Goal: Task Accomplishment & Management: Manage account settings

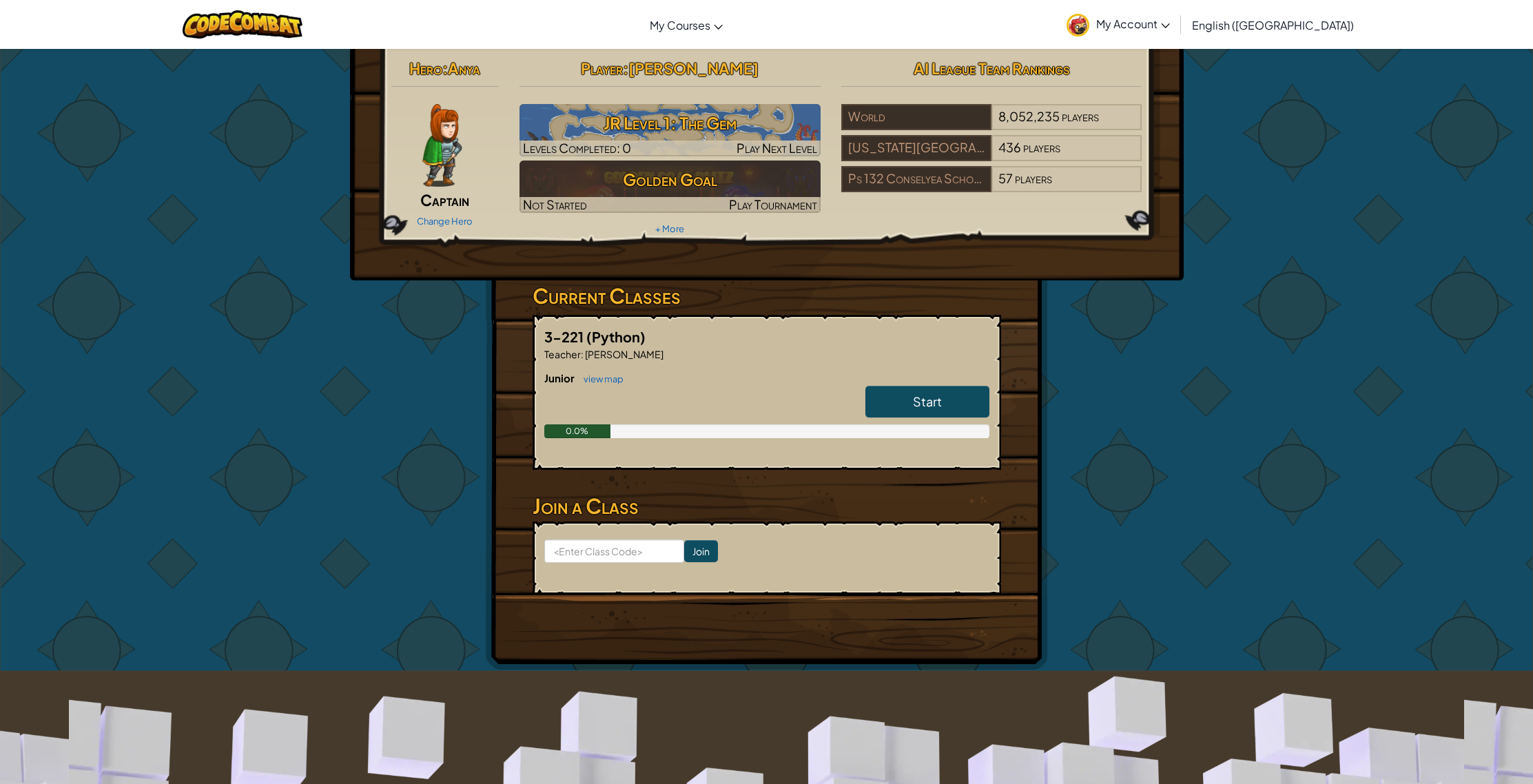
scroll to position [3, 0]
click at [933, 376] on h6 "Junior view map" at bounding box center [766, 378] width 445 height 15
click at [946, 403] on link "Start" at bounding box center [926, 400] width 124 height 32
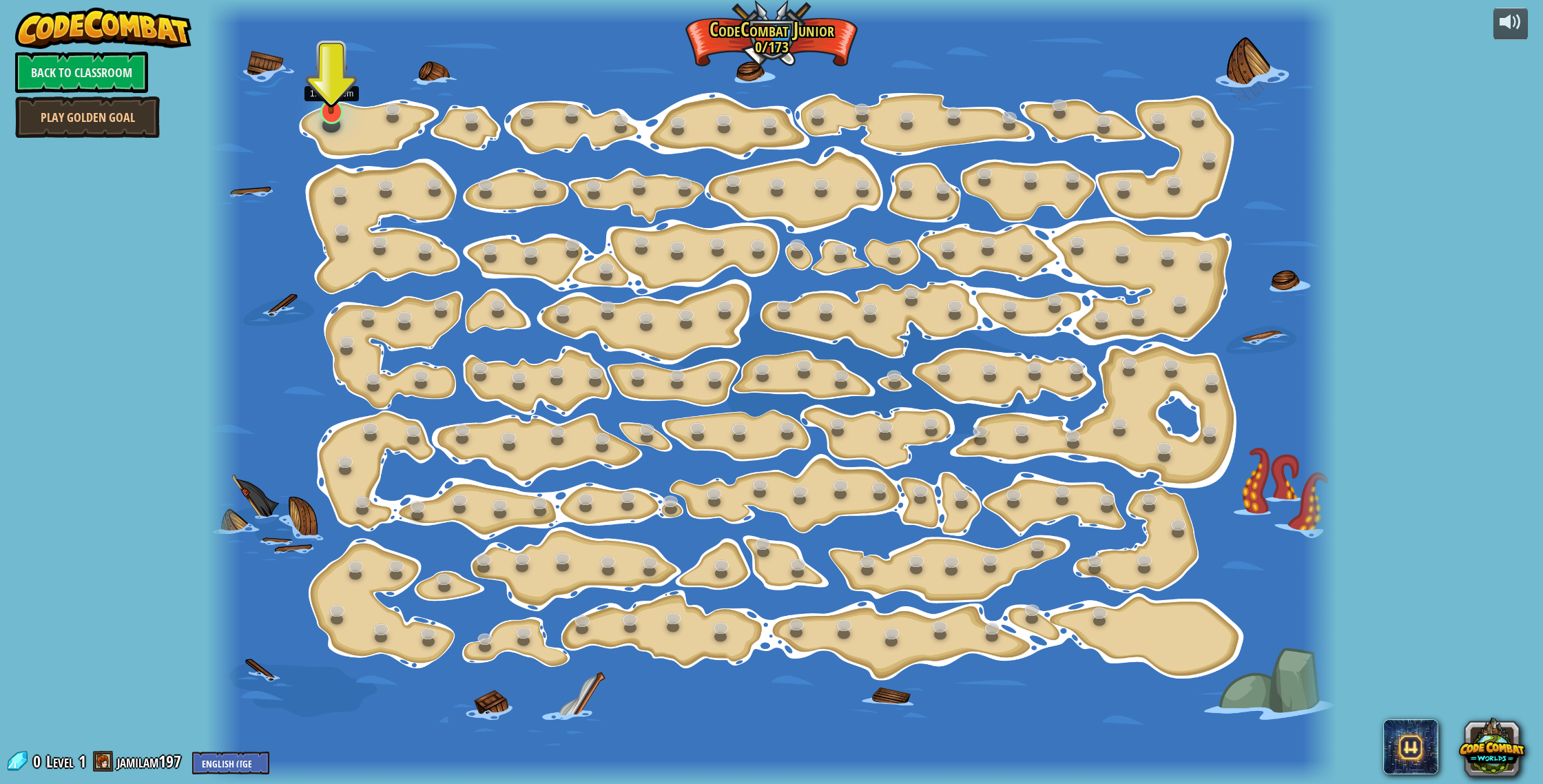
click at [335, 119] on div at bounding box center [331, 111] width 23 height 24
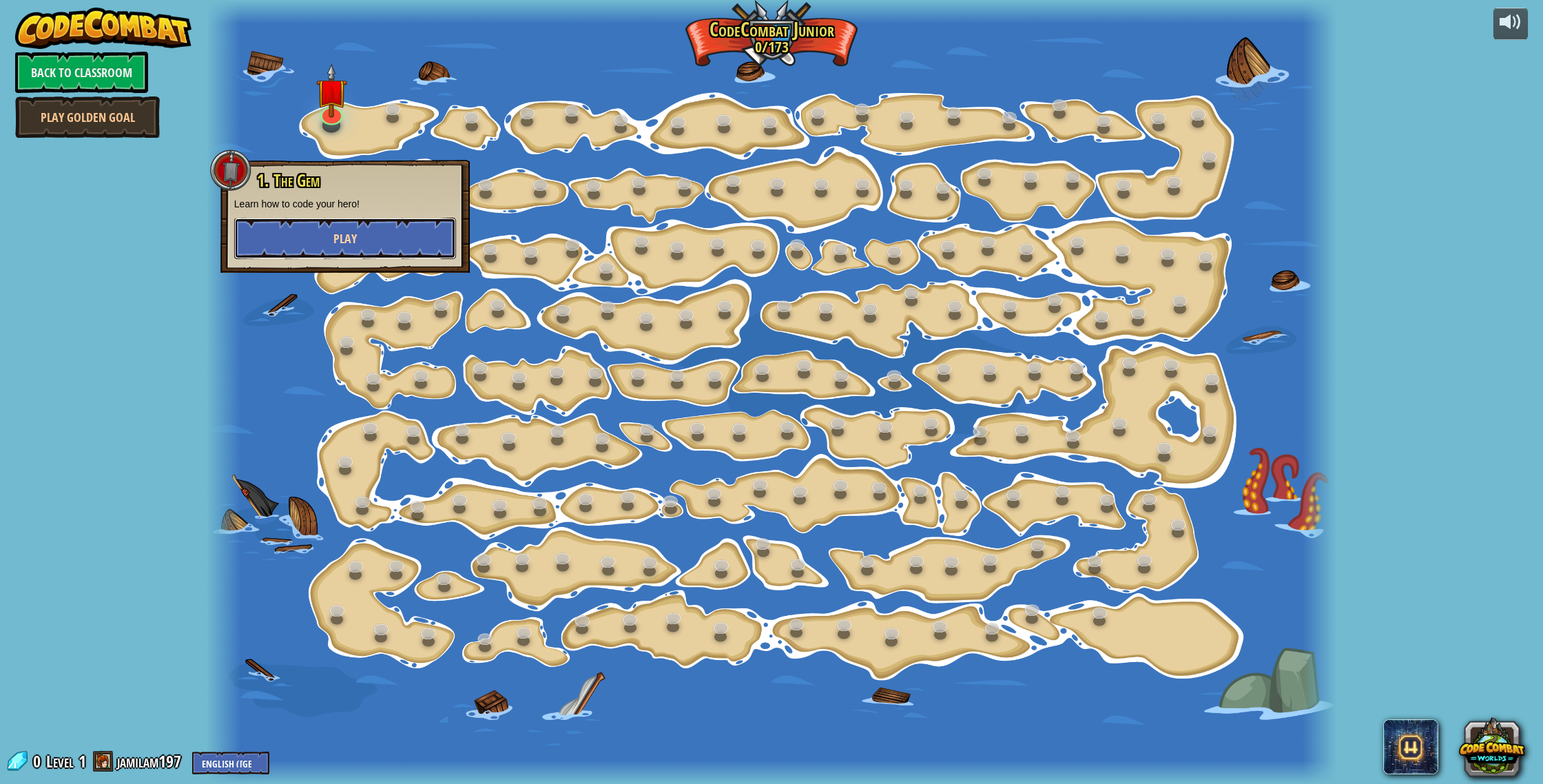
drag, startPoint x: 398, startPoint y: 231, endPoint x: 398, endPoint y: 247, distance: 16.0
click at [398, 247] on button "Play" at bounding box center [345, 238] width 222 height 42
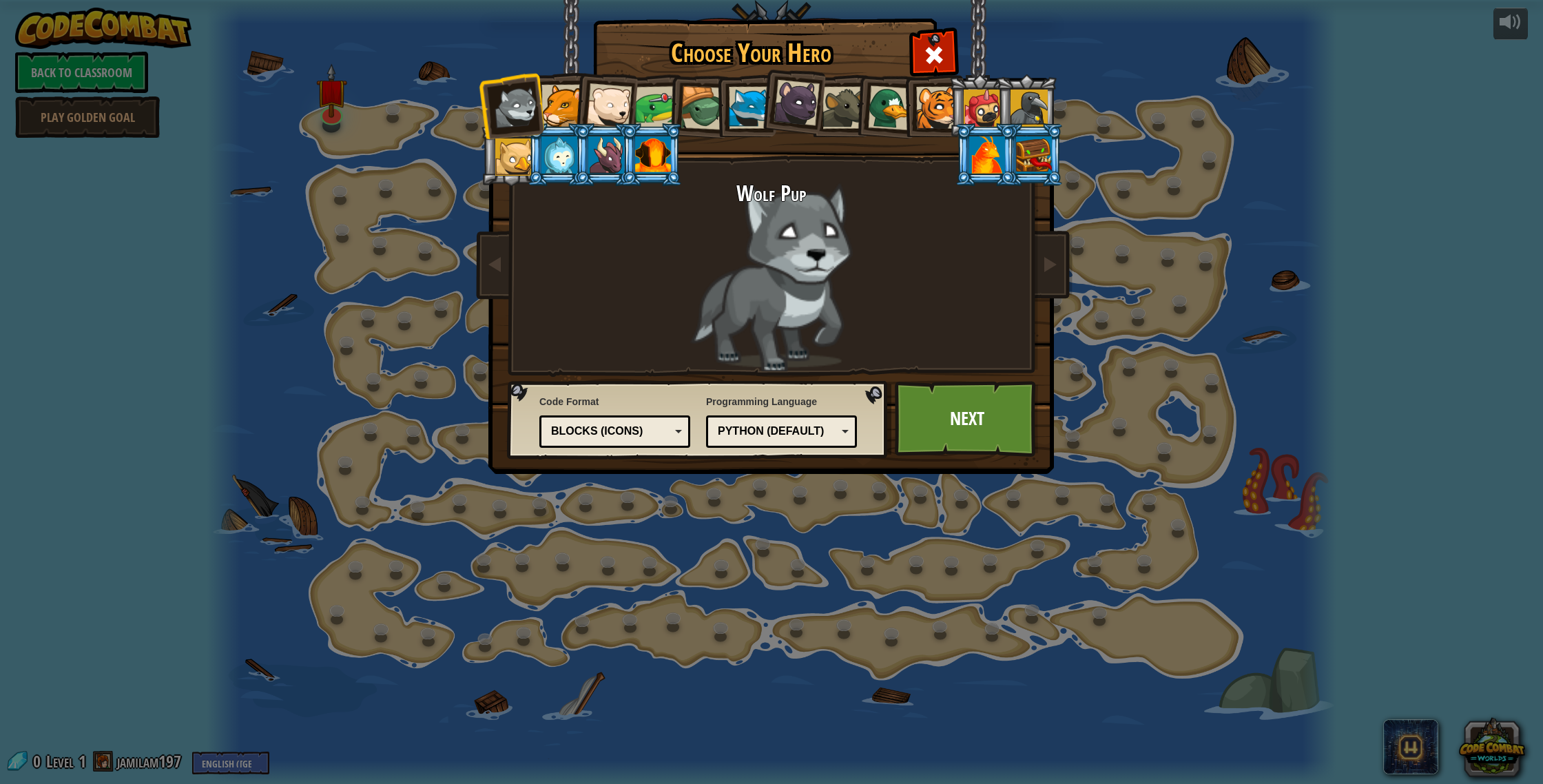
click at [542, 148] on div at bounding box center [560, 155] width 36 height 37
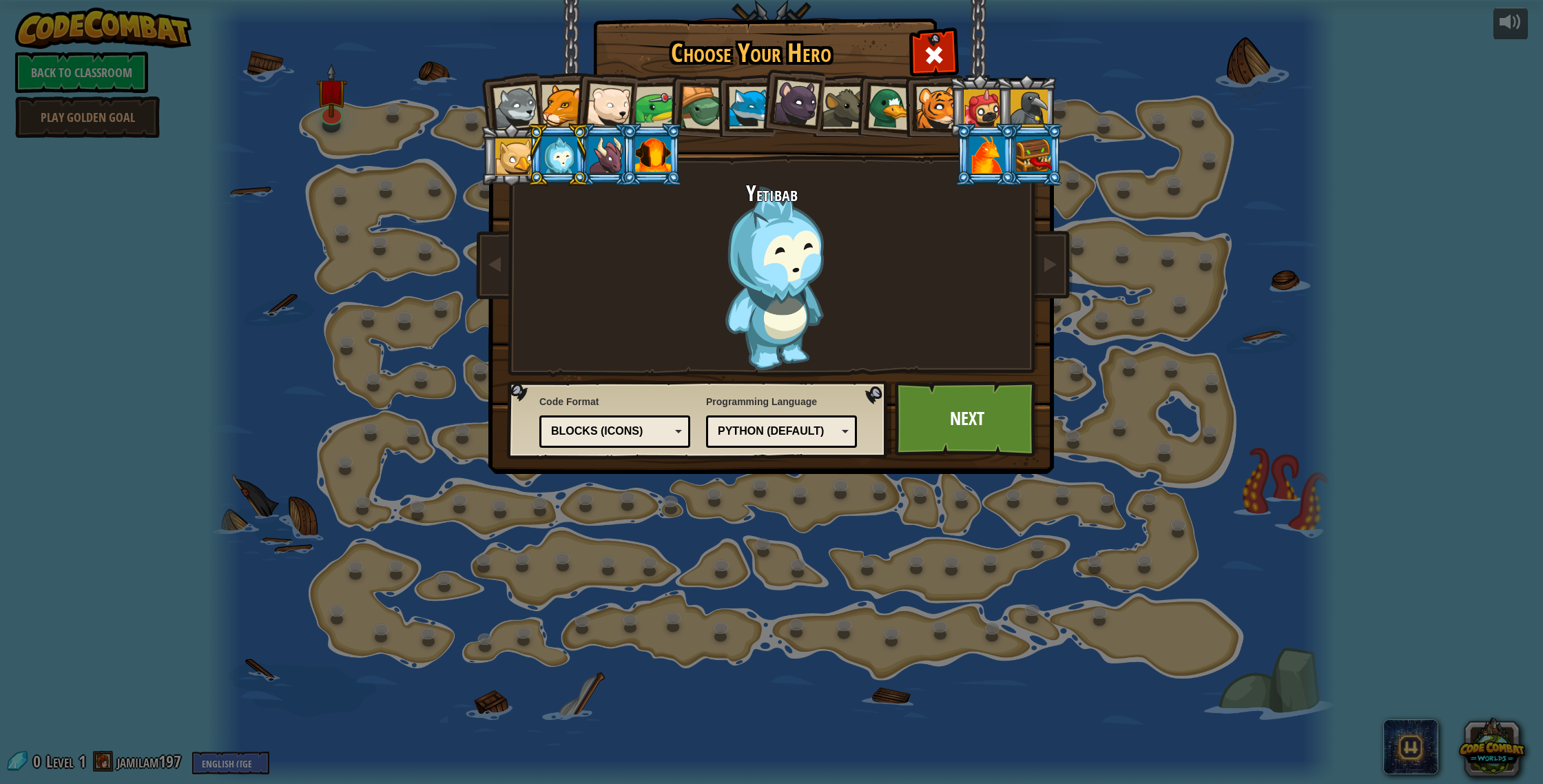
click at [565, 114] on div at bounding box center [562, 106] width 42 height 42
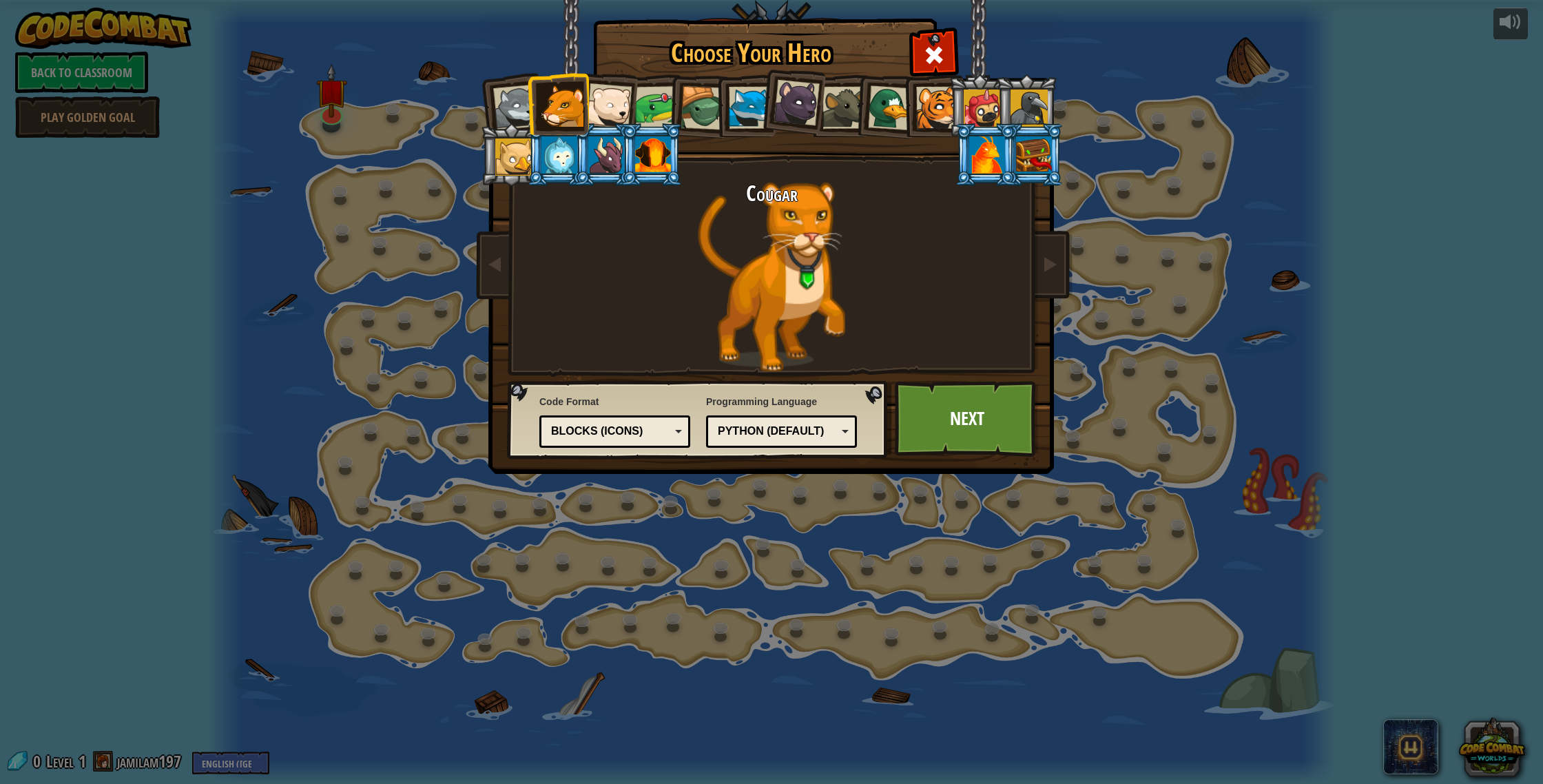
click at [789, 108] on div at bounding box center [796, 102] width 46 height 46
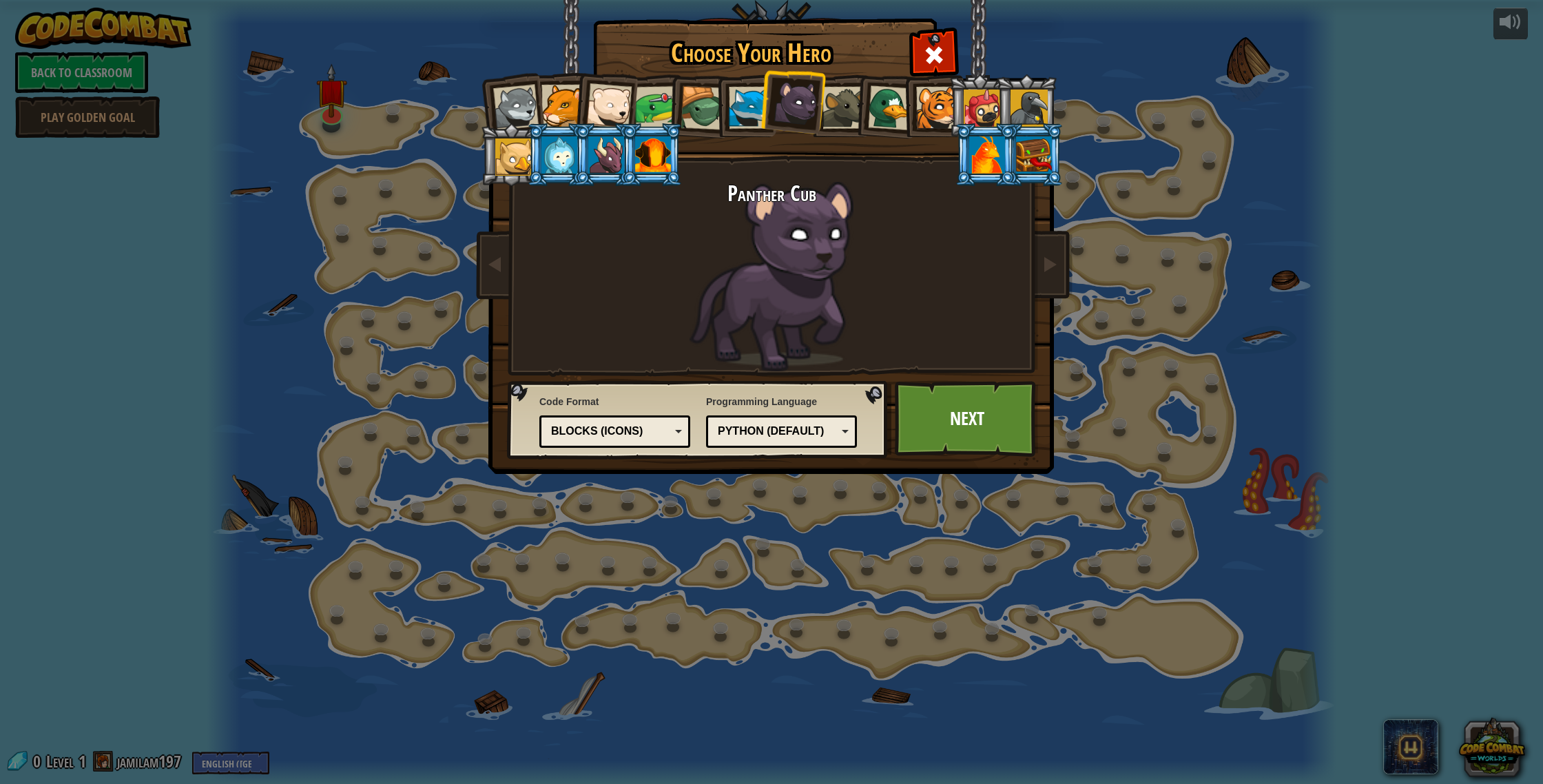
click at [859, 95] on li at bounding box center [886, 106] width 66 height 67
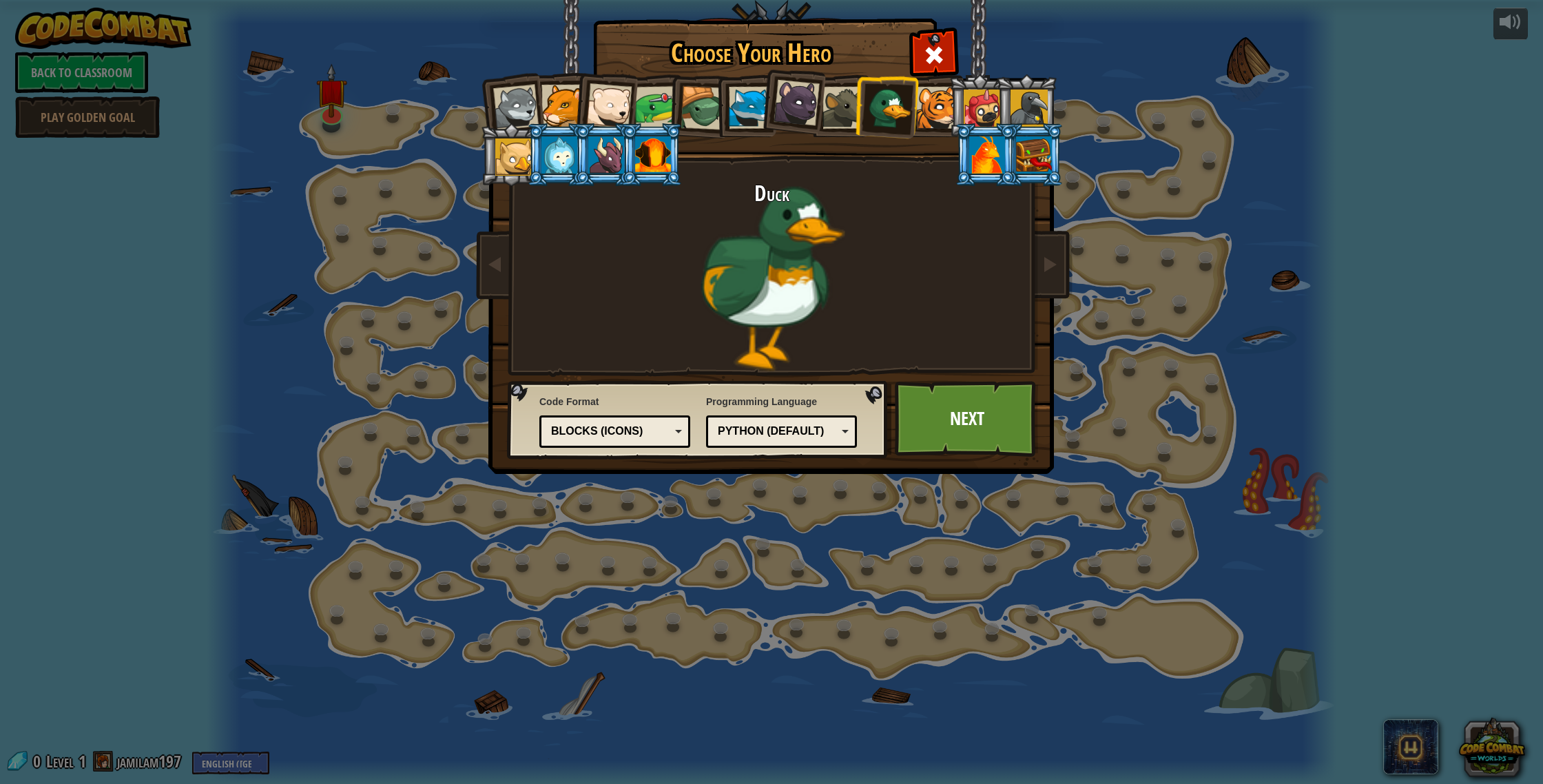
click at [639, 110] on div at bounding box center [656, 107] width 43 height 43
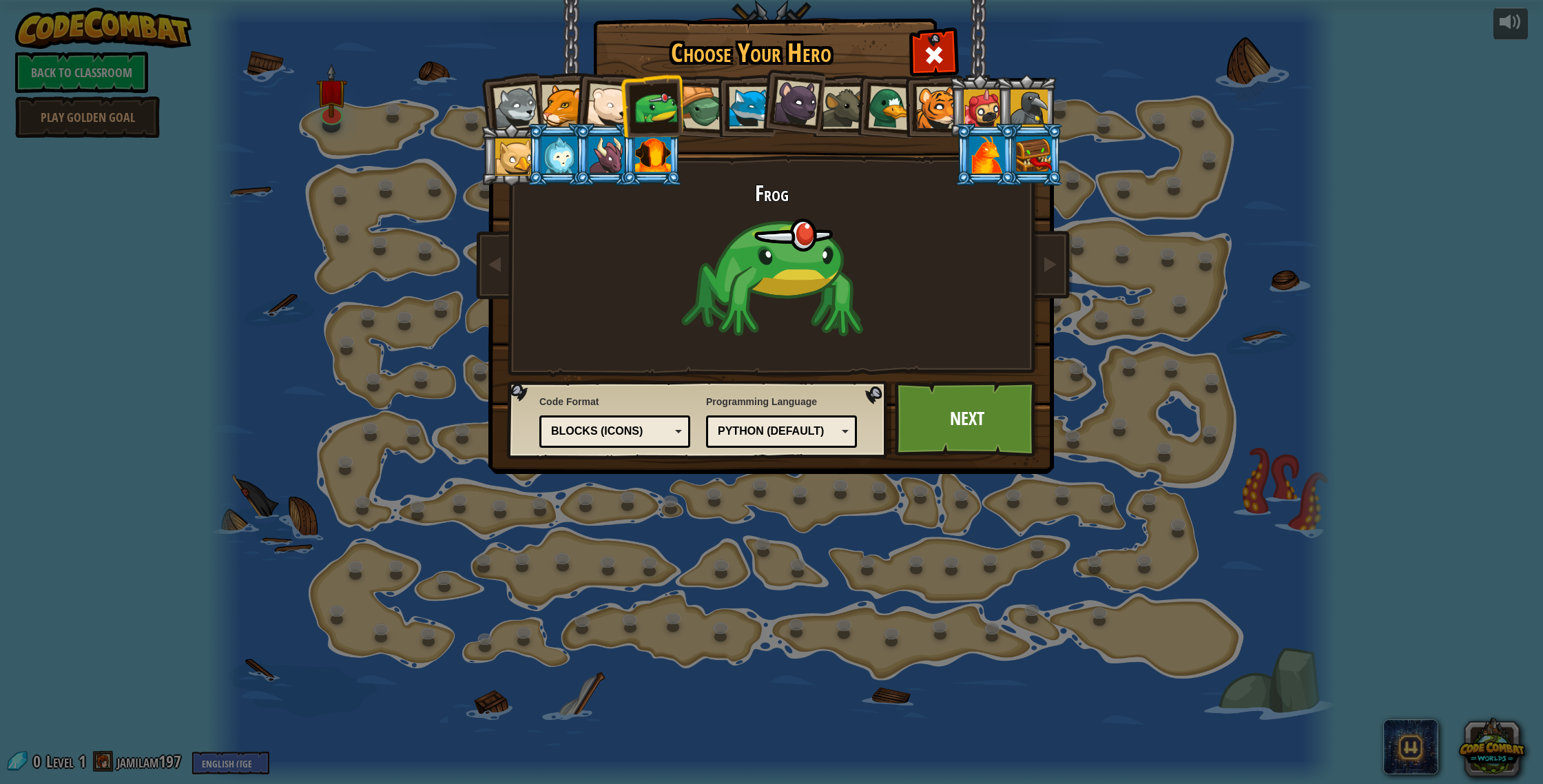
click at [742, 106] on div at bounding box center [750, 108] width 42 height 42
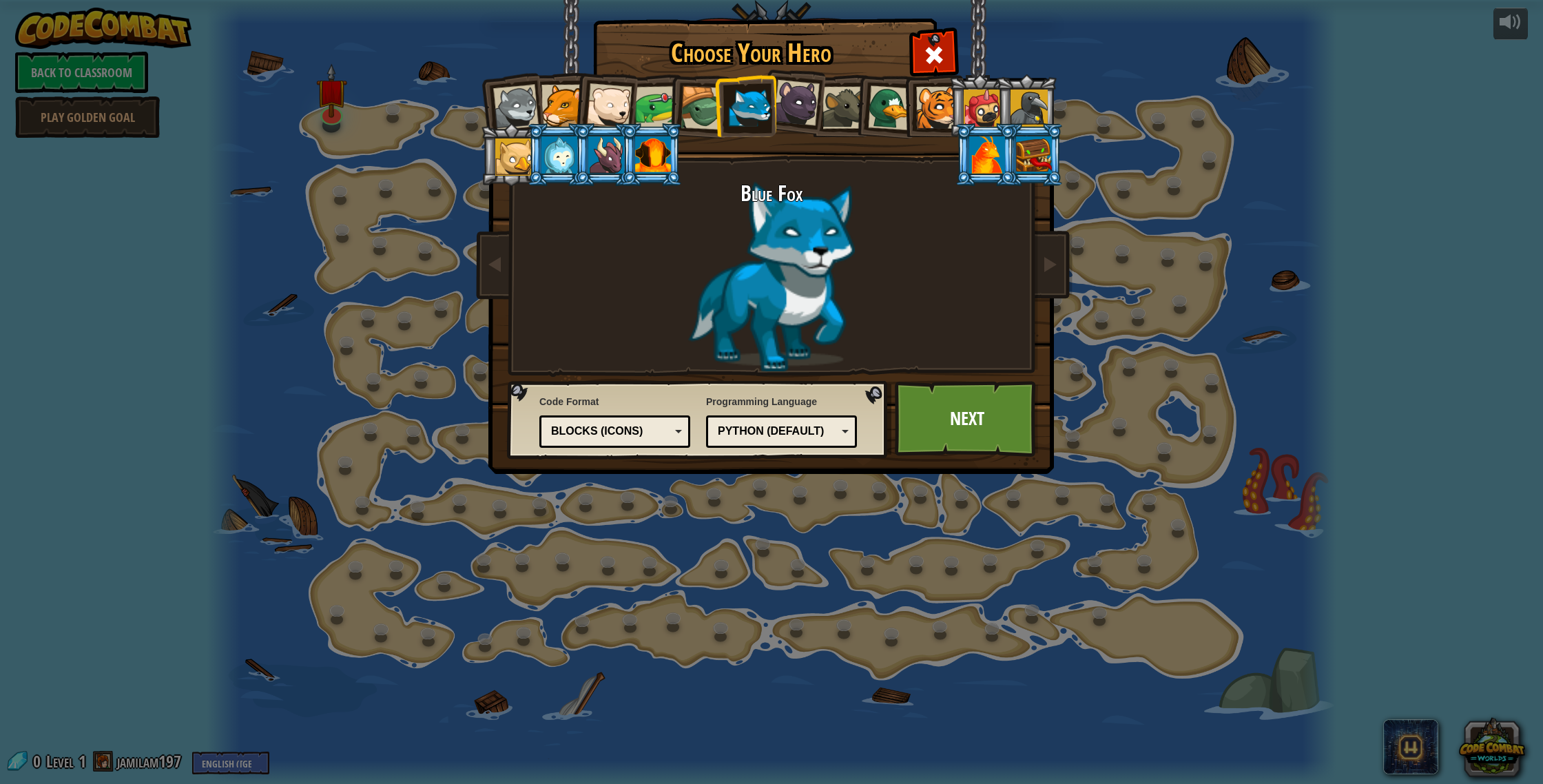
click at [696, 96] on div at bounding box center [703, 108] width 44 height 44
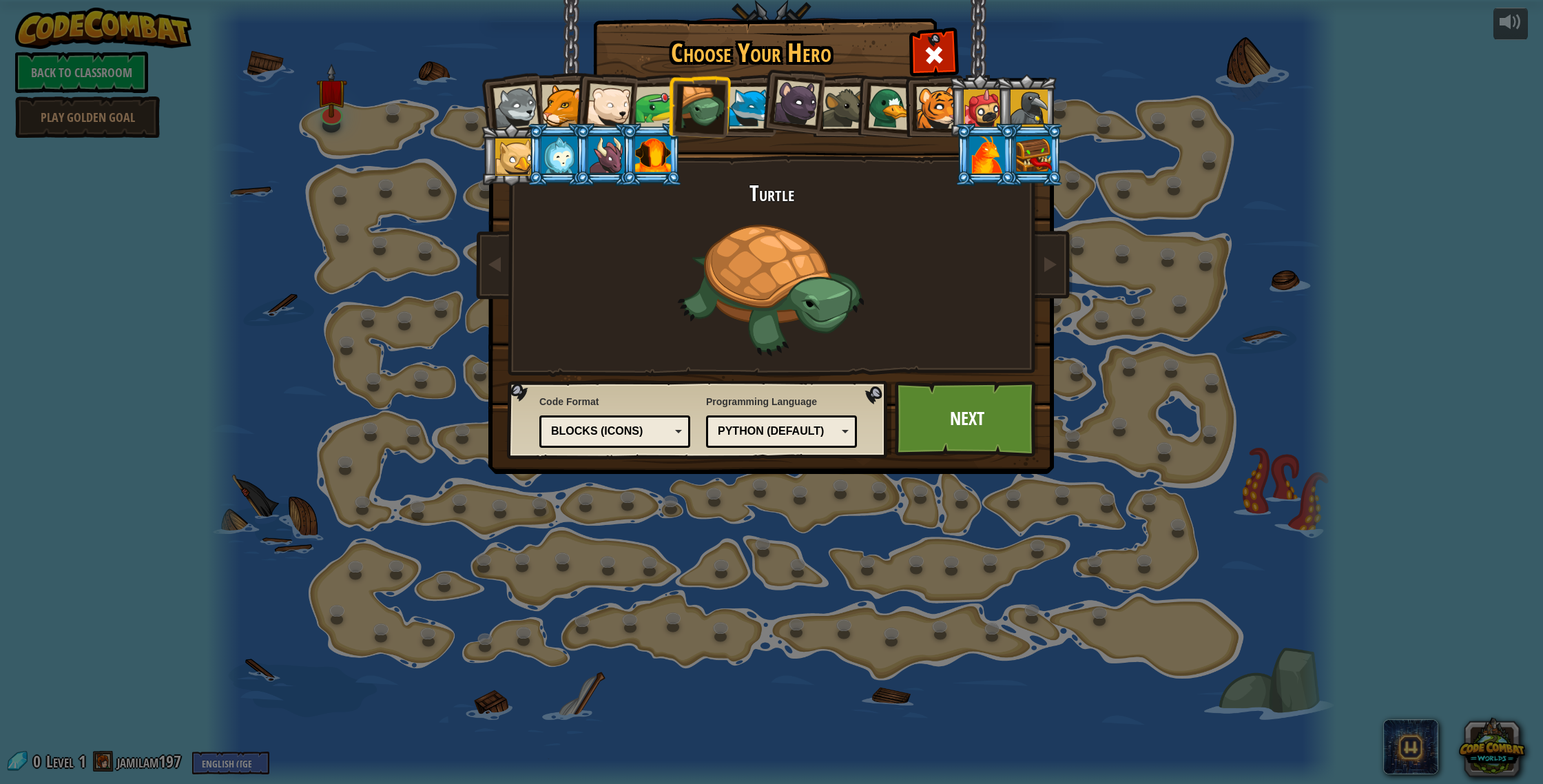
click at [937, 104] on div at bounding box center [937, 108] width 42 height 42
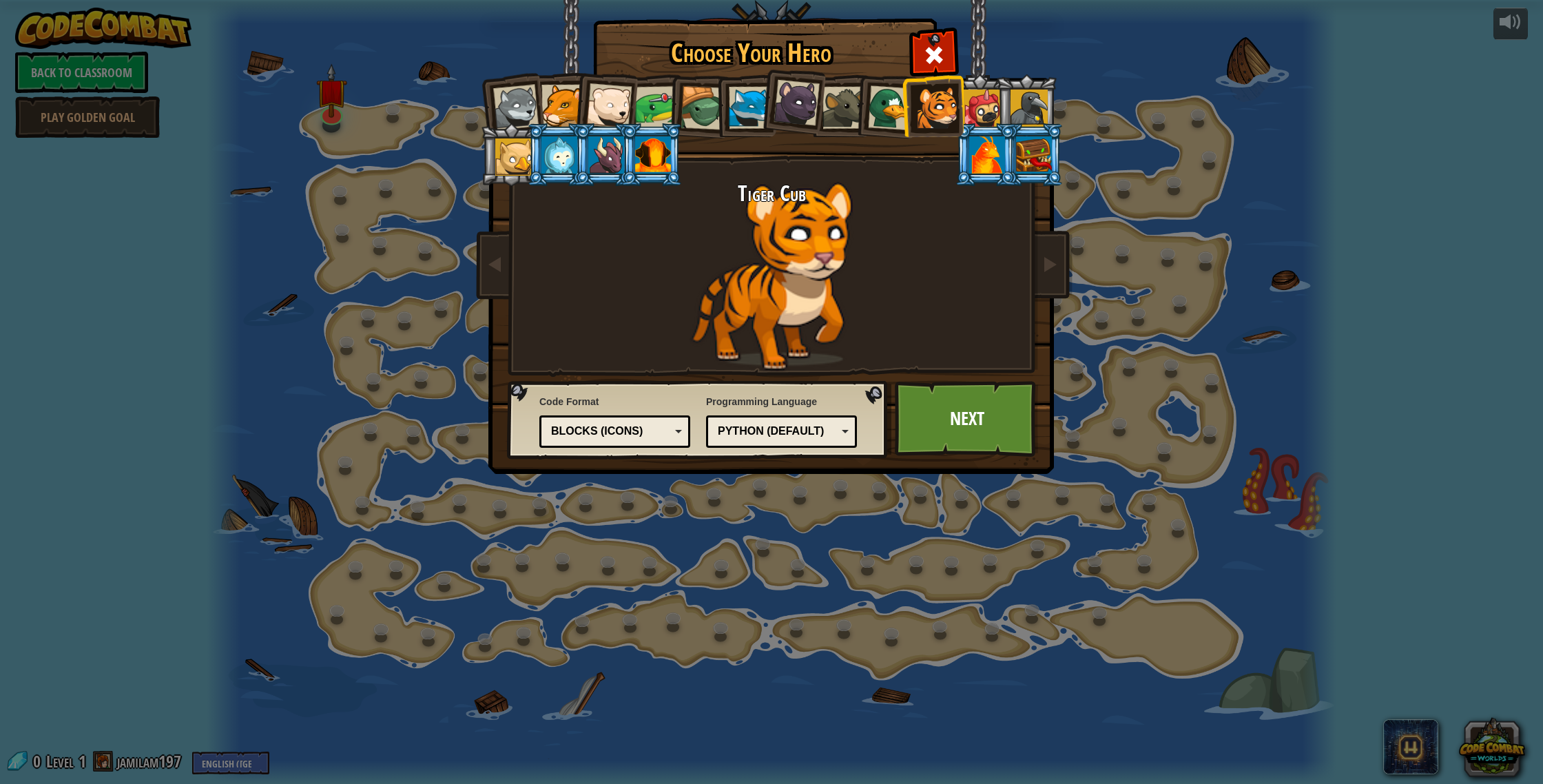
click at [985, 96] on div at bounding box center [982, 108] width 37 height 37
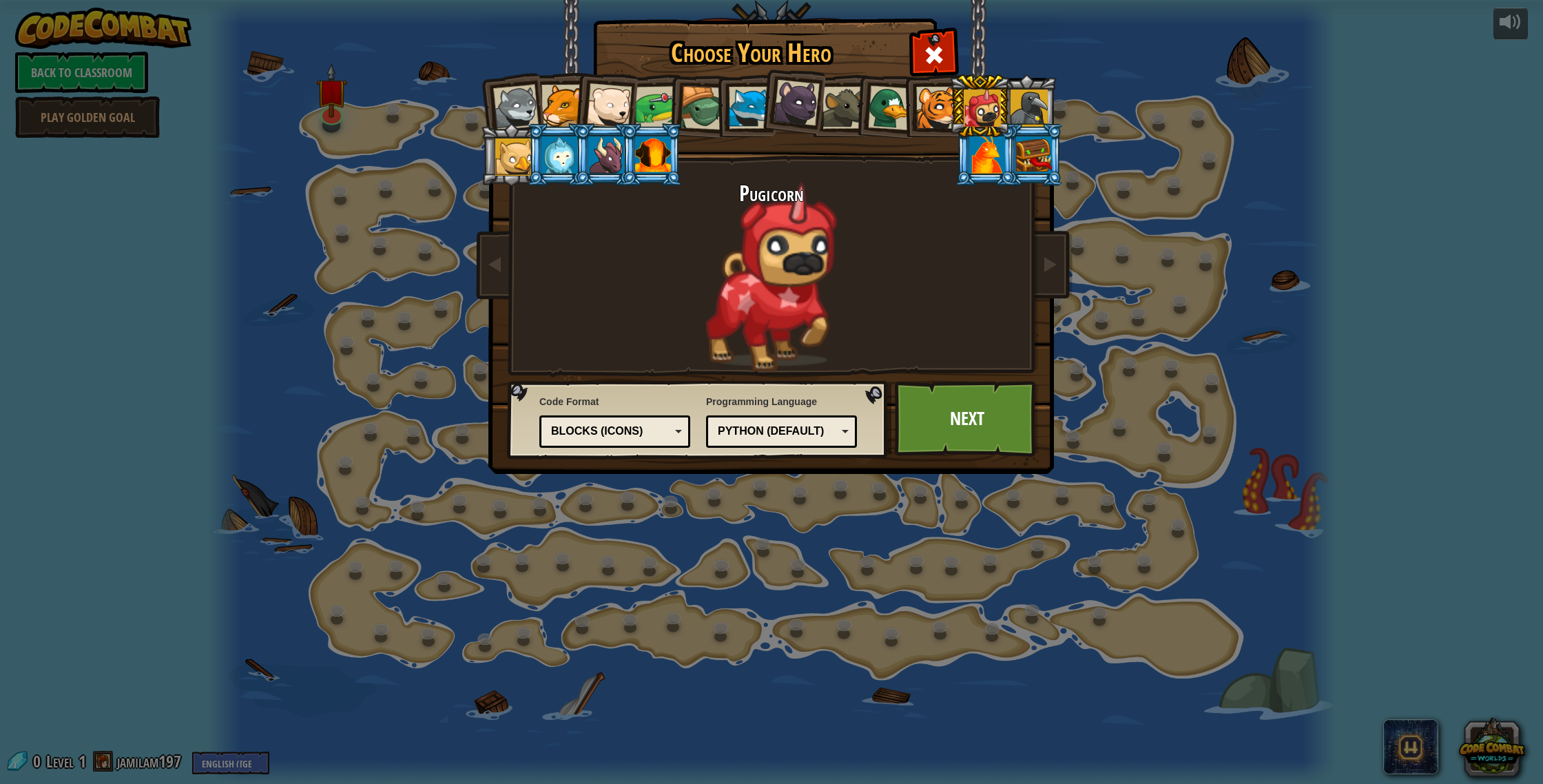
click at [1056, 87] on li at bounding box center [1026, 105] width 62 height 62
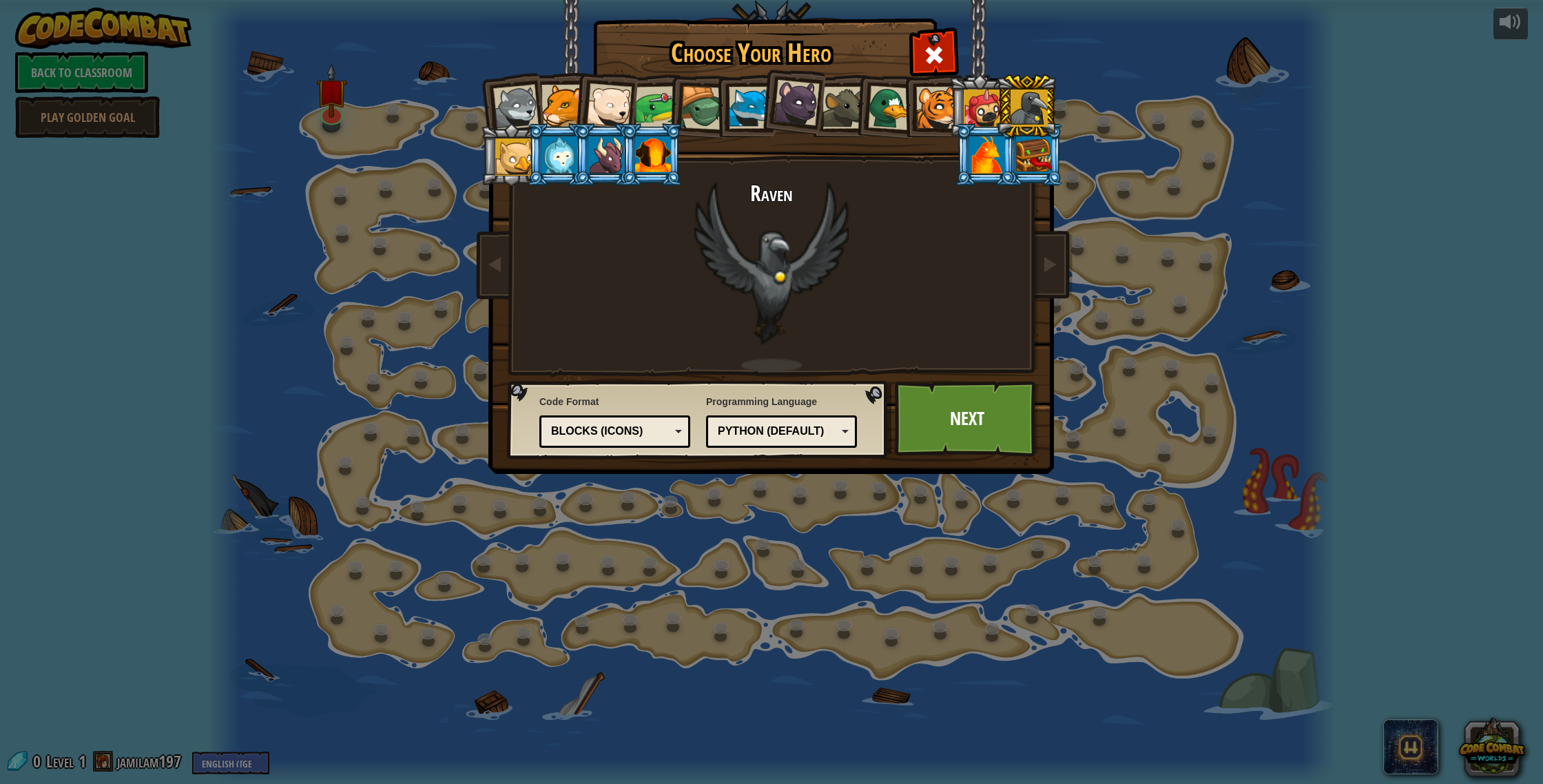
click at [999, 94] on li at bounding box center [1026, 105] width 62 height 62
click at [989, 91] on div at bounding box center [982, 108] width 37 height 37
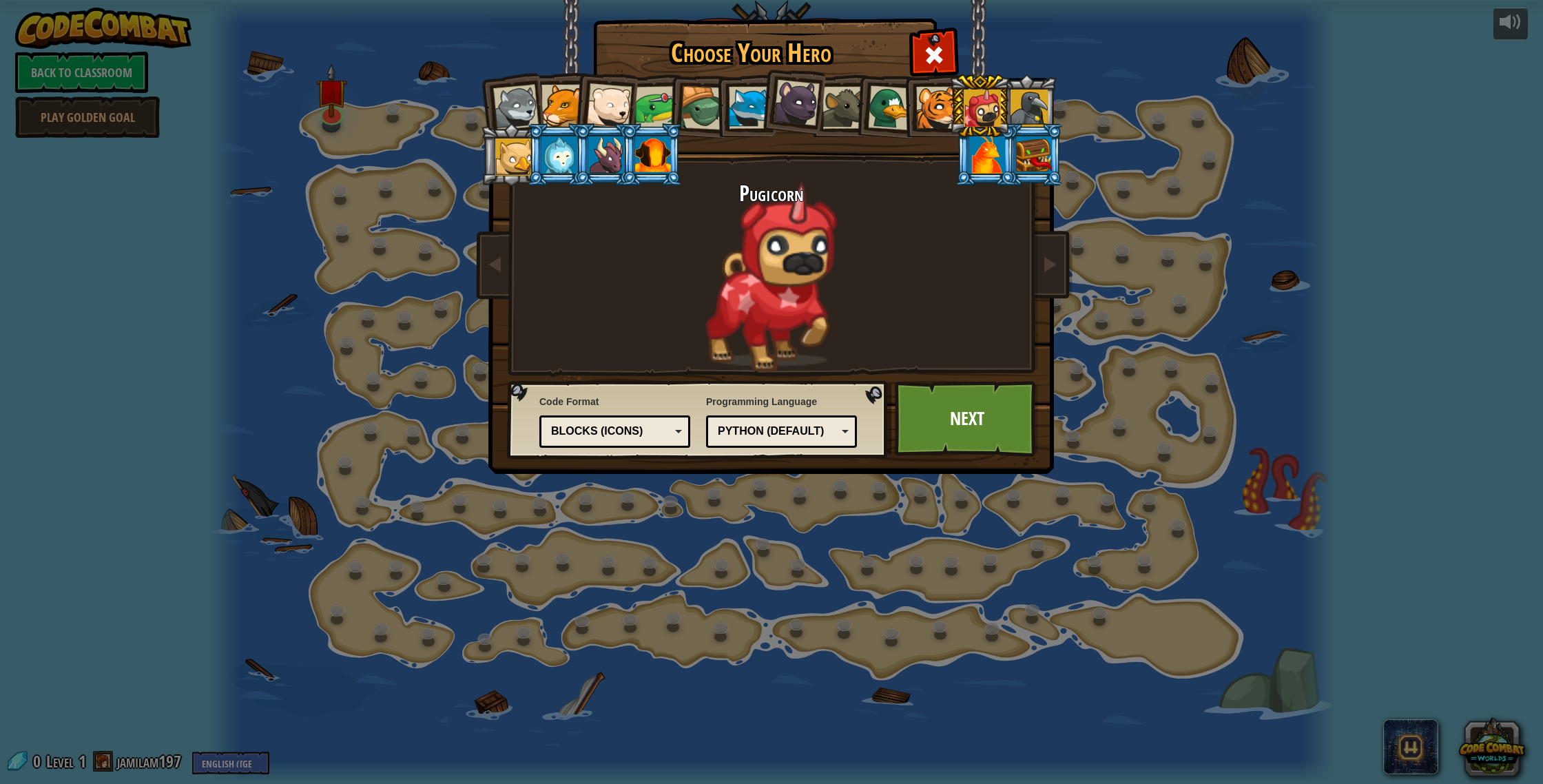
click at [929, 108] on div at bounding box center [937, 108] width 42 height 42
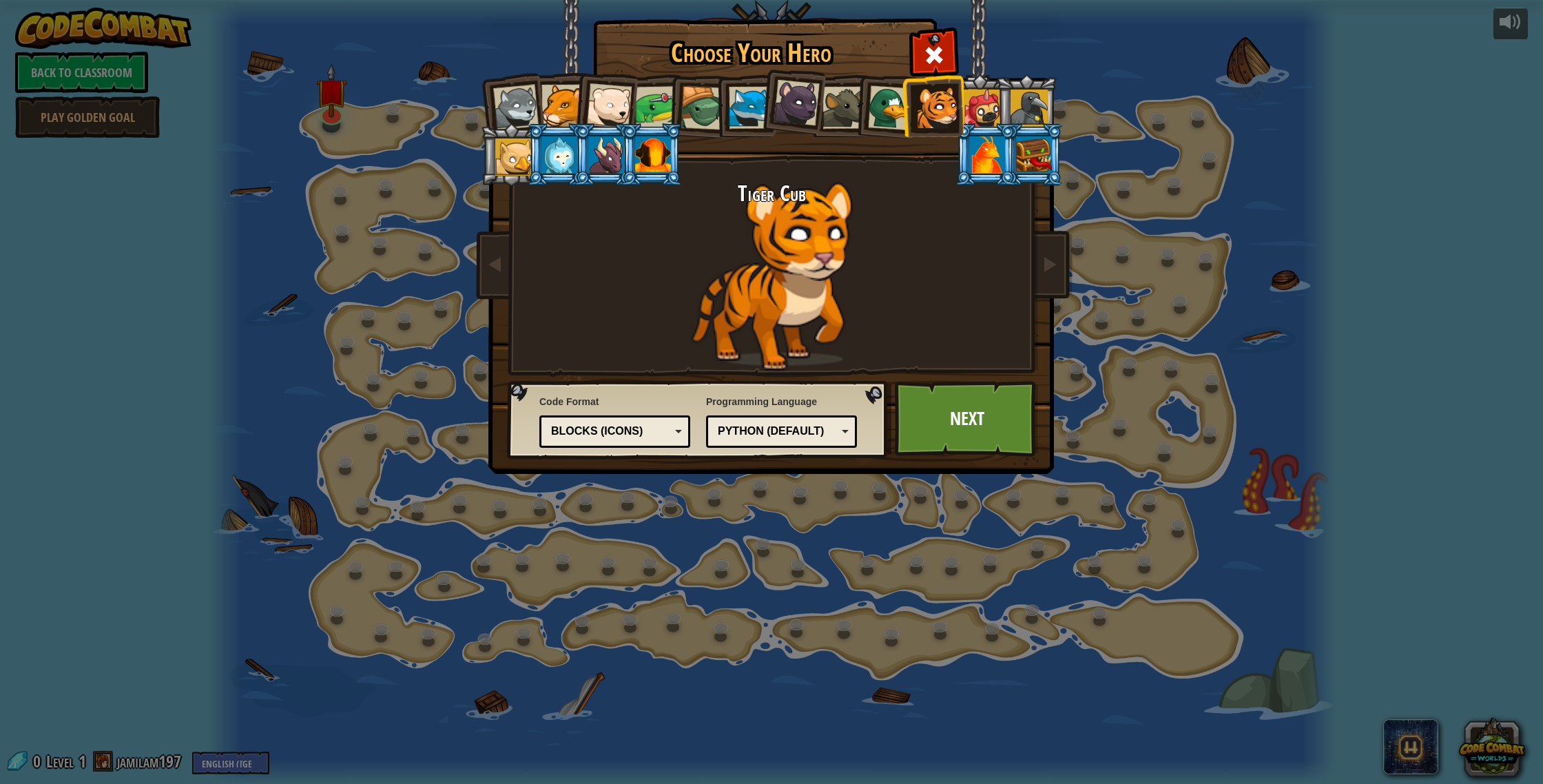
click at [561, 154] on div at bounding box center [560, 155] width 36 height 37
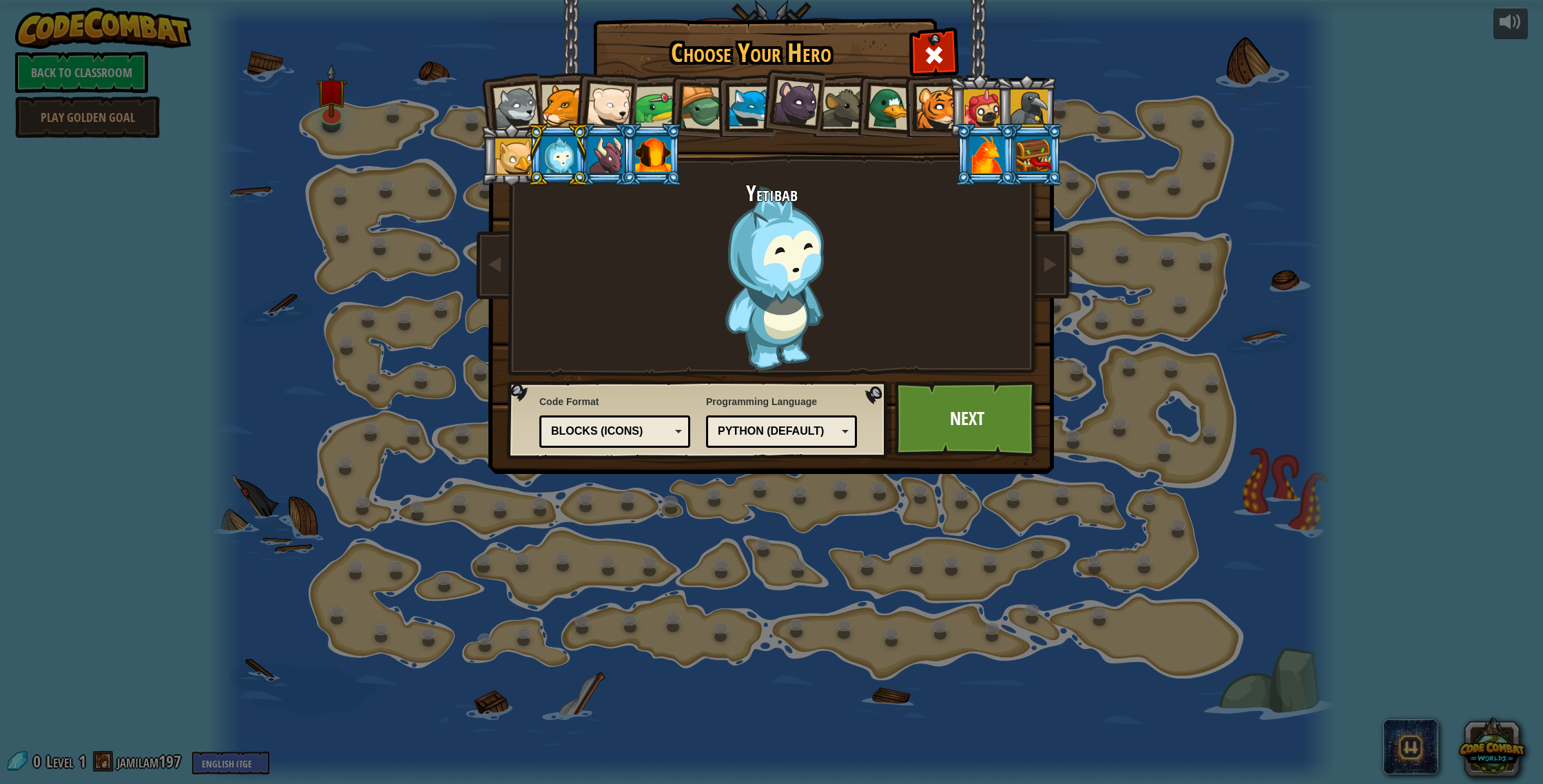
click at [969, 115] on div at bounding box center [982, 108] width 37 height 37
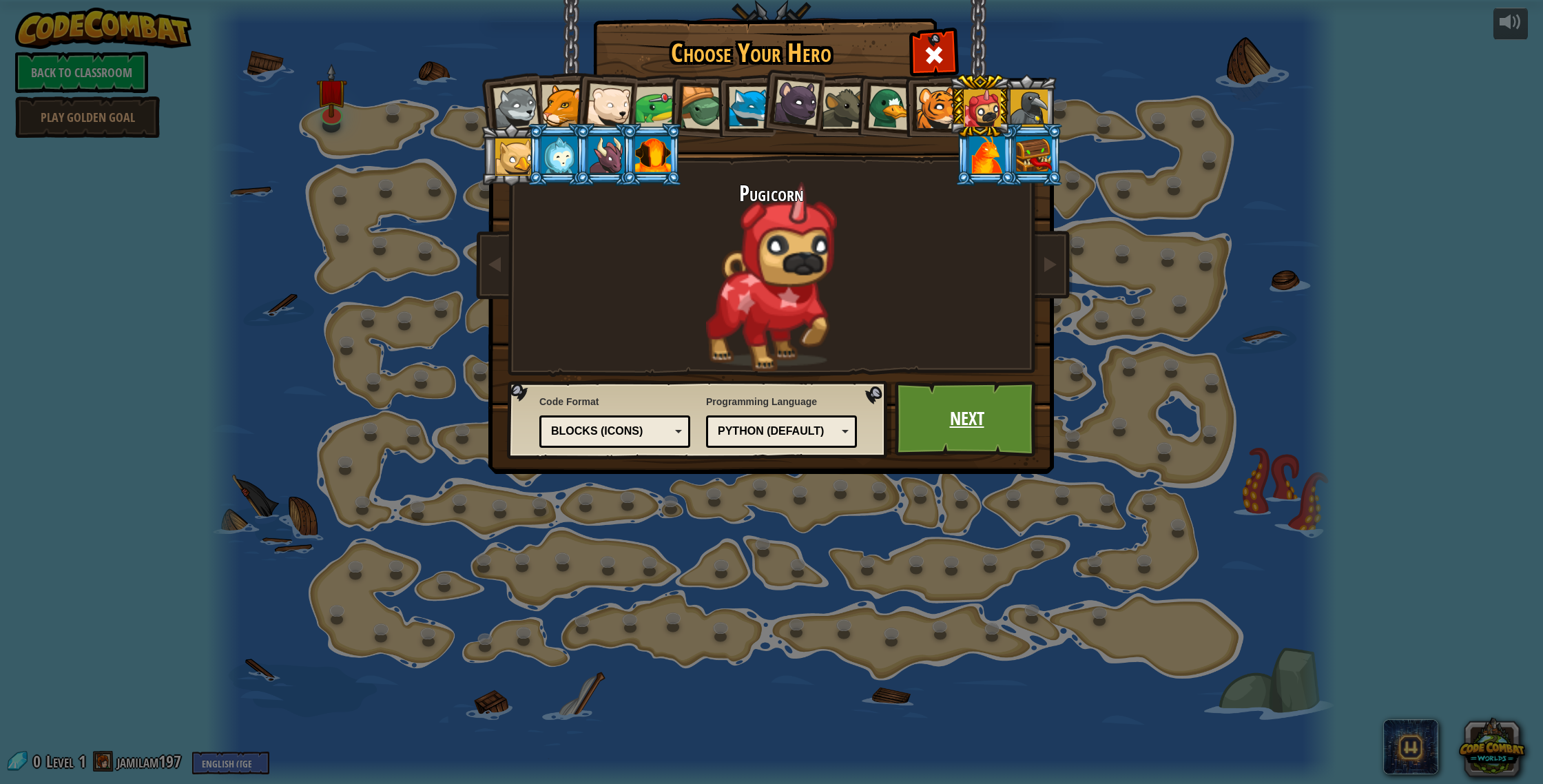
click at [977, 445] on link "Next" at bounding box center [966, 419] width 144 height 76
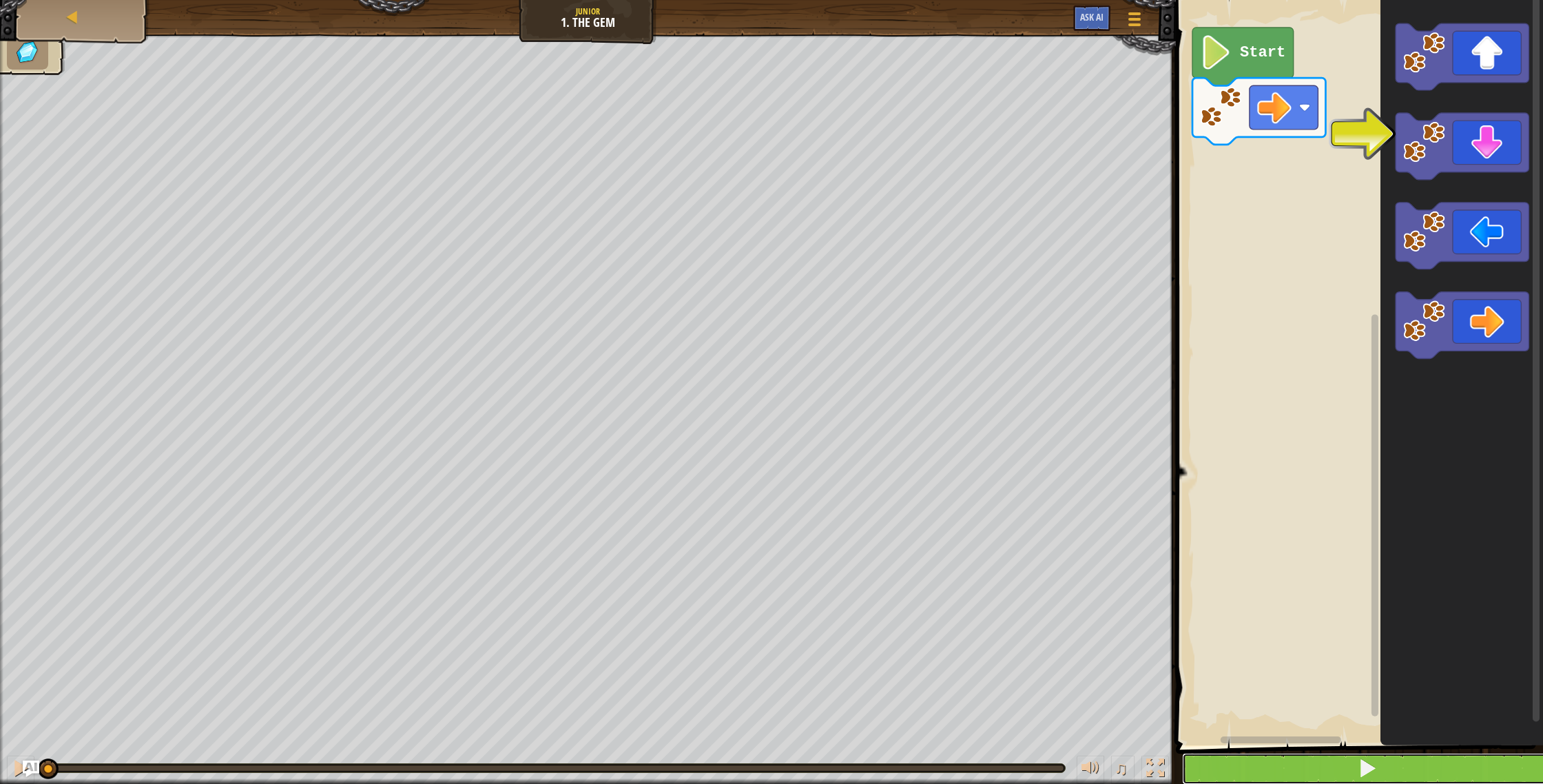
click at [1460, 772] on button at bounding box center [1367, 768] width 371 height 32
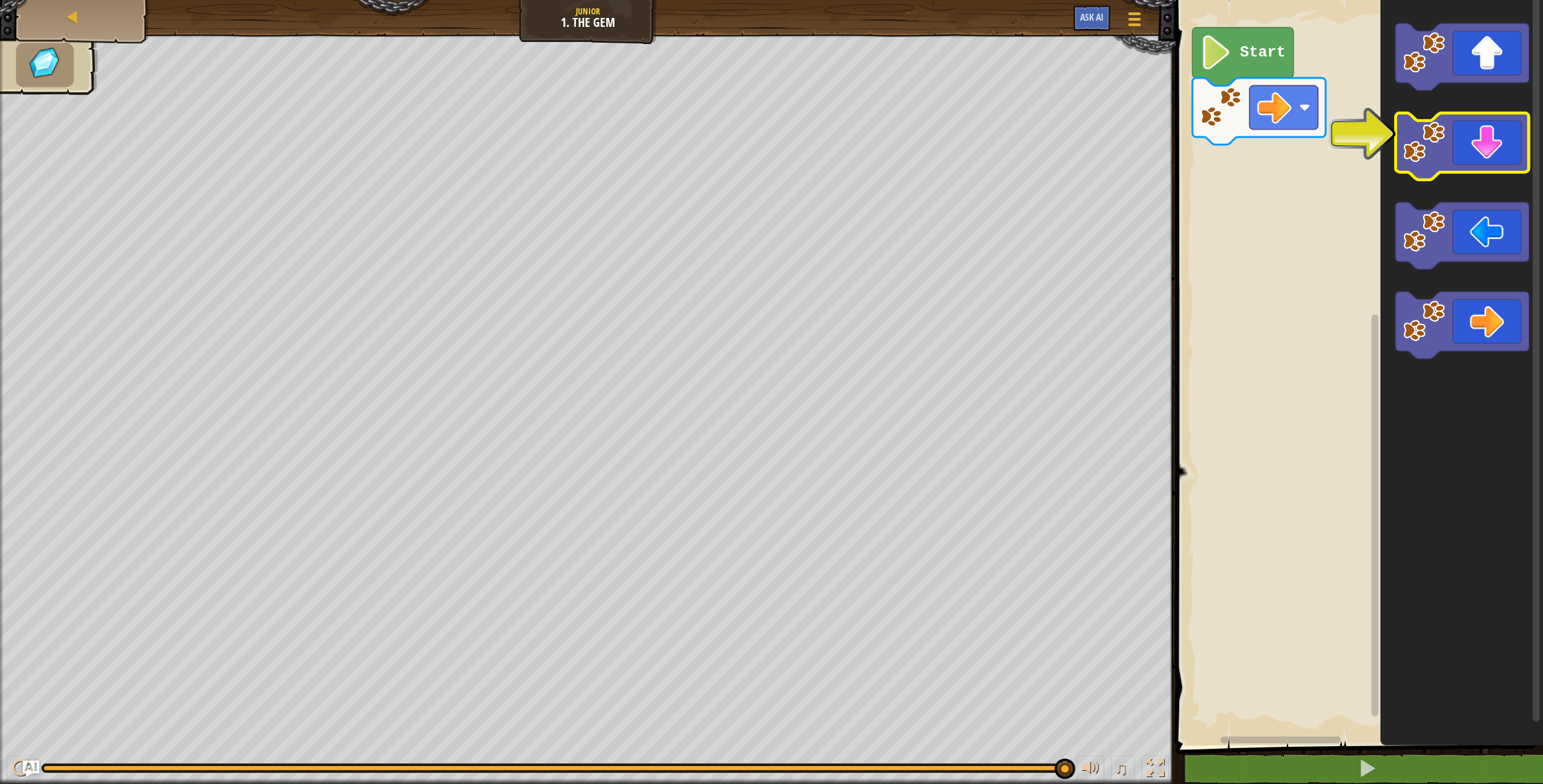
click at [1489, 154] on icon "Blockly Workspace" at bounding box center [1462, 147] width 133 height 67
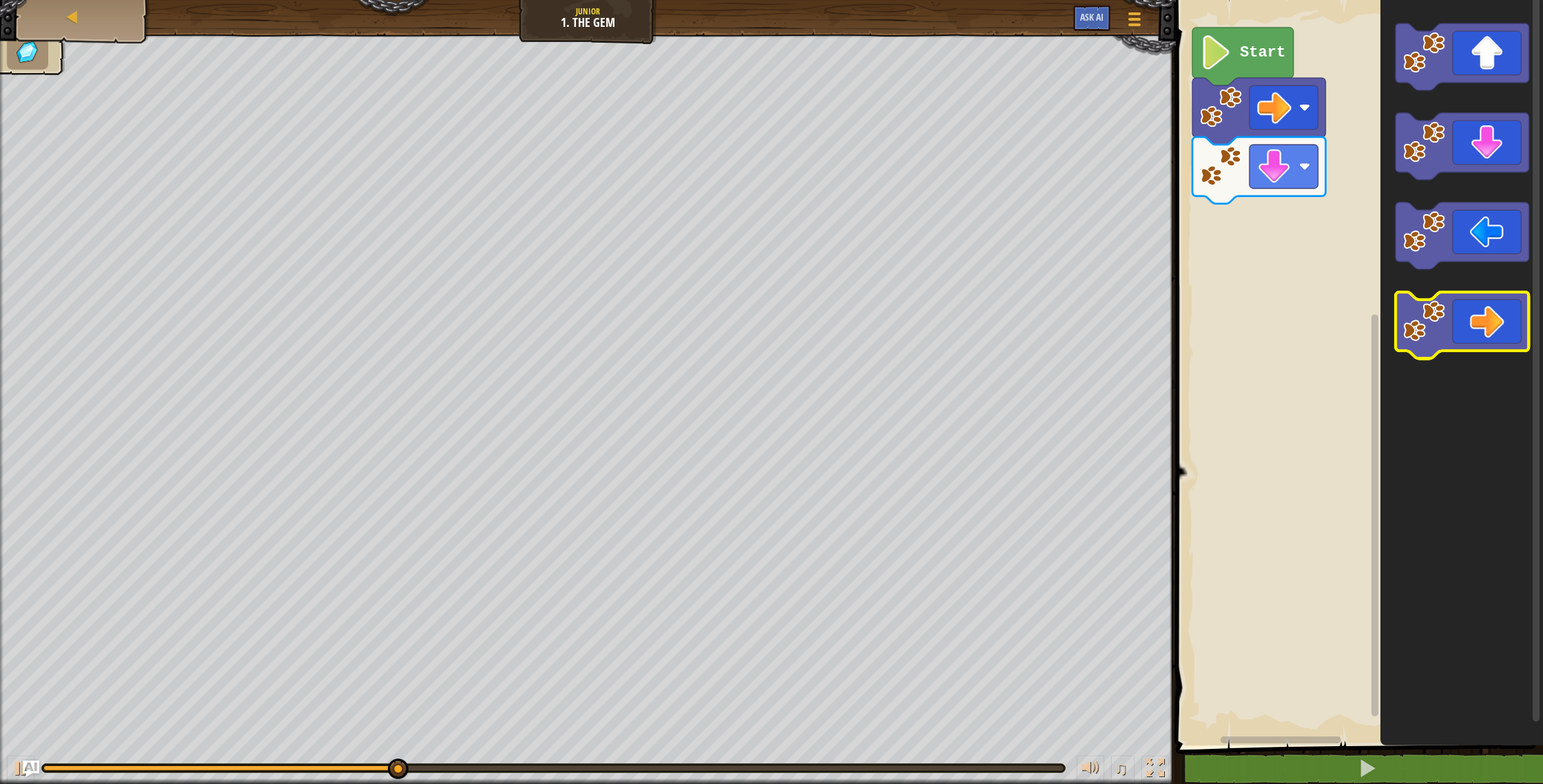
click at [1507, 303] on icon "Blockly Workspace" at bounding box center [1462, 326] width 133 height 67
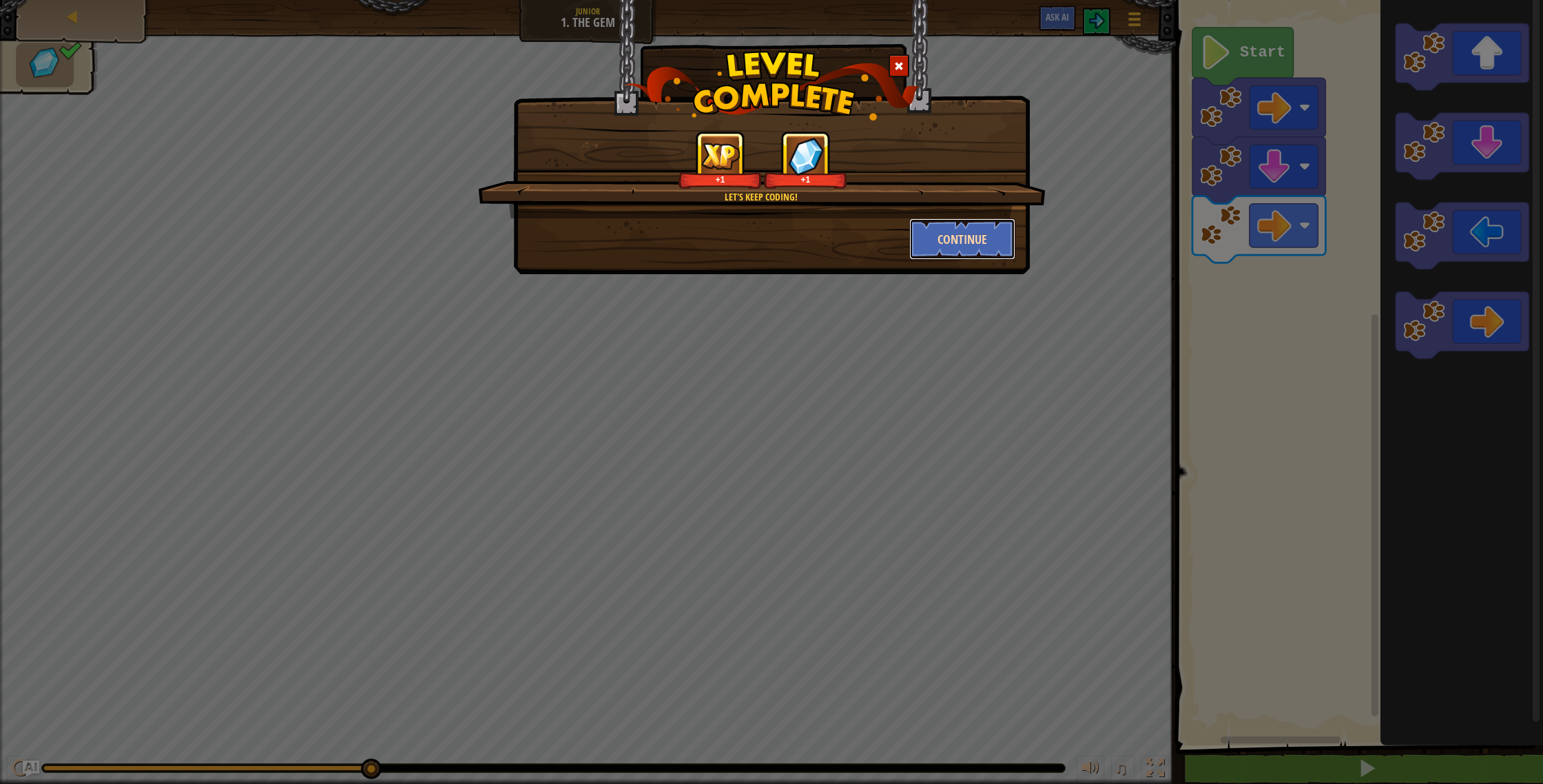
click at [950, 234] on button "Continue" at bounding box center [963, 239] width 107 height 42
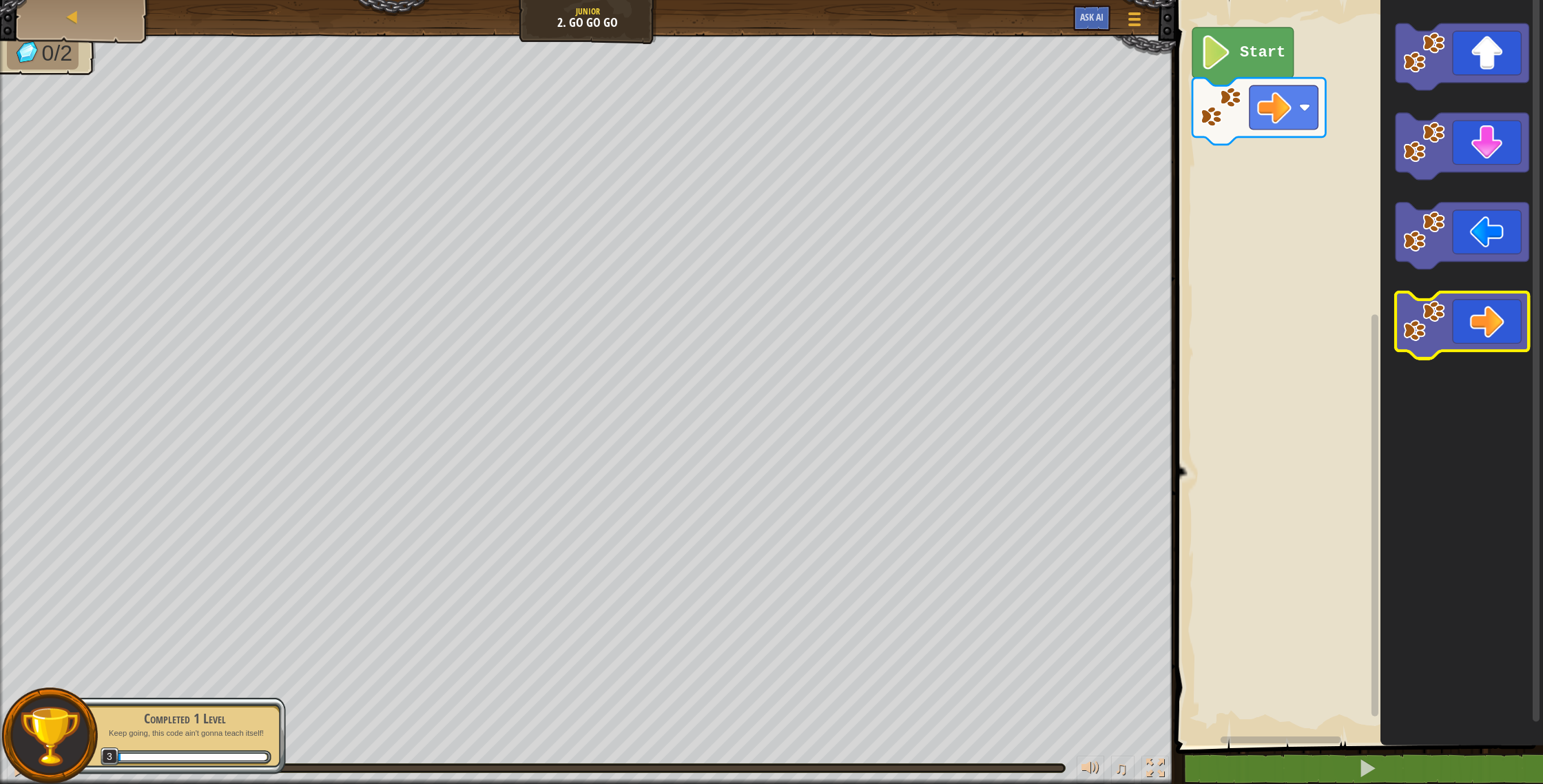
click at [1507, 333] on icon "Blockly Workspace" at bounding box center [1462, 326] width 133 height 67
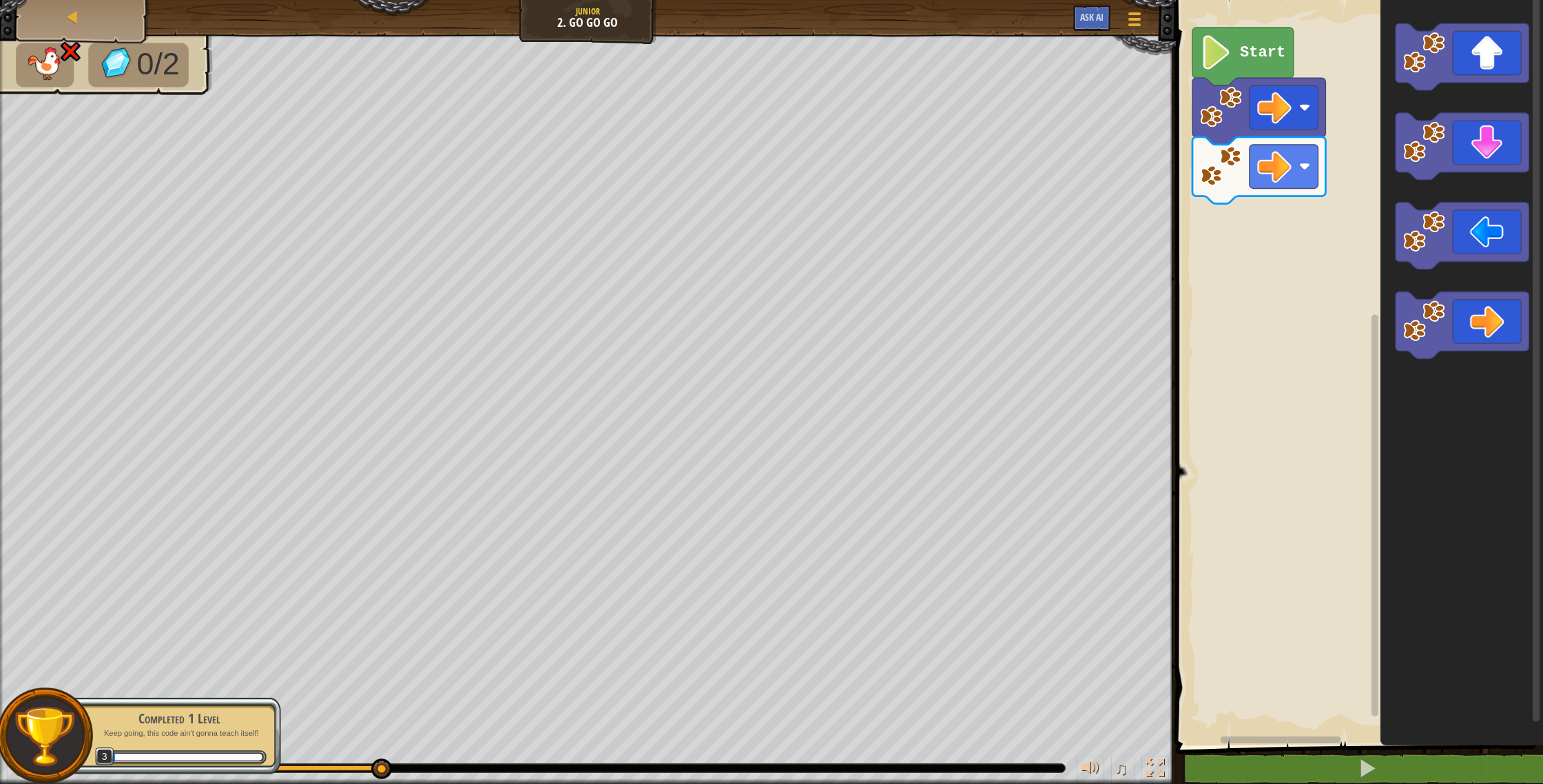
click at [1199, 158] on g "Start" at bounding box center [1357, 368] width 371 height 752
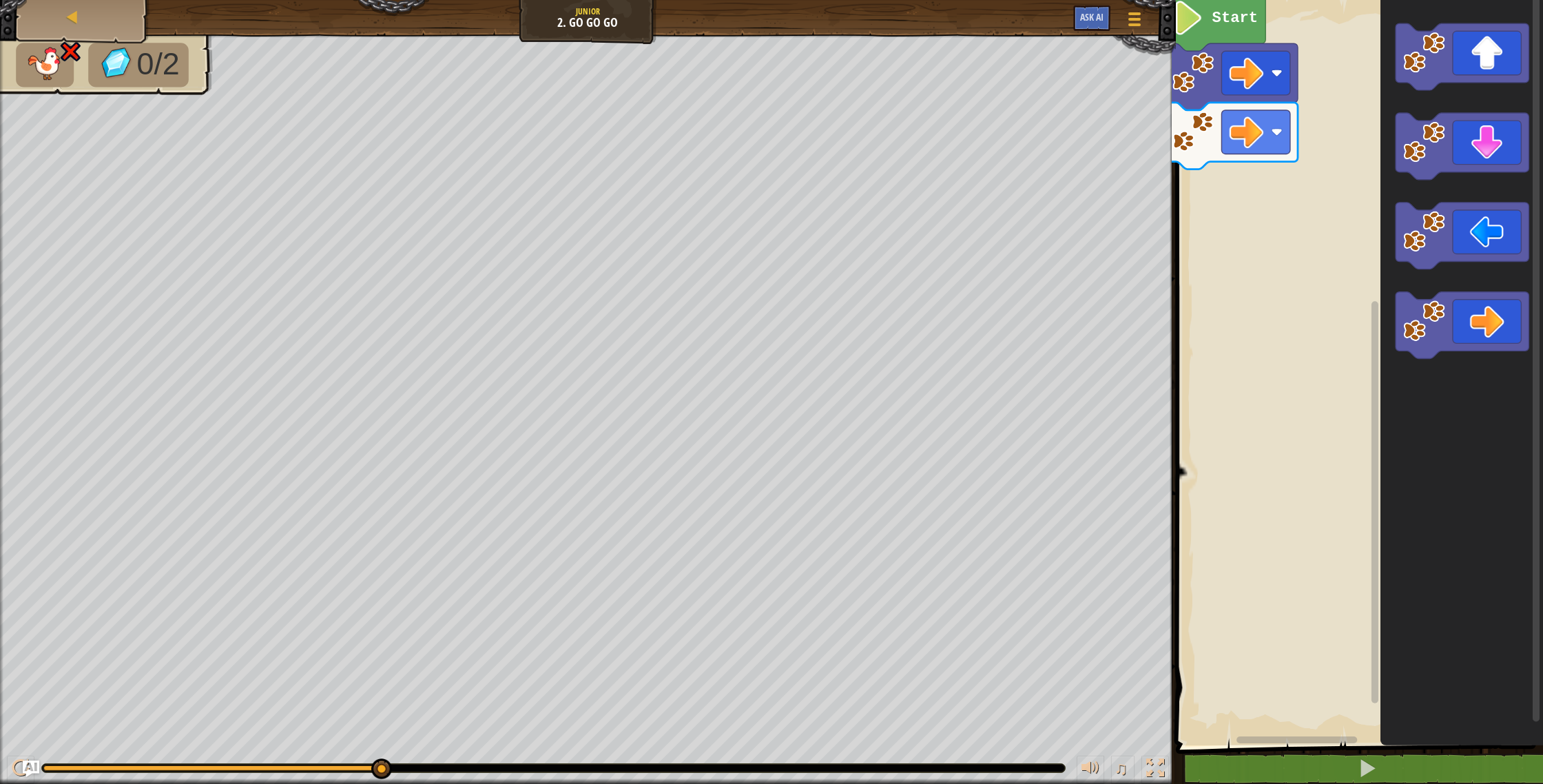
click at [1251, 183] on div "Map Junior 2. Go Go Go Game Menu Ask AI 1 ההההההההההההההההההההההההההההההההההההה…" at bounding box center [772, 392] width 1543 height 784
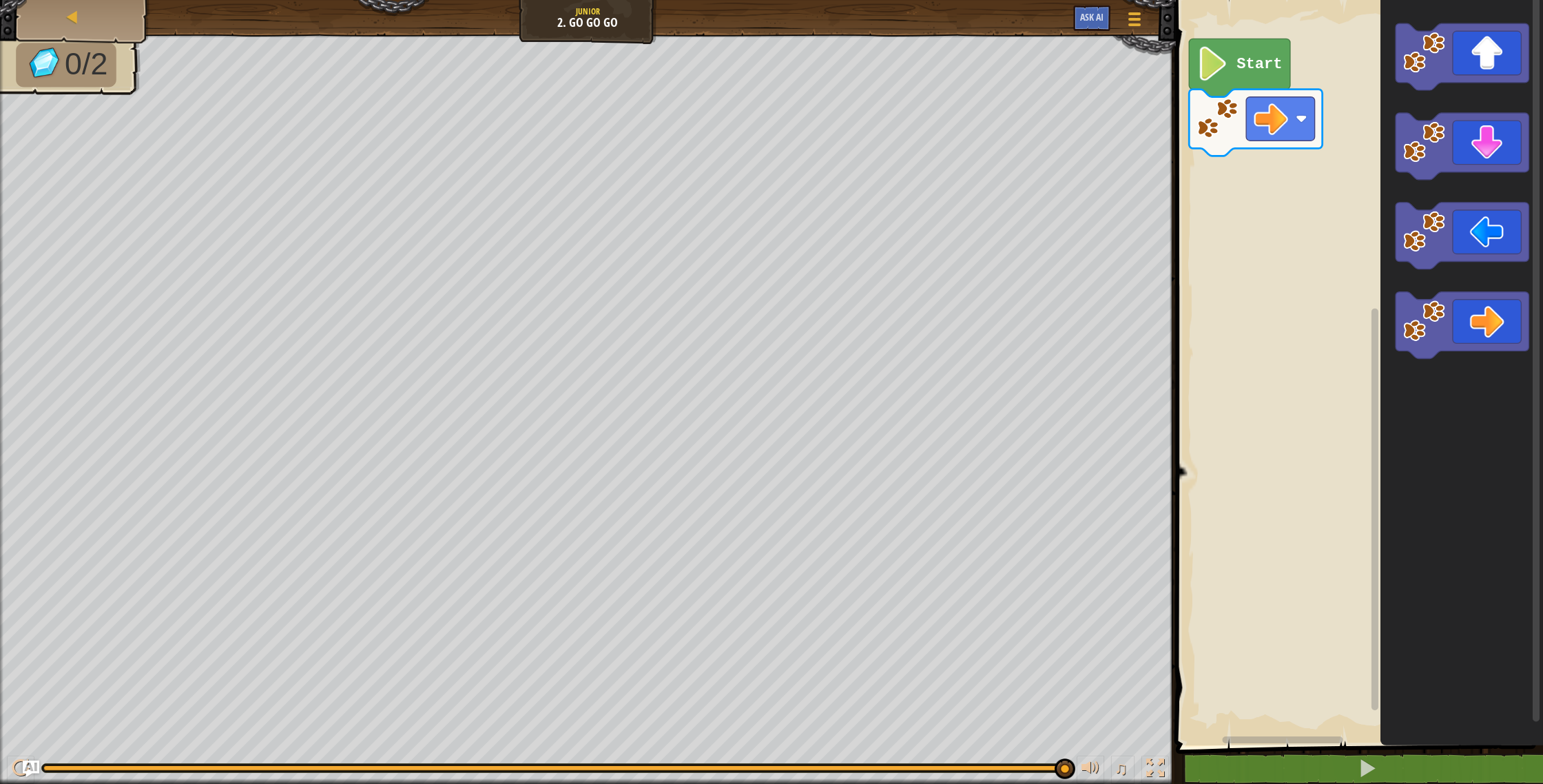
click at [1259, 178] on div "Start" at bounding box center [1357, 368] width 371 height 752
click at [1265, 131] on div "Start" at bounding box center [1357, 368] width 371 height 752
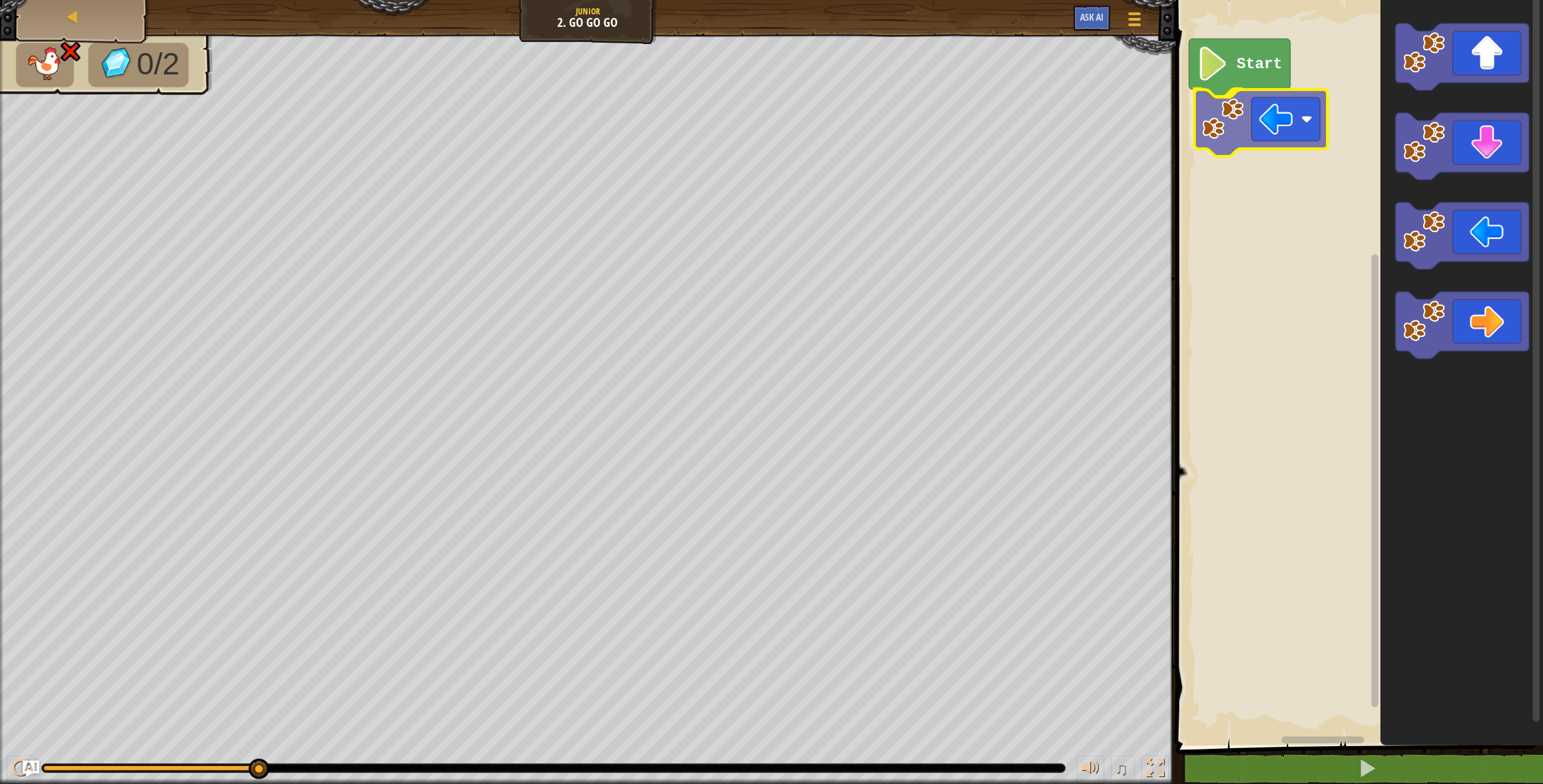
click at [1265, 127] on div "Start" at bounding box center [1357, 368] width 371 height 752
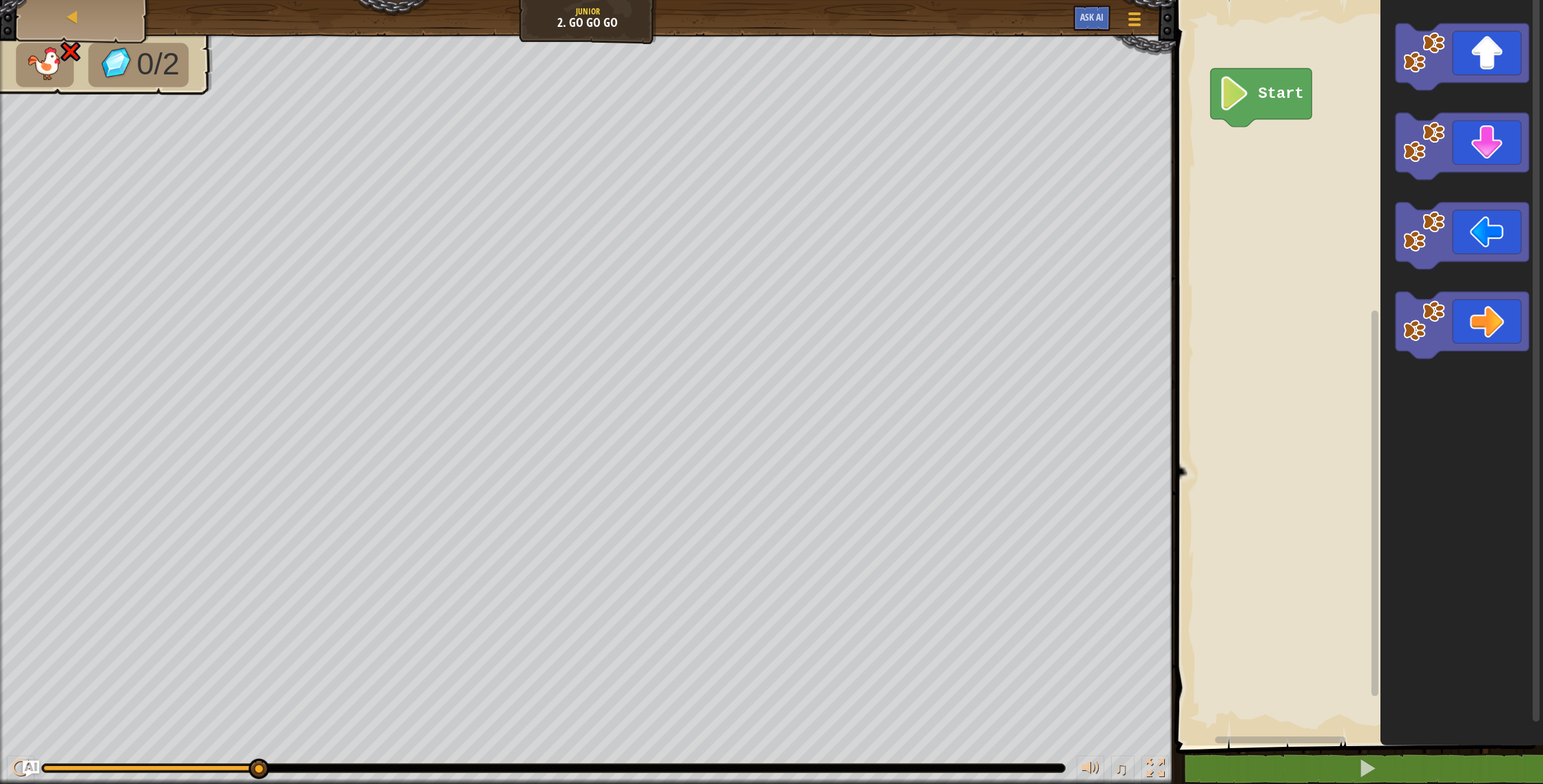
click at [1254, 151] on div "Start" at bounding box center [1357, 368] width 371 height 752
click at [1297, 138] on div "Start" at bounding box center [1357, 368] width 371 height 752
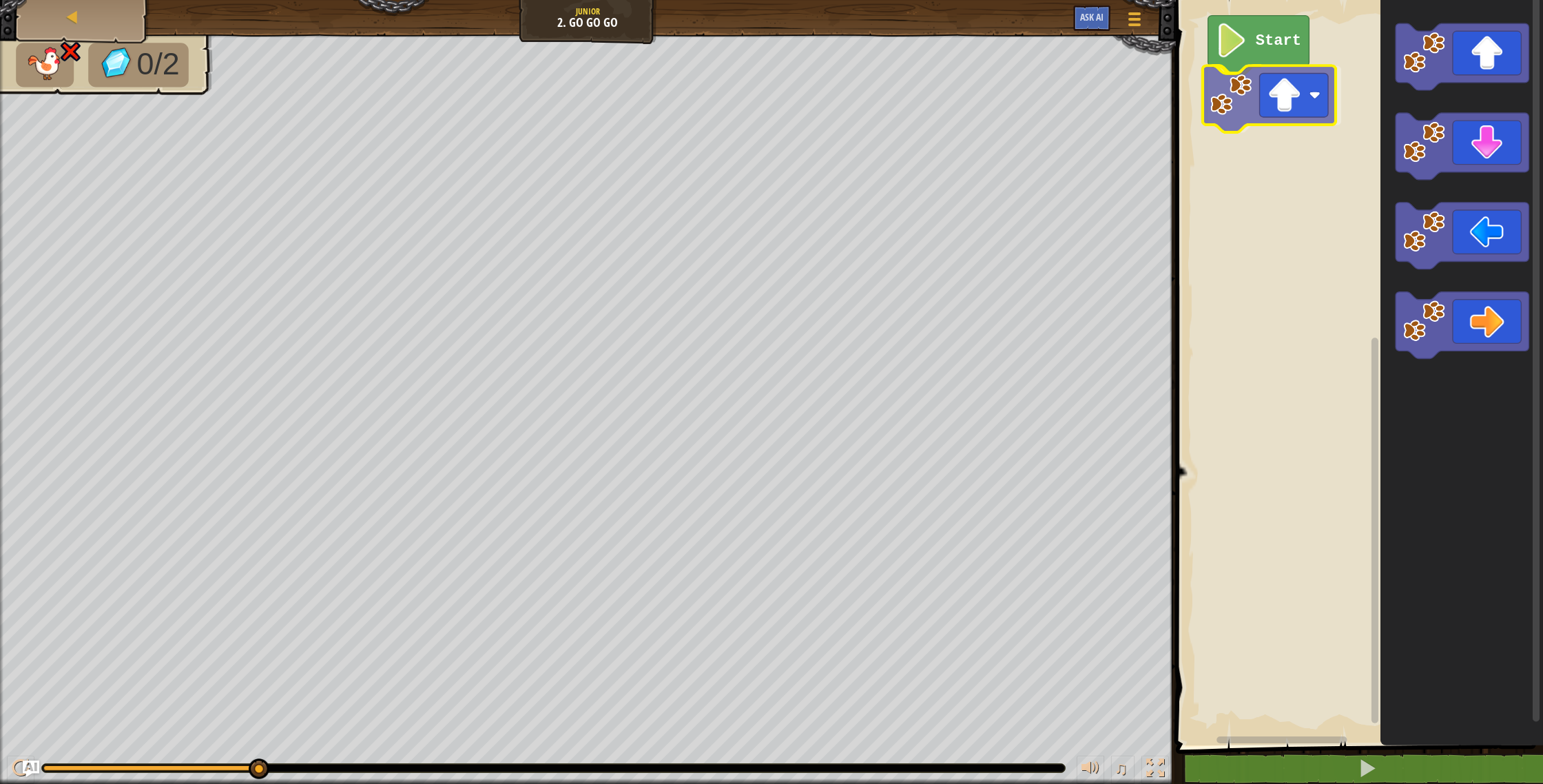
click at [1306, 97] on div "Start" at bounding box center [1357, 368] width 371 height 752
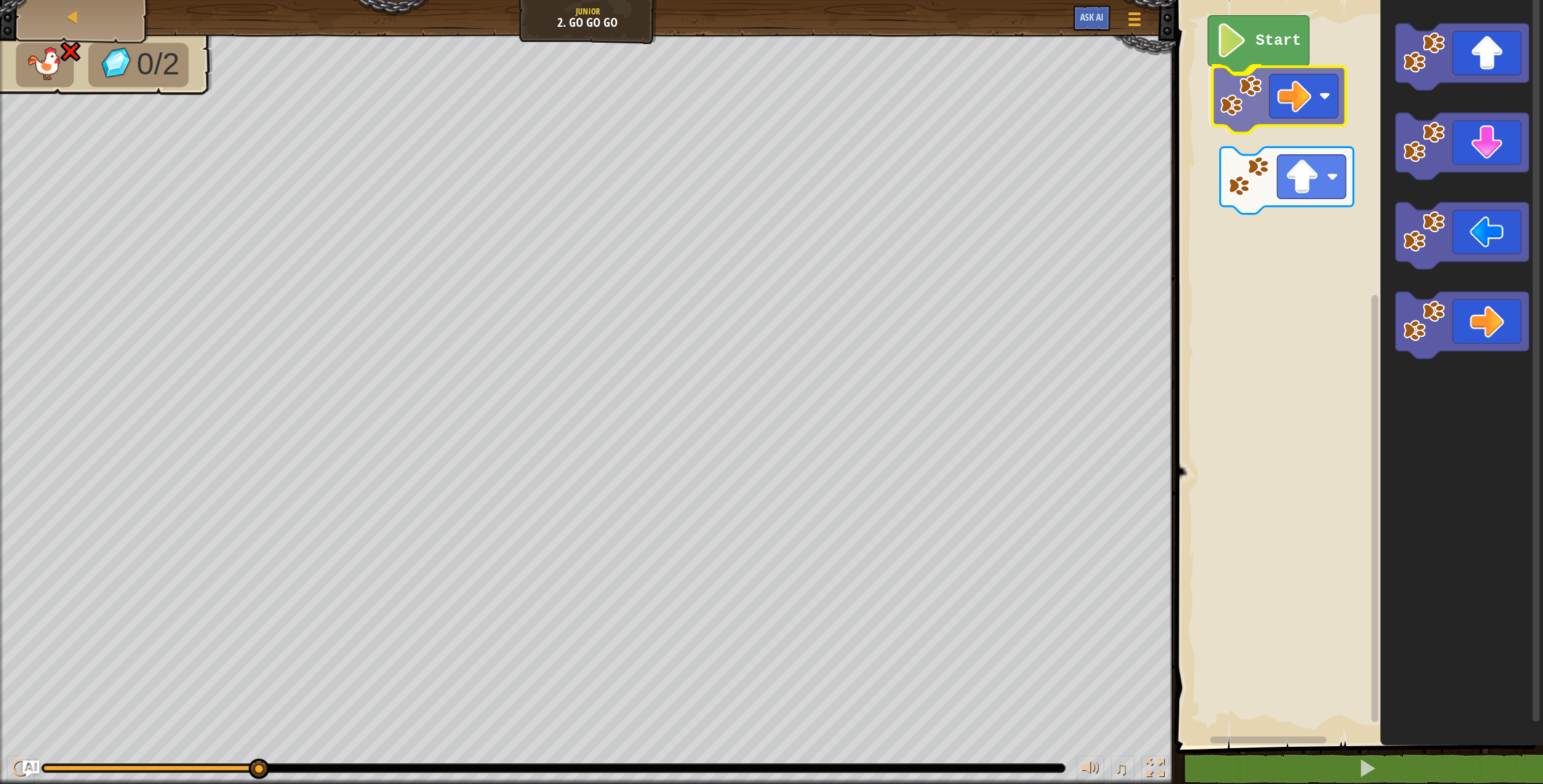
click at [1323, 110] on div "Start" at bounding box center [1357, 368] width 371 height 752
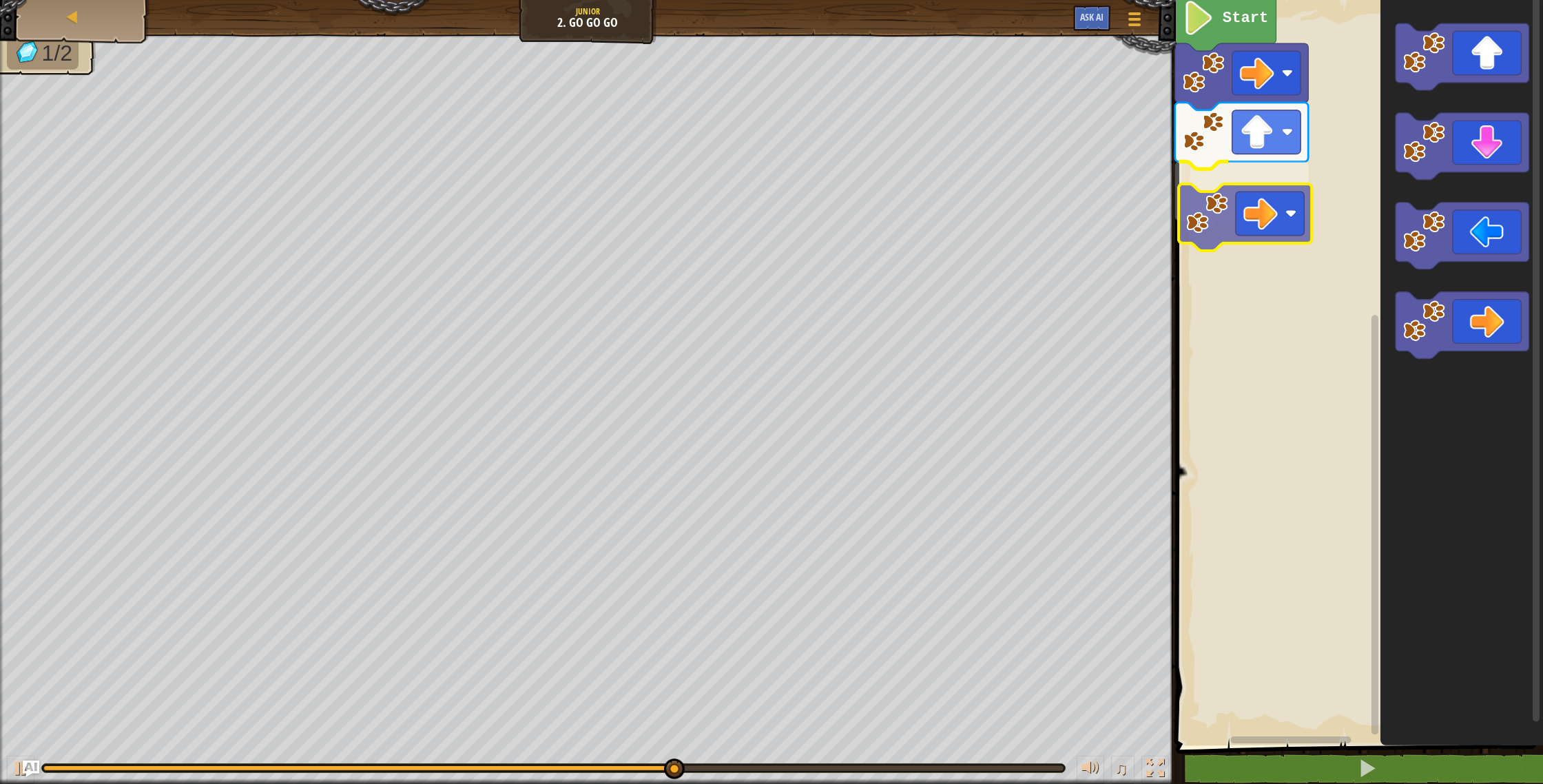
click at [1222, 210] on div "Start" at bounding box center [1357, 368] width 371 height 752
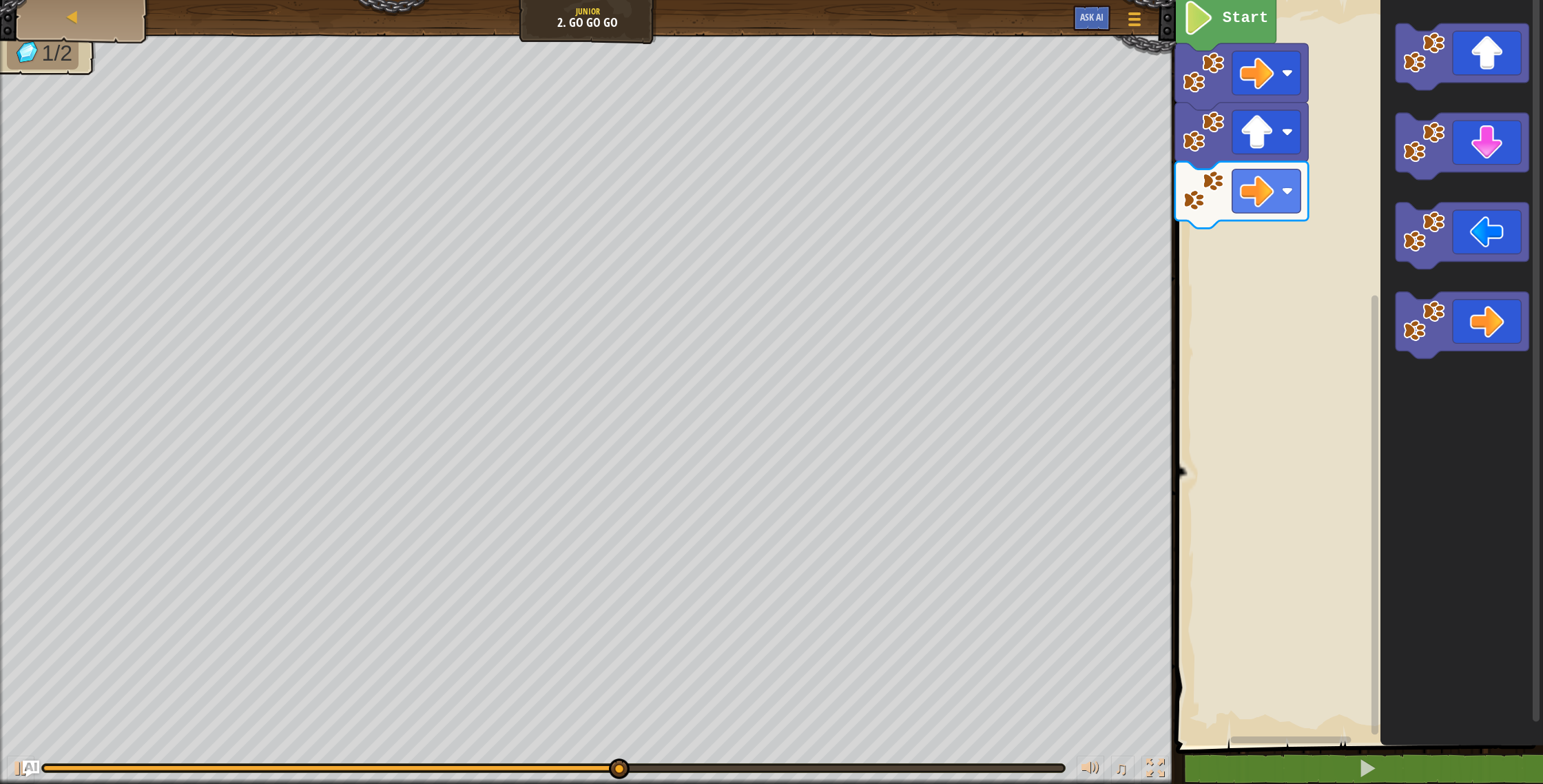
click at [1253, 312] on div "Start" at bounding box center [1357, 368] width 371 height 752
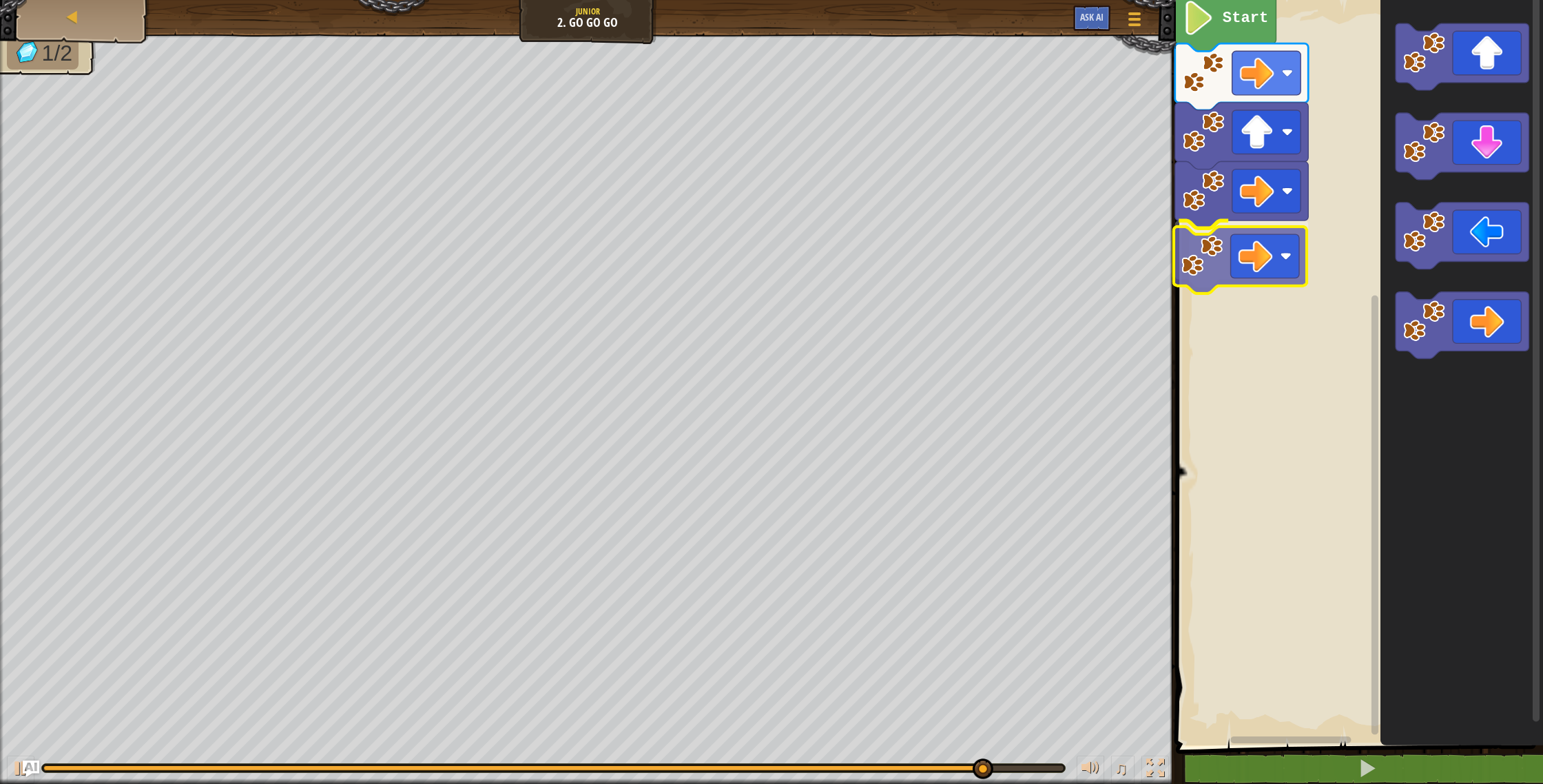
click at [1252, 257] on div "Start" at bounding box center [1357, 368] width 371 height 752
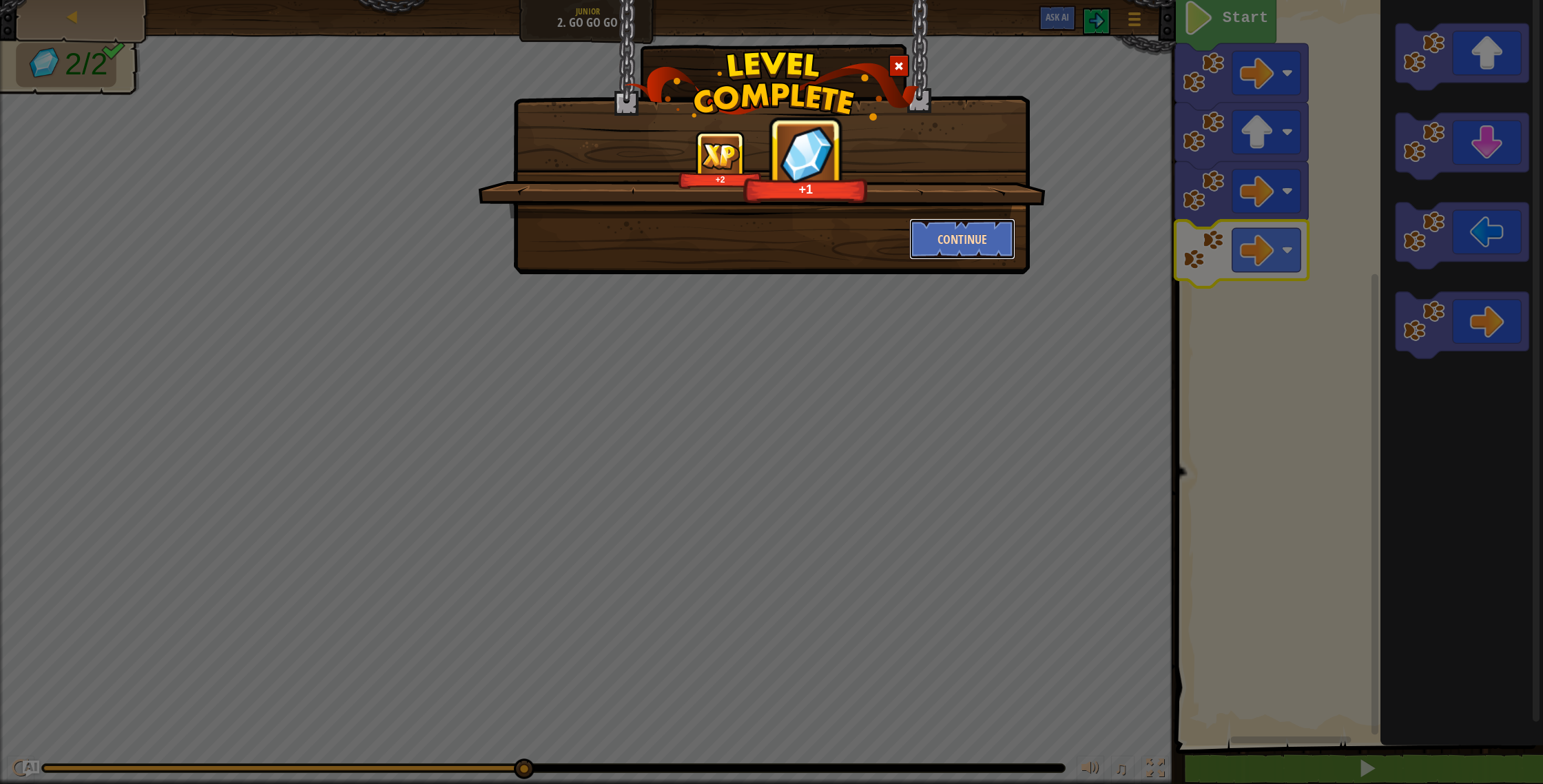
click at [937, 245] on button "Continue" at bounding box center [963, 239] width 107 height 42
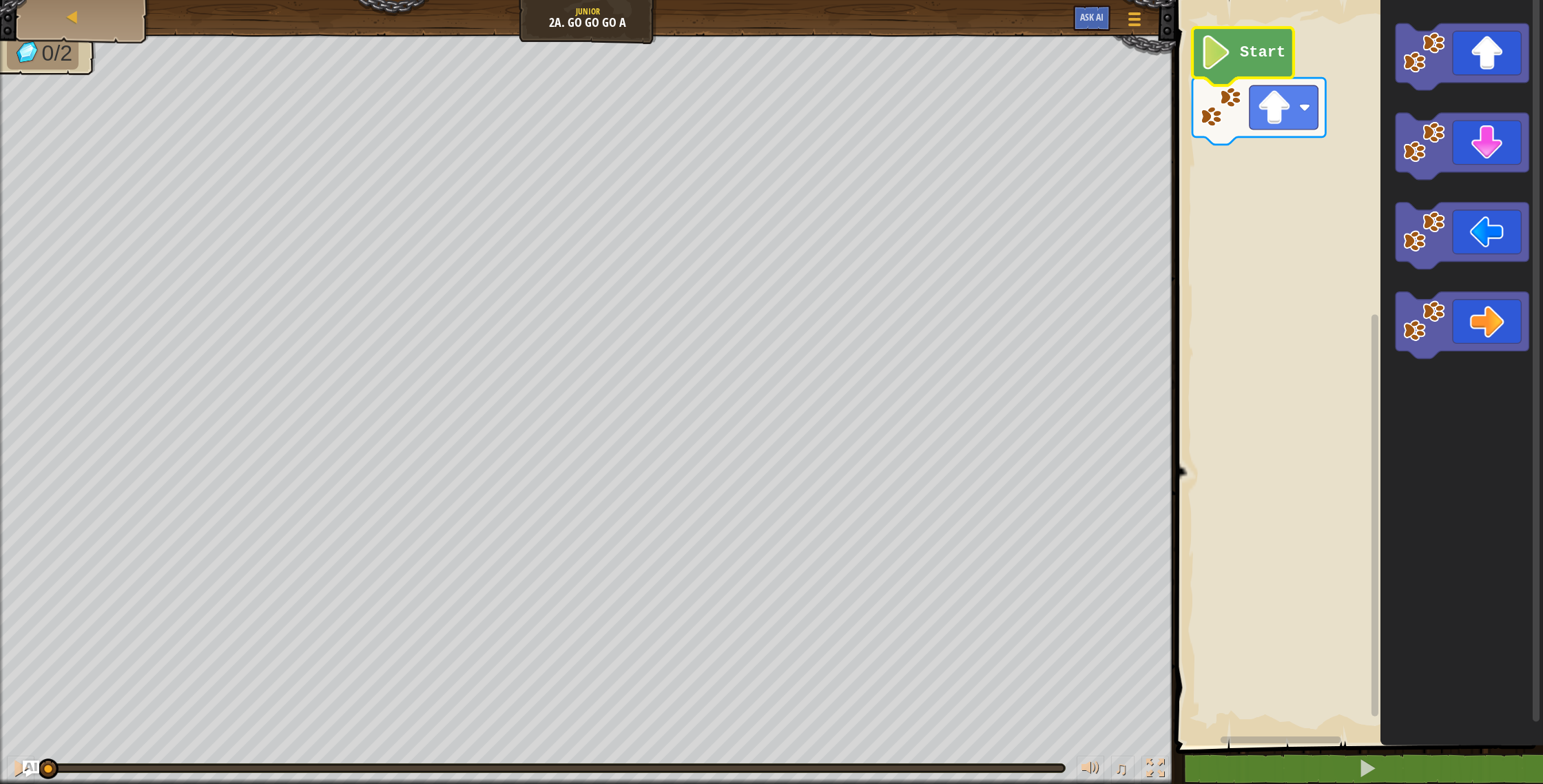
click at [1237, 54] on icon "Blockly Workspace" at bounding box center [1243, 56] width 101 height 58
click at [1472, 773] on button at bounding box center [1367, 768] width 371 height 32
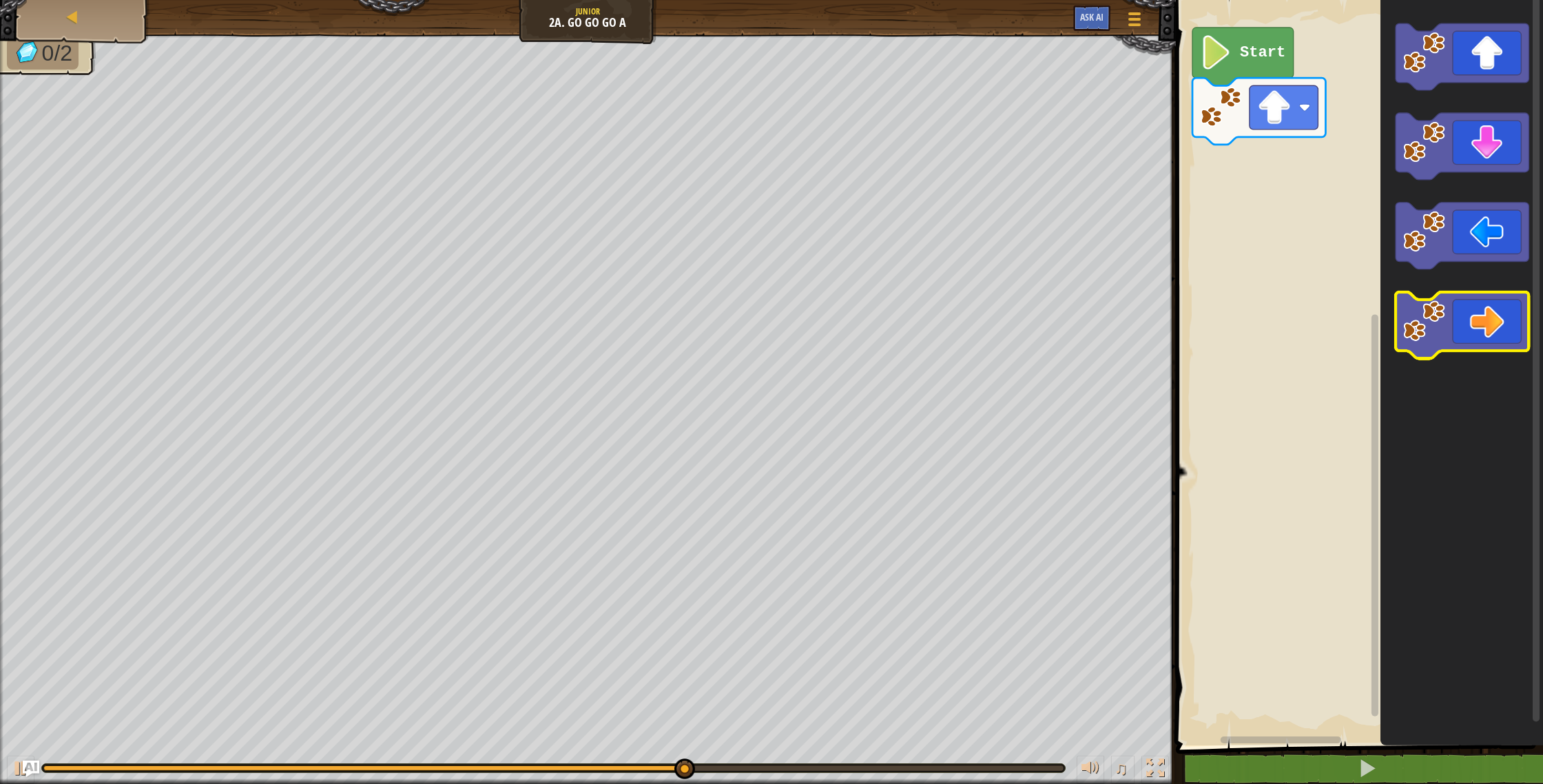
click at [1473, 343] on icon "Blockly Workspace" at bounding box center [1462, 326] width 133 height 67
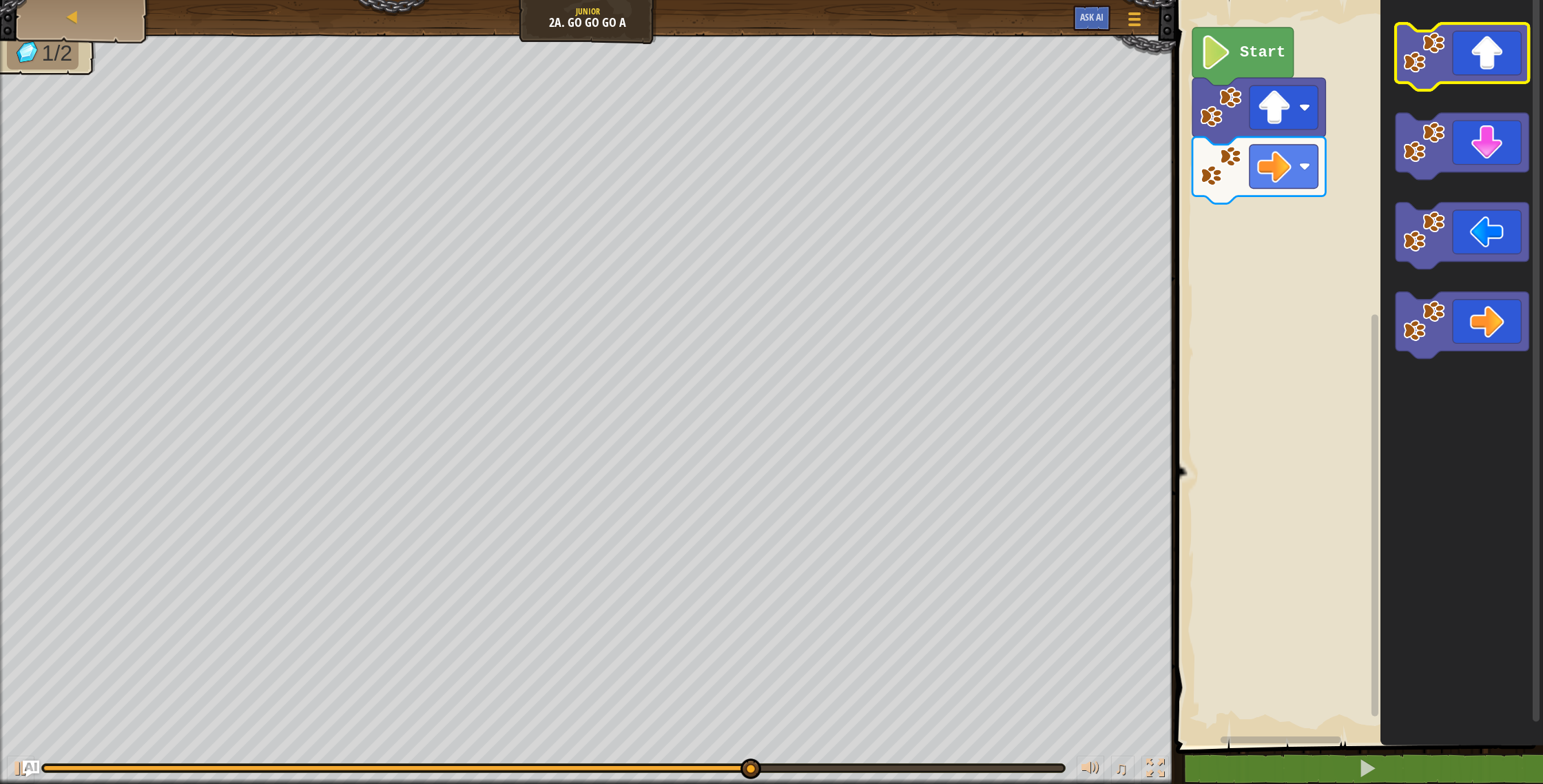
click at [1454, 62] on icon "Blockly Workspace" at bounding box center [1462, 57] width 133 height 67
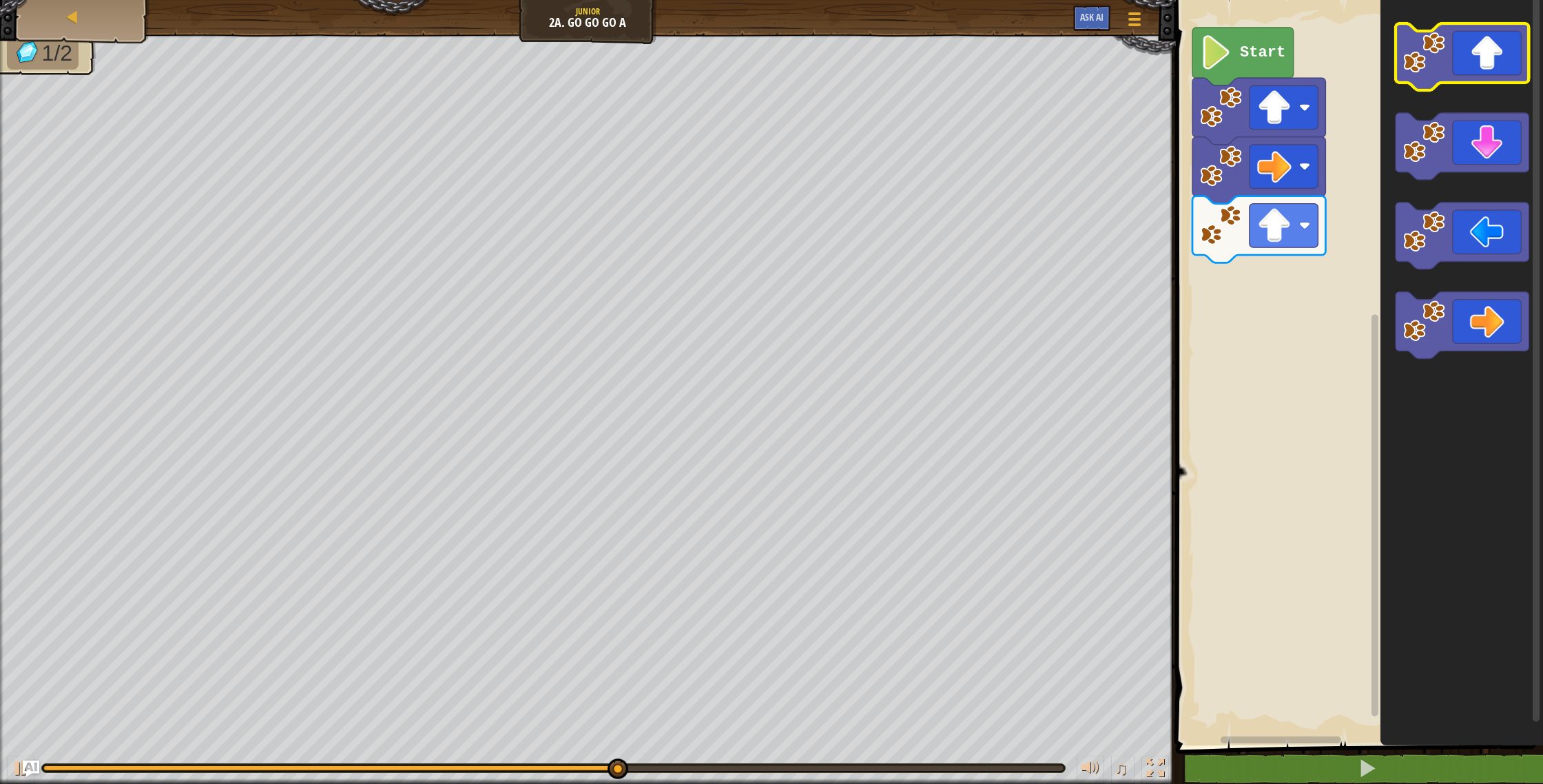
click at [1462, 53] on icon "Blockly Workspace" at bounding box center [1462, 57] width 133 height 67
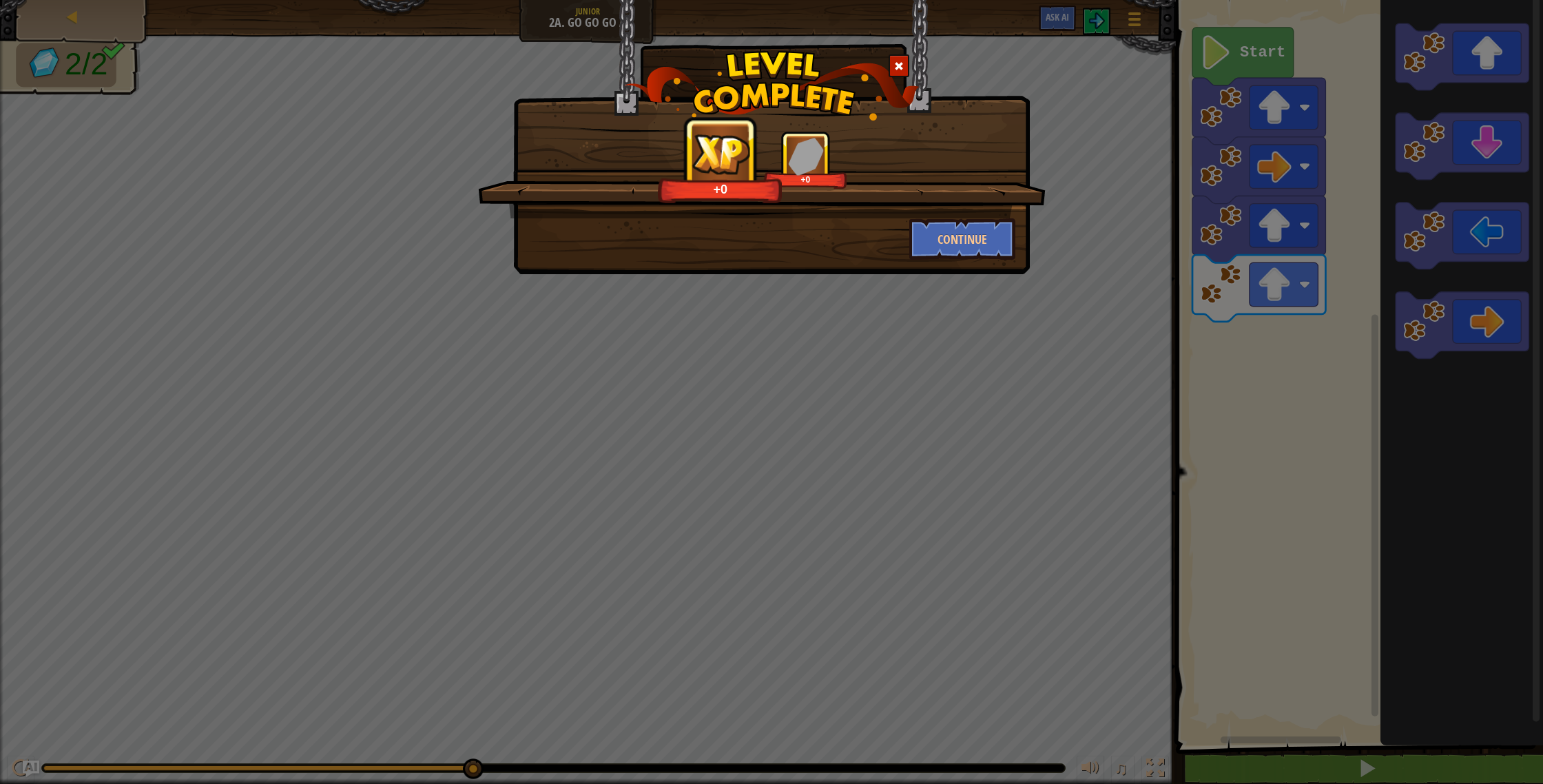
click at [969, 260] on div "+0 +0 Continue" at bounding box center [772, 137] width 517 height 274
click at [952, 251] on button "Continue" at bounding box center [963, 239] width 107 height 42
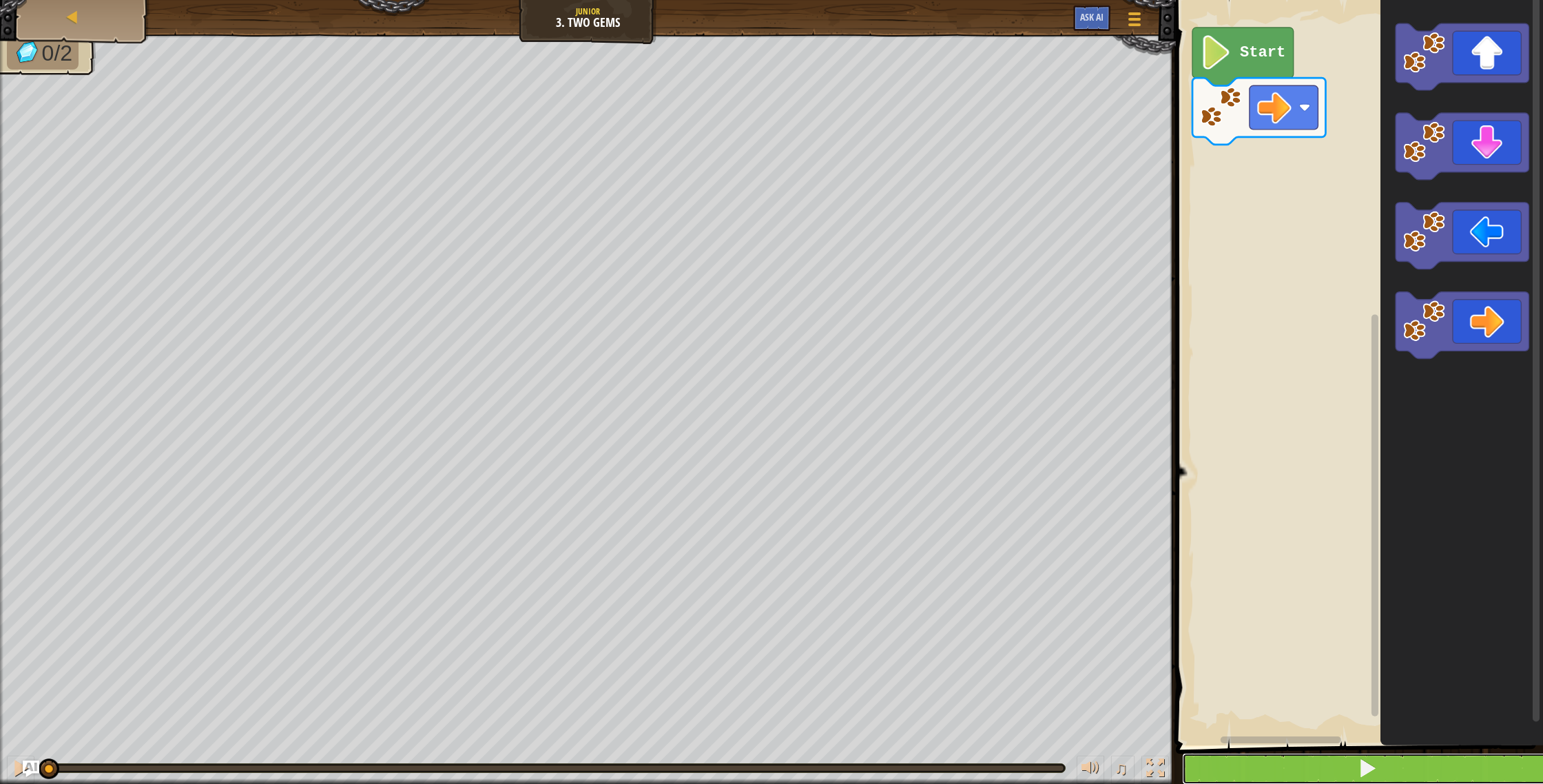
click at [1352, 760] on button at bounding box center [1367, 768] width 371 height 32
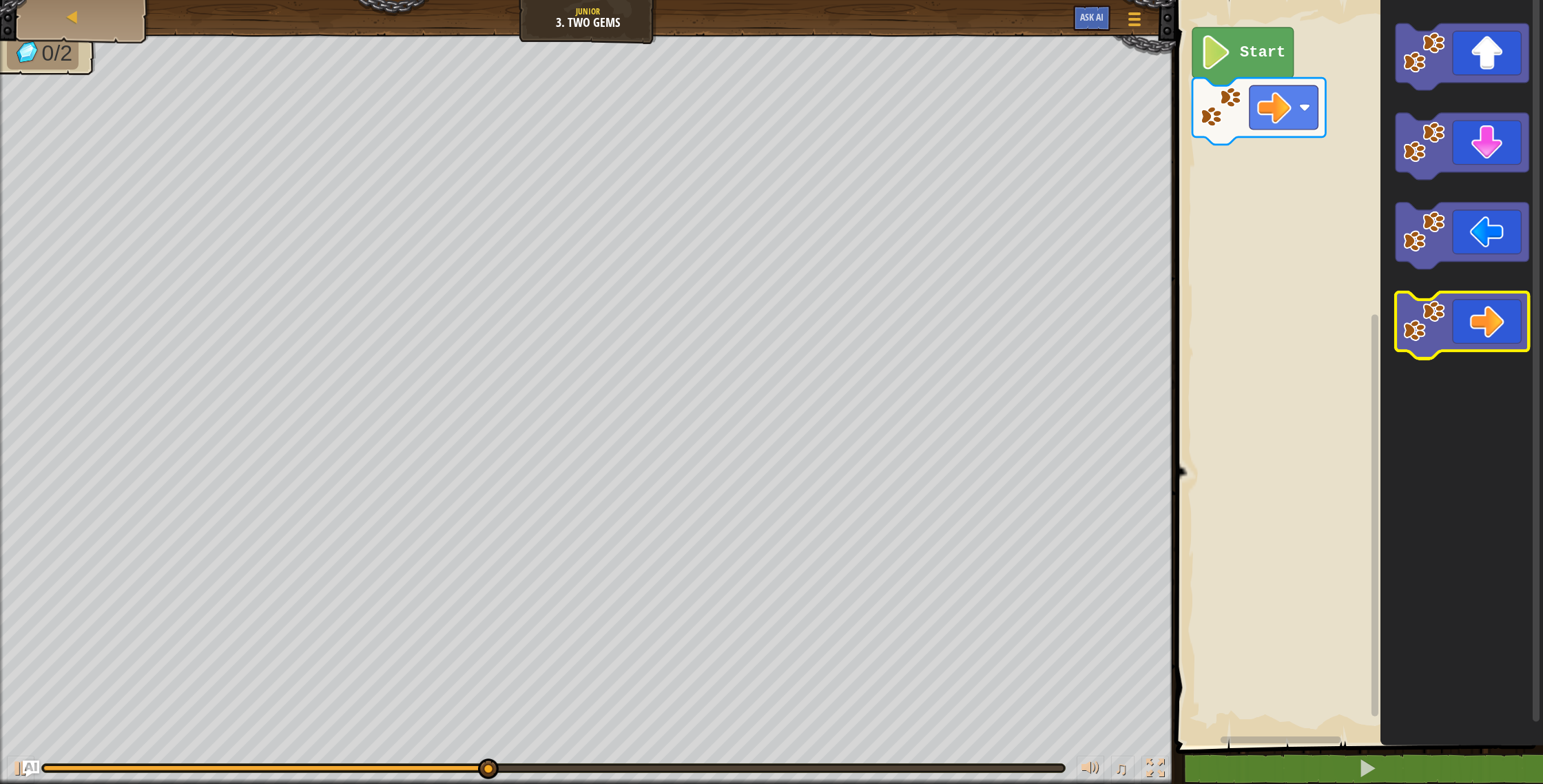
click at [1462, 320] on icon "Blockly Workspace" at bounding box center [1462, 326] width 133 height 67
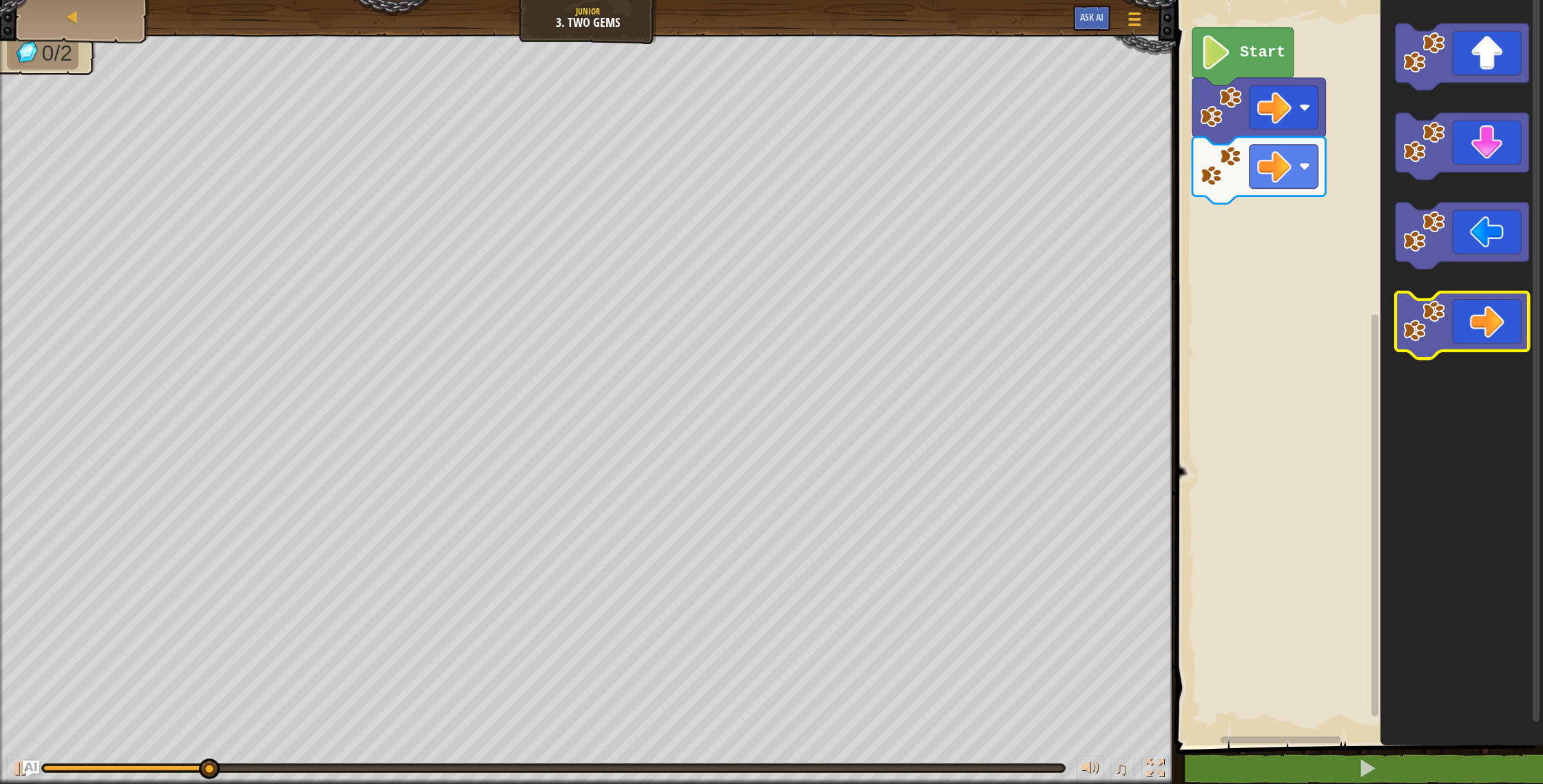
click at [1458, 321] on icon "Blockly Workspace" at bounding box center [1462, 326] width 133 height 67
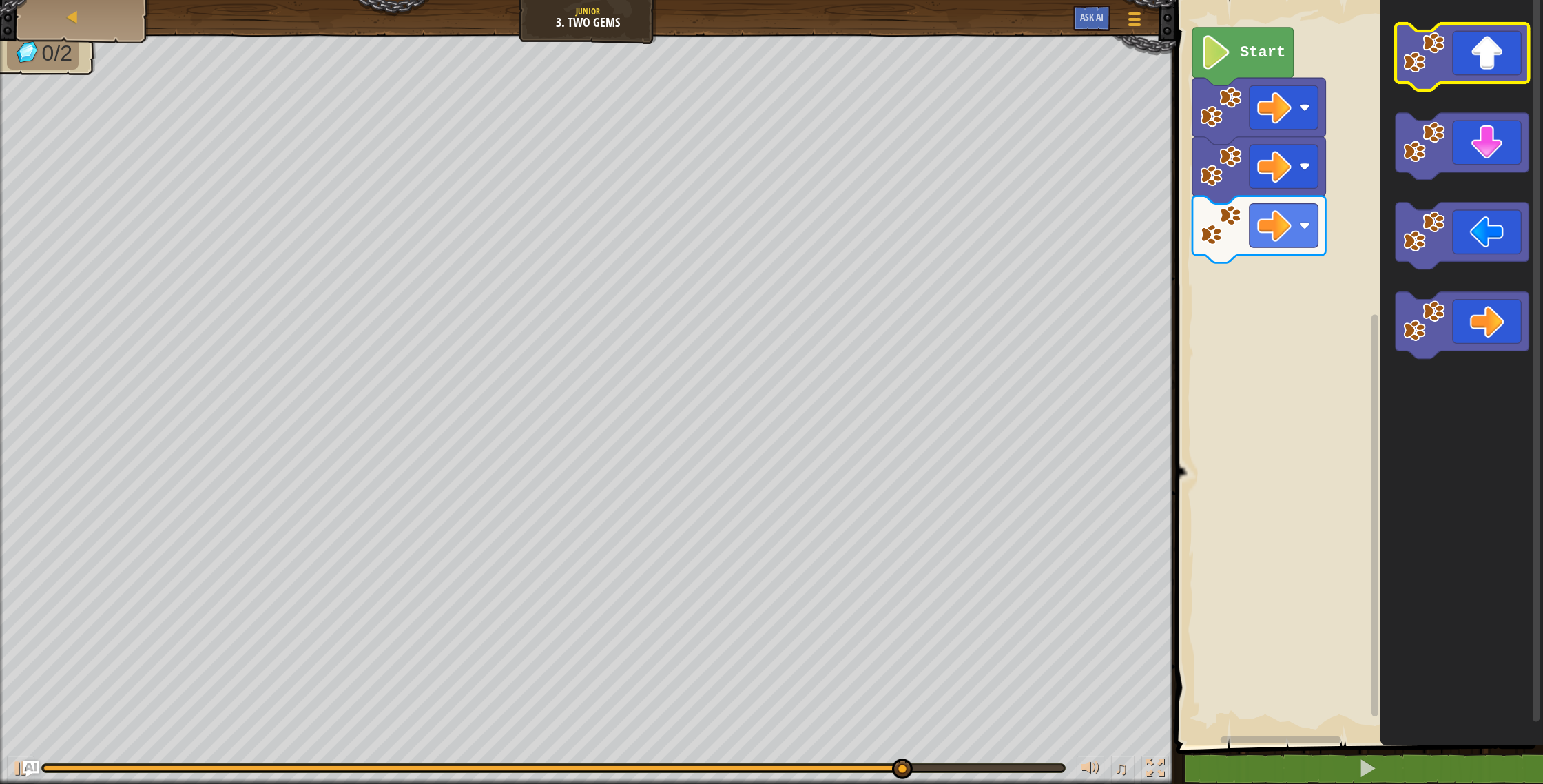
click at [1481, 42] on icon "Blockly Workspace" at bounding box center [1462, 57] width 133 height 67
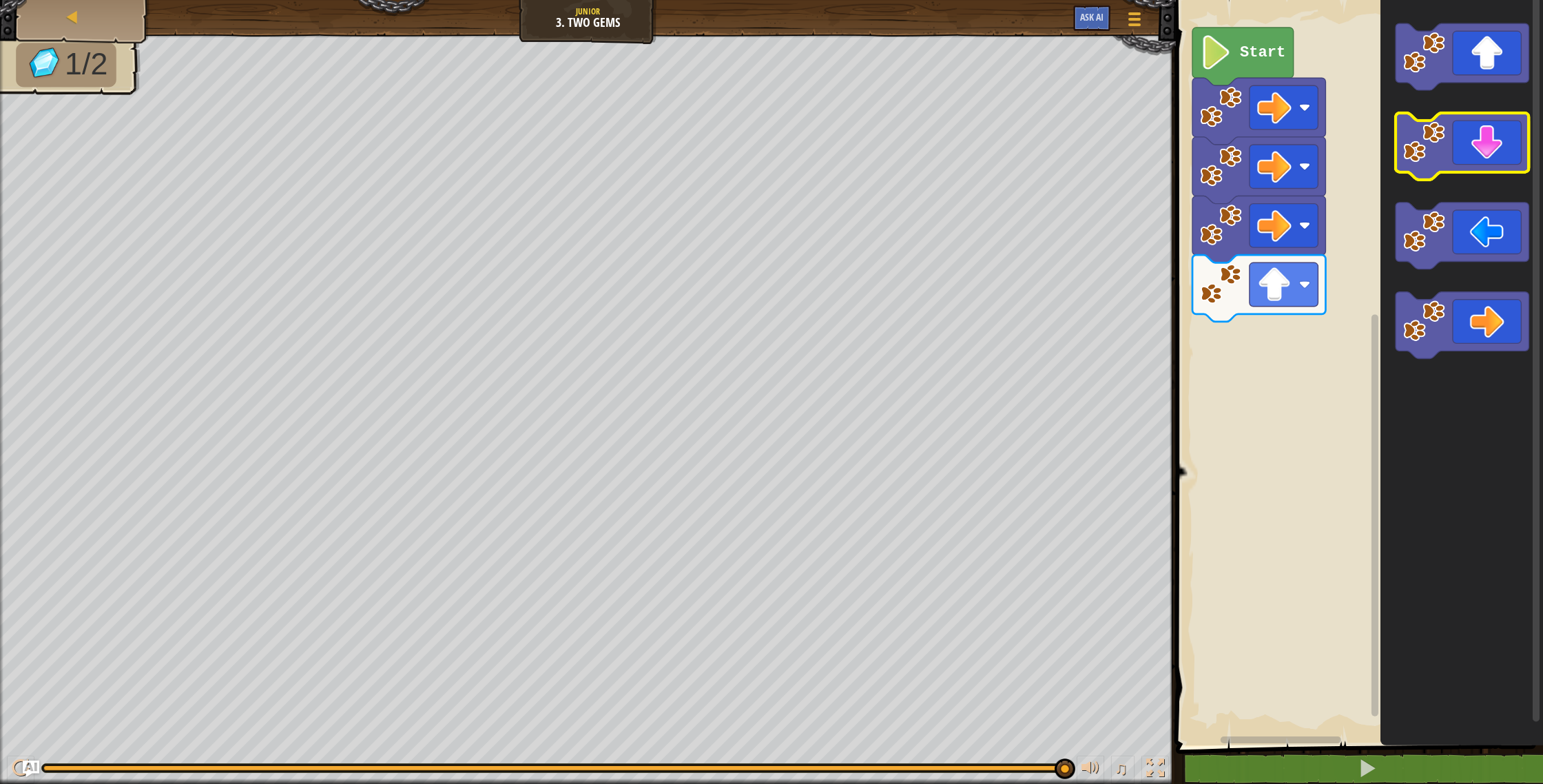
click at [1490, 148] on icon "Blockly Workspace" at bounding box center [1462, 147] width 133 height 67
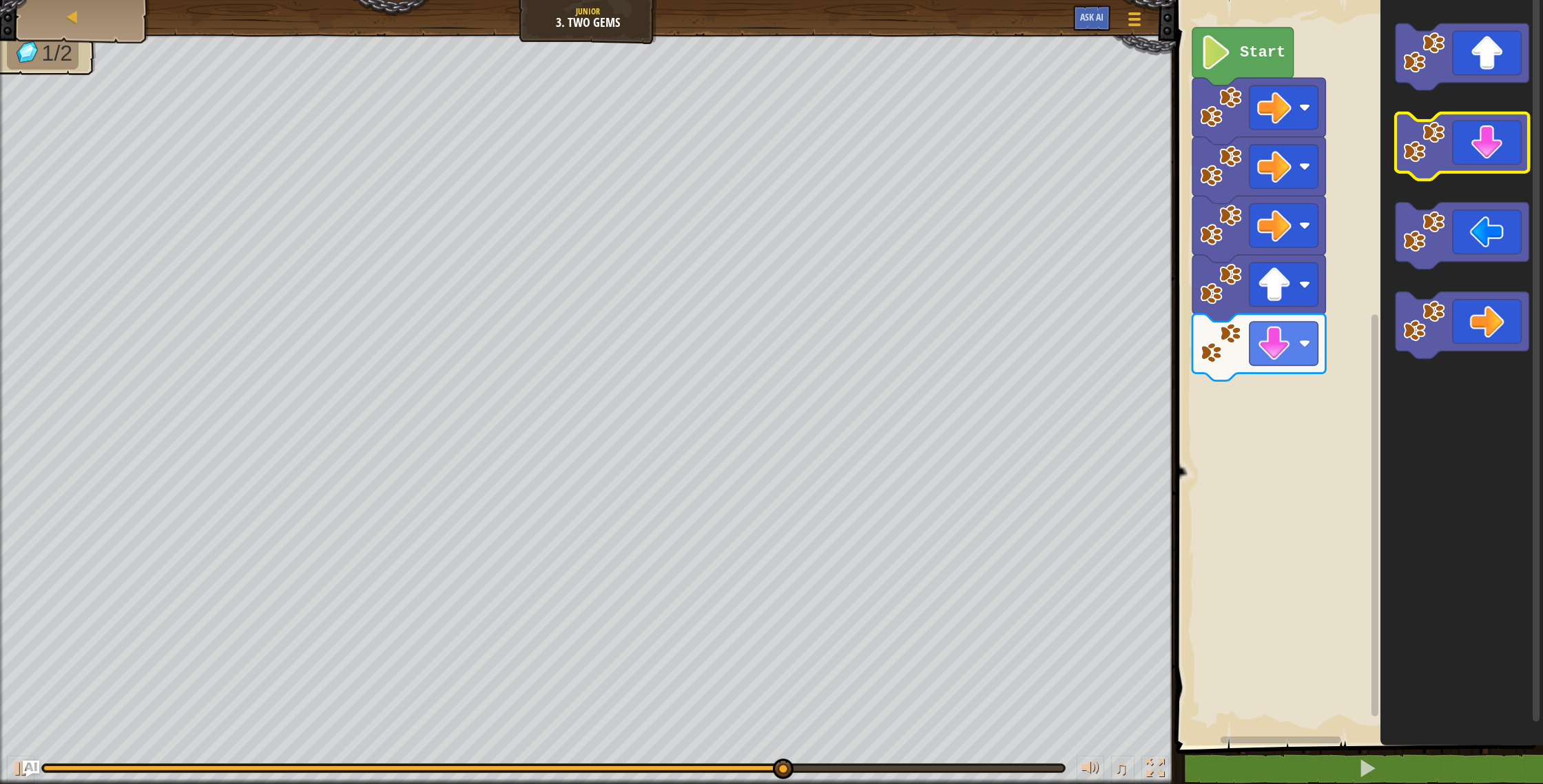
click at [1490, 152] on icon "Blockly Workspace" at bounding box center [1462, 147] width 133 height 67
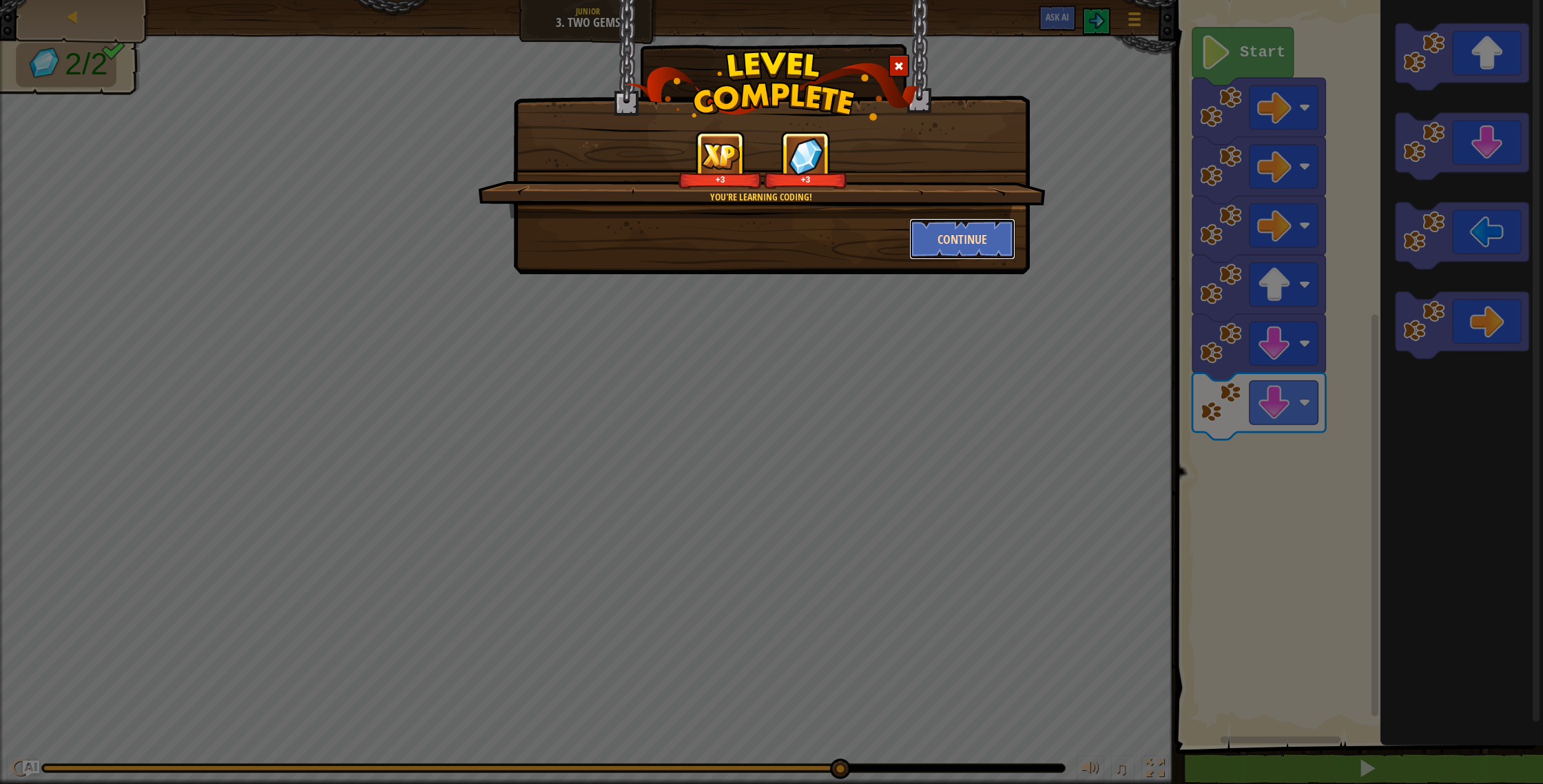
click at [943, 252] on button "Continue" at bounding box center [963, 239] width 107 height 42
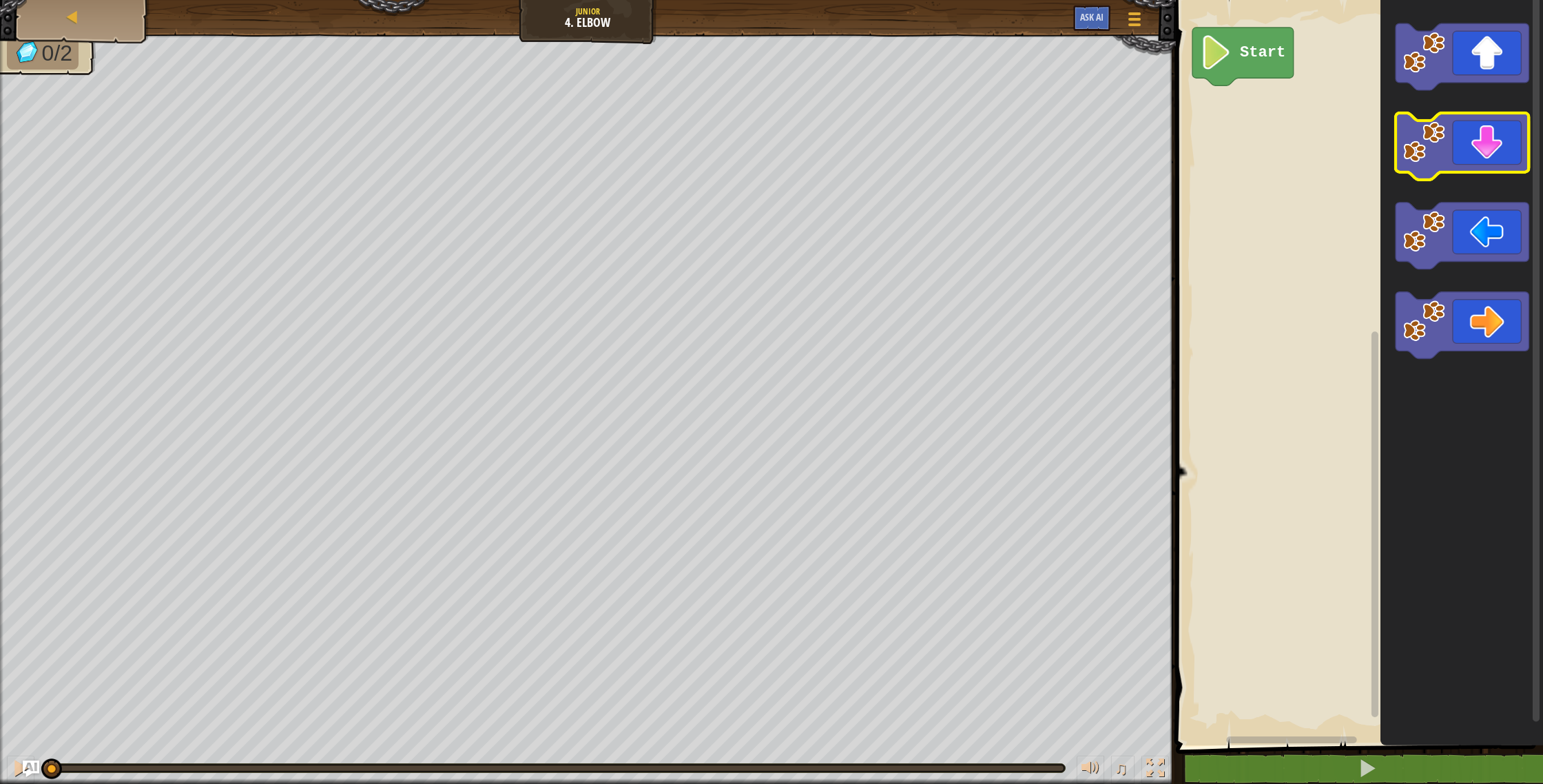
click at [1498, 152] on icon "Blockly Workspace" at bounding box center [1462, 147] width 133 height 67
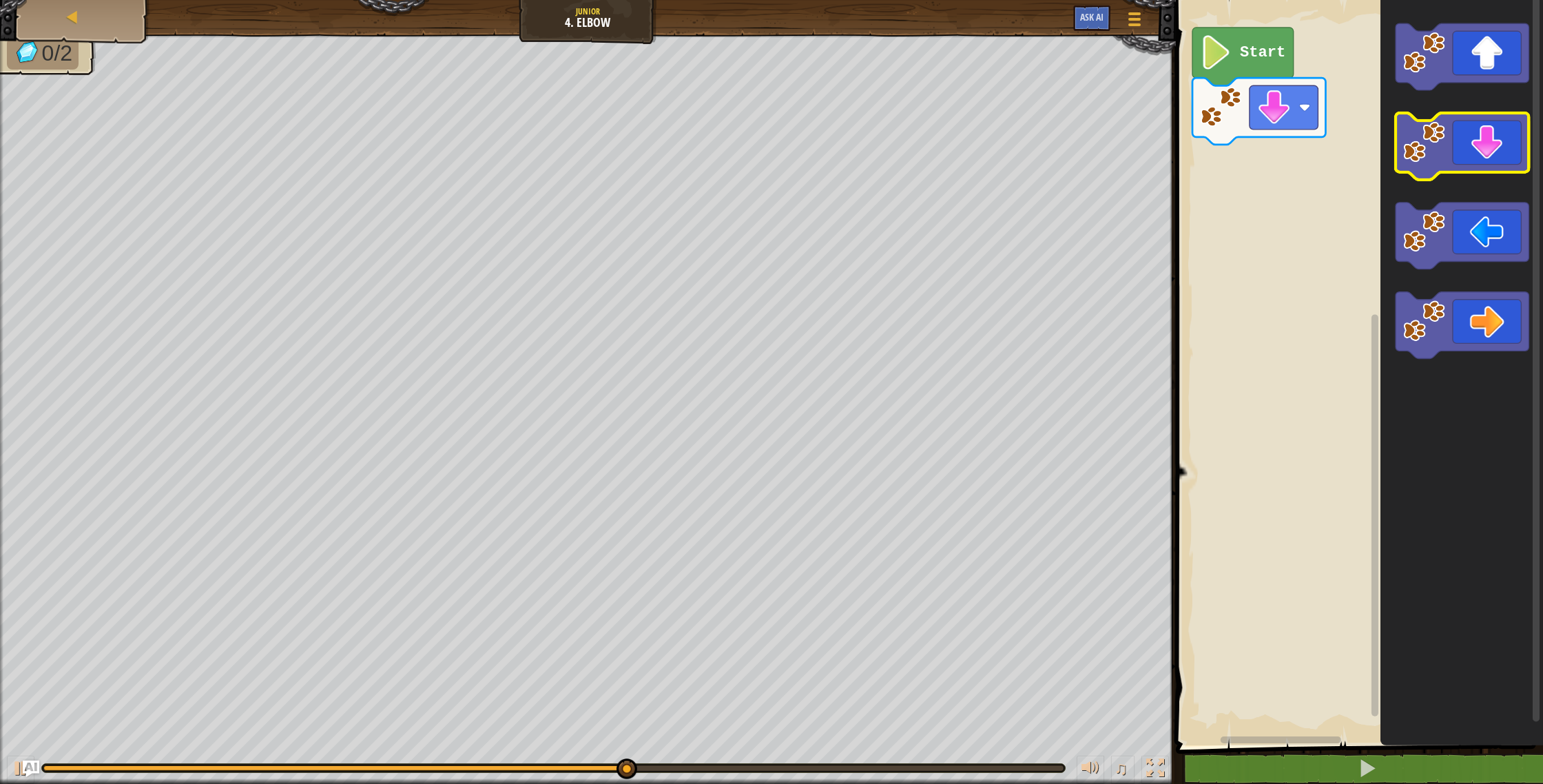
click at [1458, 146] on icon "Blockly Workspace" at bounding box center [1462, 147] width 133 height 67
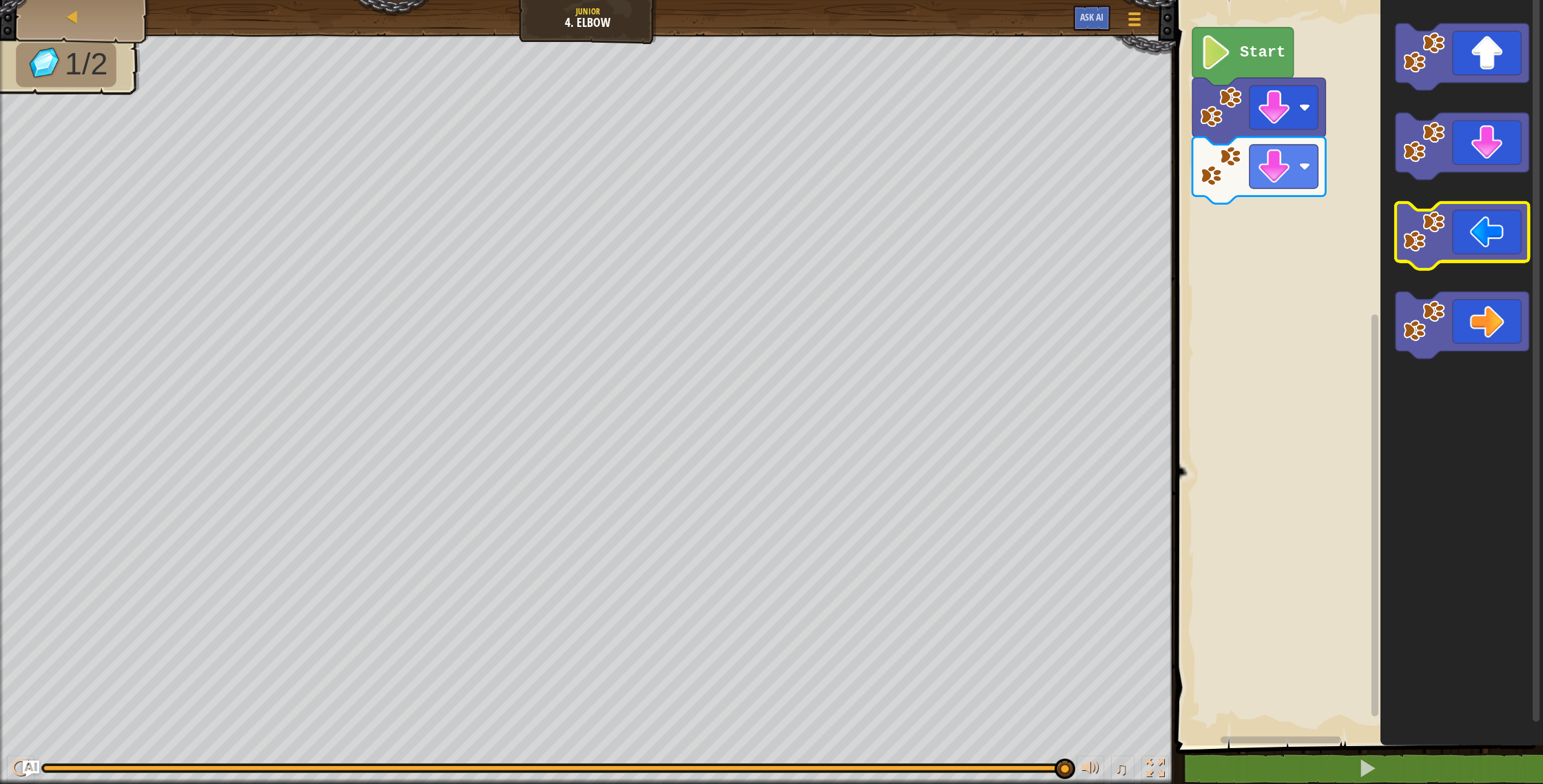
click at [1491, 248] on icon "Blockly Workspace" at bounding box center [1462, 236] width 133 height 67
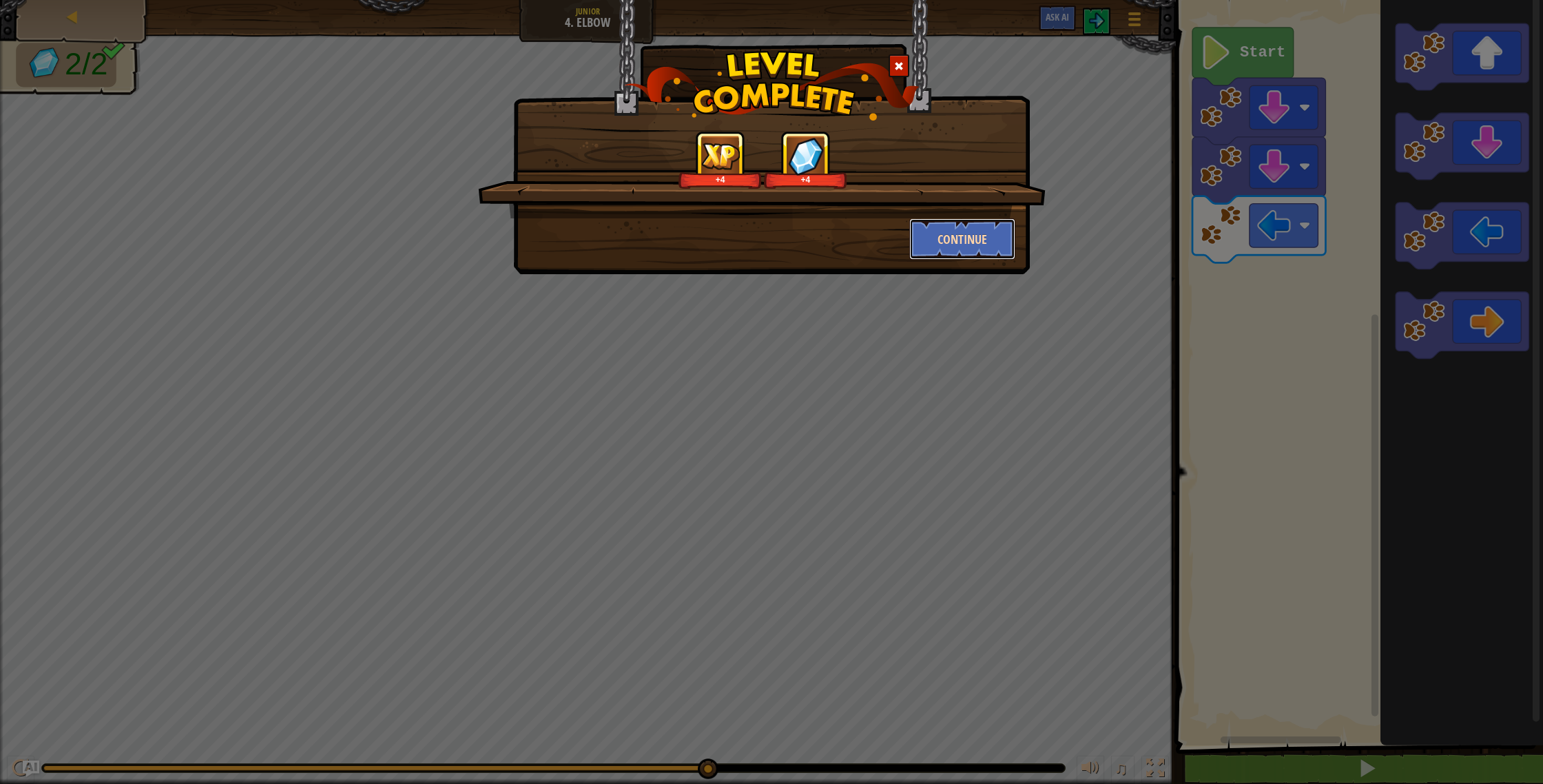
click at [980, 250] on button "Continue" at bounding box center [963, 239] width 107 height 42
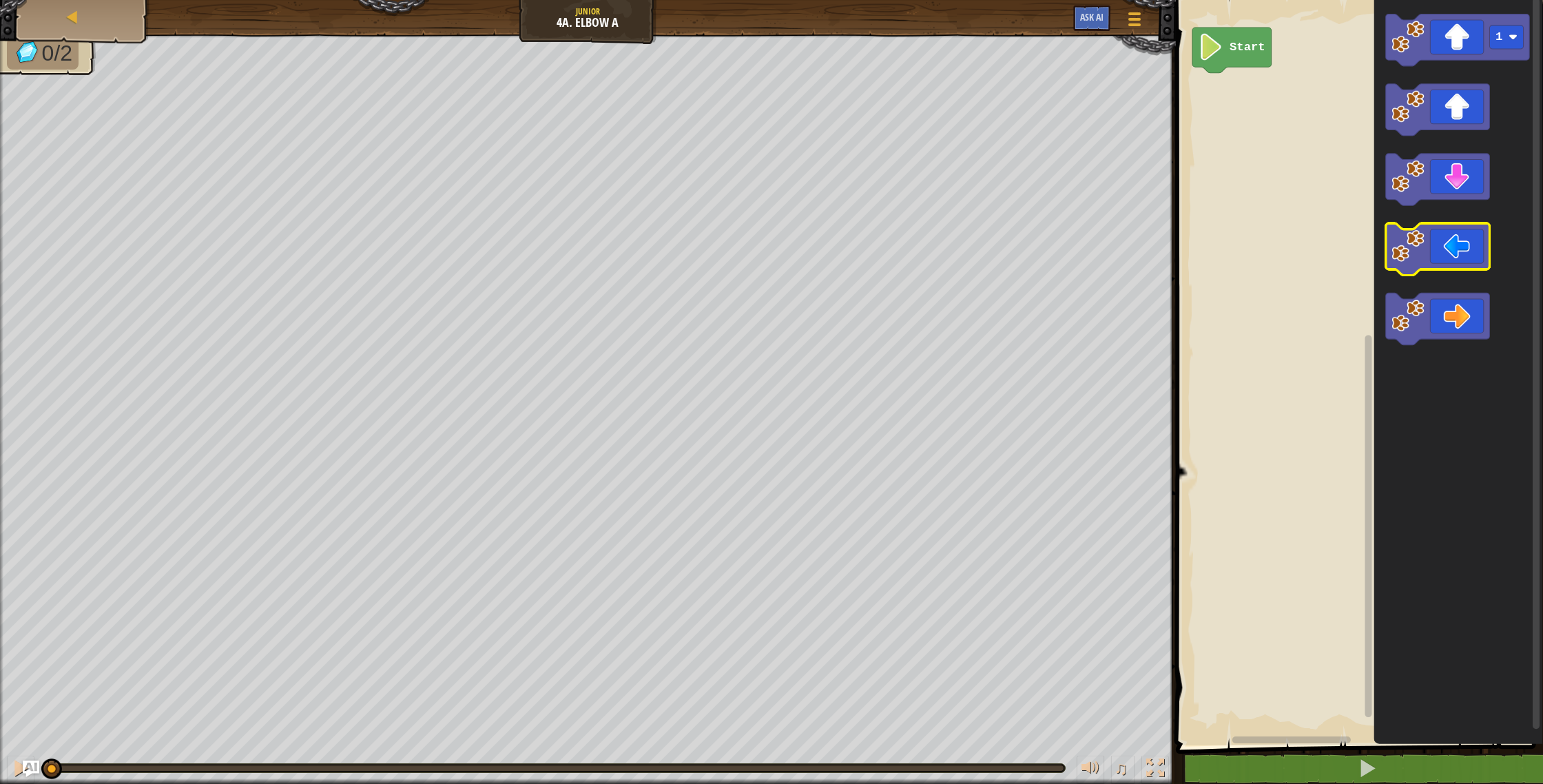
click at [1412, 249] on image "Blockly Workspace" at bounding box center [1408, 246] width 33 height 33
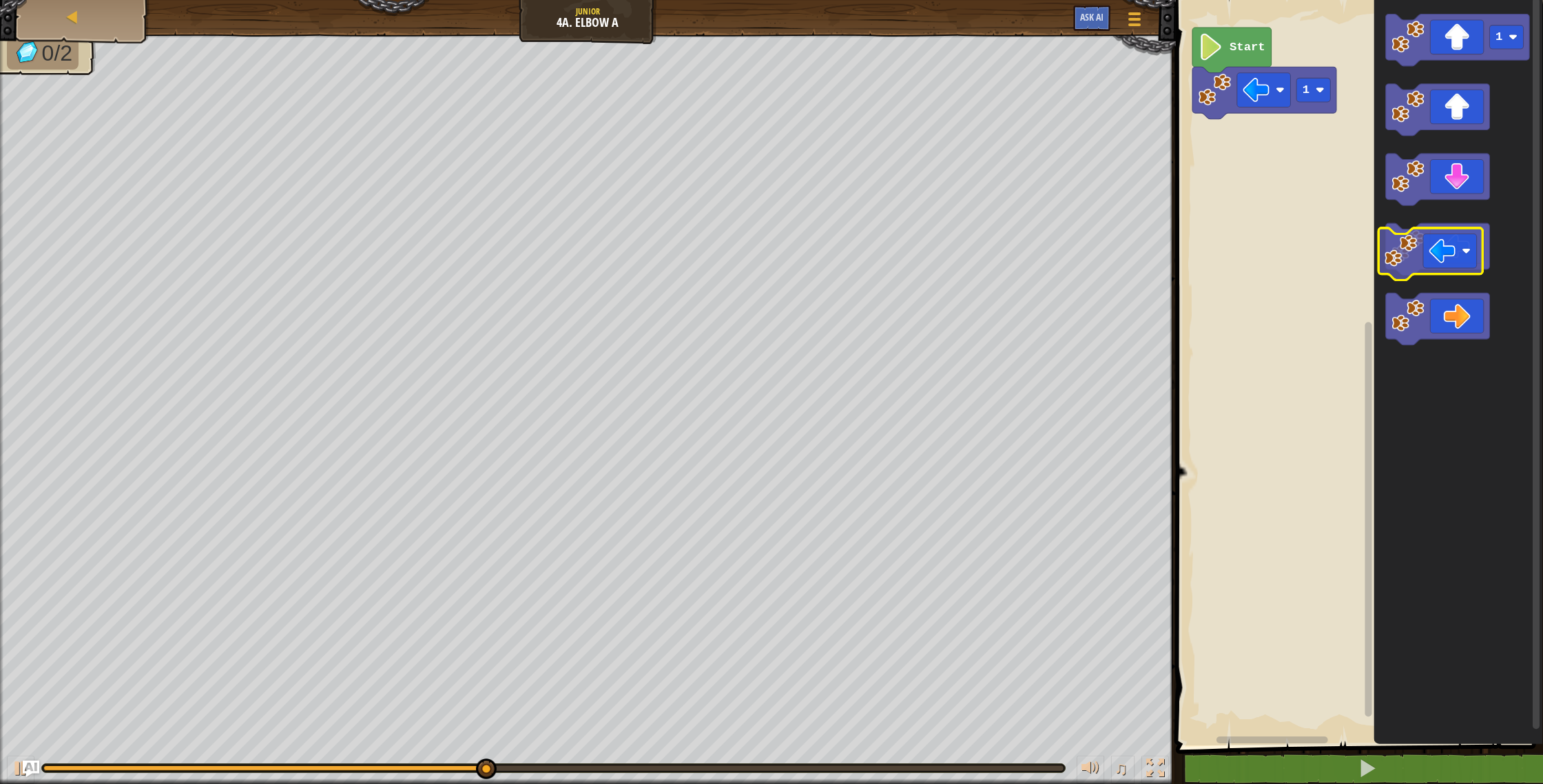
click at [1445, 272] on g "1" at bounding box center [1458, 180] width 144 height 331
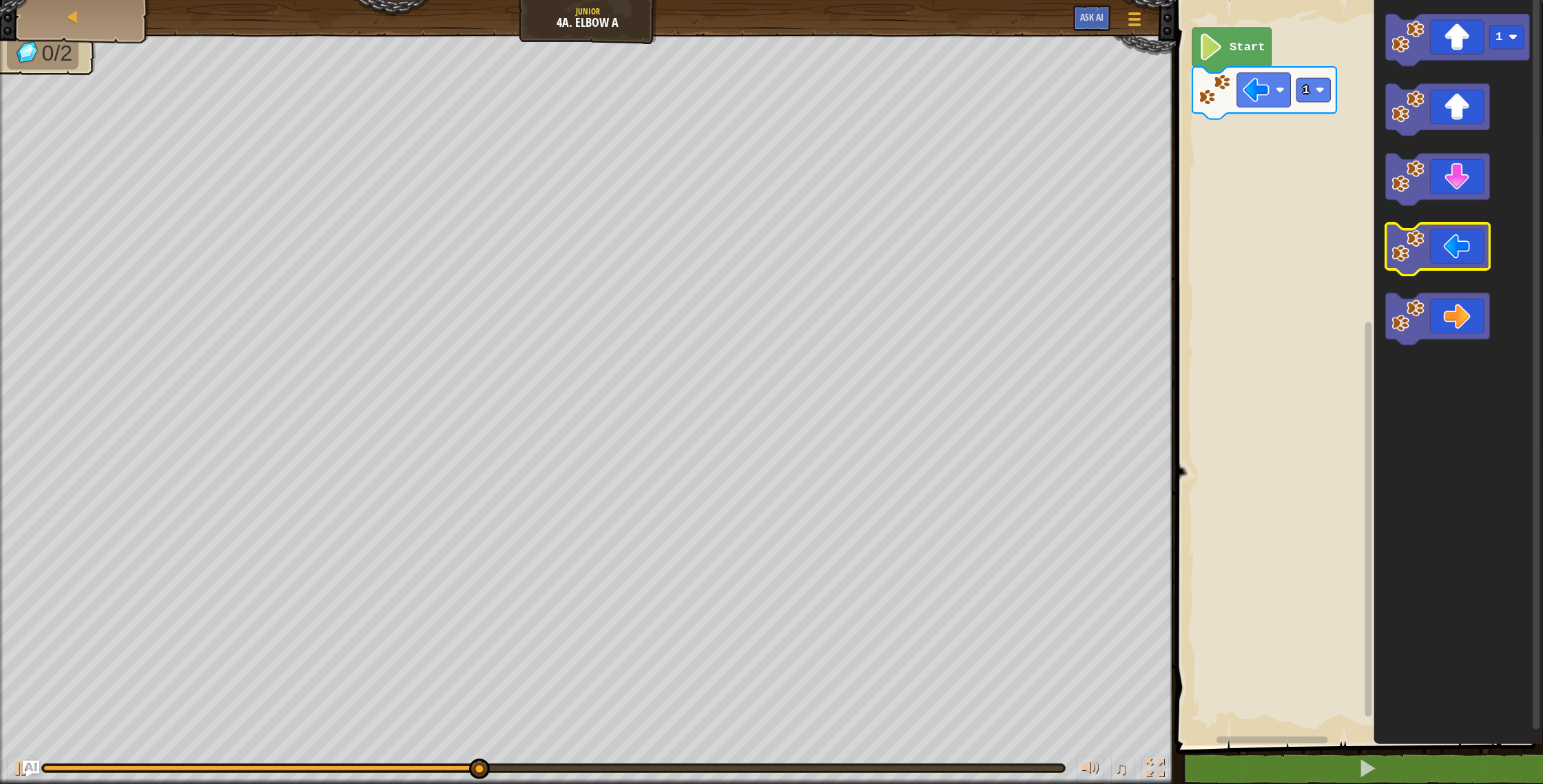
click at [1442, 273] on rect "Blockly Workspace" at bounding box center [1438, 250] width 104 height 53
click at [1443, 265] on icon "Blockly Workspace" at bounding box center [1438, 250] width 104 height 53
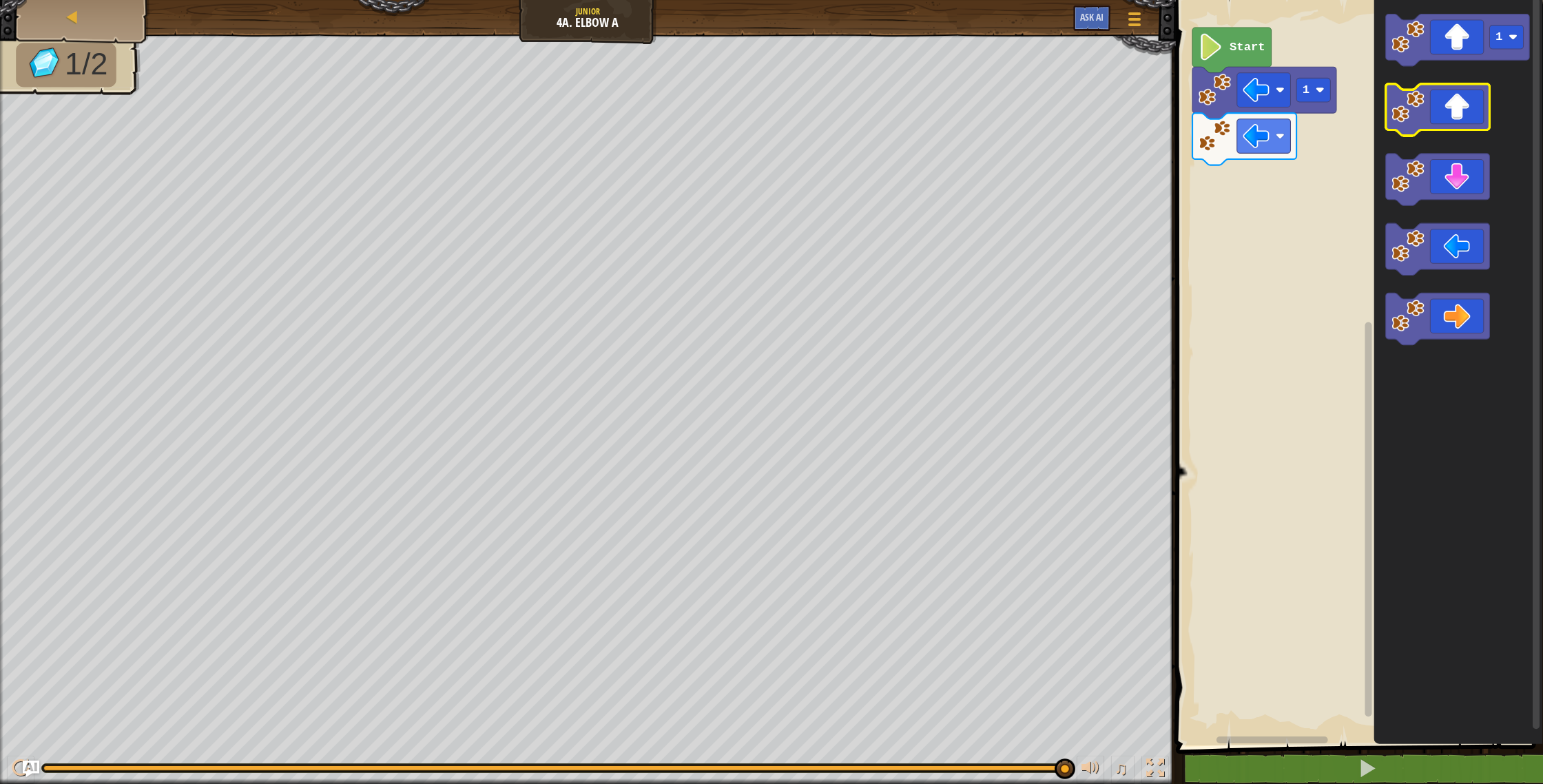
click at [1437, 118] on icon "Blockly Workspace" at bounding box center [1438, 110] width 104 height 53
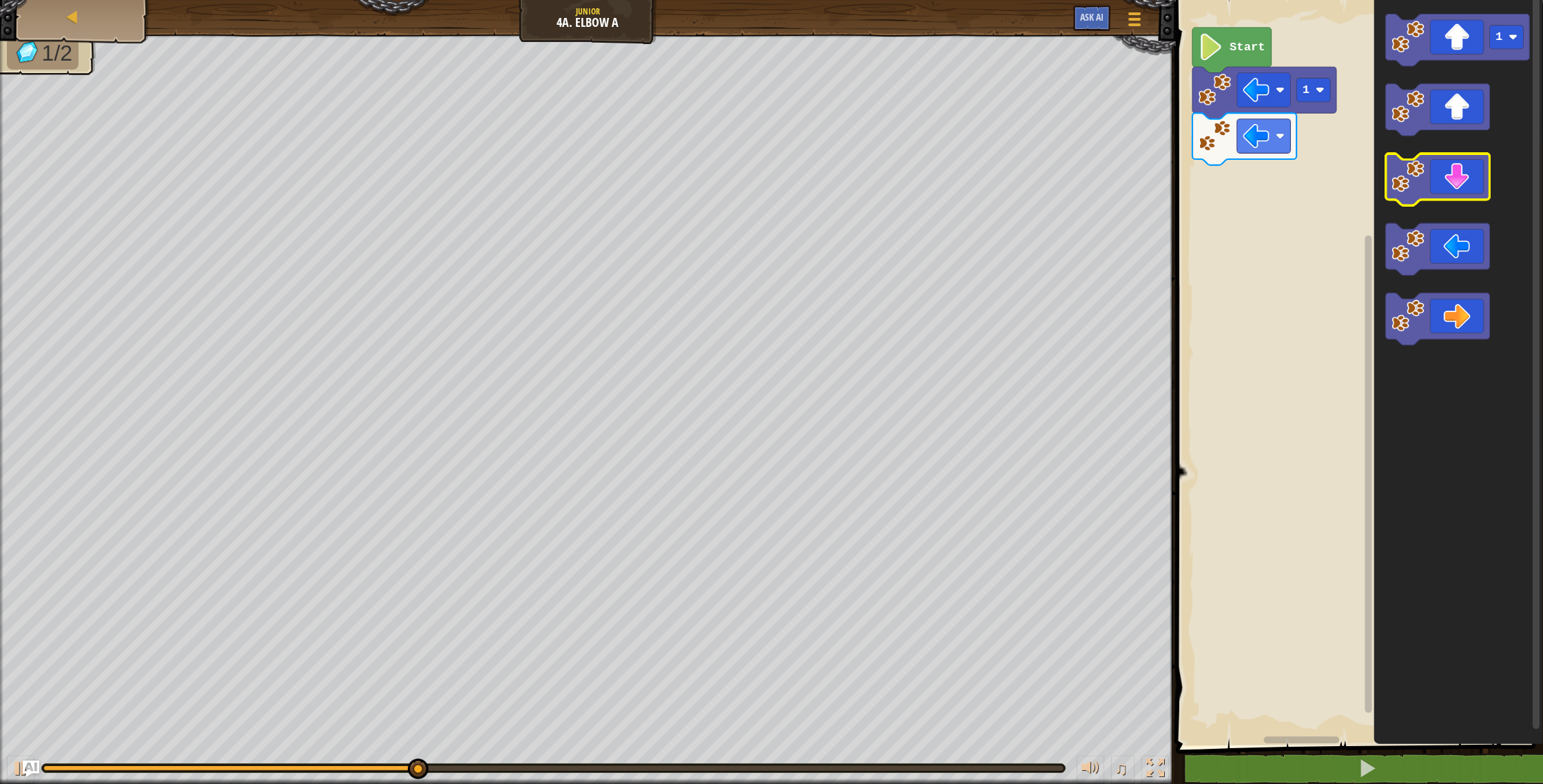
click at [1453, 191] on icon "Blockly Workspace" at bounding box center [1438, 180] width 104 height 53
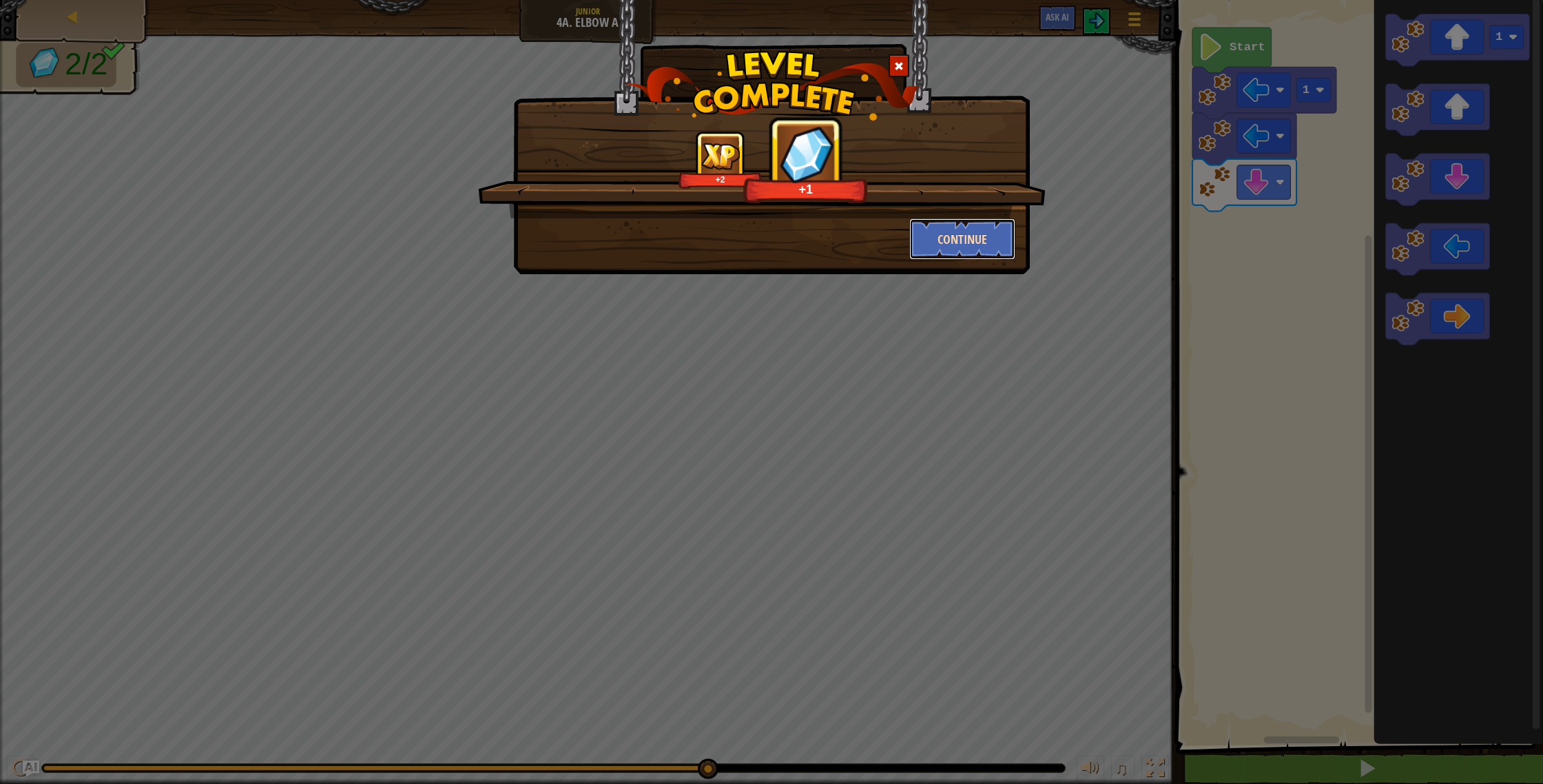
click at [947, 231] on button "Continue" at bounding box center [963, 239] width 107 height 42
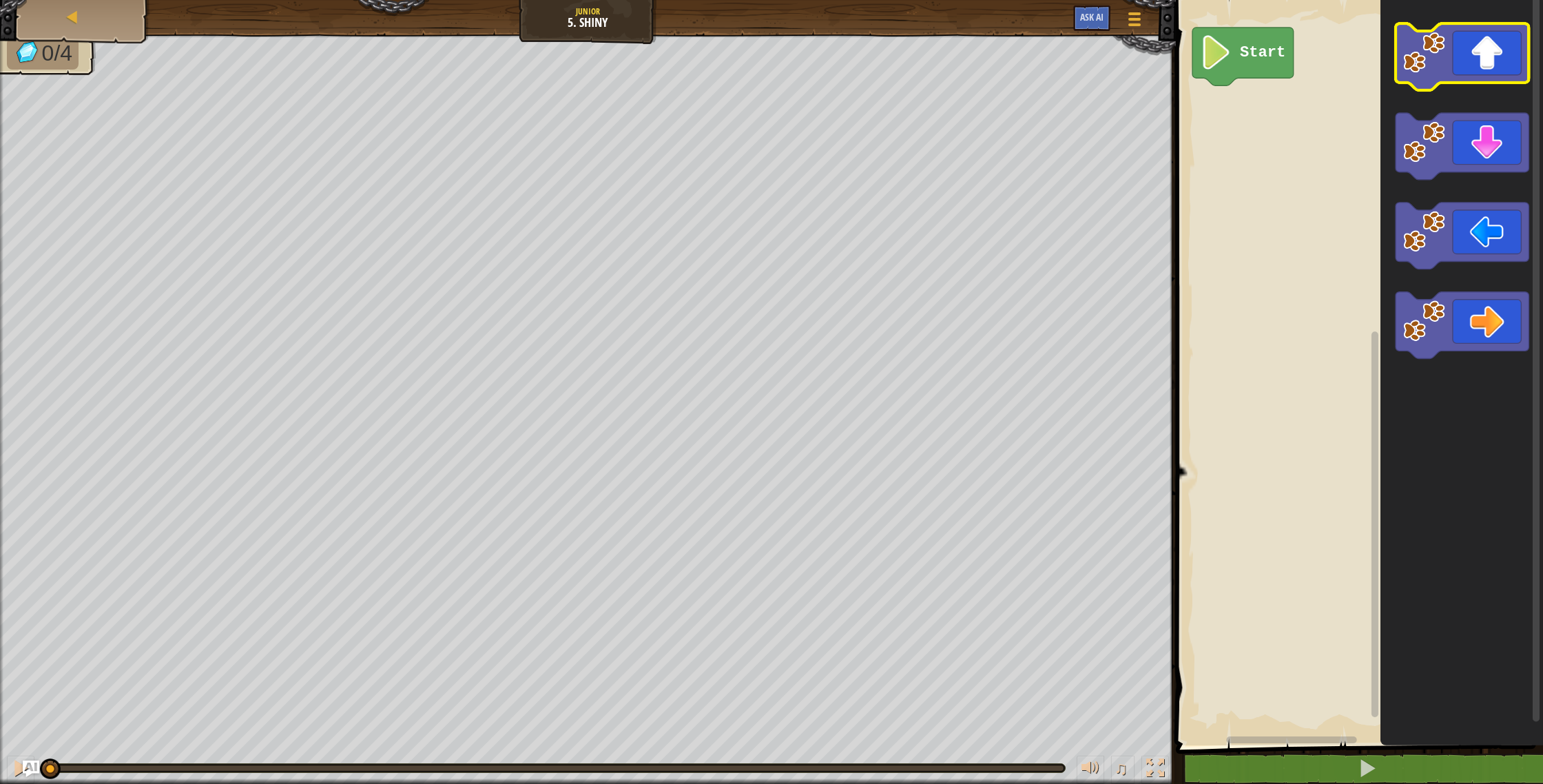
click at [1440, 62] on image "Blockly Workspace" at bounding box center [1424, 53] width 42 height 42
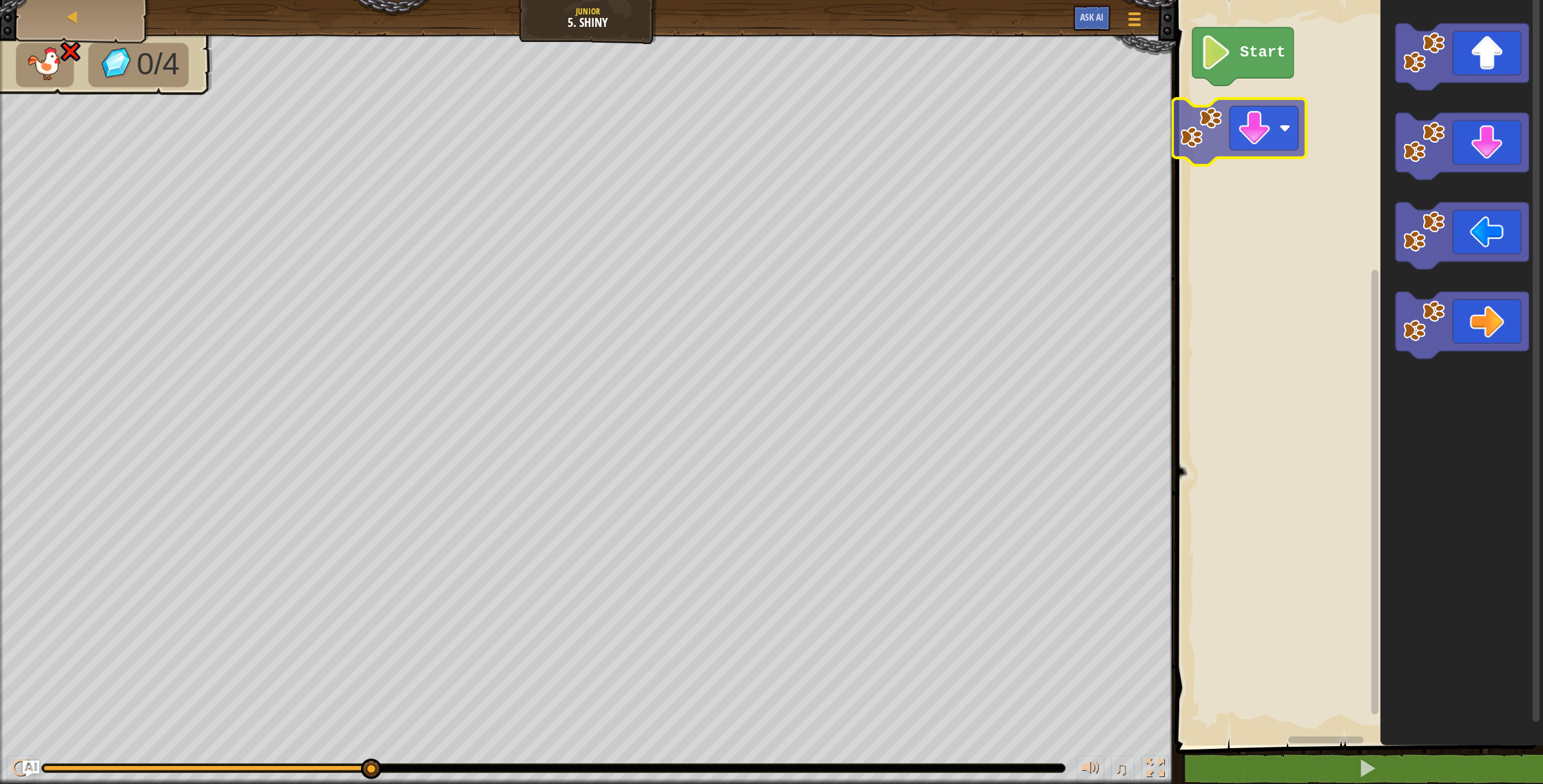
click at [1253, 117] on div "Start" at bounding box center [1357, 368] width 371 height 752
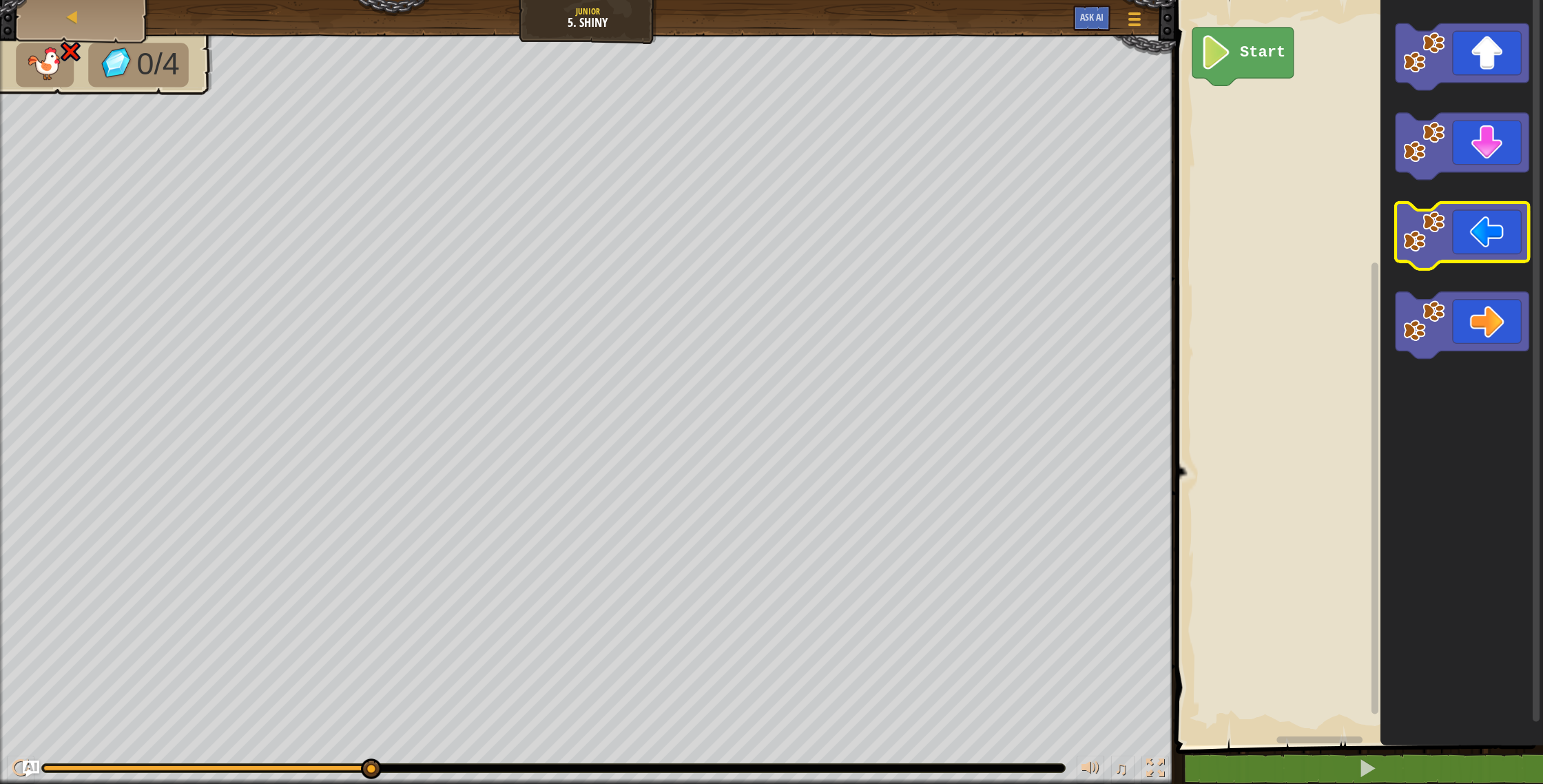
click at [1471, 252] on icon "Blockly Workspace" at bounding box center [1462, 236] width 133 height 67
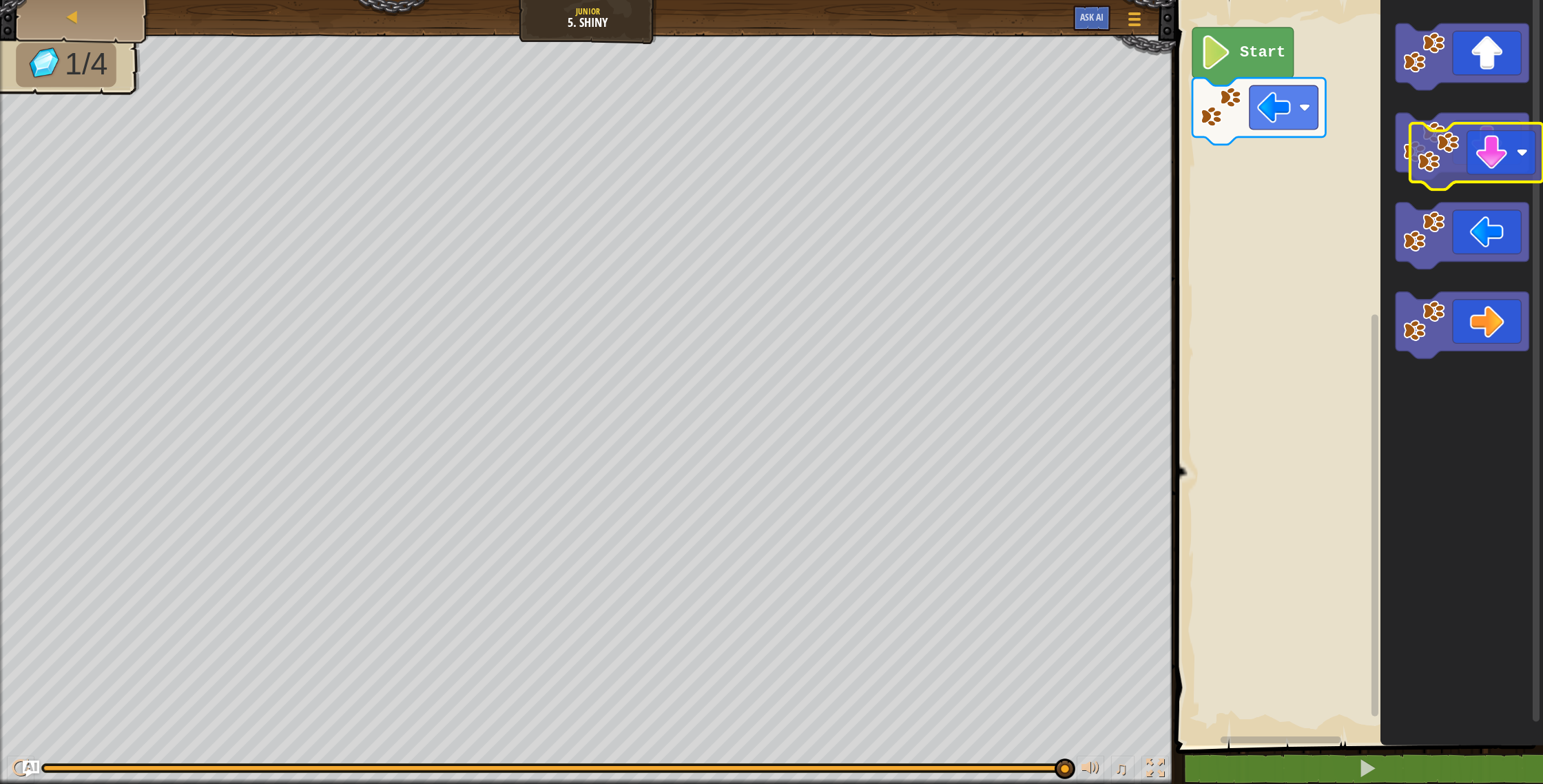
click at [1459, 166] on icon "Blockly Workspace" at bounding box center [1462, 147] width 133 height 67
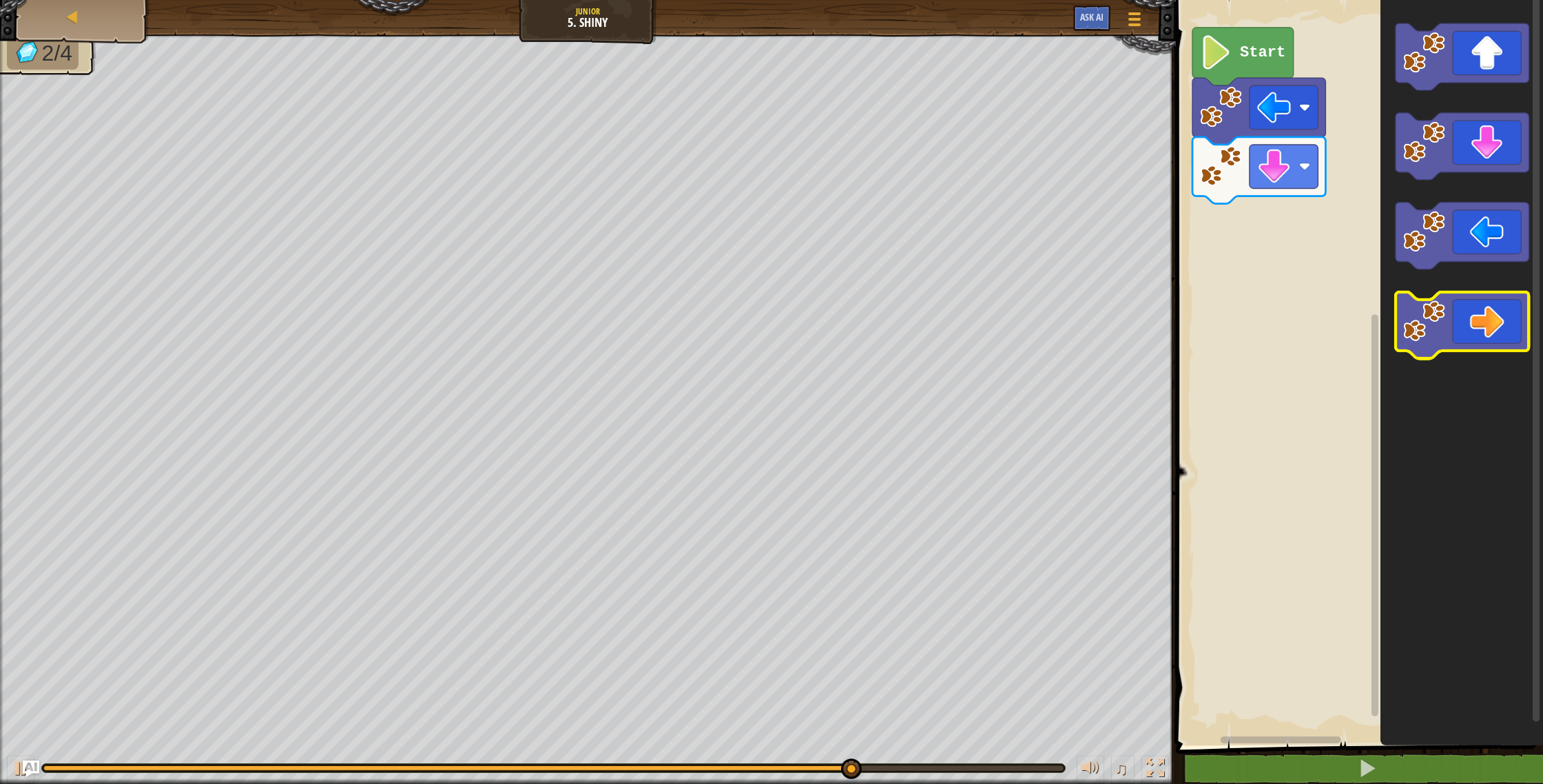
click at [1475, 335] on icon "Blockly Workspace" at bounding box center [1462, 326] width 133 height 67
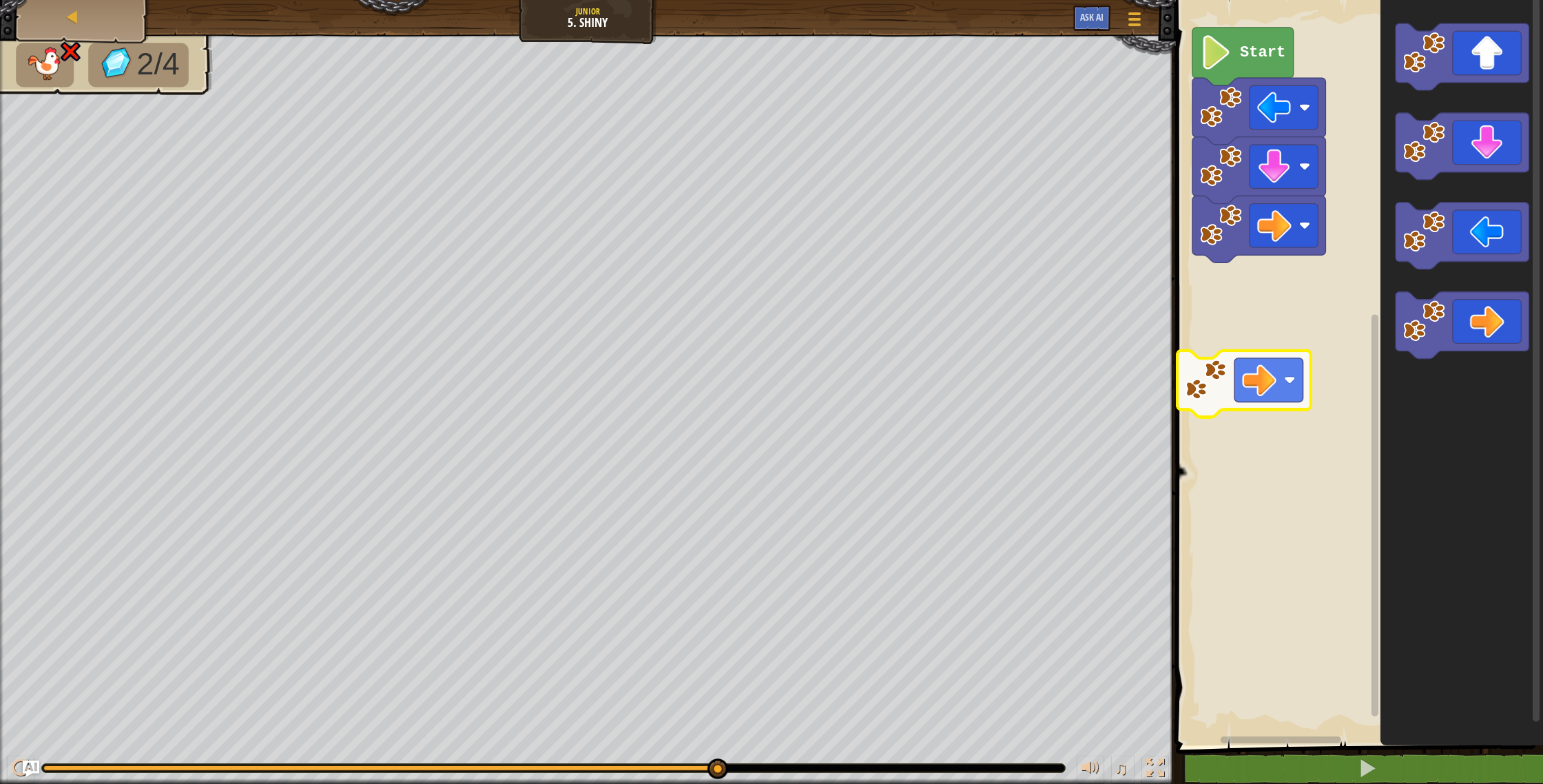
click at [1277, 349] on div "Start" at bounding box center [1357, 368] width 371 height 752
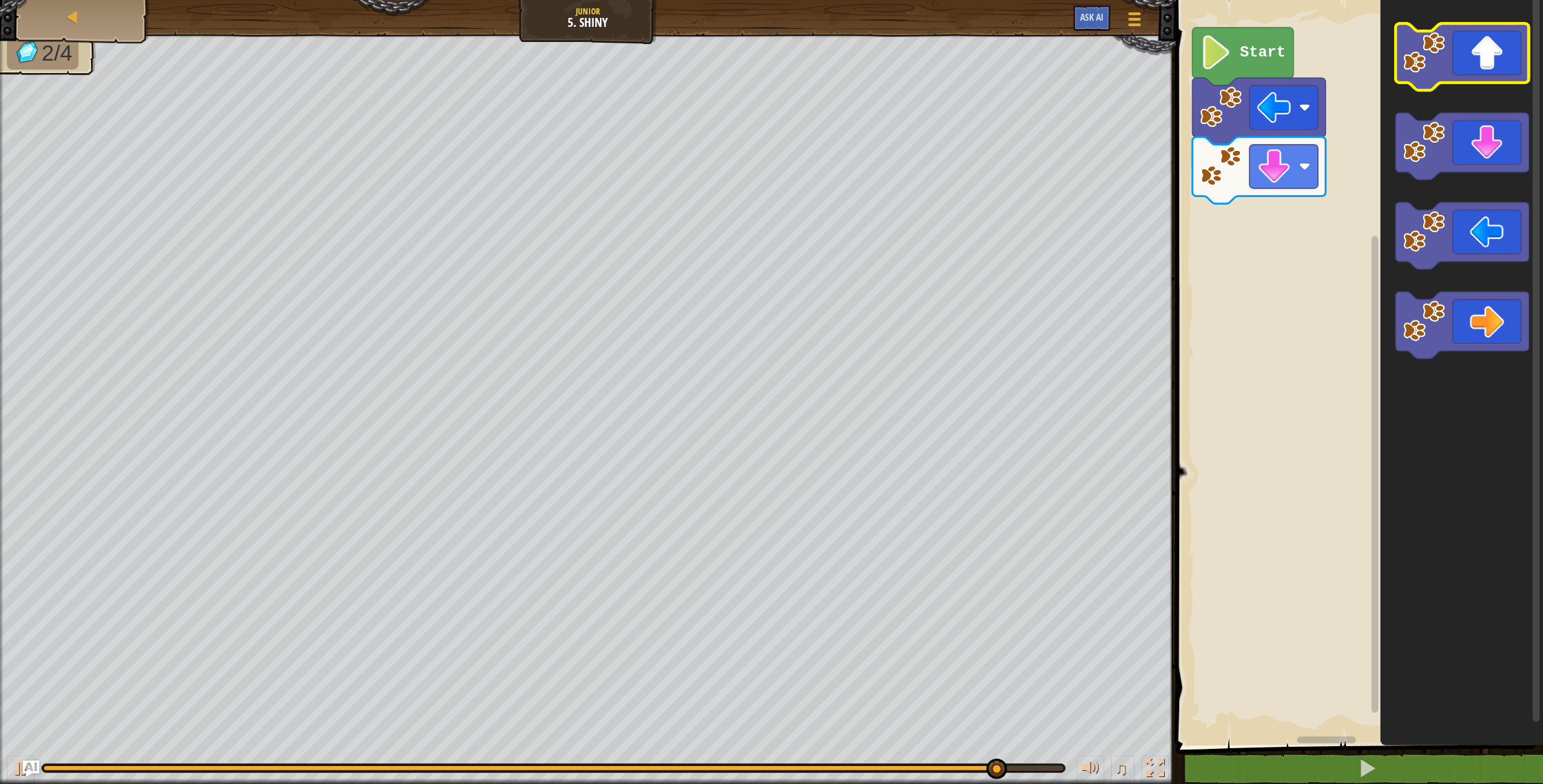
click at [1480, 47] on icon "Blockly Workspace" at bounding box center [1462, 57] width 133 height 67
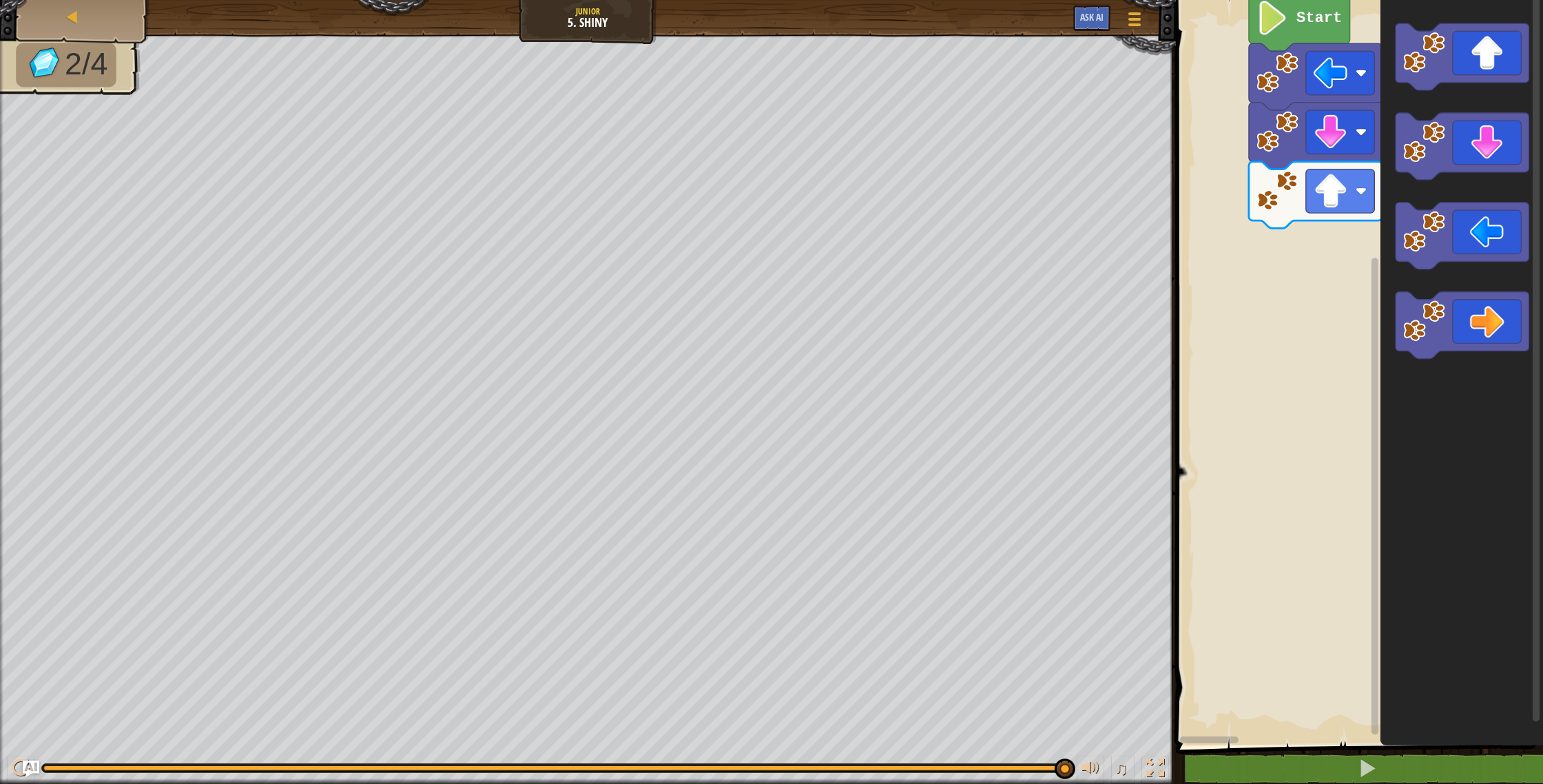
click at [1279, 142] on g "Start" at bounding box center [1357, 368] width 371 height 752
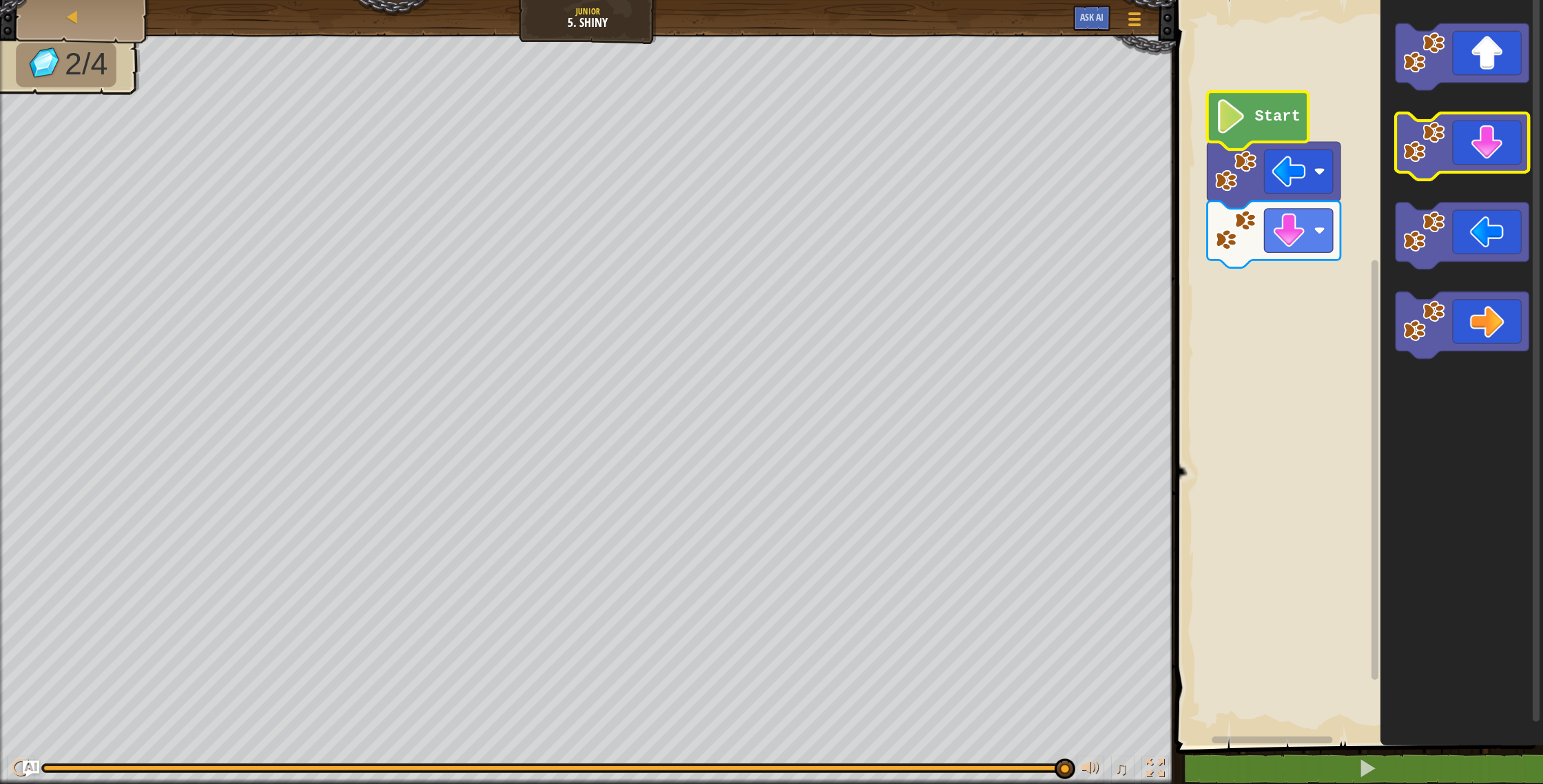
click at [1492, 140] on icon "Blockly Workspace" at bounding box center [1462, 147] width 133 height 67
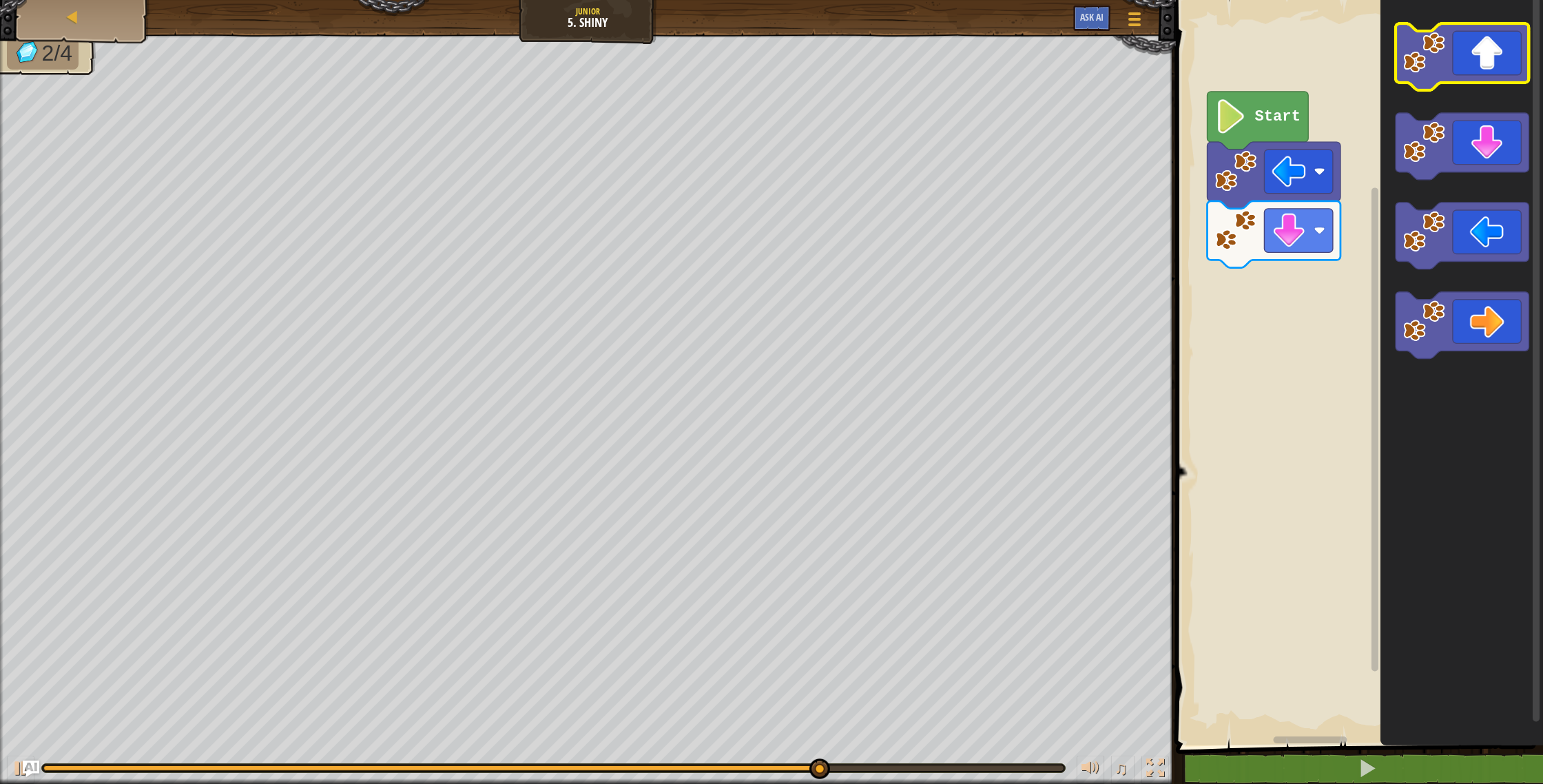
click at [1442, 69] on image "Blockly Workspace" at bounding box center [1424, 53] width 42 height 42
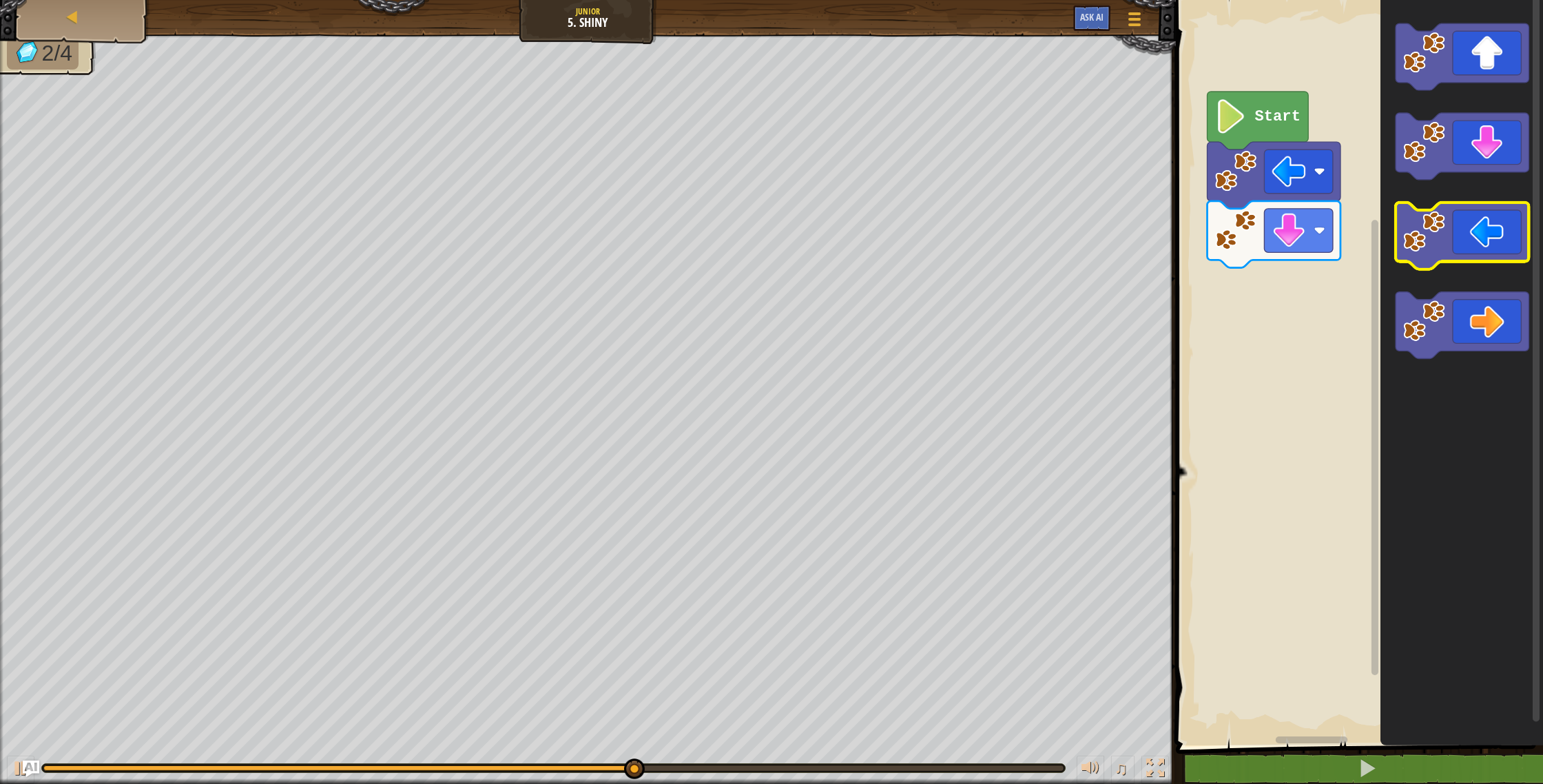
click at [1504, 221] on icon "Blockly Workspace" at bounding box center [1462, 236] width 133 height 67
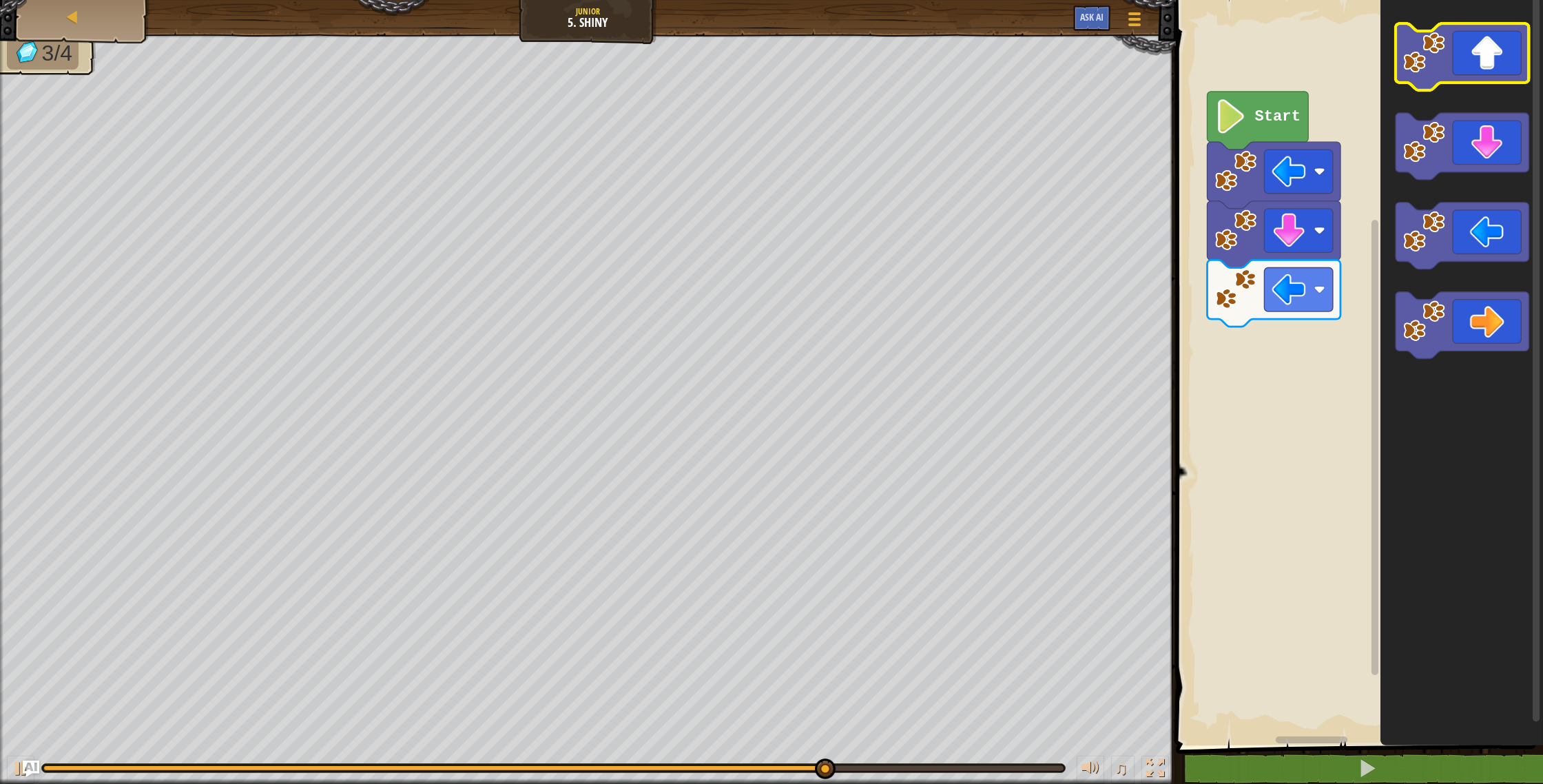
click at [1438, 62] on image "Blockly Workspace" at bounding box center [1424, 53] width 42 height 42
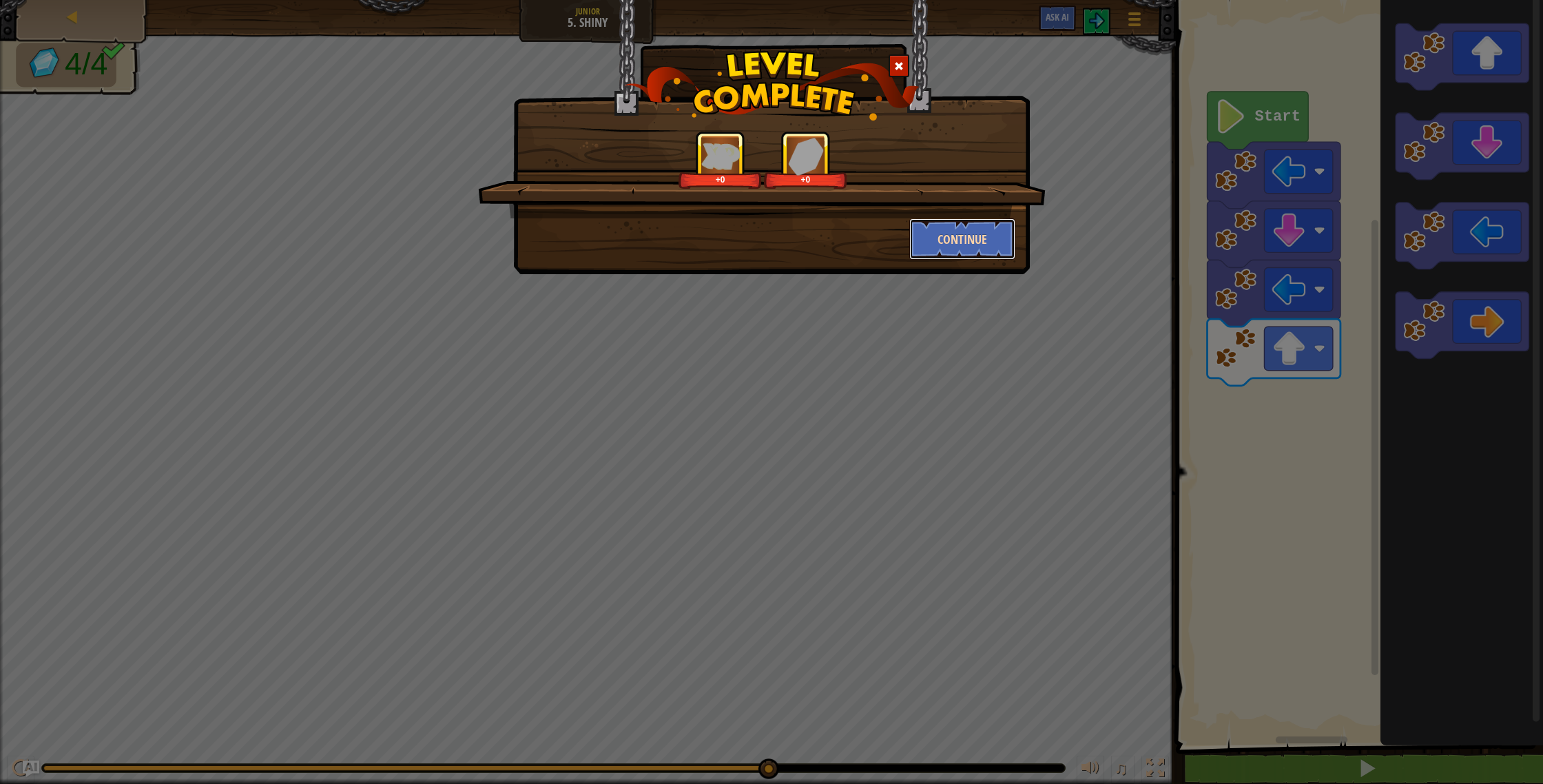
click at [968, 234] on button "Continue" at bounding box center [963, 239] width 107 height 42
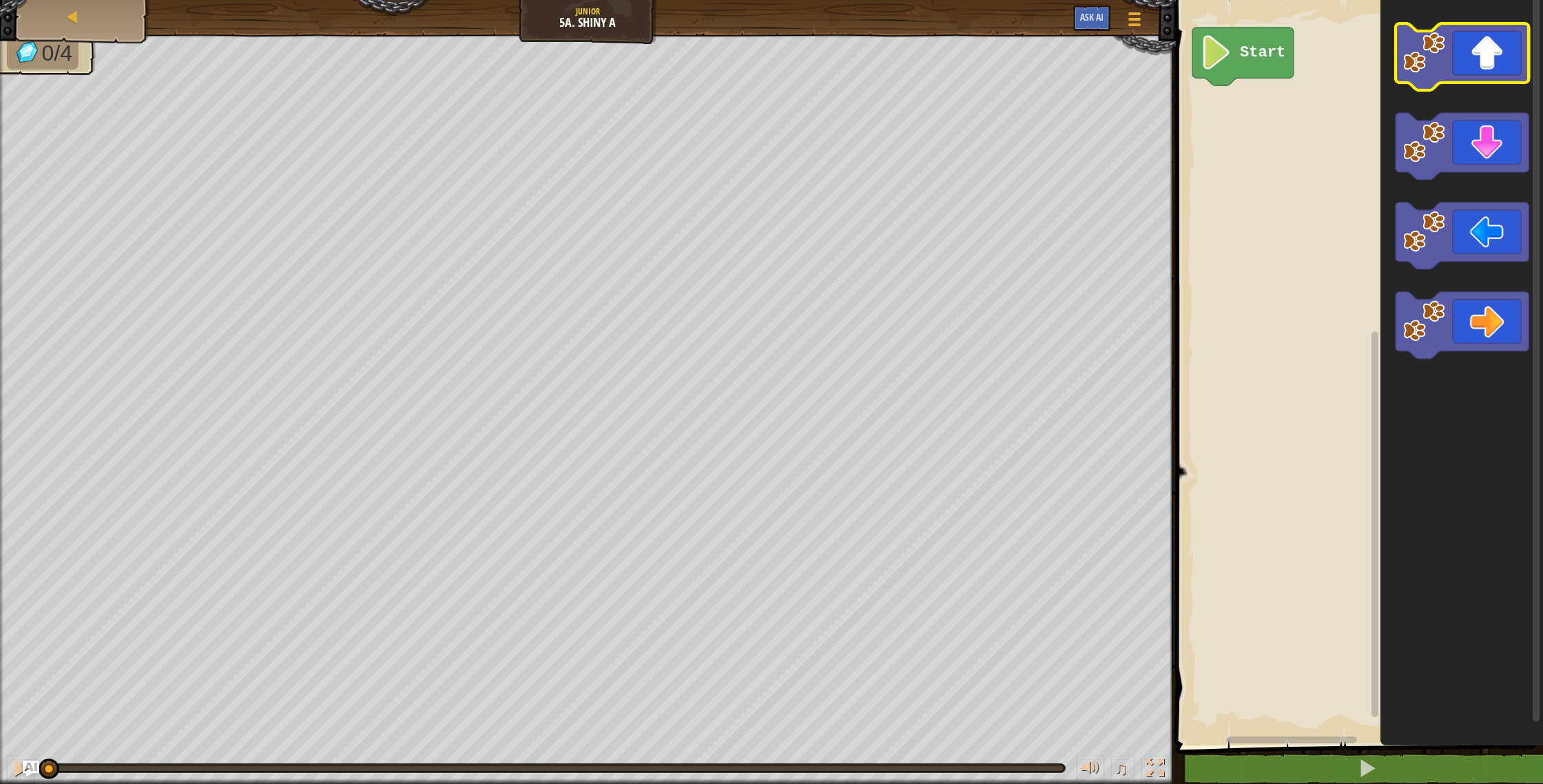
click at [1475, 39] on icon "Blockly Workspace" at bounding box center [1462, 57] width 133 height 67
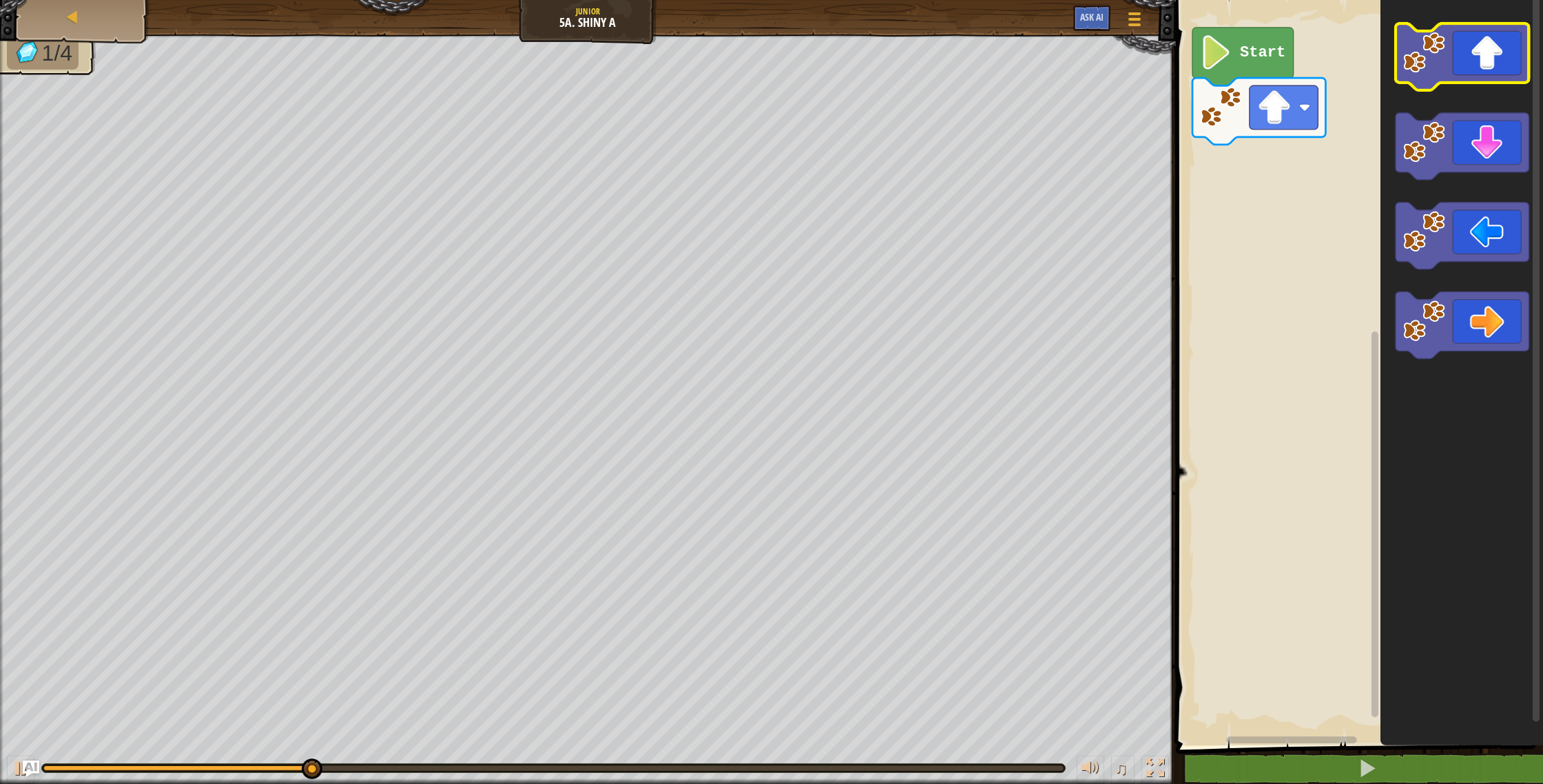
click at [1496, 68] on icon "Blockly Workspace" at bounding box center [1462, 57] width 133 height 67
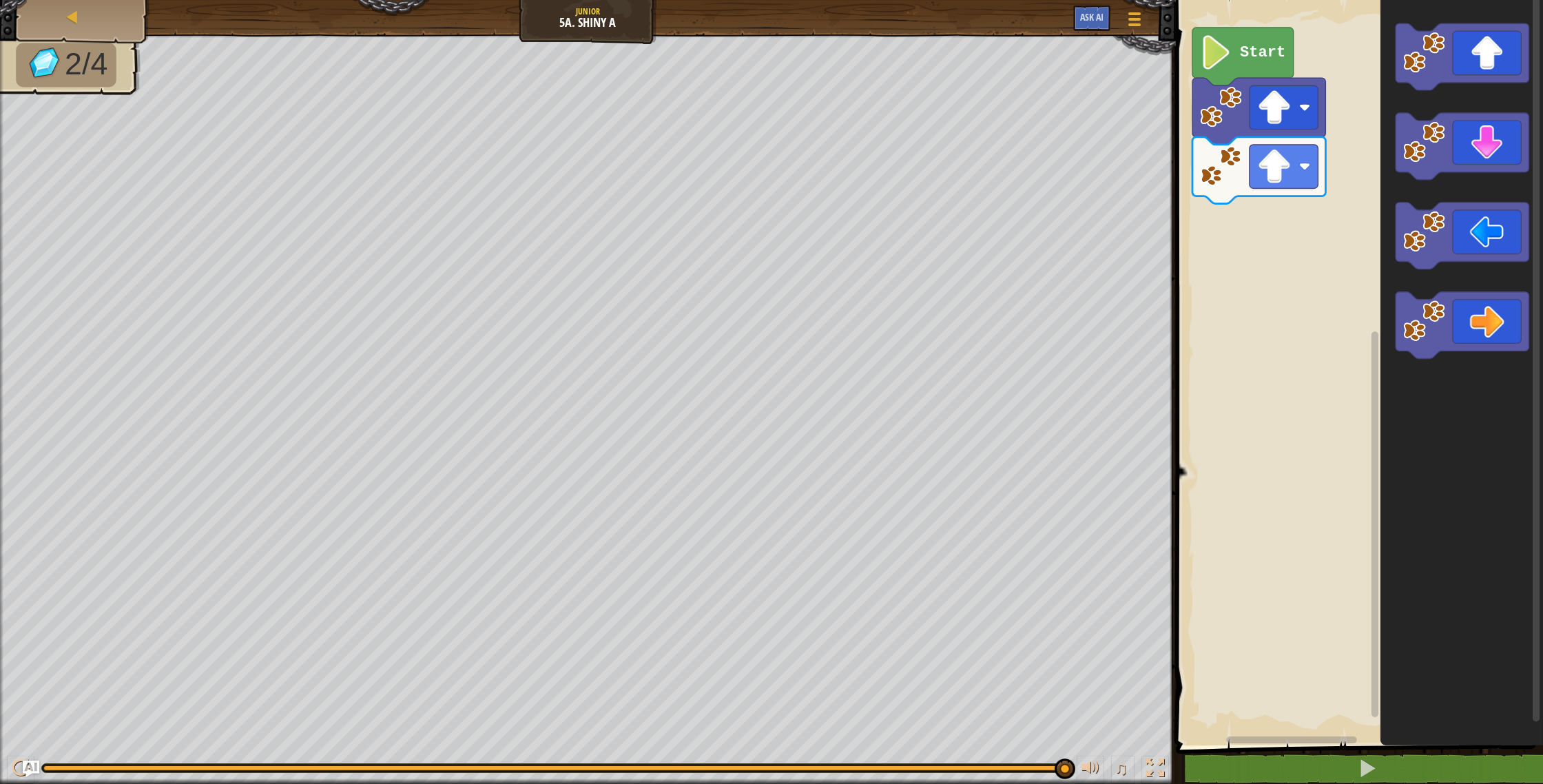
click at [1238, 42] on icon "Blockly Workspace" at bounding box center [1243, 56] width 101 height 58
click at [1240, 43] on icon "Blockly Workspace" at bounding box center [1243, 56] width 101 height 58
click at [1240, 45] on text "Start" at bounding box center [1262, 53] width 45 height 17
click at [1251, 47] on text "Start" at bounding box center [1262, 53] width 45 height 17
click at [1477, 315] on icon "Blockly Workspace" at bounding box center [1462, 326] width 133 height 67
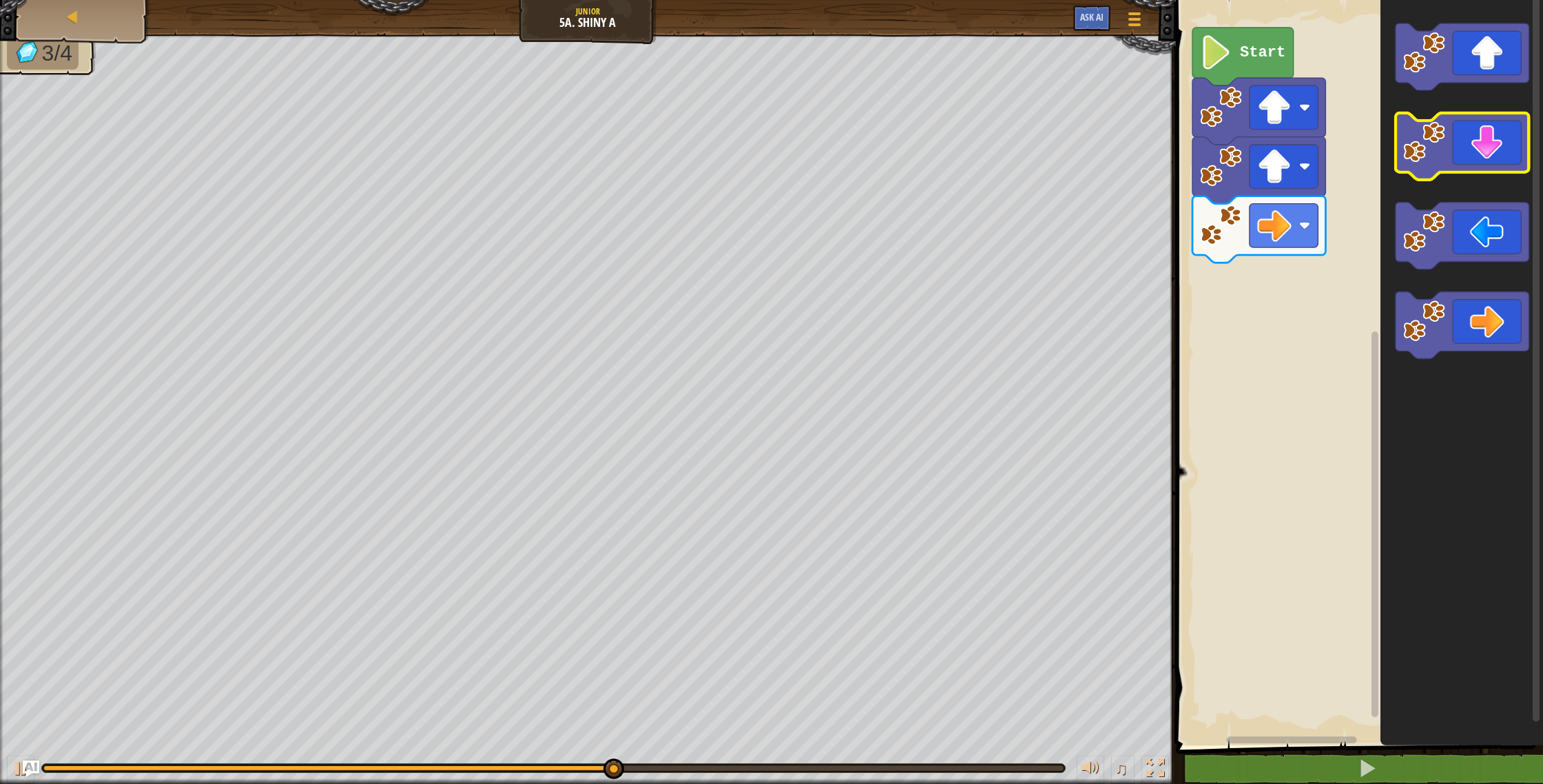
click at [1499, 144] on icon "Blockly Workspace" at bounding box center [1462, 147] width 133 height 67
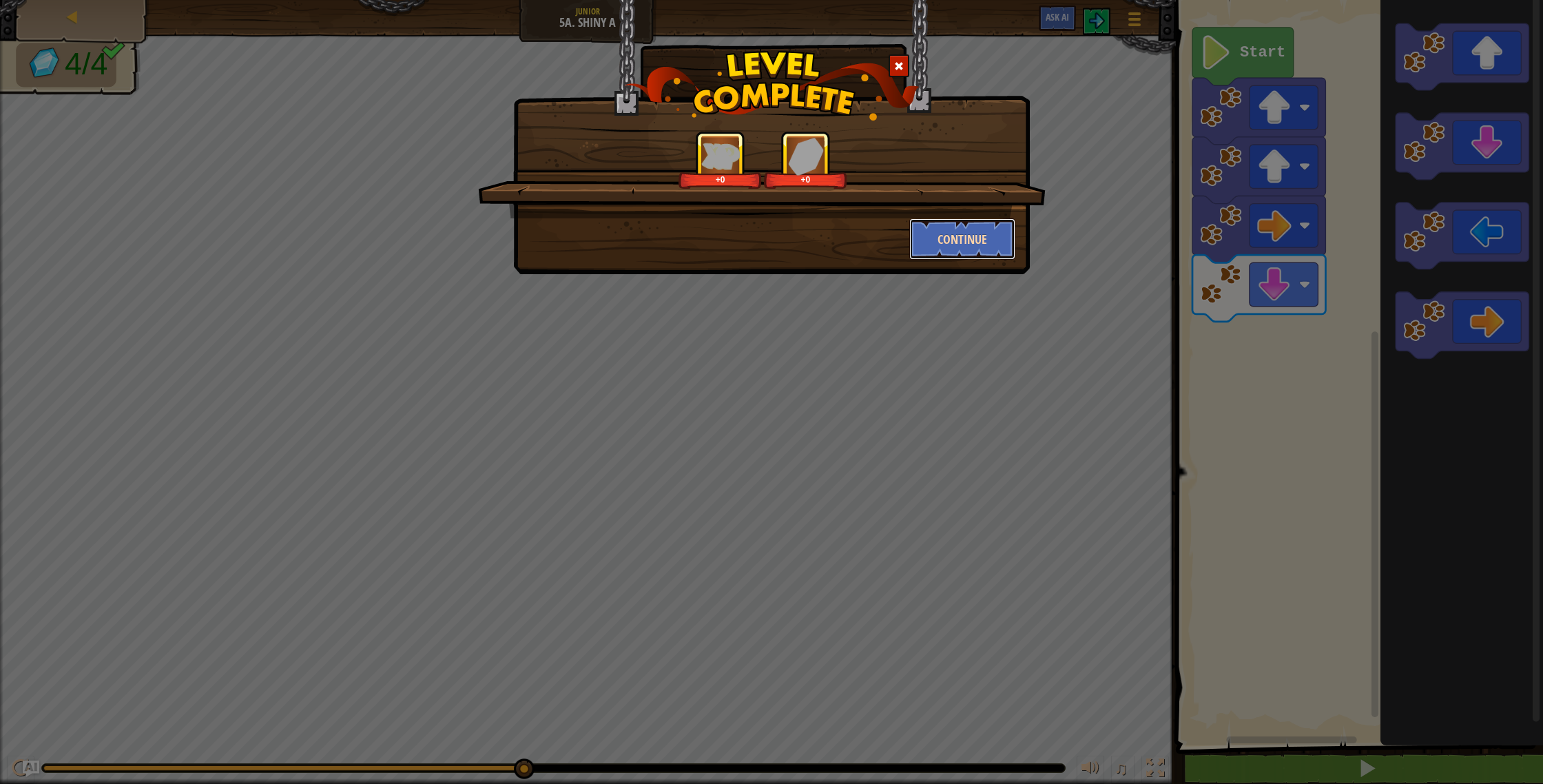
click at [966, 239] on button "Continue" at bounding box center [963, 239] width 107 height 42
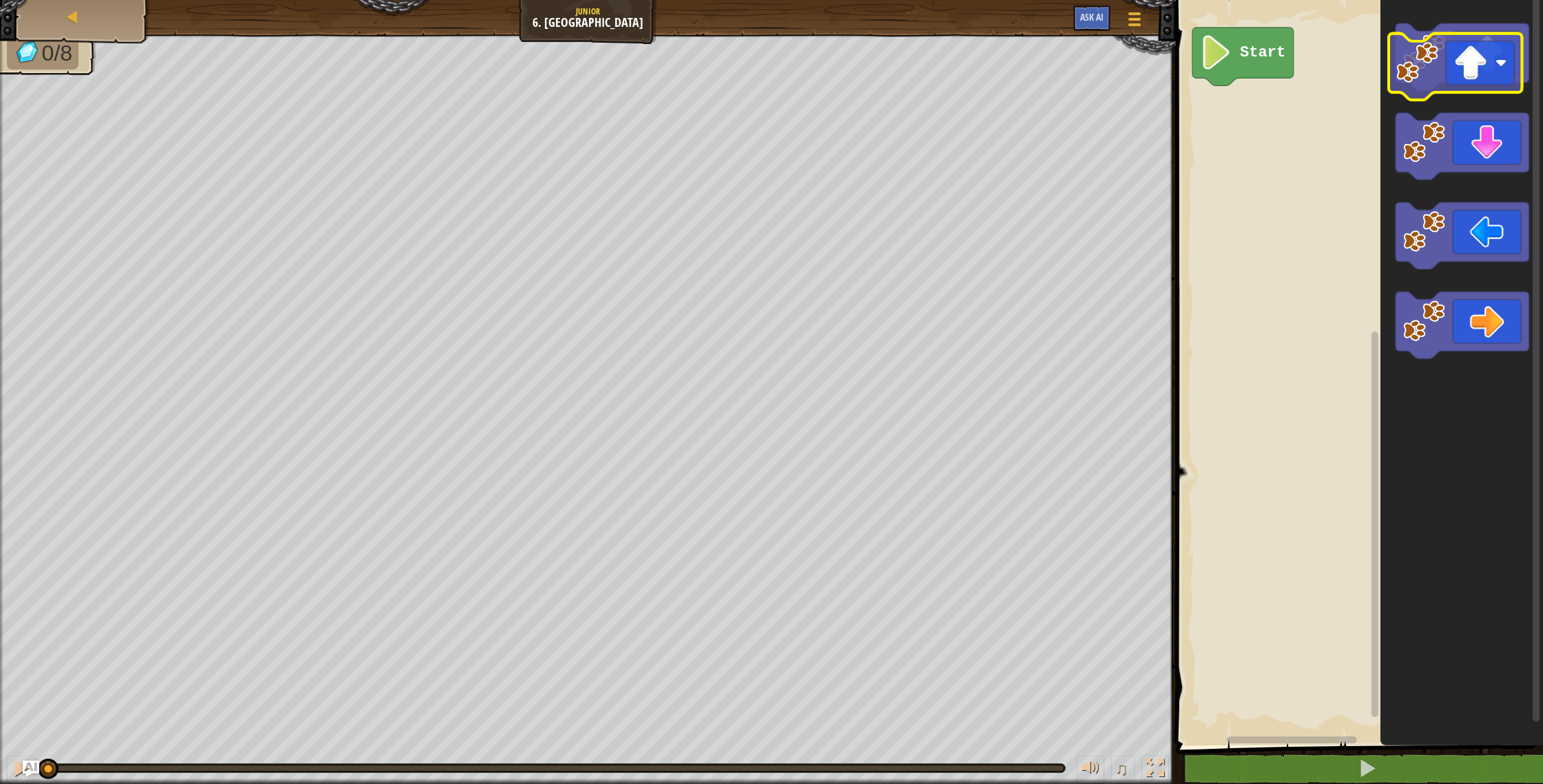
click at [1471, 56] on icon "Blockly Workspace" at bounding box center [1462, 57] width 133 height 67
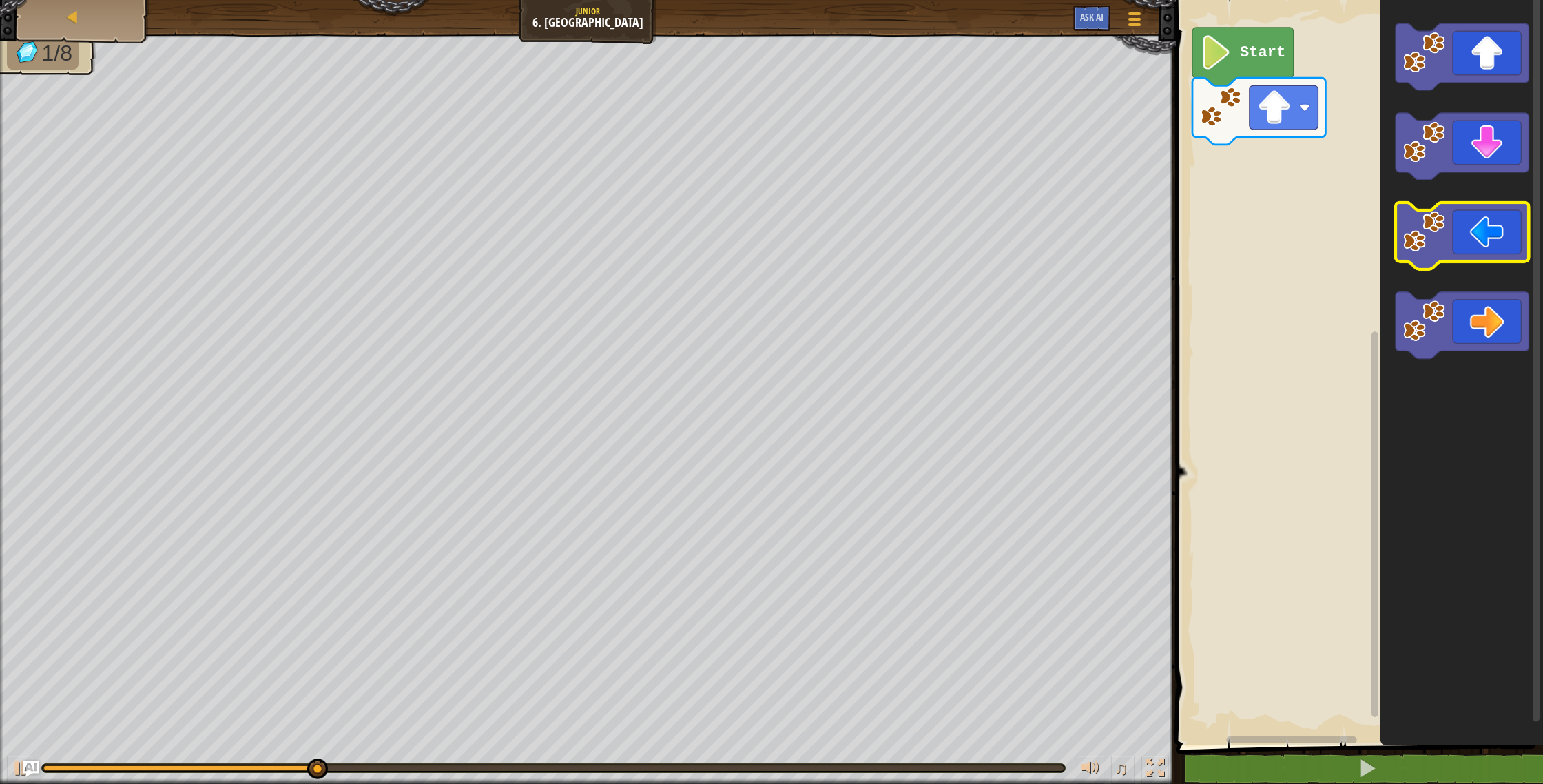
click at [1492, 206] on icon "Blockly Workspace" at bounding box center [1462, 236] width 133 height 67
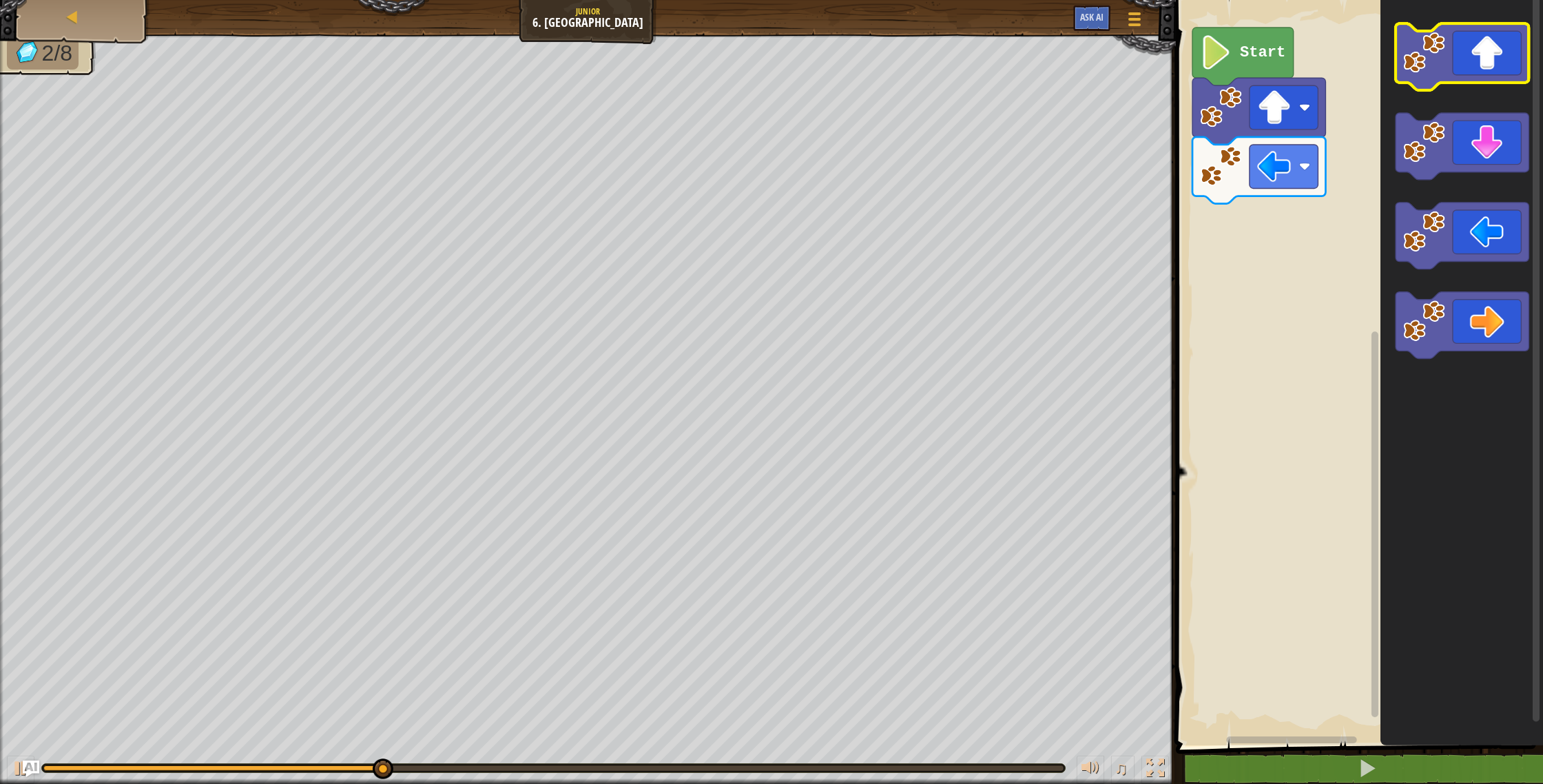
click at [1496, 65] on icon "Blockly Workspace" at bounding box center [1462, 57] width 133 height 67
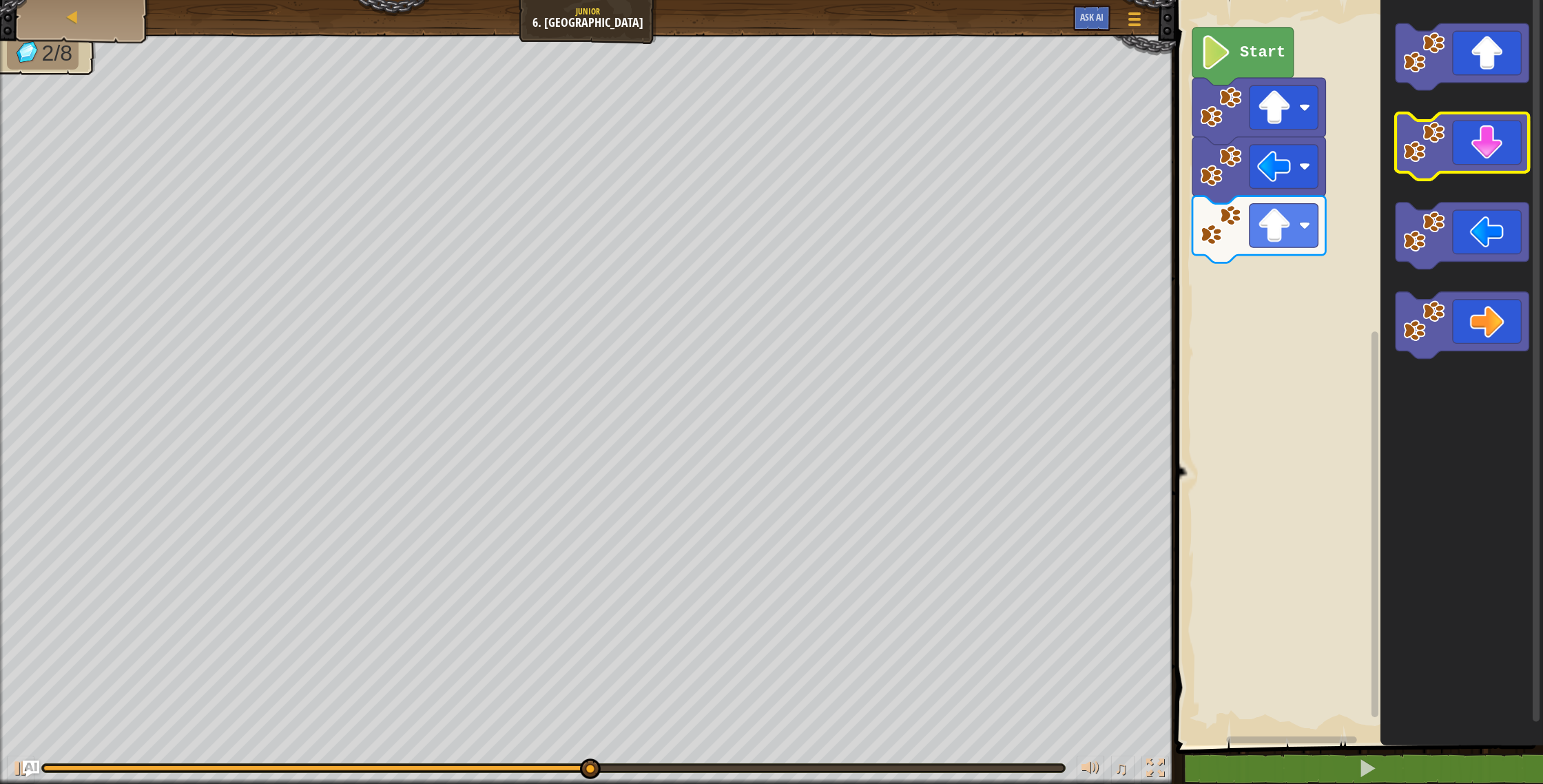
click at [1473, 157] on icon "Blockly Workspace" at bounding box center [1462, 147] width 133 height 67
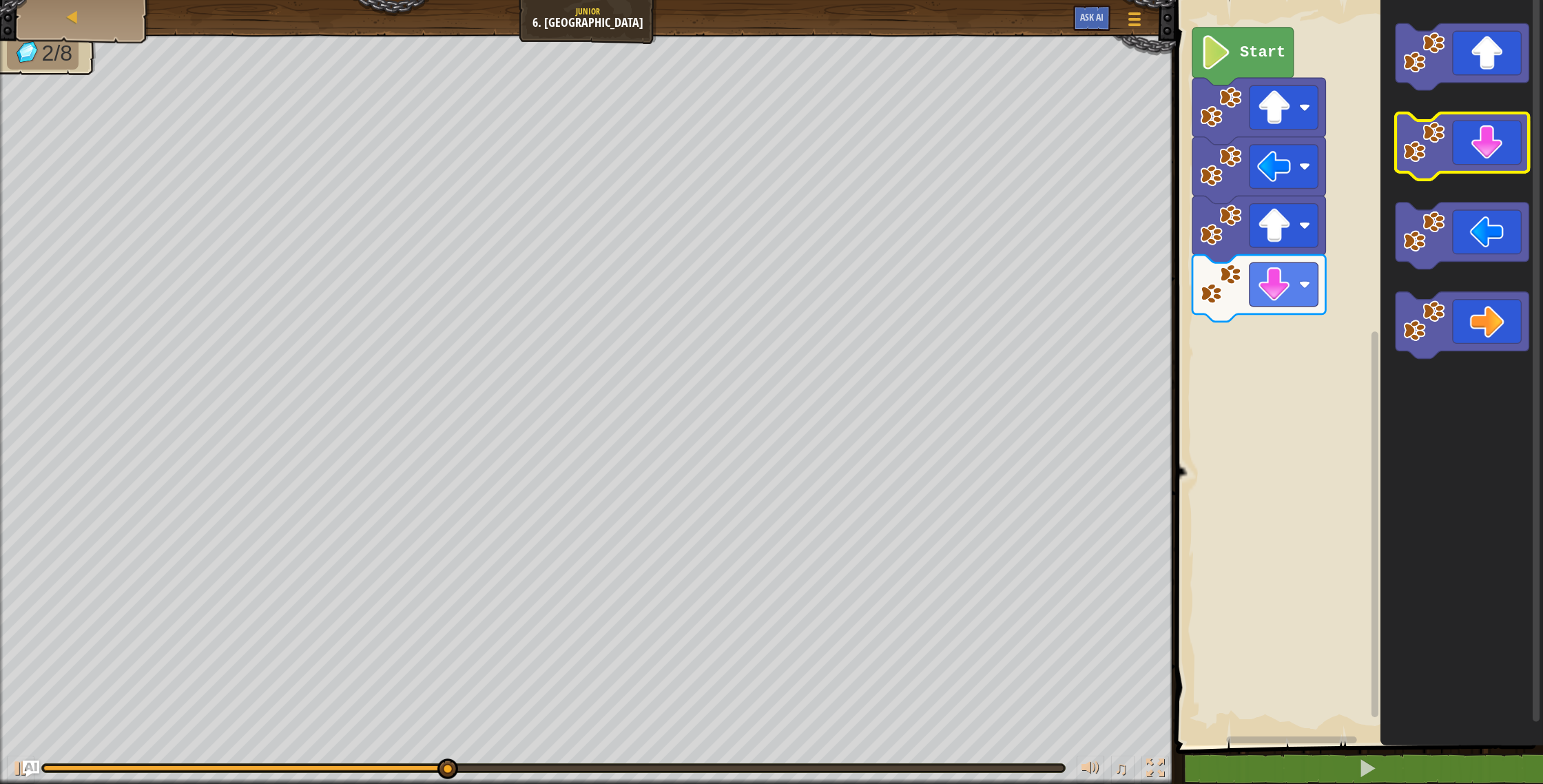
click at [1472, 158] on icon "Blockly Workspace" at bounding box center [1462, 147] width 133 height 67
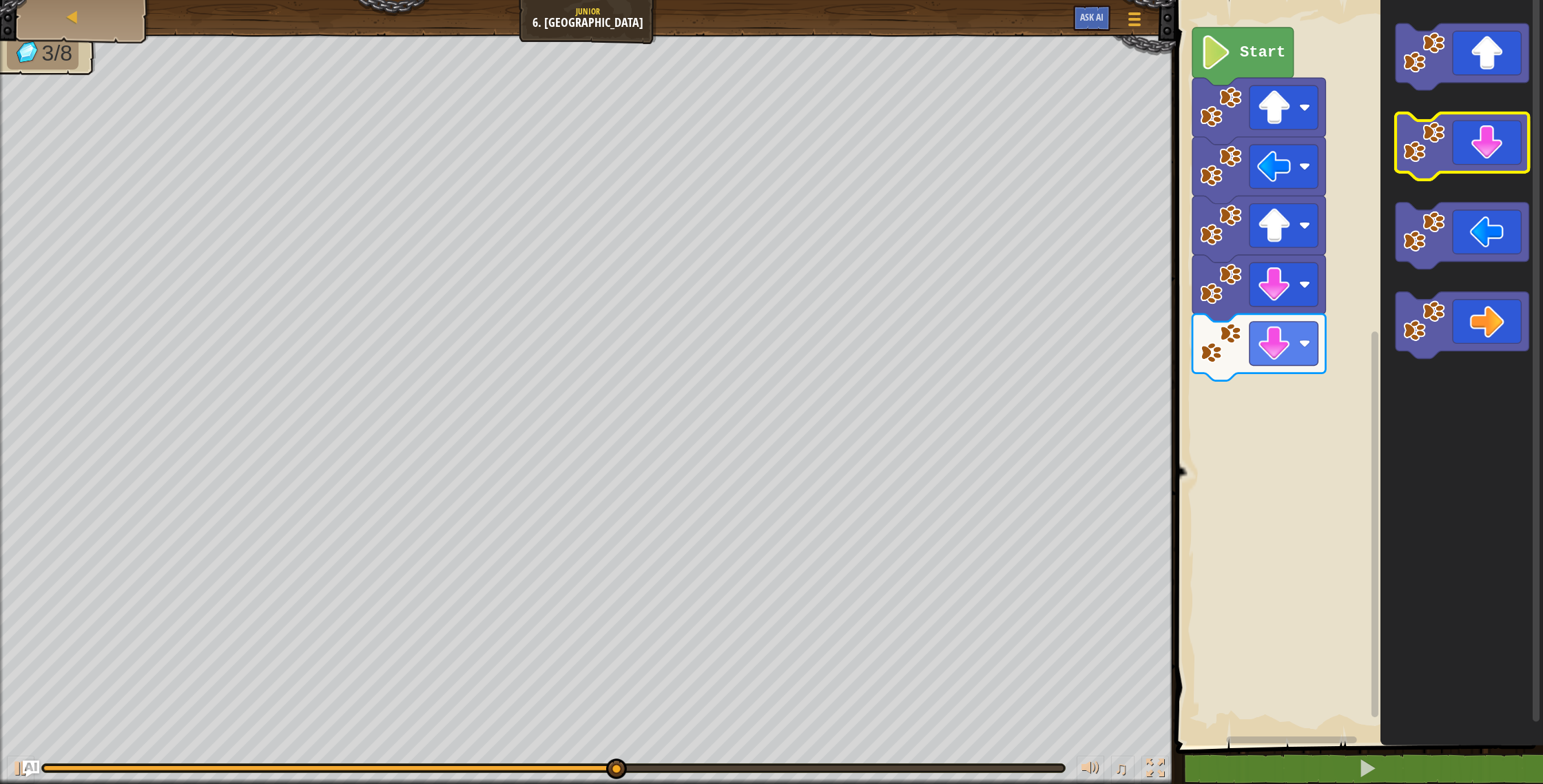
click at [1477, 146] on icon "Blockly Workspace" at bounding box center [1462, 147] width 133 height 67
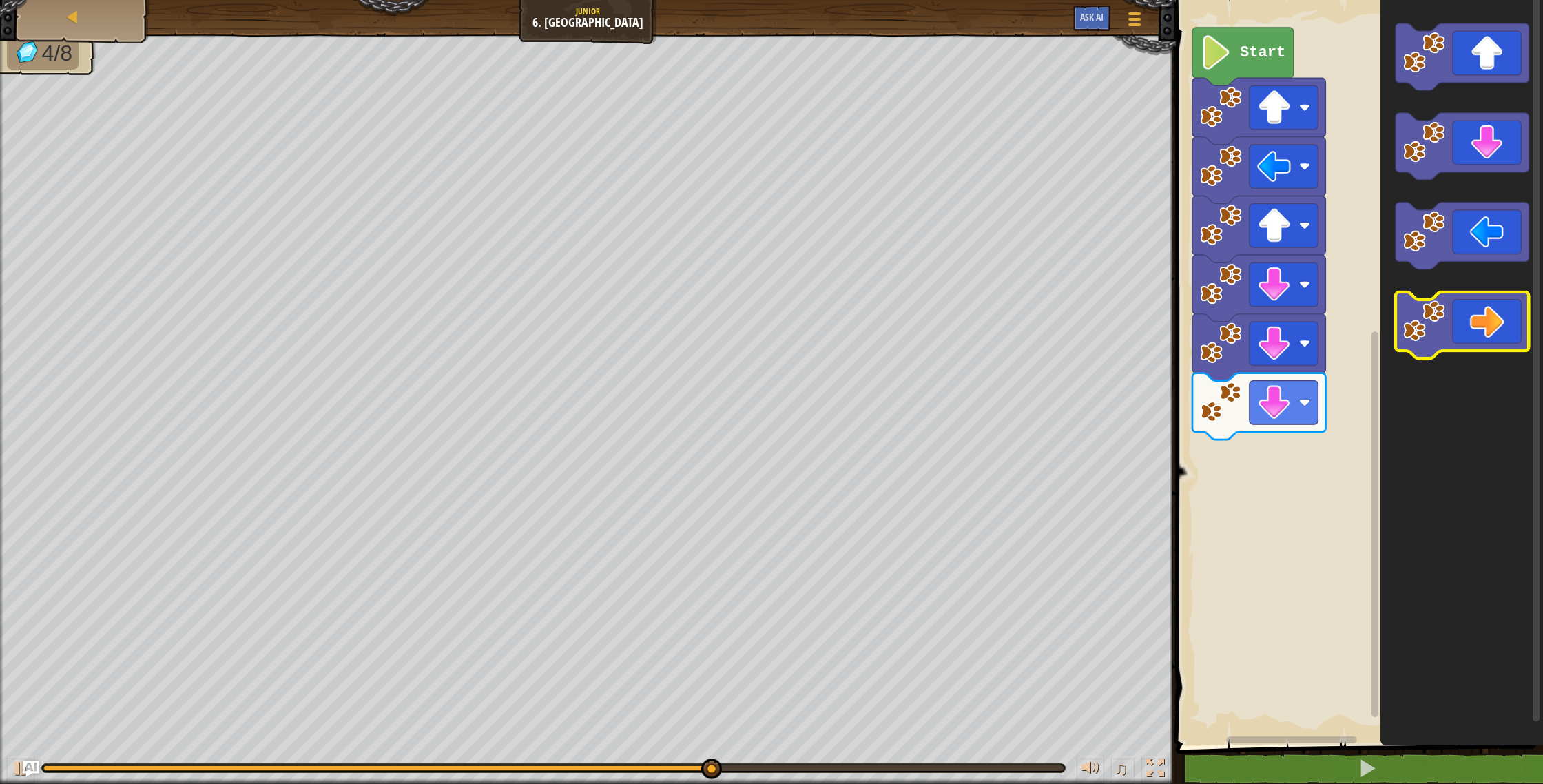
click at [1488, 320] on icon "Blockly Workspace" at bounding box center [1462, 326] width 133 height 67
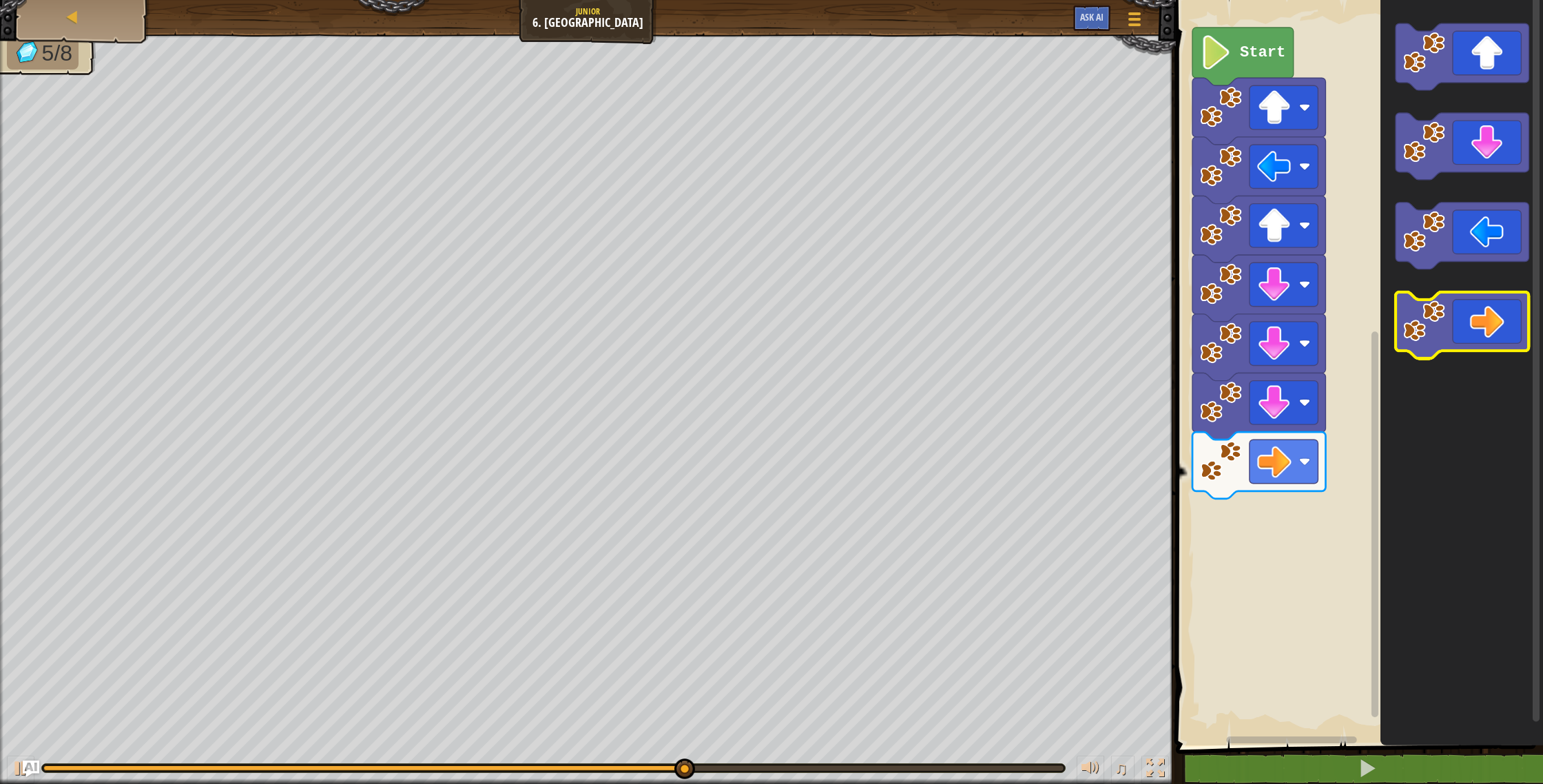
click at [1496, 319] on icon "Blockly Workspace" at bounding box center [1462, 326] width 133 height 67
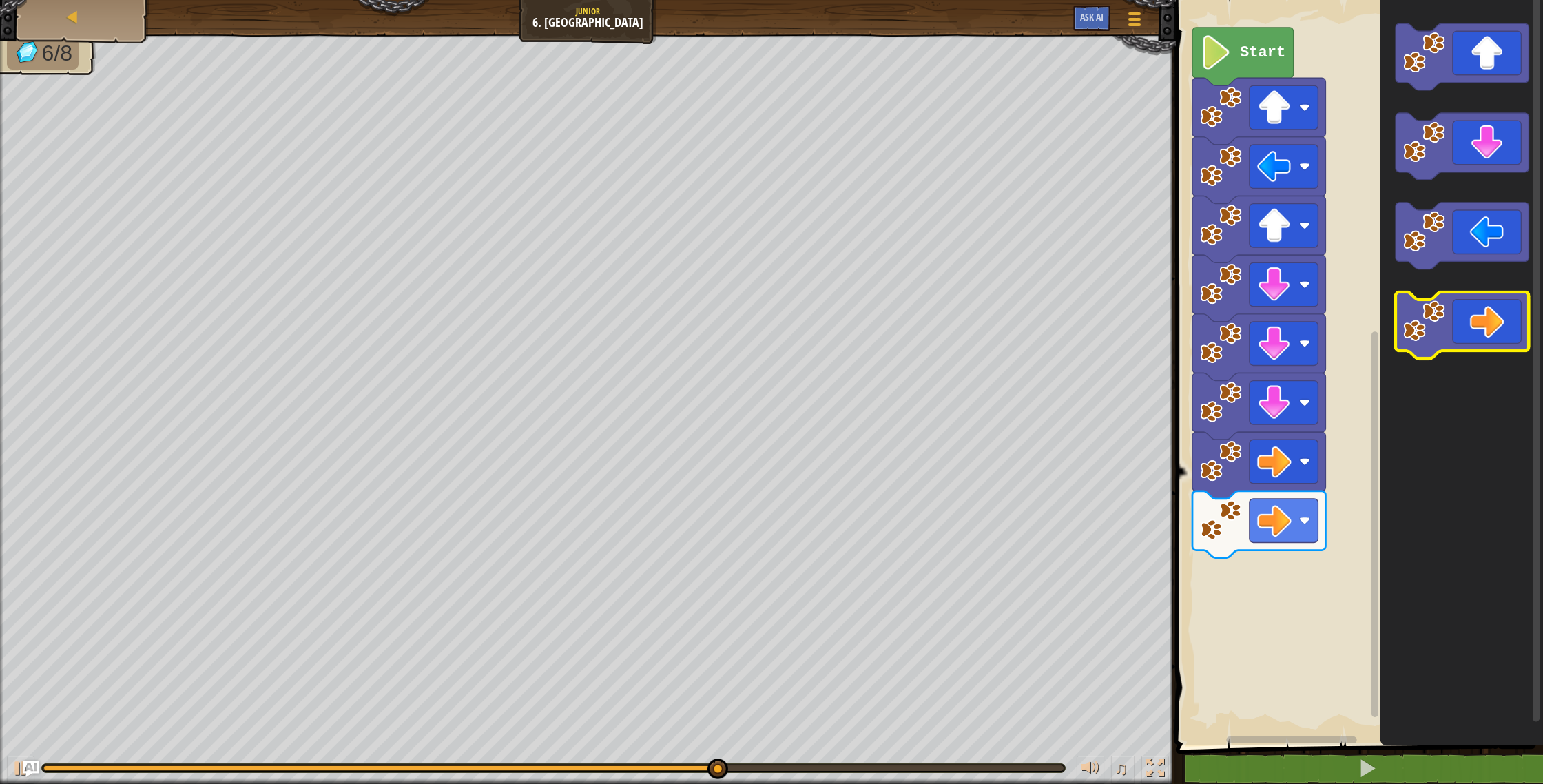
click at [1496, 319] on icon "Blockly Workspace" at bounding box center [1462, 326] width 133 height 67
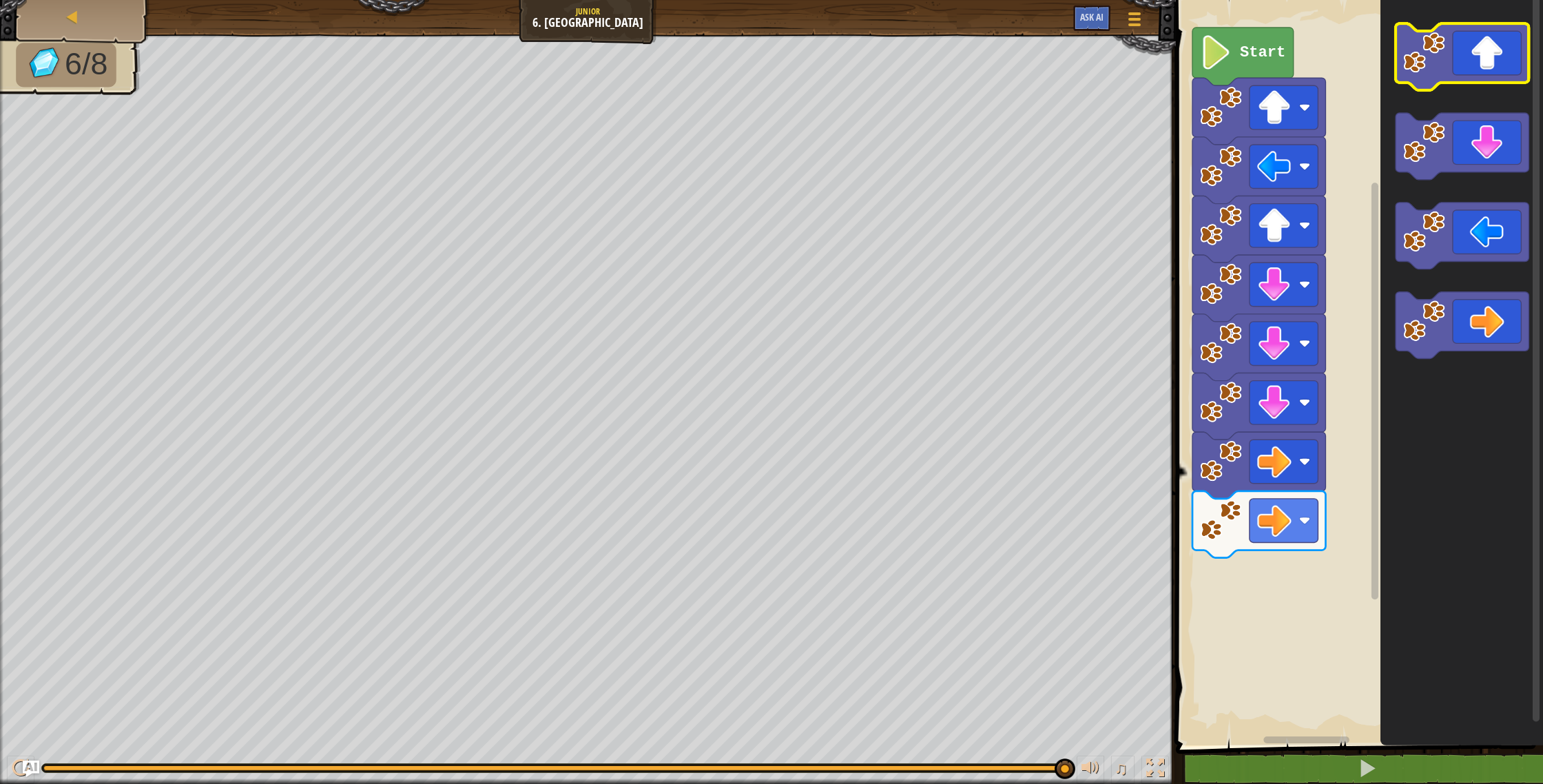
click at [1470, 74] on icon "Blockly Workspace" at bounding box center [1462, 57] width 133 height 67
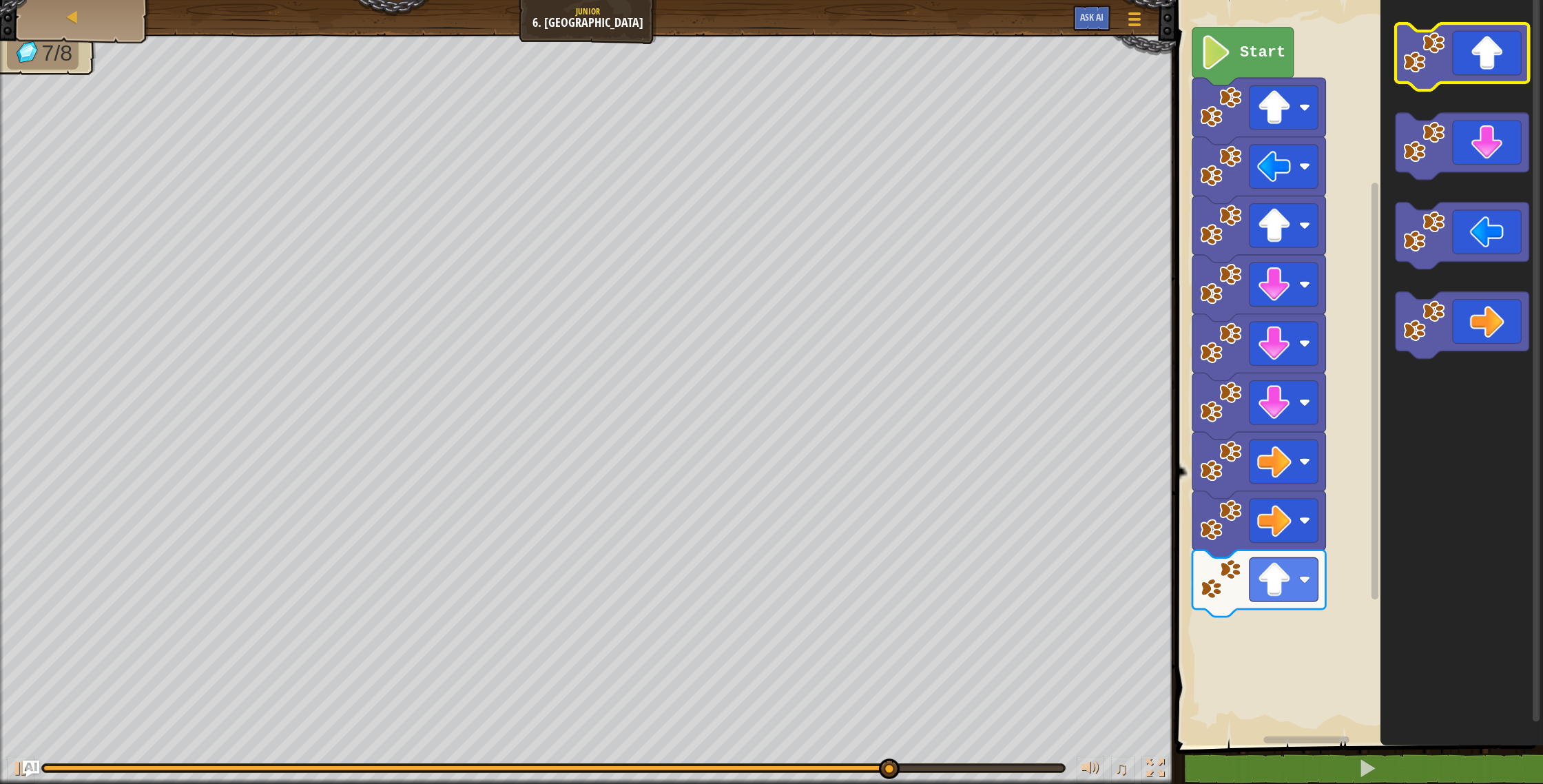
click at [1488, 61] on icon "Blockly Workspace" at bounding box center [1462, 57] width 133 height 67
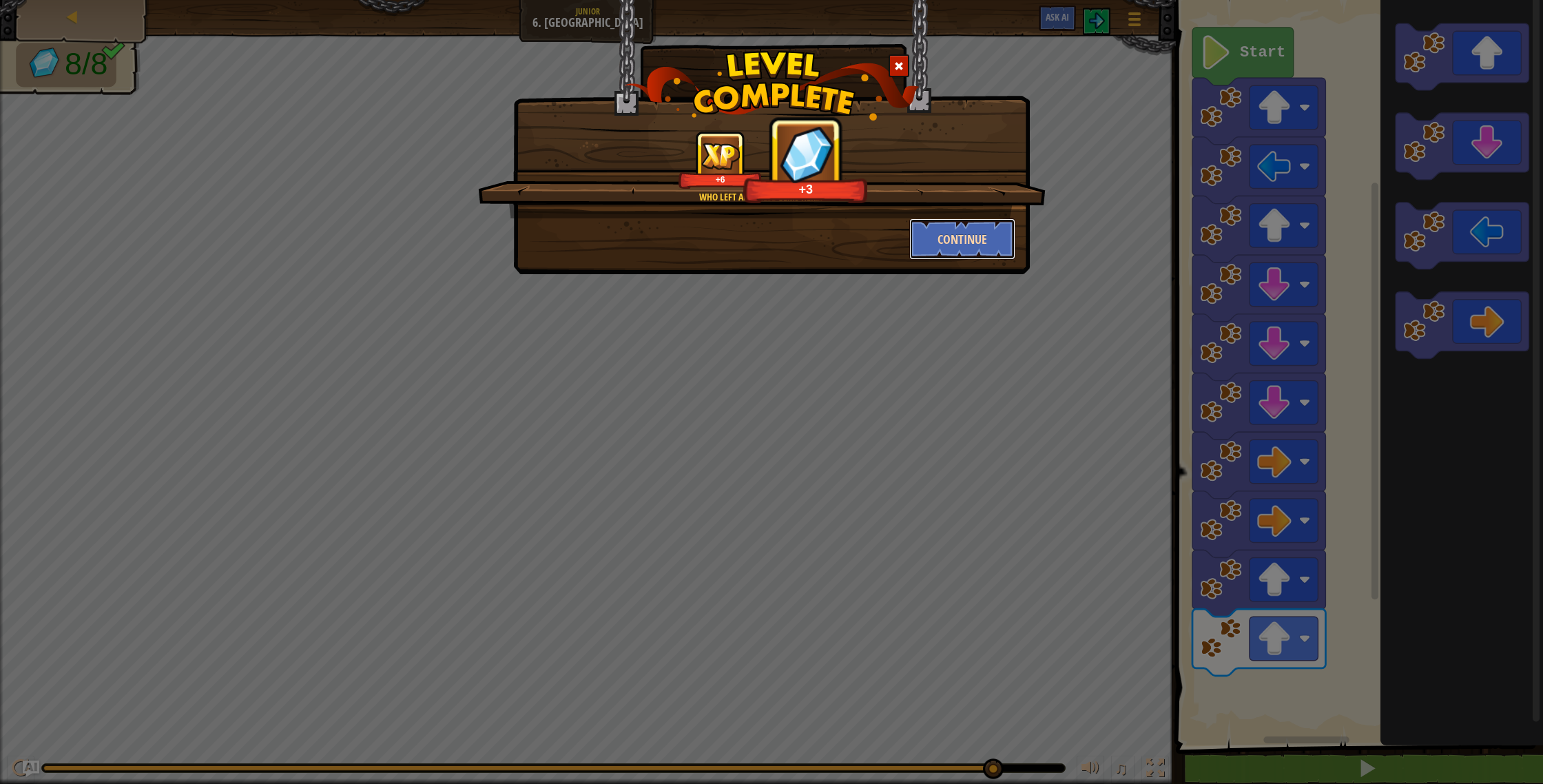
click at [957, 234] on button "Continue" at bounding box center [963, 239] width 107 height 42
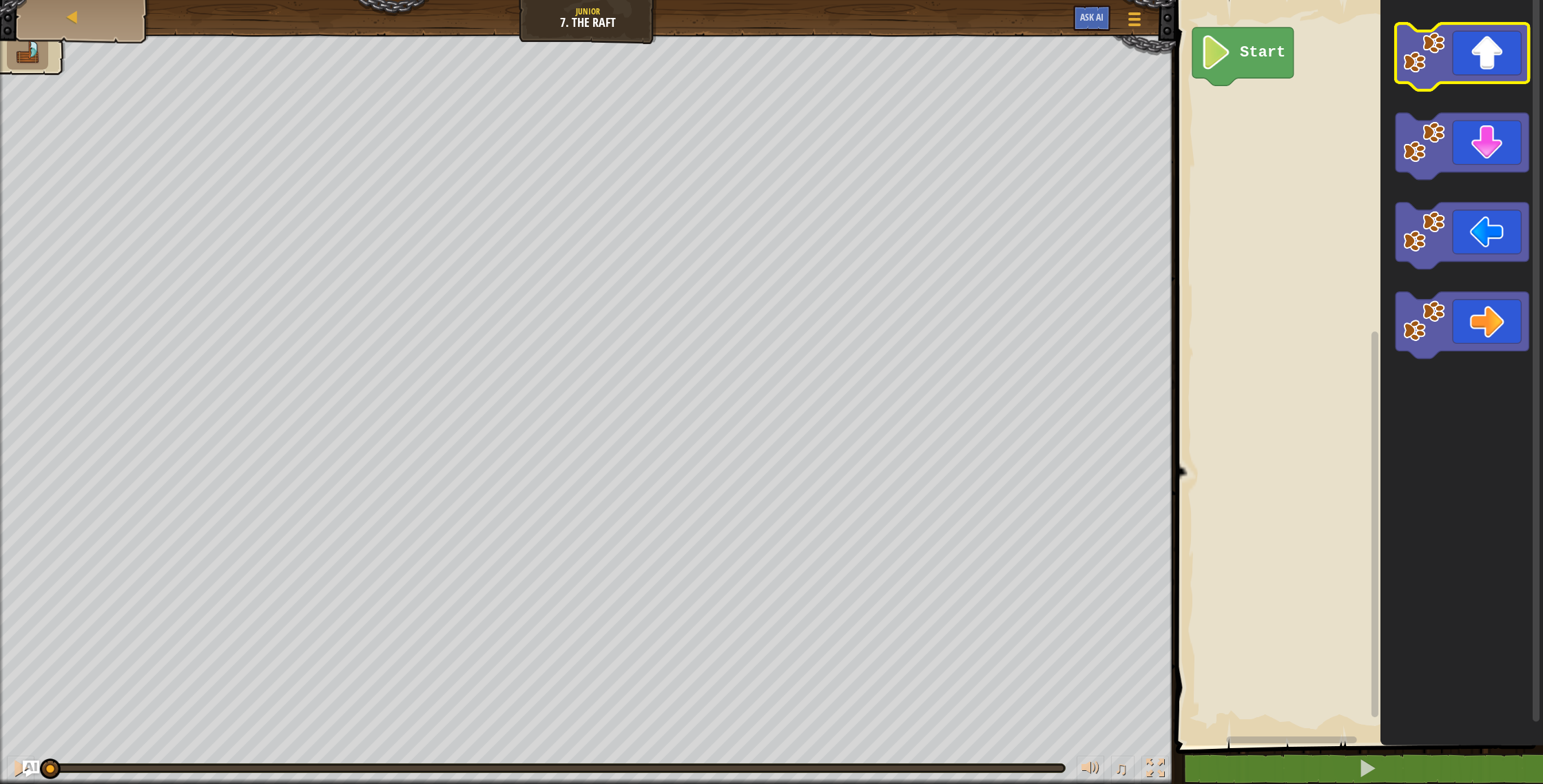
click at [1471, 52] on icon "Blockly Workspace" at bounding box center [1462, 57] width 133 height 67
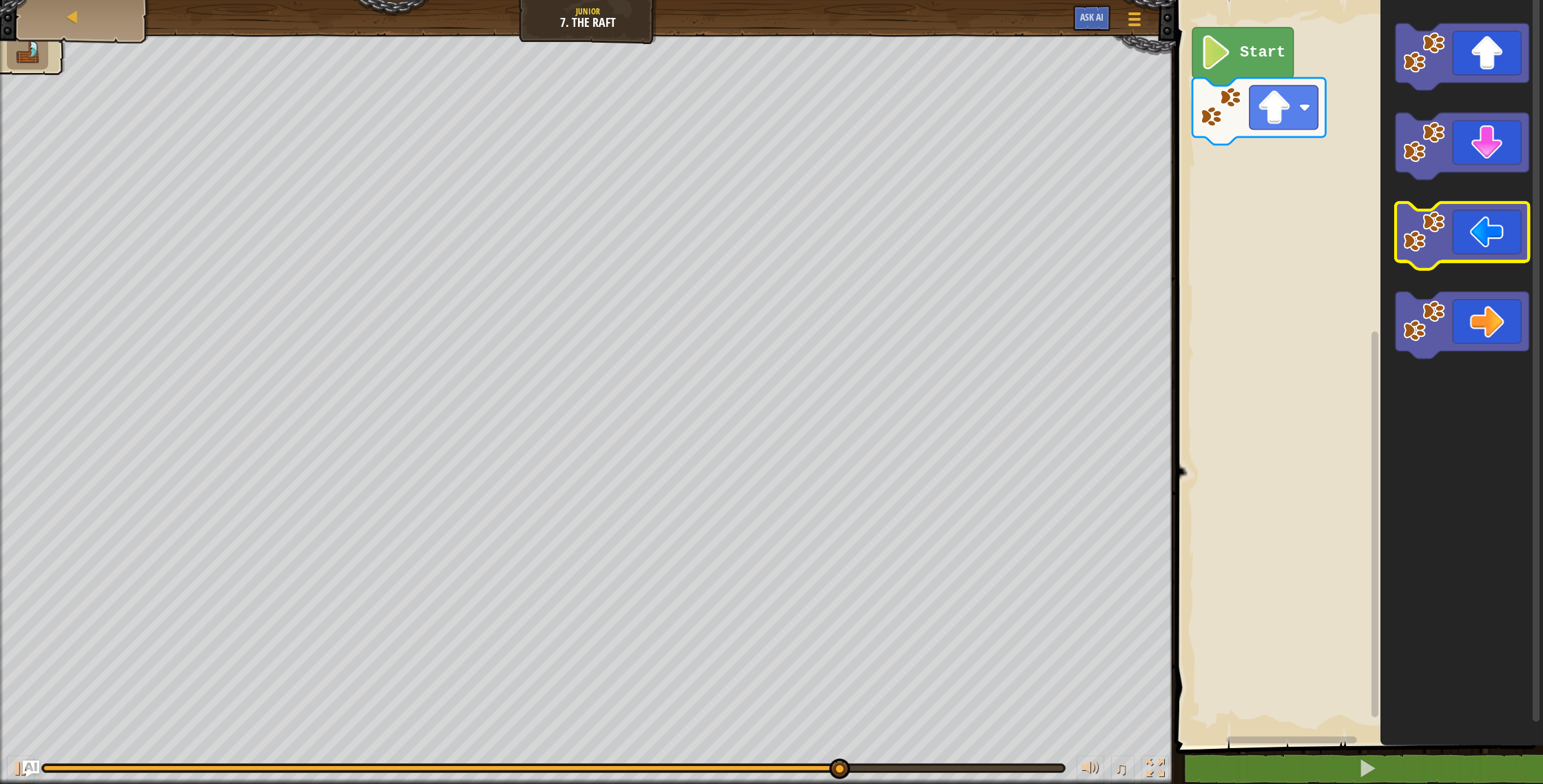
click at [1506, 223] on icon "Blockly Workspace" at bounding box center [1462, 236] width 133 height 67
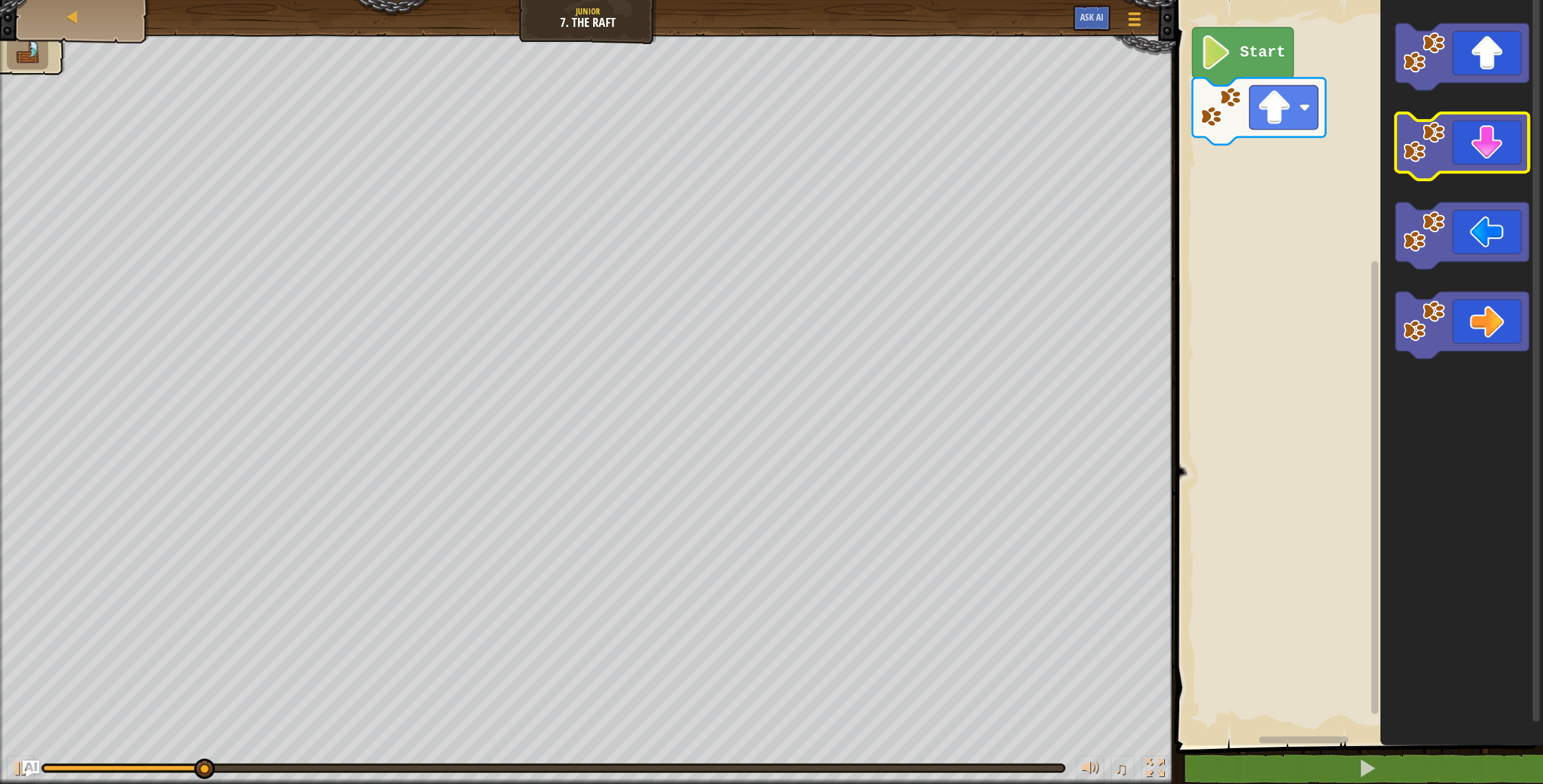
click at [1473, 125] on icon "Blockly Workspace" at bounding box center [1462, 147] width 133 height 67
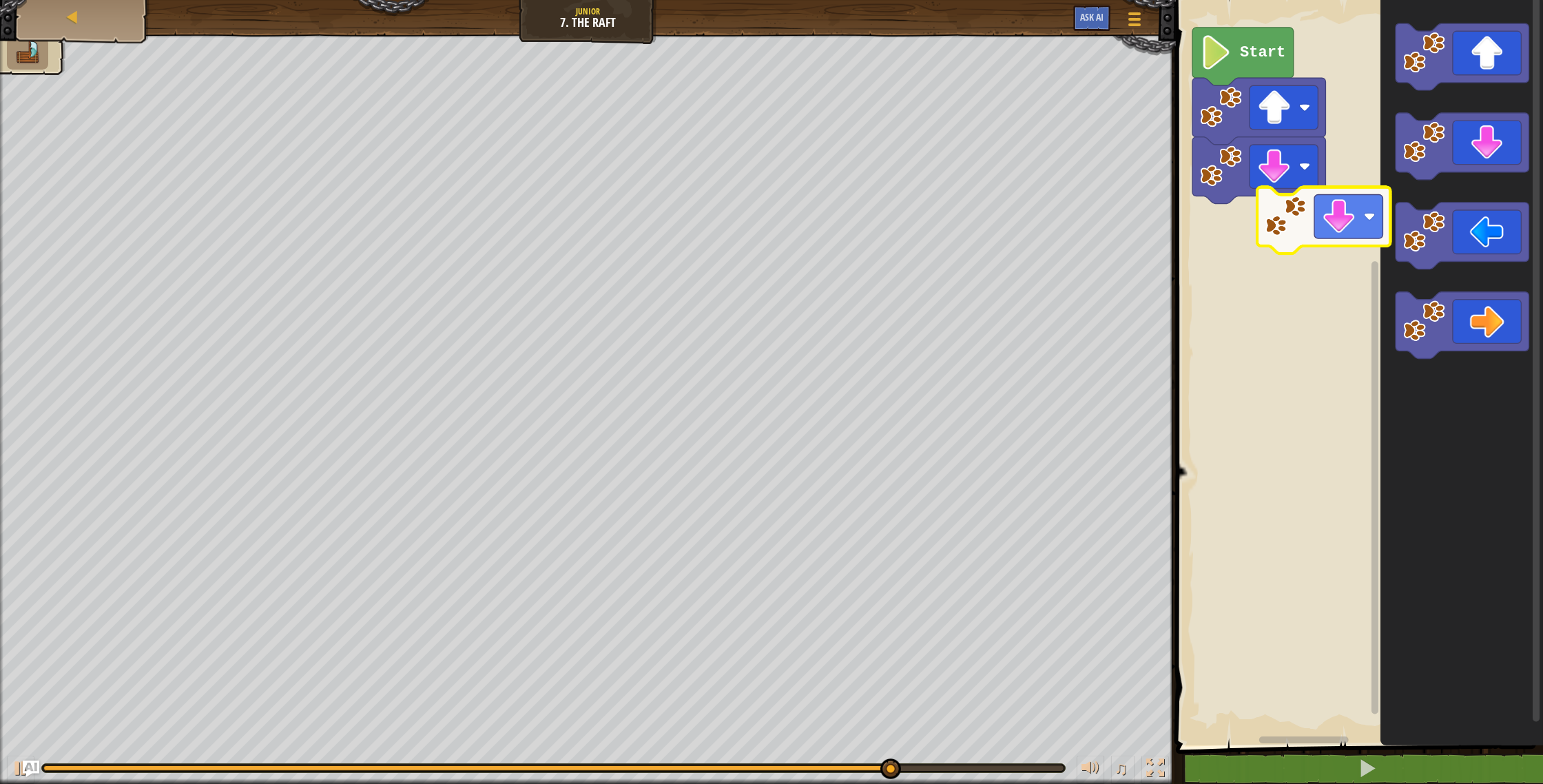
click at [1162, 261] on div "Map Junior 7. The Raft Game Menu Ask AI 1 ההההההההההההההההההההההההההההההההההההה…" at bounding box center [772, 392] width 1543 height 784
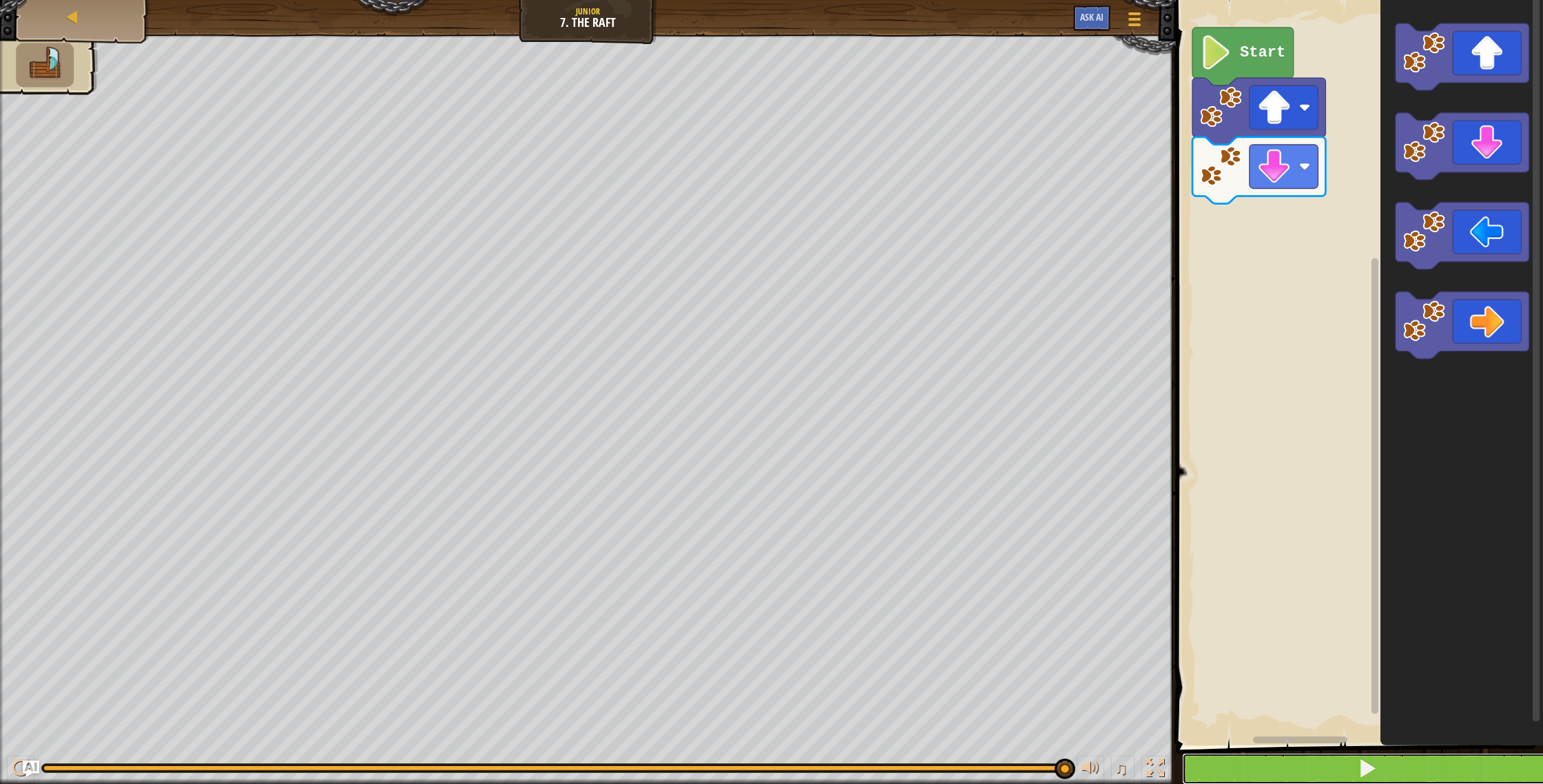
click at [1265, 772] on button at bounding box center [1367, 768] width 371 height 32
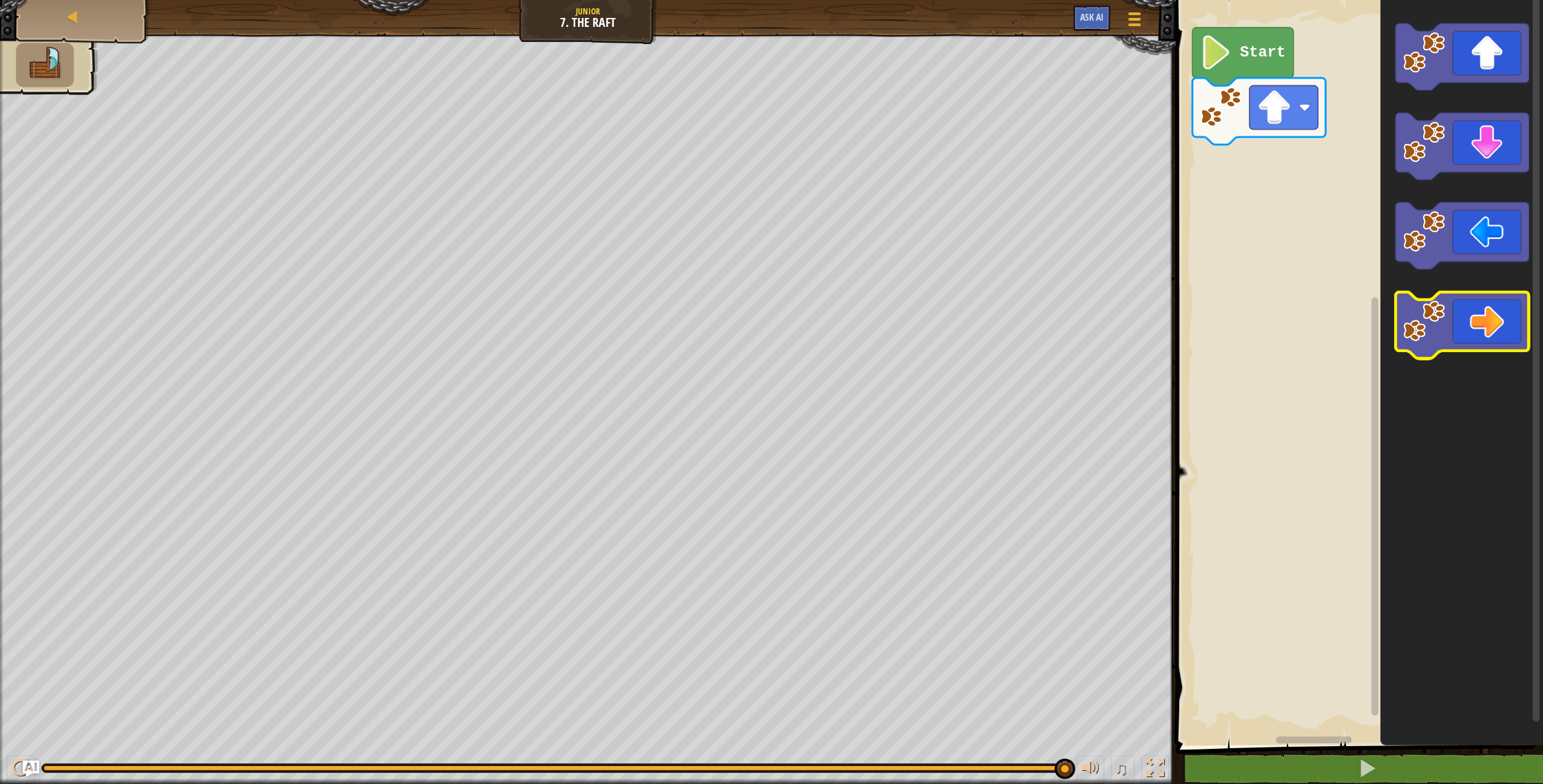
click at [1464, 330] on icon "Blockly Workspace" at bounding box center [1462, 326] width 133 height 67
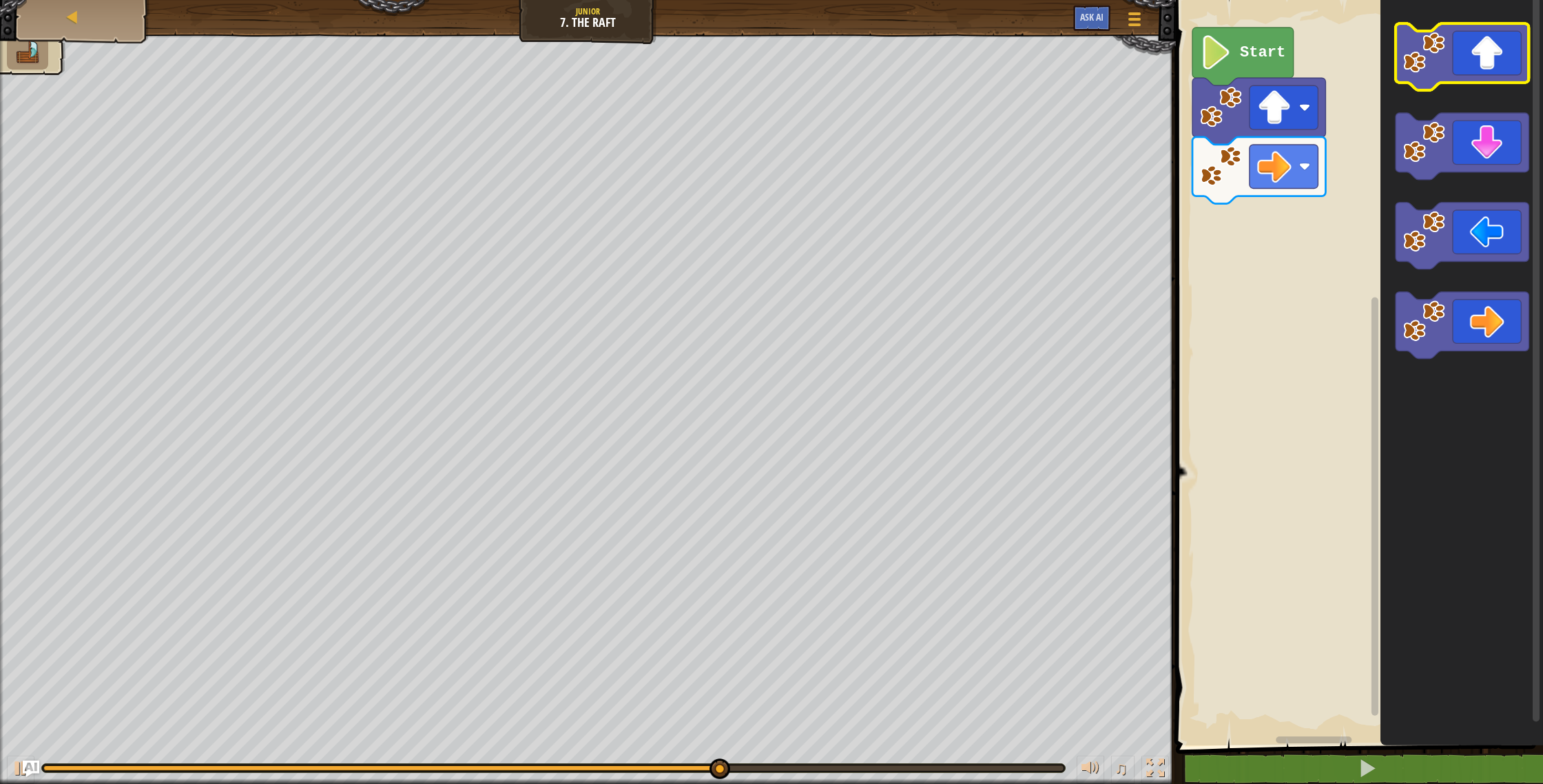
click at [1464, 62] on icon "Blockly Workspace" at bounding box center [1462, 57] width 133 height 67
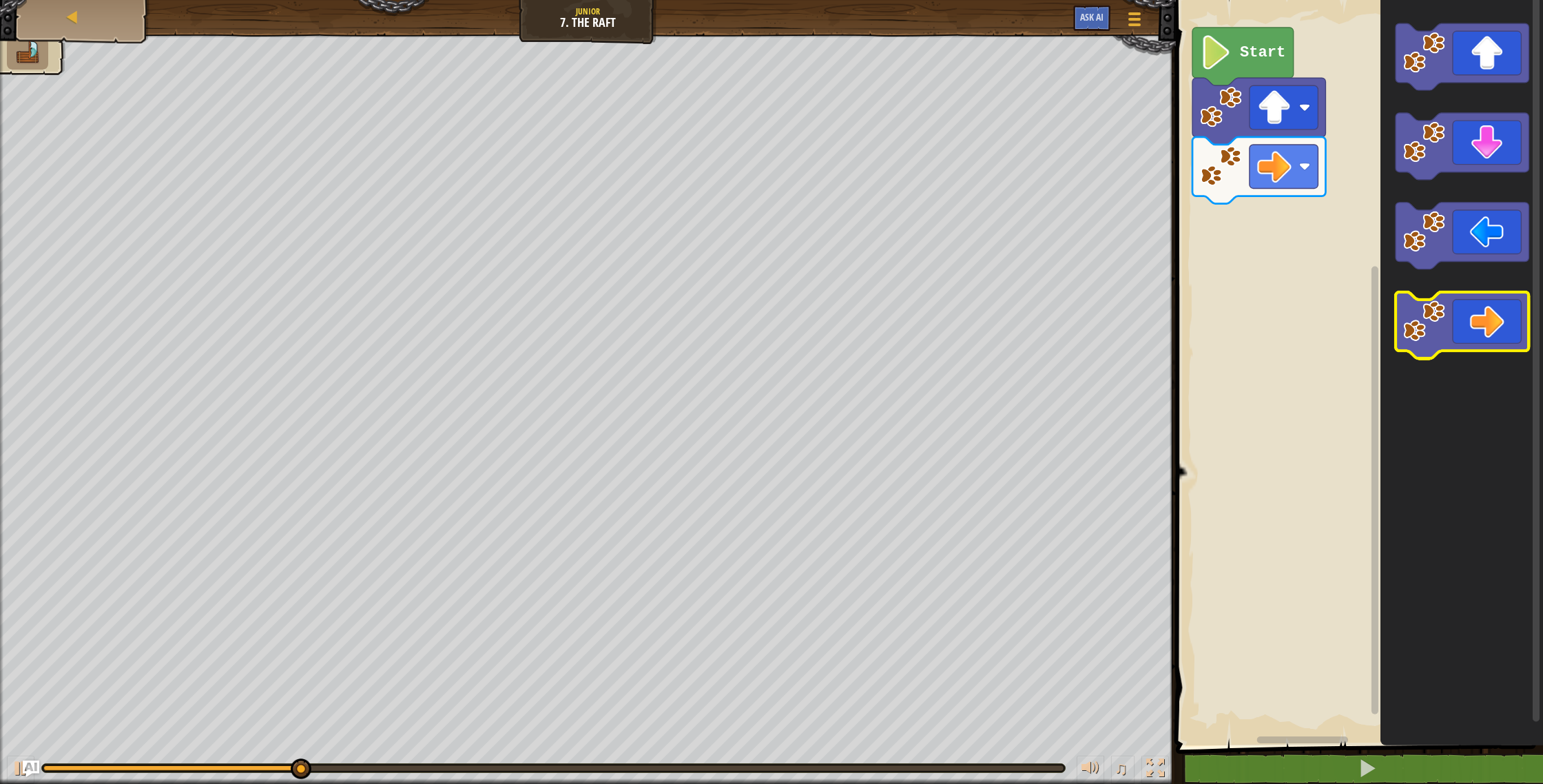
click at [1452, 312] on icon "Blockly Workspace" at bounding box center [1462, 326] width 133 height 67
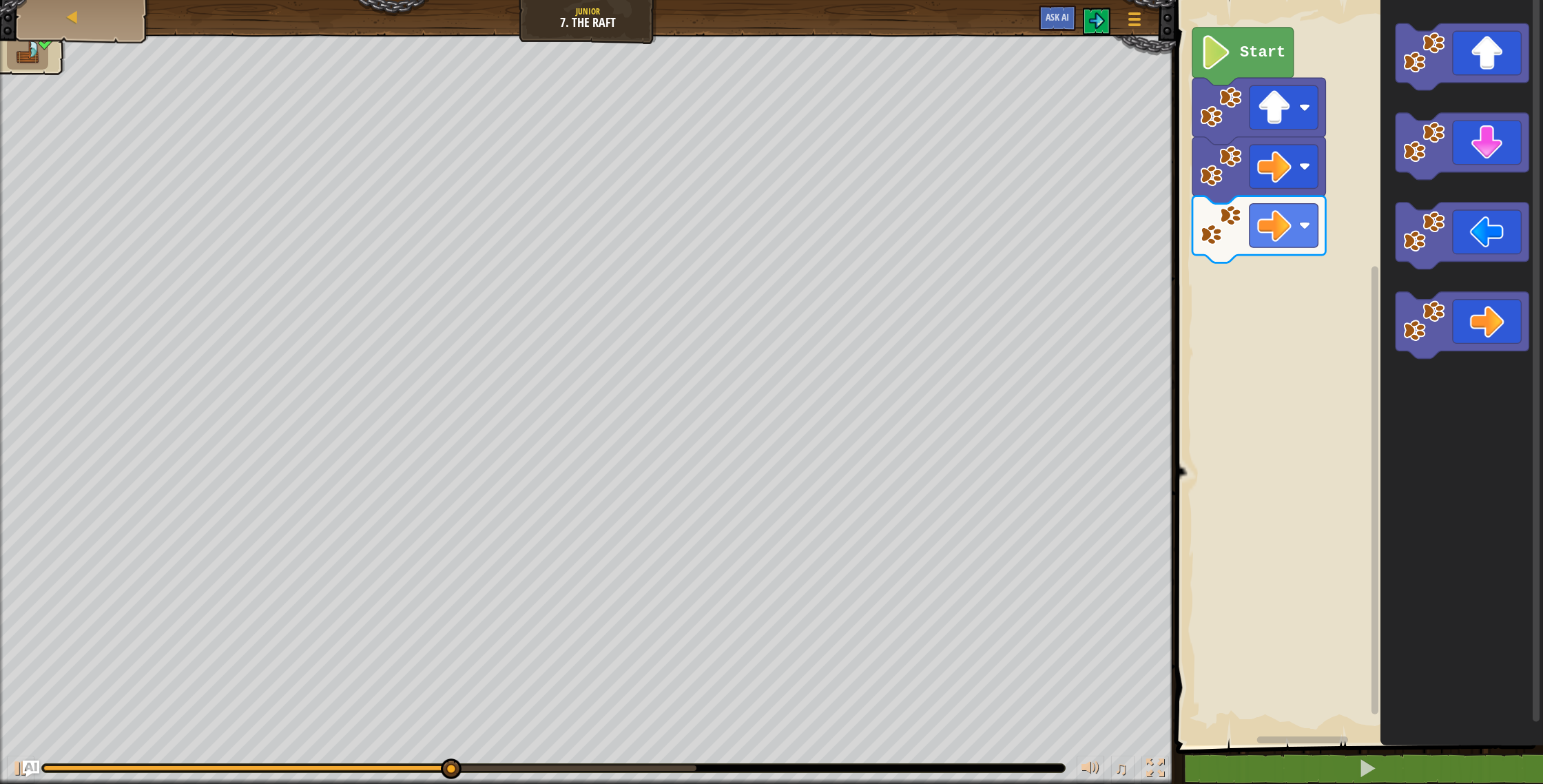
click at [1251, 51] on text "Start" at bounding box center [1262, 53] width 45 height 17
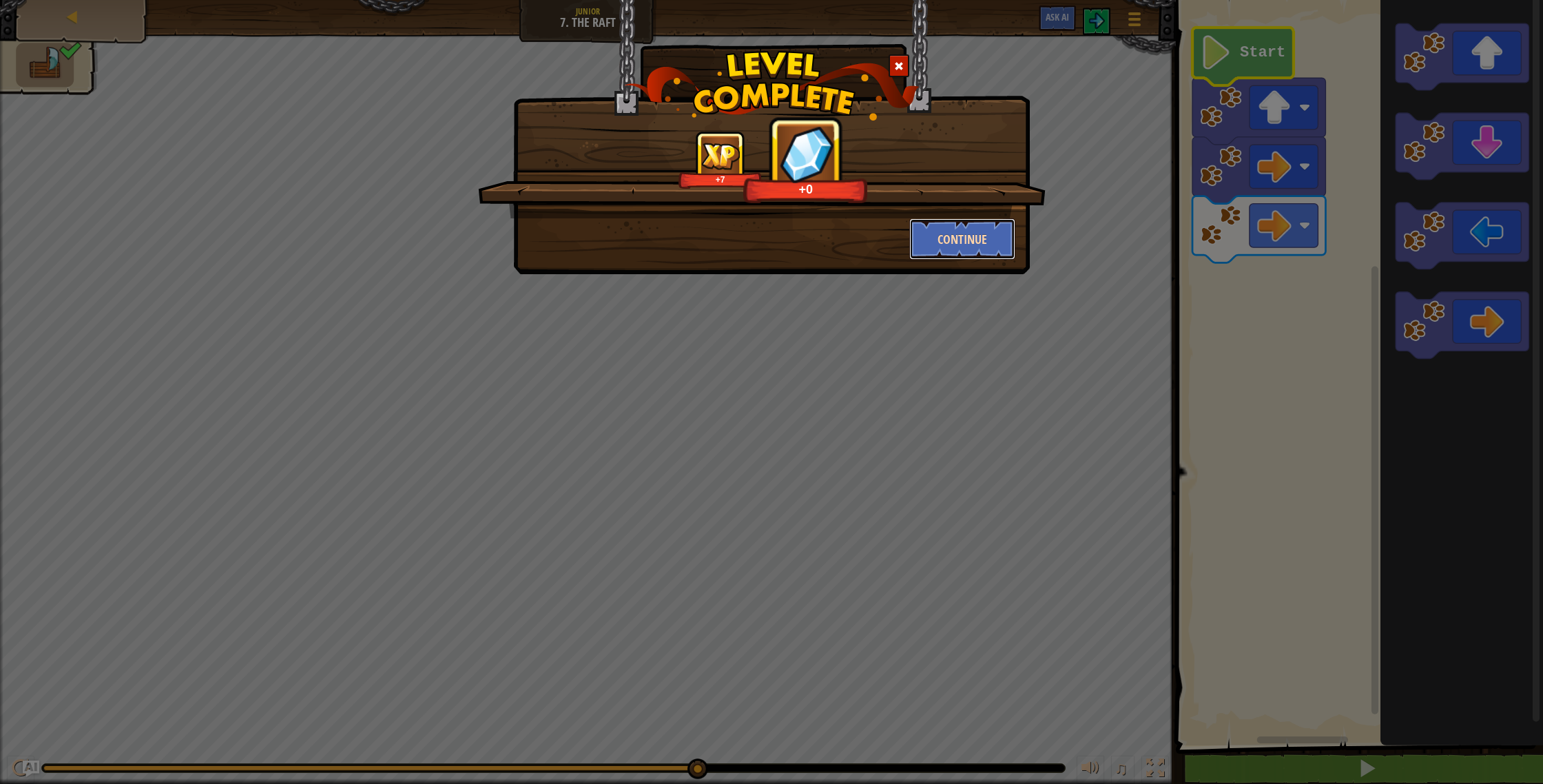
click at [1004, 234] on button "Continue" at bounding box center [963, 239] width 107 height 42
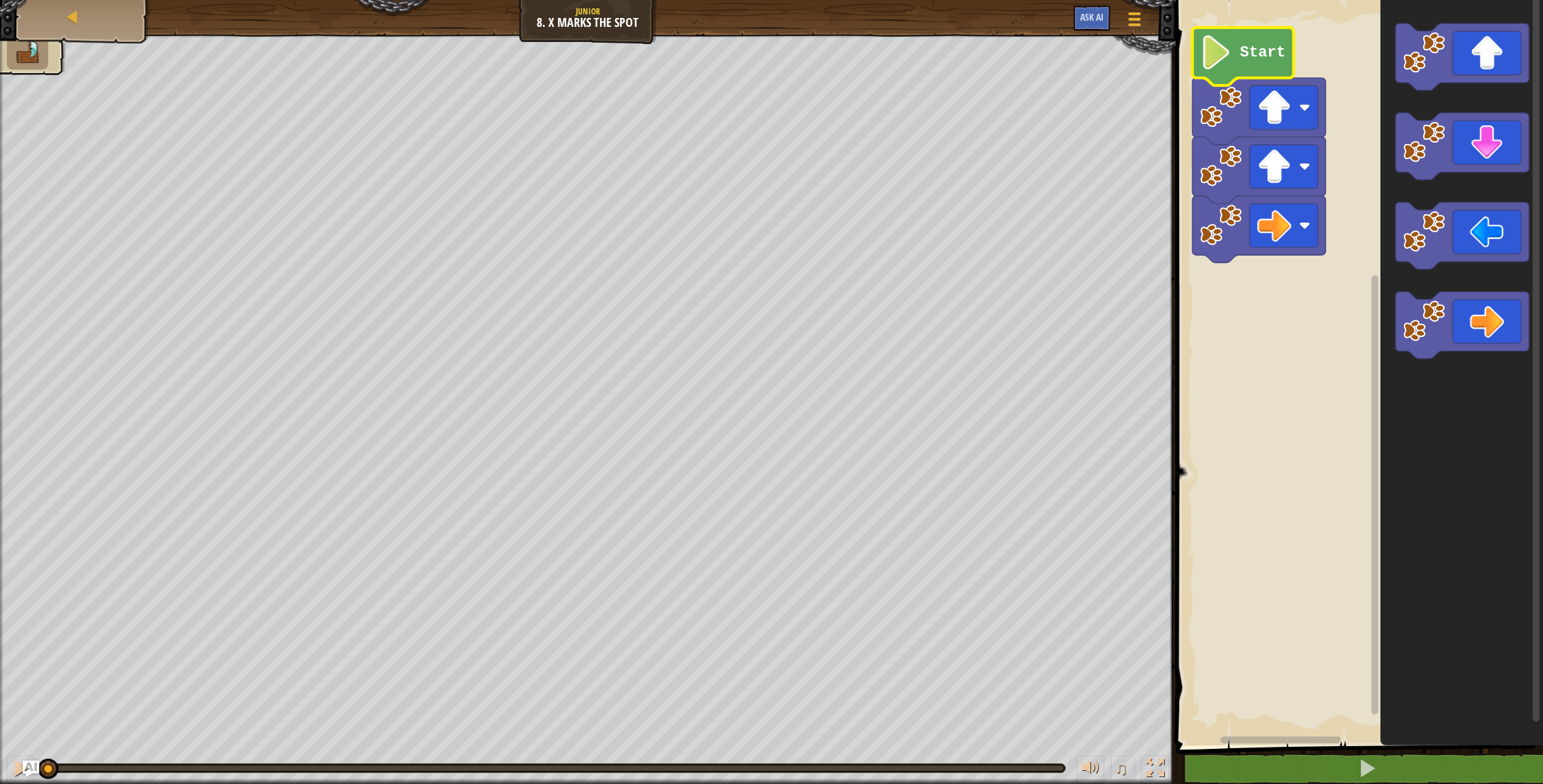
click at [1259, 38] on icon "Blockly Workspace" at bounding box center [1243, 56] width 101 height 58
click at [1259, 43] on g "Start" at bounding box center [1259, 144] width 133 height 234
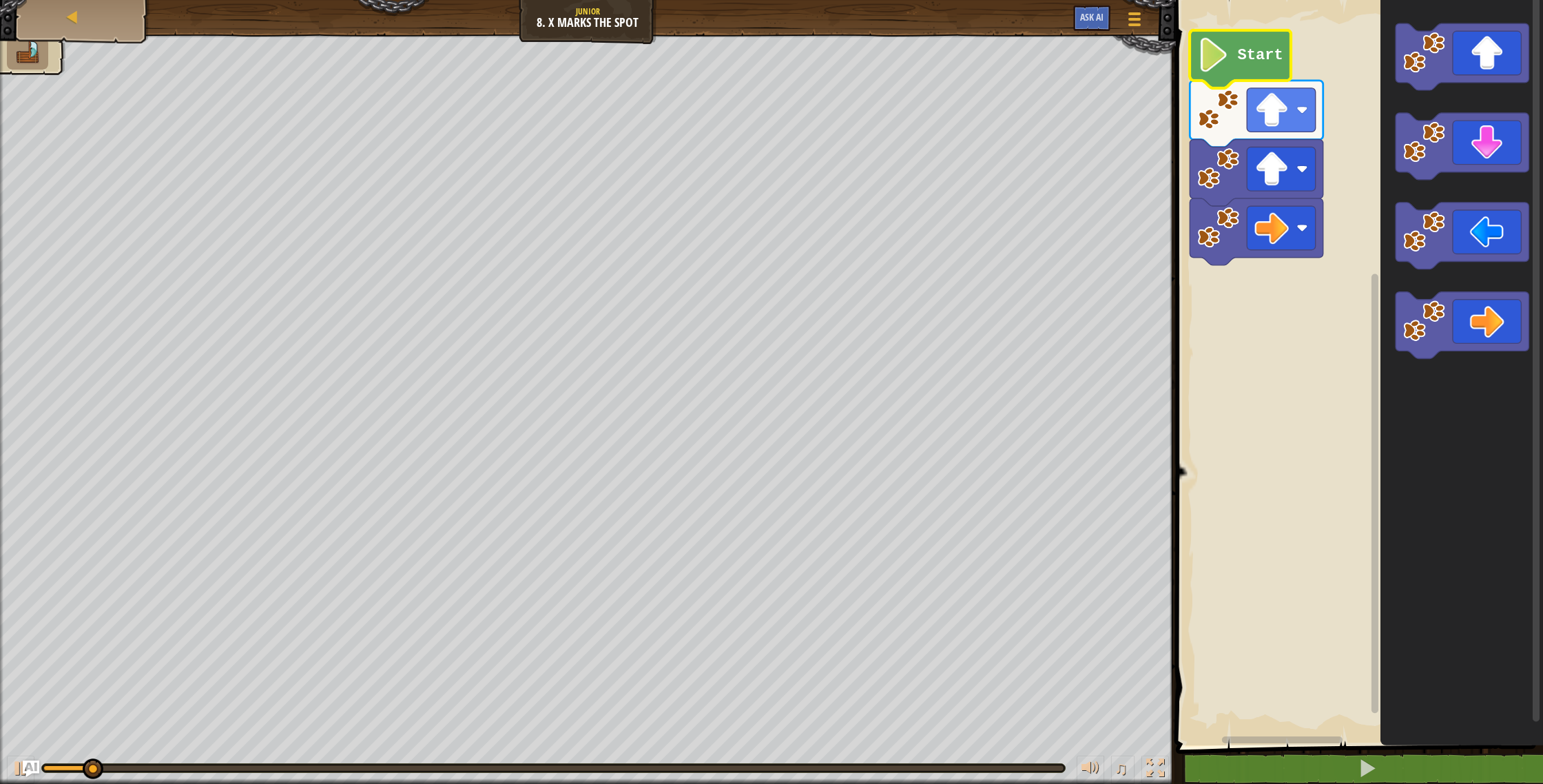
click at [1202, 62] on image "Blockly Workspace" at bounding box center [1213, 55] width 33 height 34
click at [1206, 60] on image "Blockly Workspace" at bounding box center [1213, 55] width 33 height 34
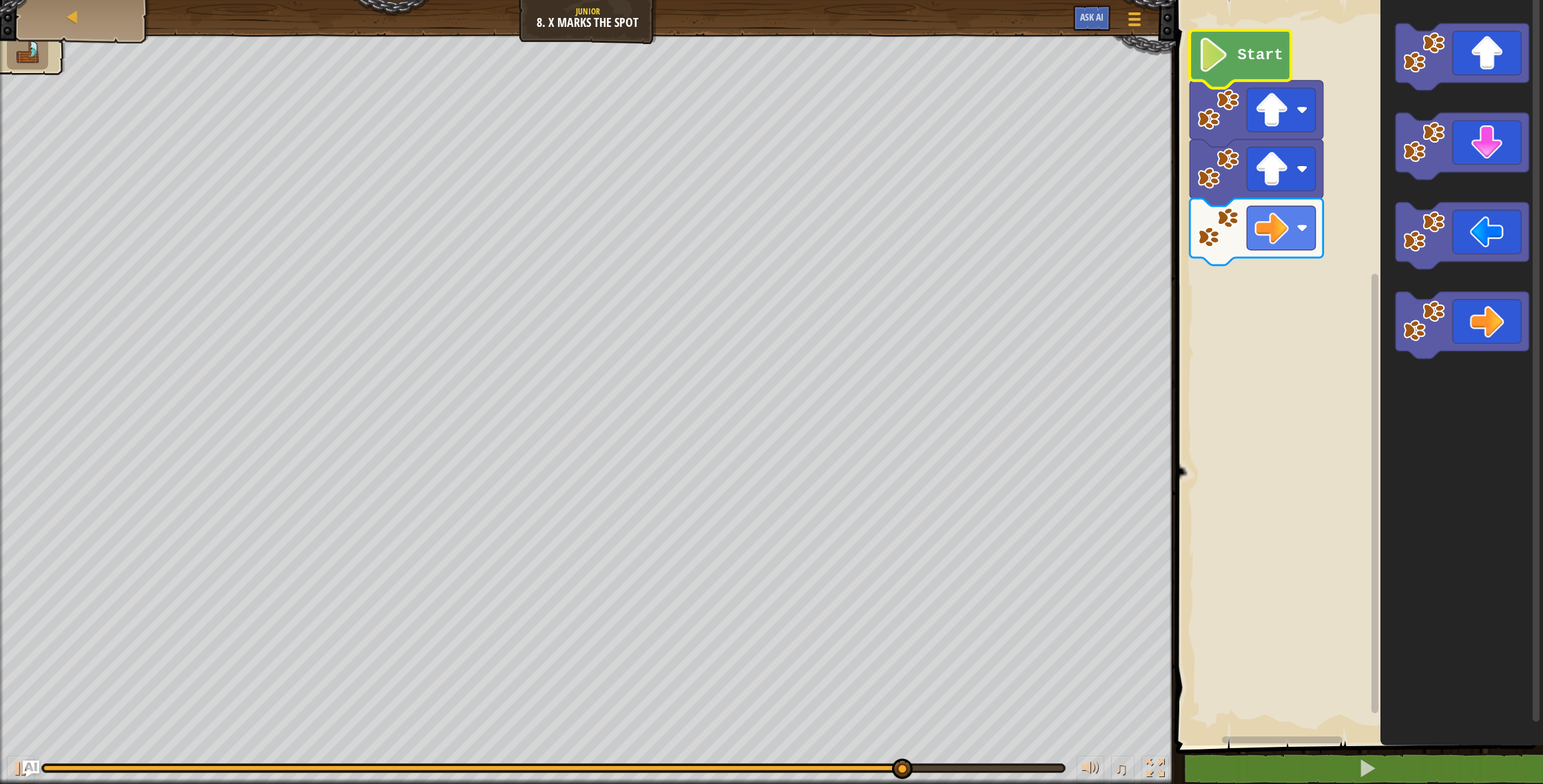
click at [1488, 18] on icon "Blockly Workspace" at bounding box center [1462, 368] width 163 height 752
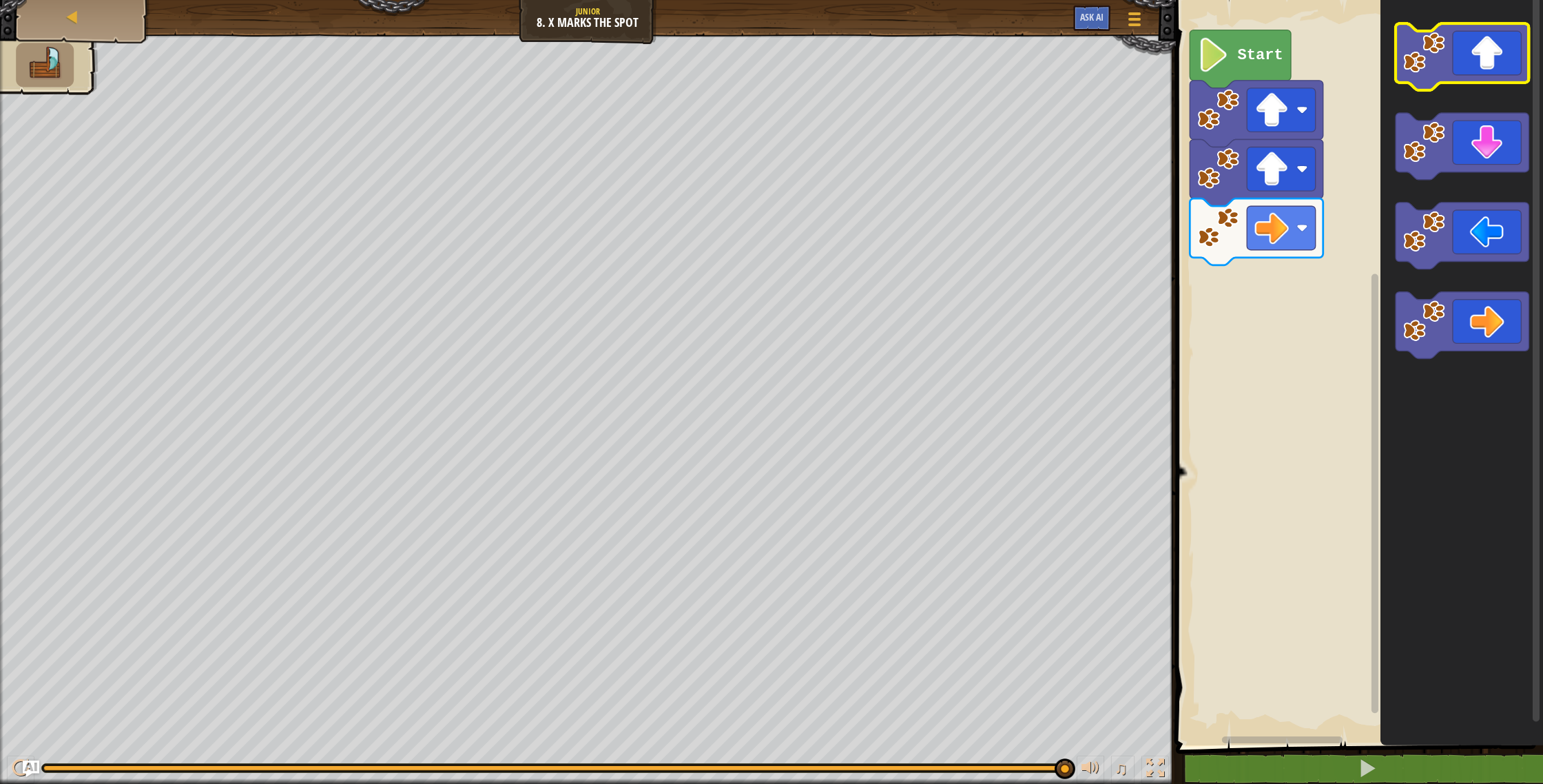
click at [1479, 37] on icon "Blockly Workspace" at bounding box center [1462, 57] width 133 height 67
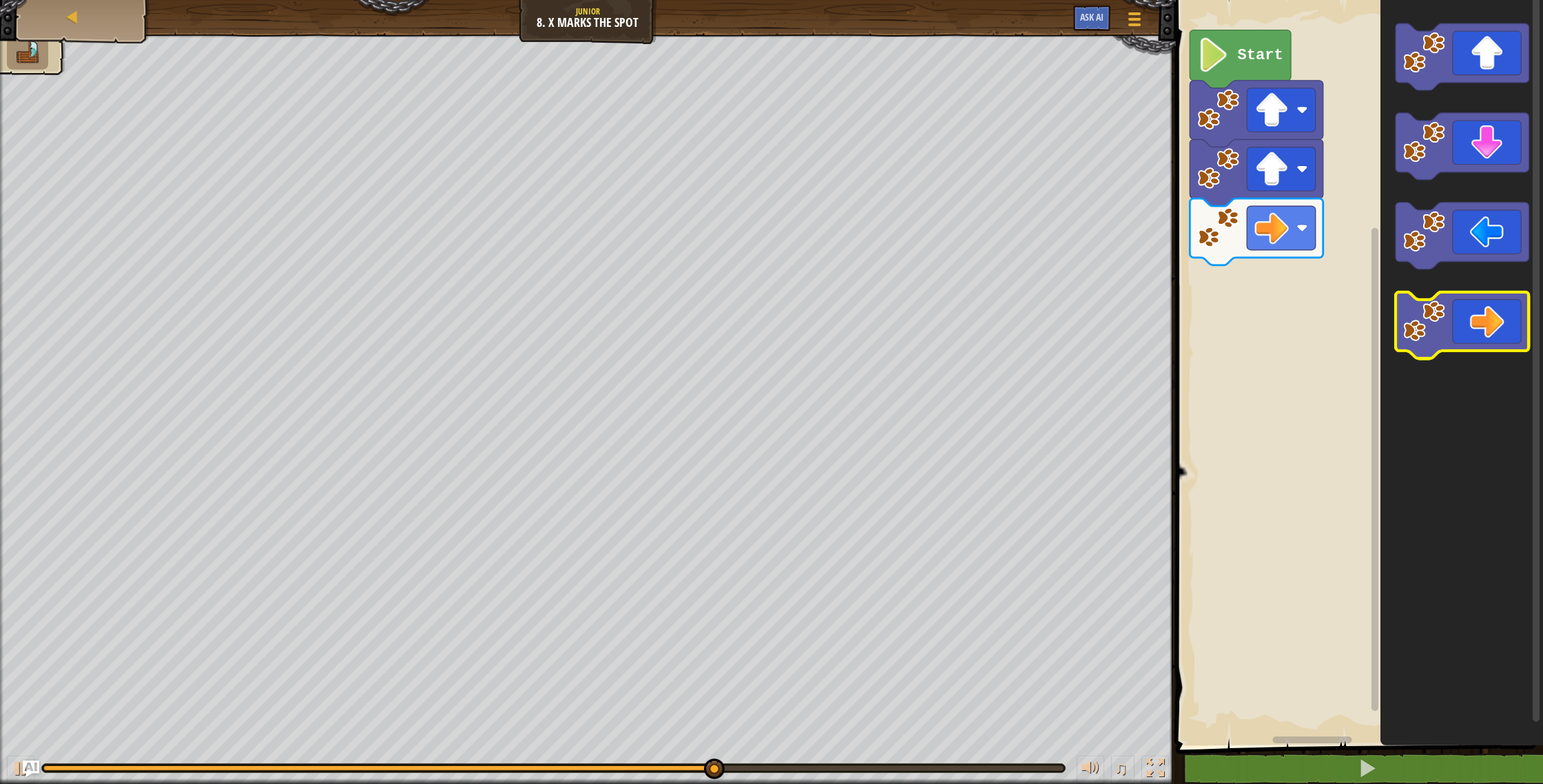
click at [1450, 321] on icon "Blockly Workspace" at bounding box center [1462, 326] width 133 height 67
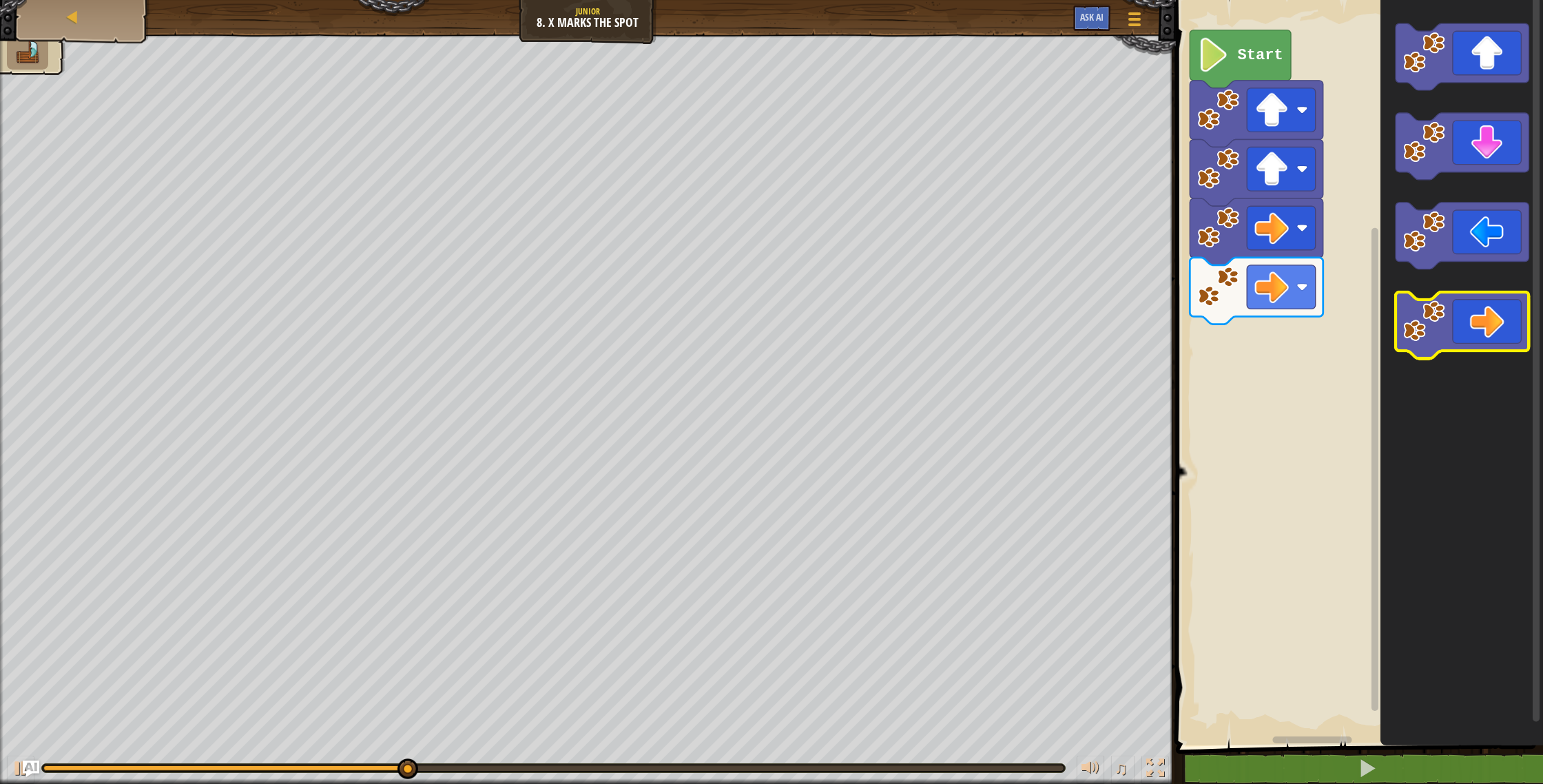
click at [1481, 298] on icon "Blockly Workspace" at bounding box center [1462, 326] width 133 height 67
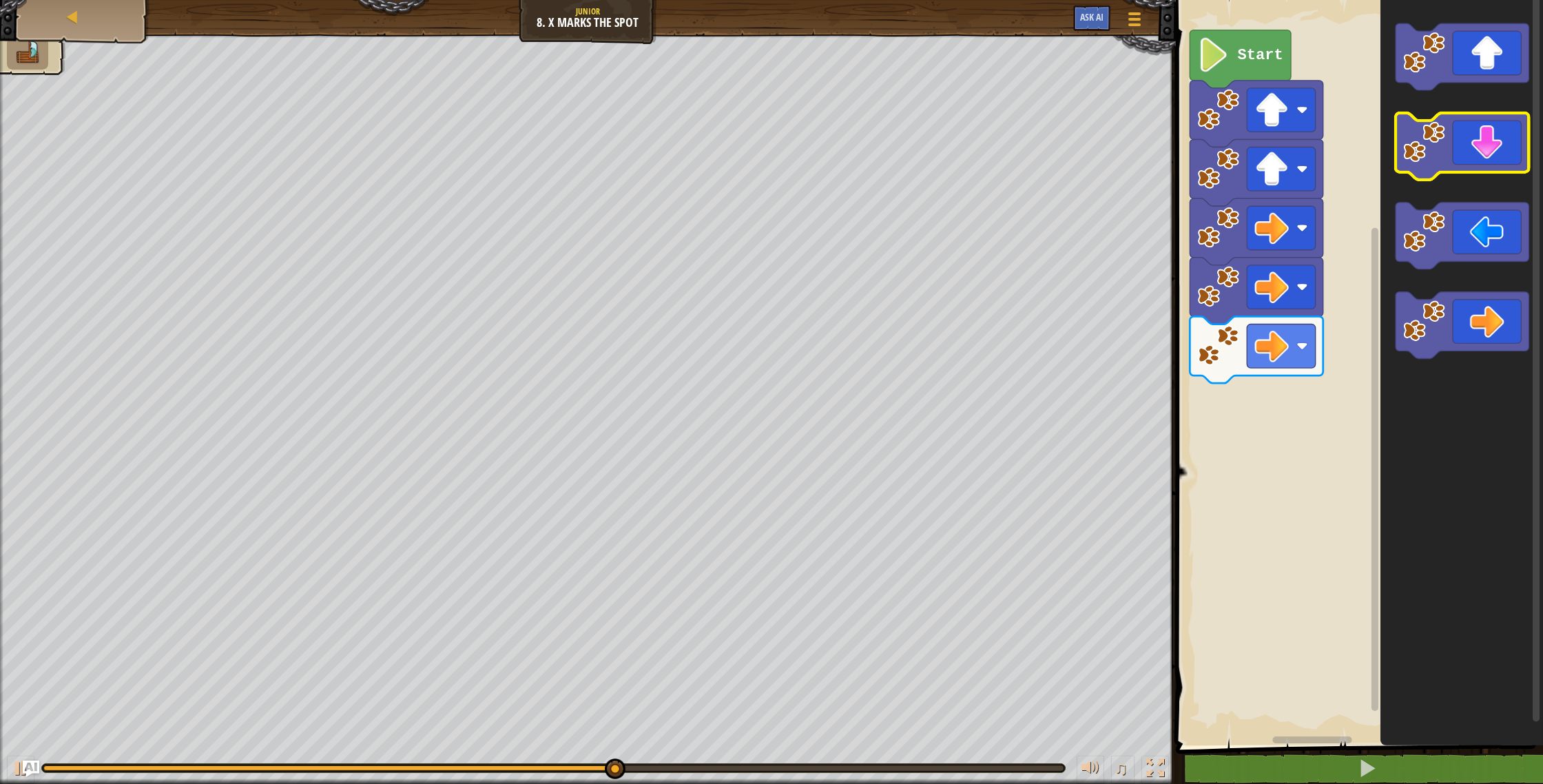
click at [1455, 140] on icon "Blockly Workspace" at bounding box center [1462, 147] width 133 height 67
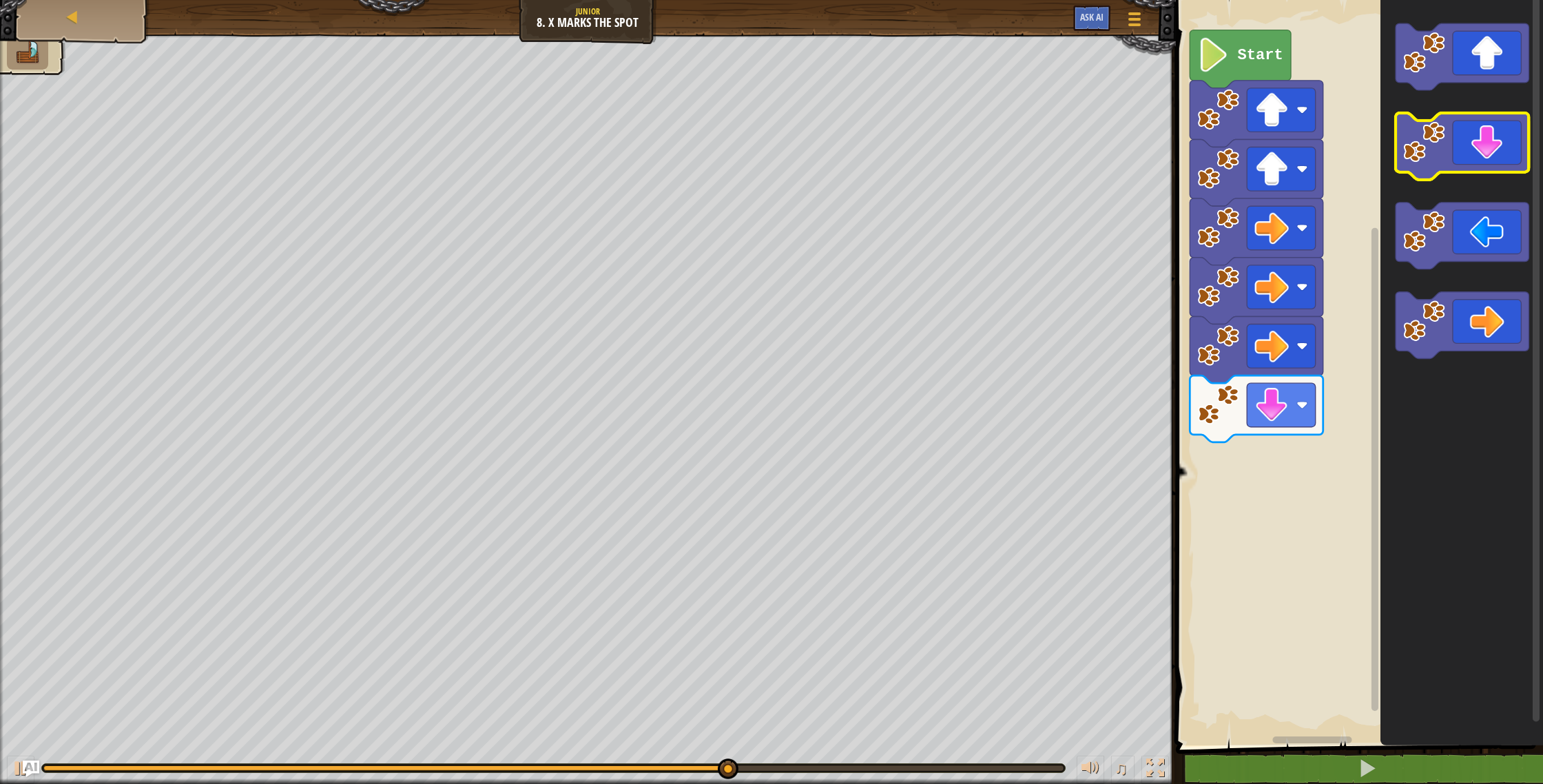
click at [1501, 151] on icon "Blockly Workspace" at bounding box center [1462, 147] width 133 height 67
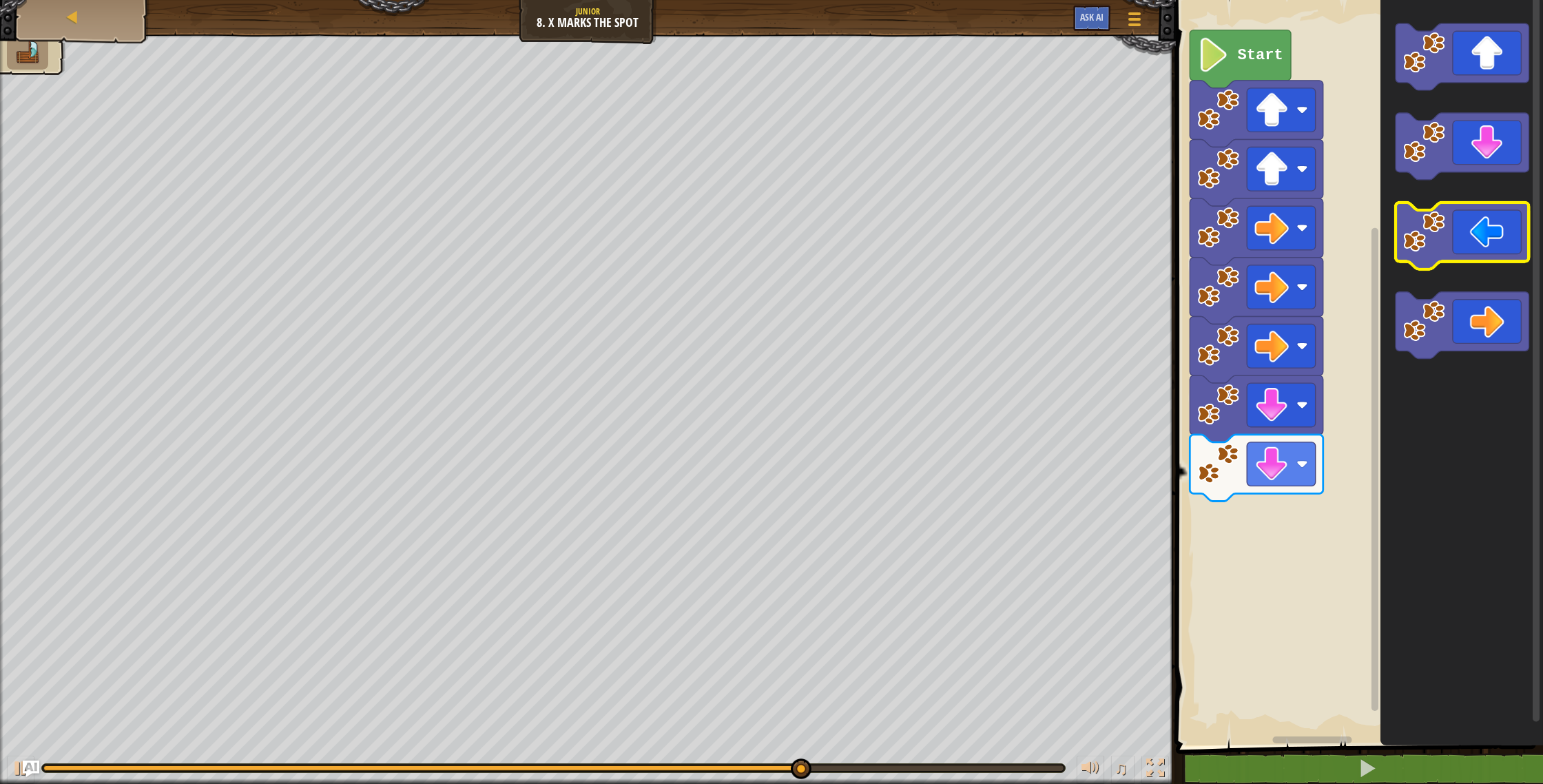
click at [1446, 229] on icon "Blockly Workspace" at bounding box center [1462, 236] width 133 height 67
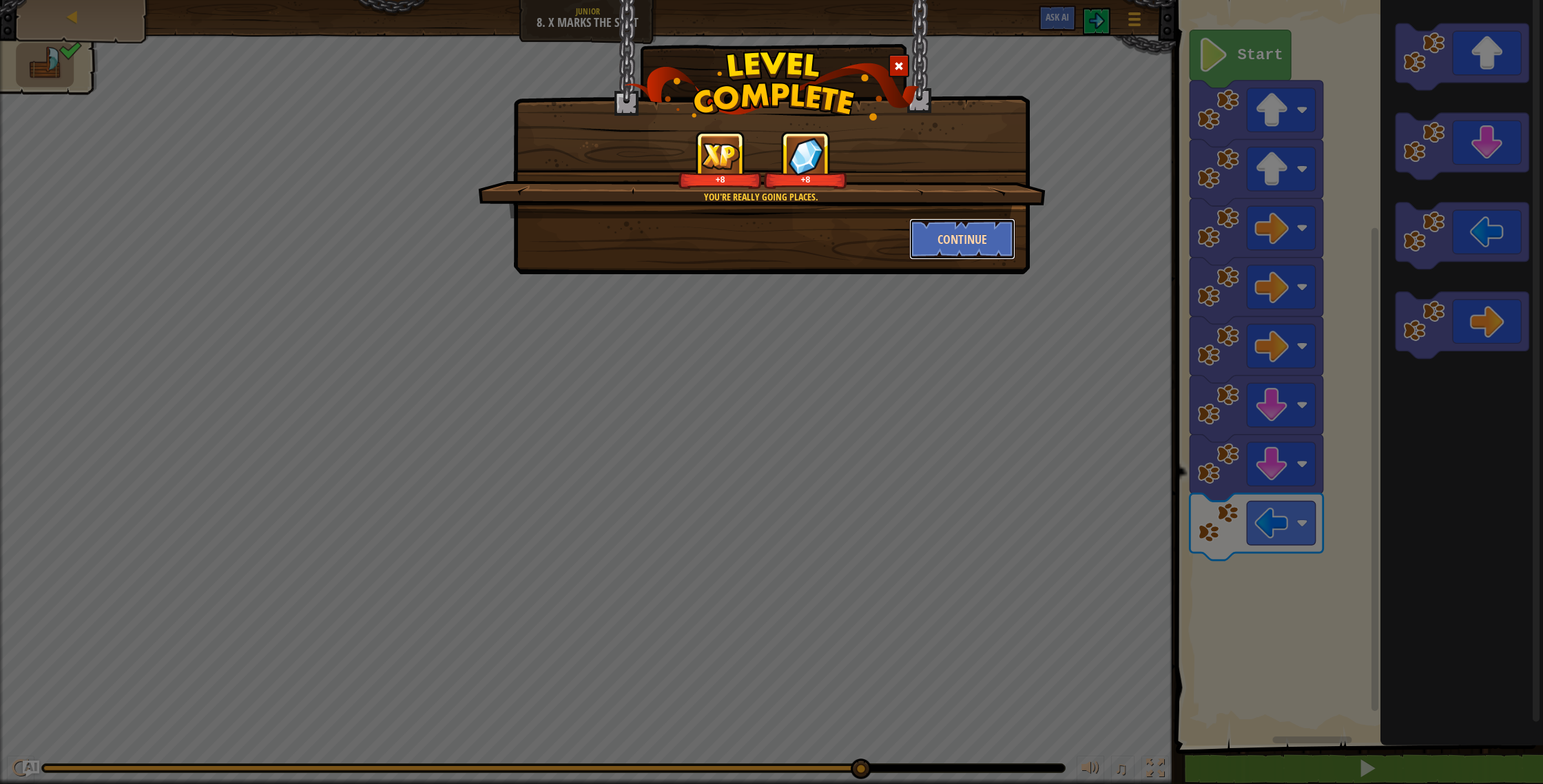
click at [1014, 242] on button "Continue" at bounding box center [963, 239] width 107 height 42
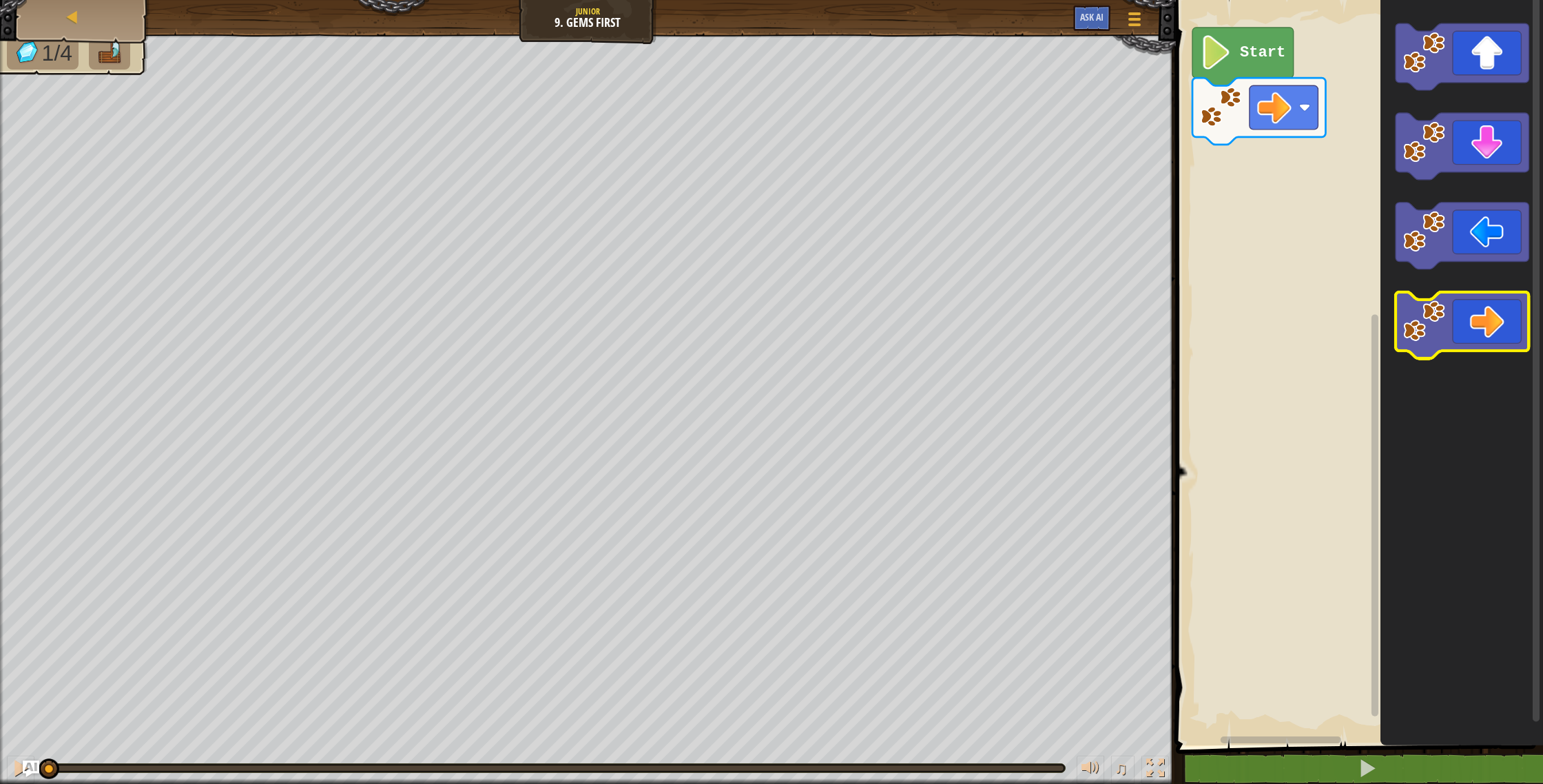
click at [1494, 319] on icon "Blockly Workspace" at bounding box center [1462, 326] width 133 height 67
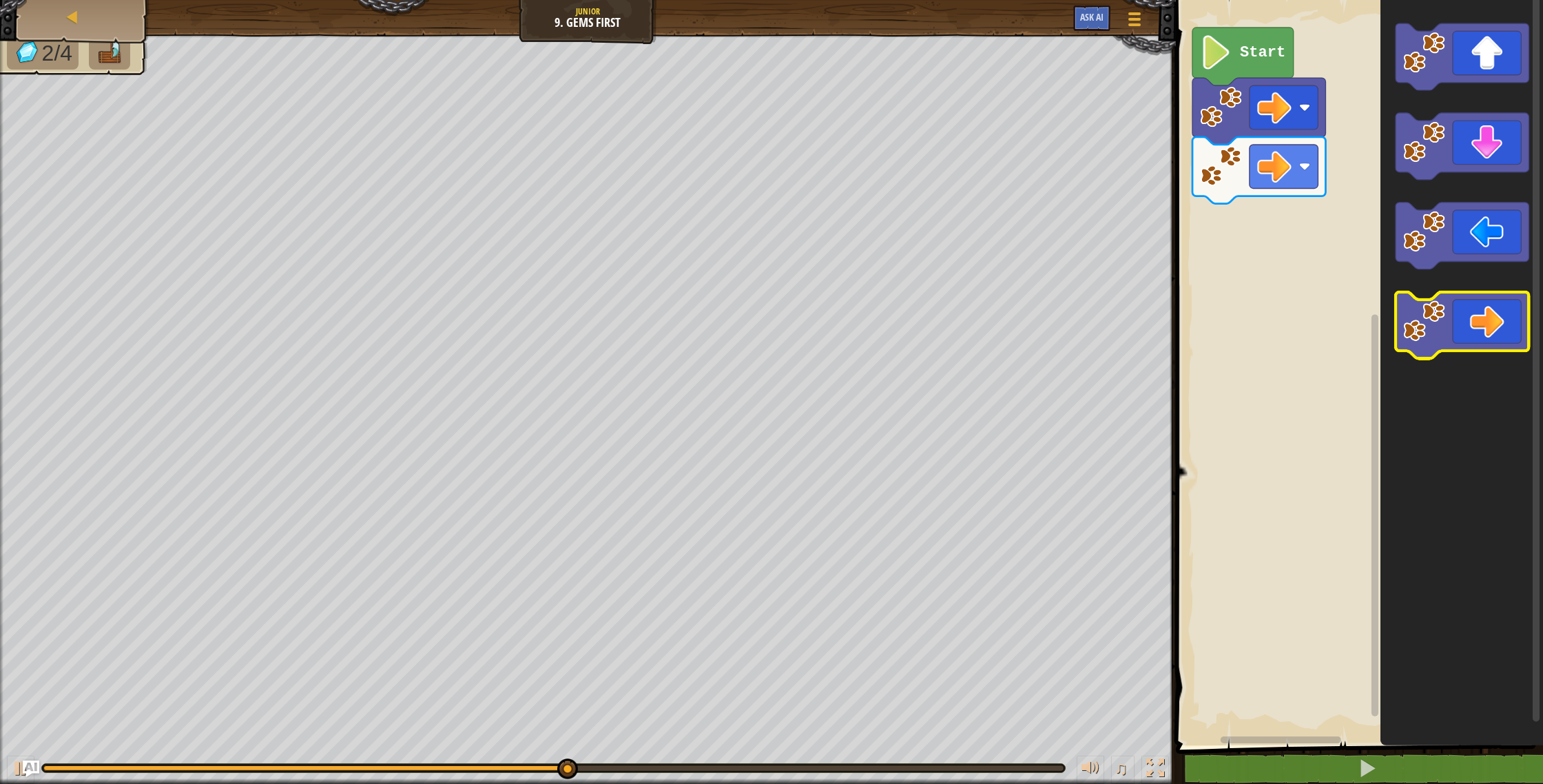
click at [1521, 315] on icon "Blockly Workspace" at bounding box center [1462, 326] width 133 height 67
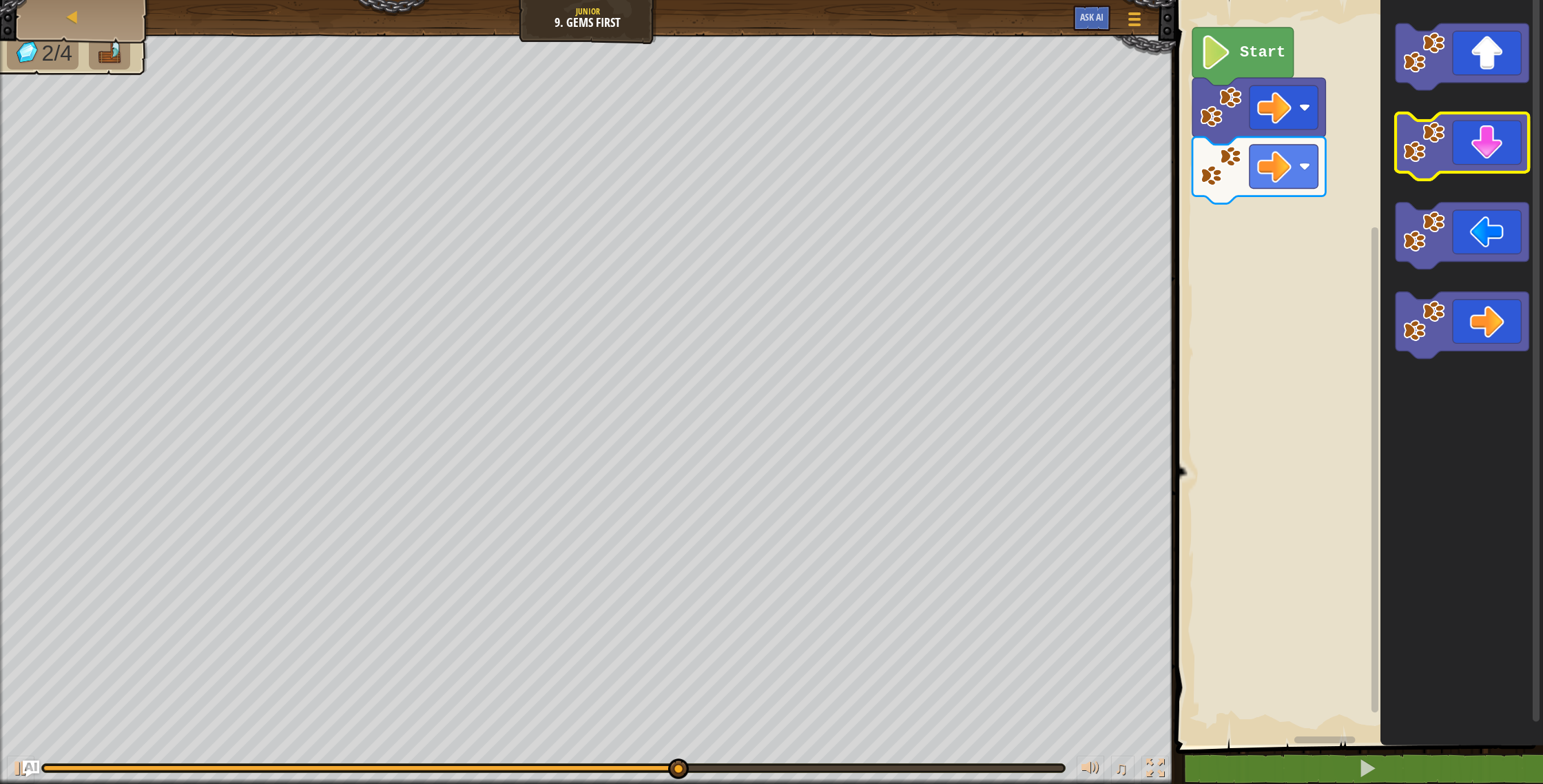
click at [1484, 139] on icon "Blockly Workspace" at bounding box center [1462, 147] width 133 height 67
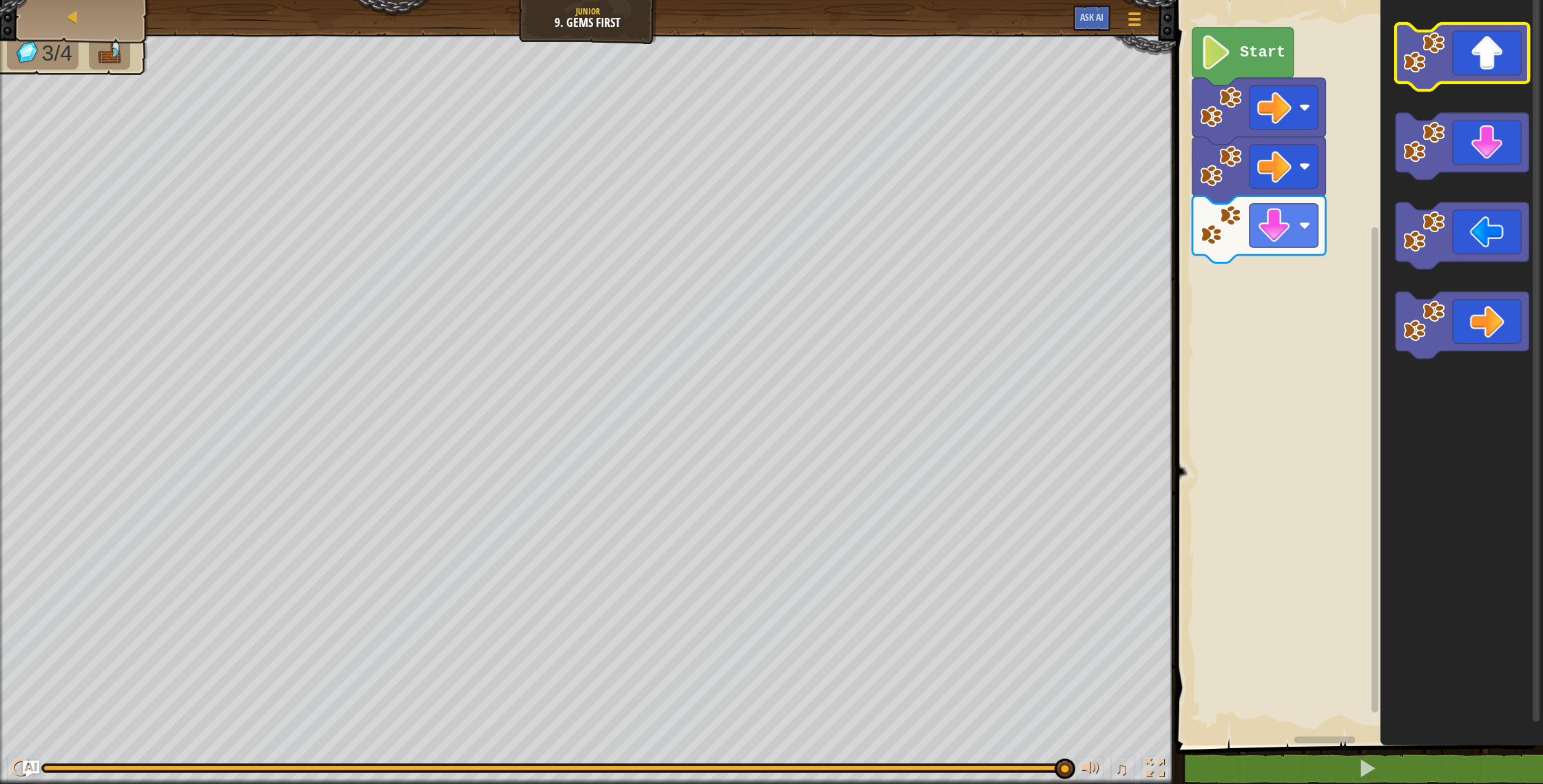
click at [1504, 58] on icon "Blockly Workspace" at bounding box center [1462, 57] width 133 height 67
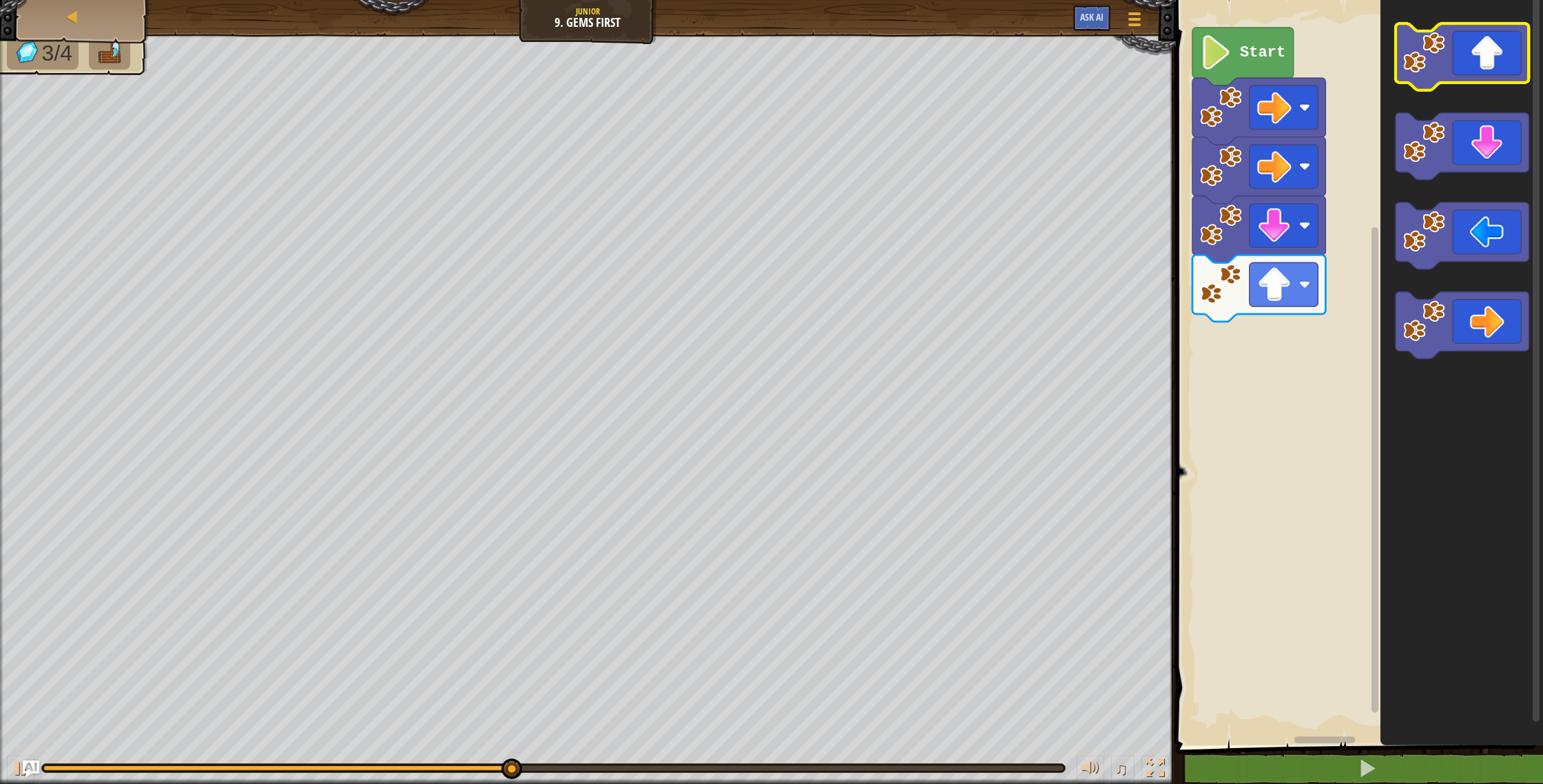
click at [1504, 58] on icon "Blockly Workspace" at bounding box center [1462, 57] width 133 height 67
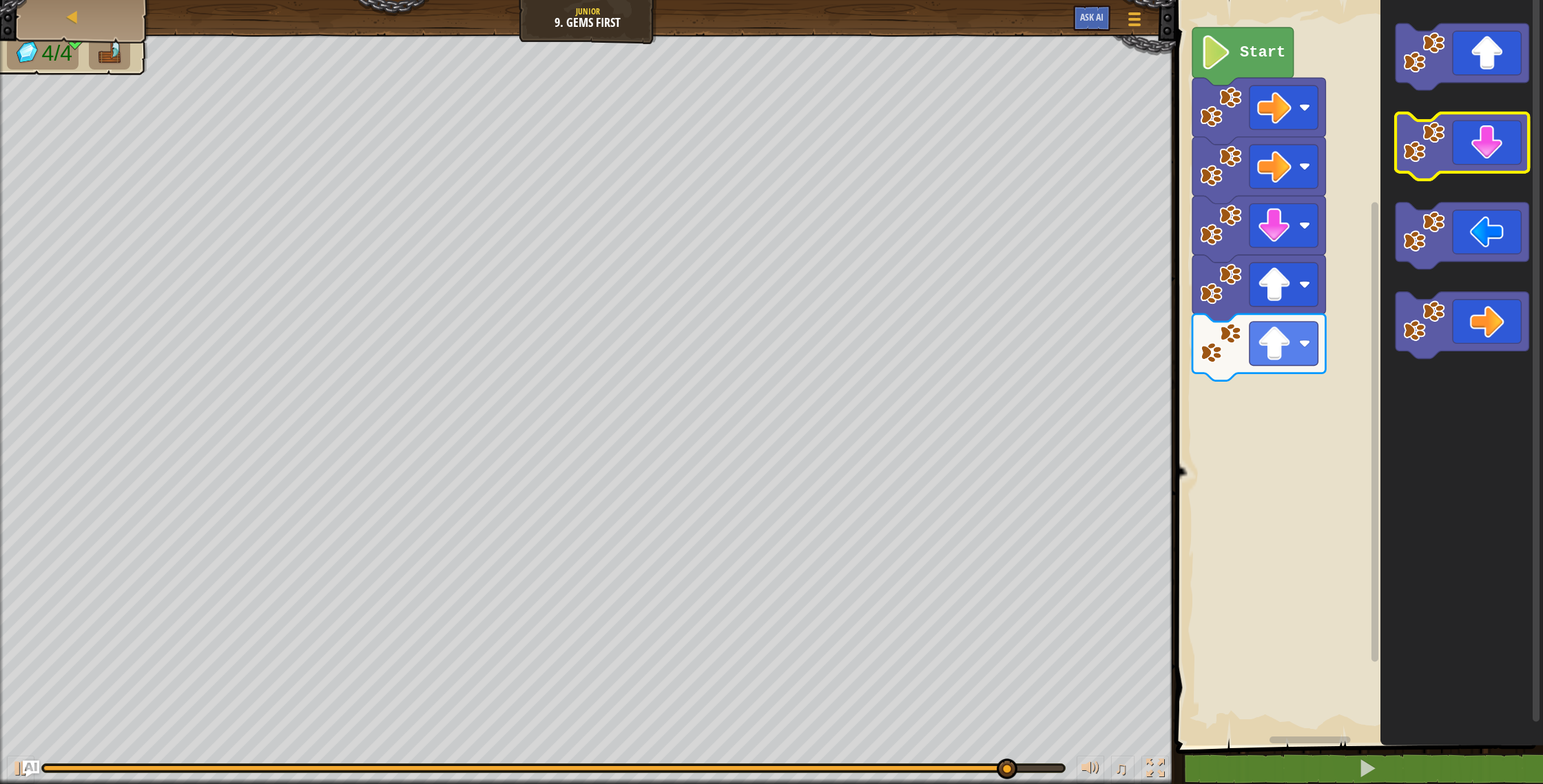
click at [1485, 149] on icon "Blockly Workspace" at bounding box center [1462, 147] width 133 height 67
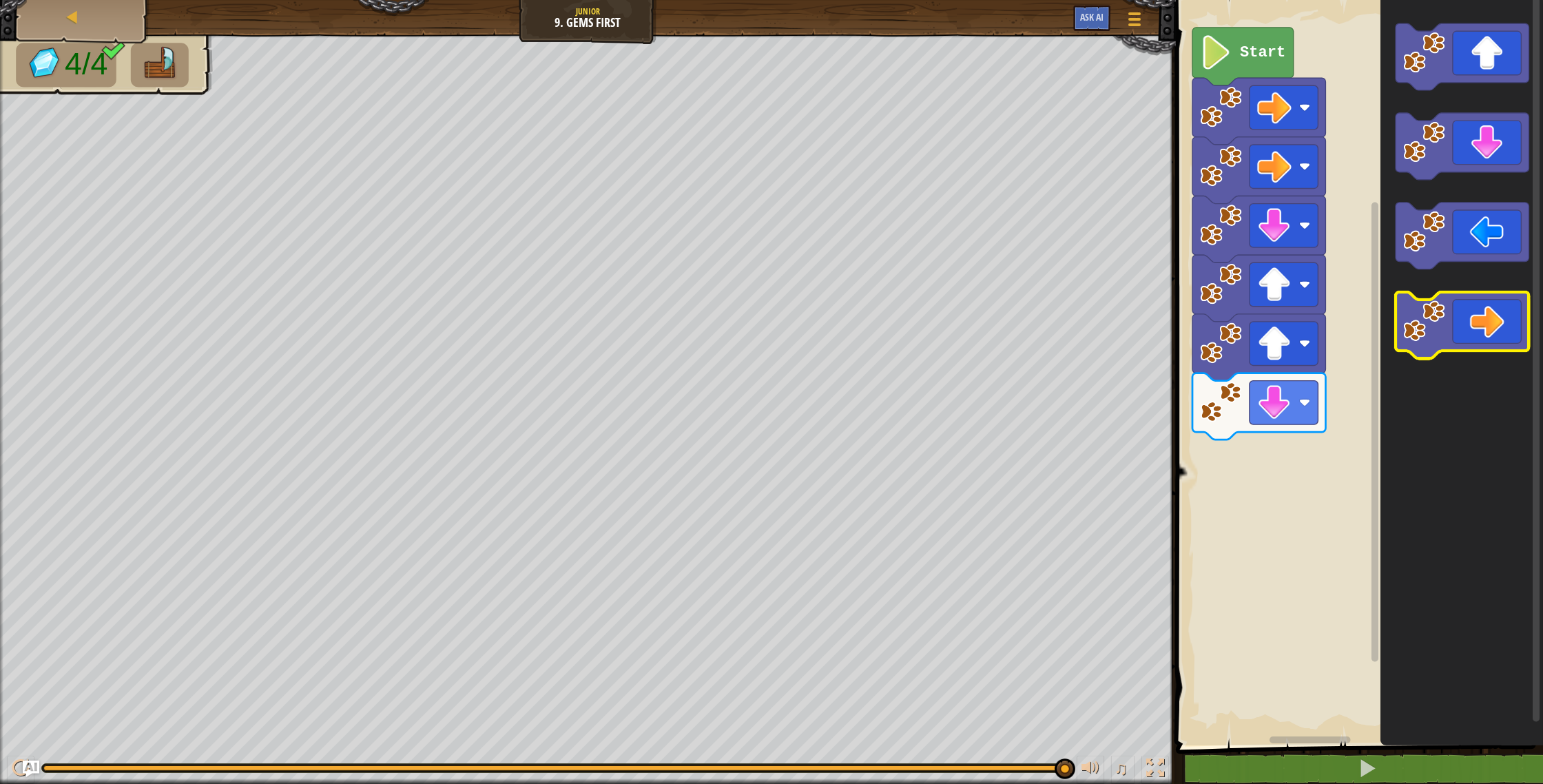
click at [1493, 339] on icon "Blockly Workspace" at bounding box center [1462, 326] width 133 height 67
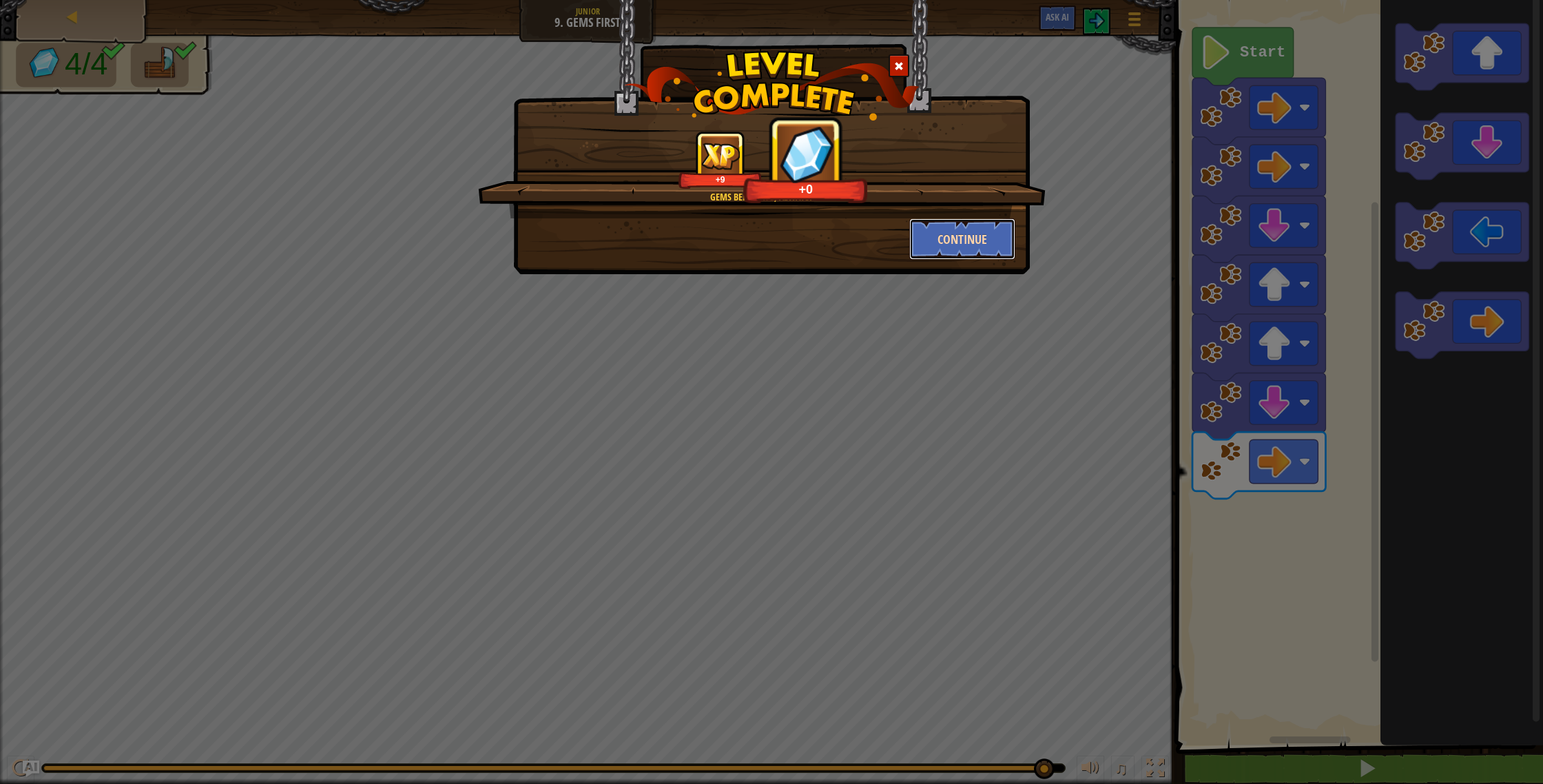
click at [957, 244] on button "Continue" at bounding box center [963, 239] width 107 height 42
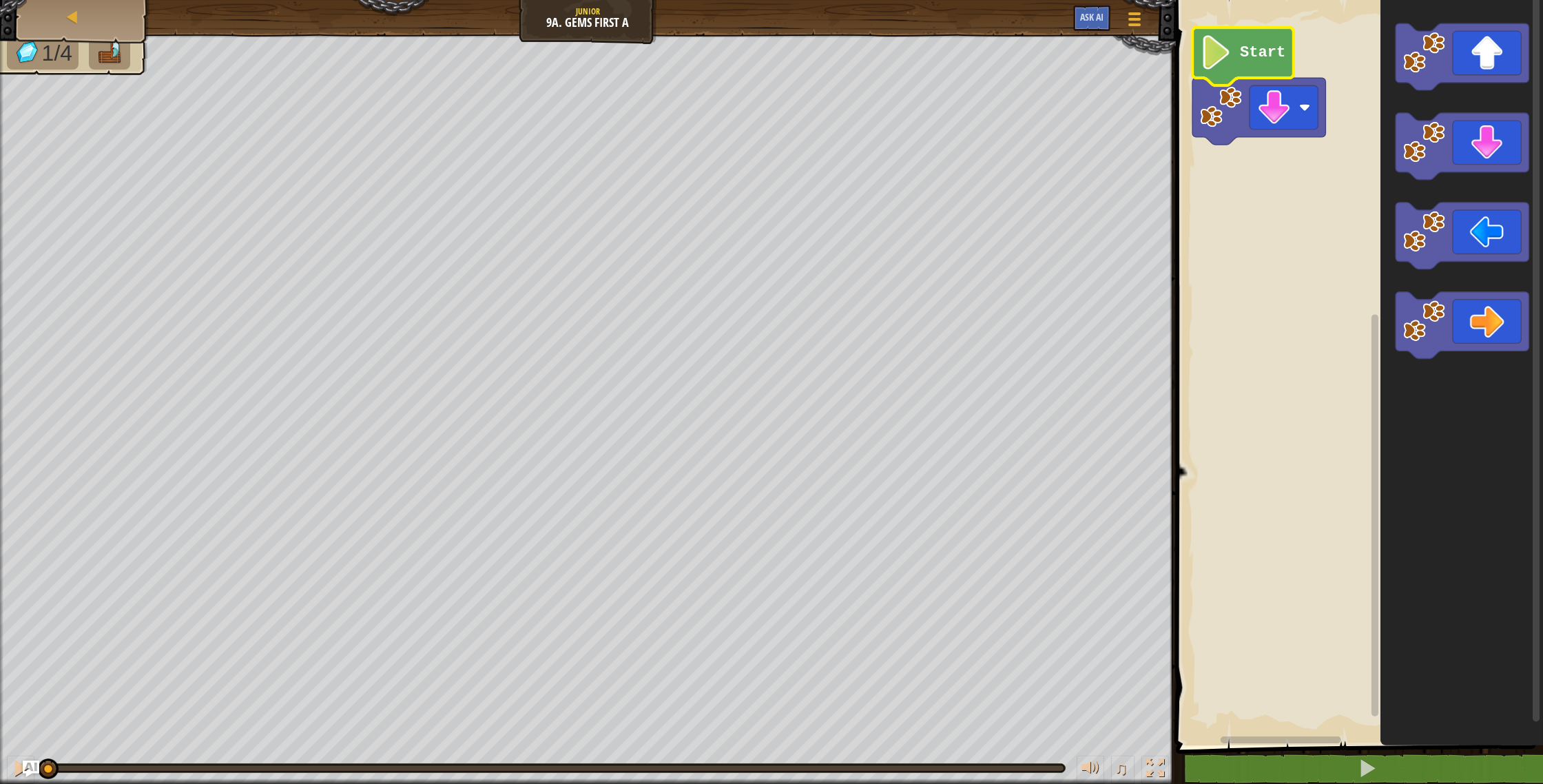
click at [1259, 43] on g "Start" at bounding box center [1259, 85] width 133 height 117
click at [1501, 772] on button at bounding box center [1367, 768] width 371 height 32
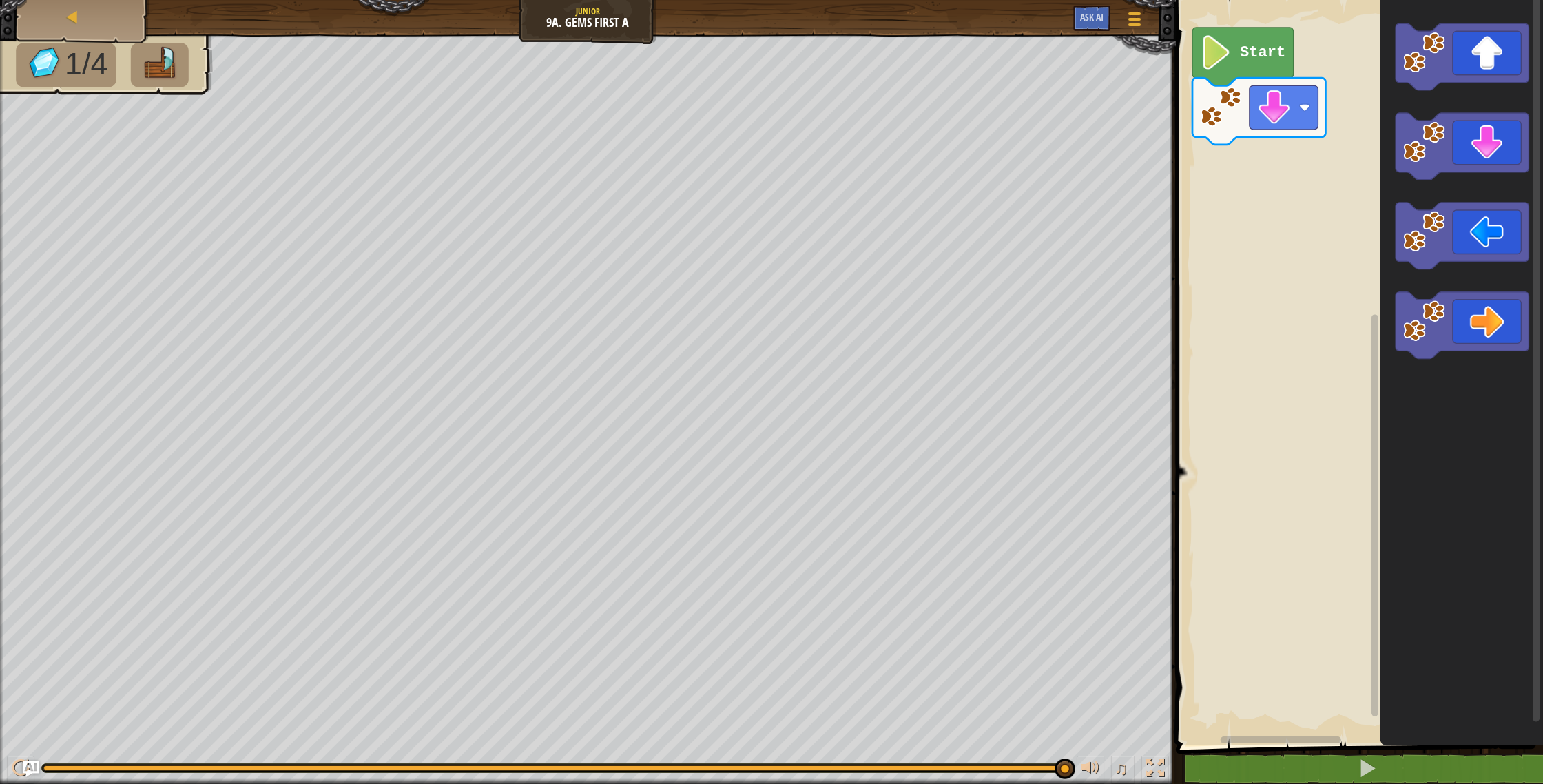
click at [1310, 188] on div "Start" at bounding box center [1357, 368] width 371 height 752
click at [1455, 146] on icon "Blockly Workspace" at bounding box center [1462, 147] width 133 height 67
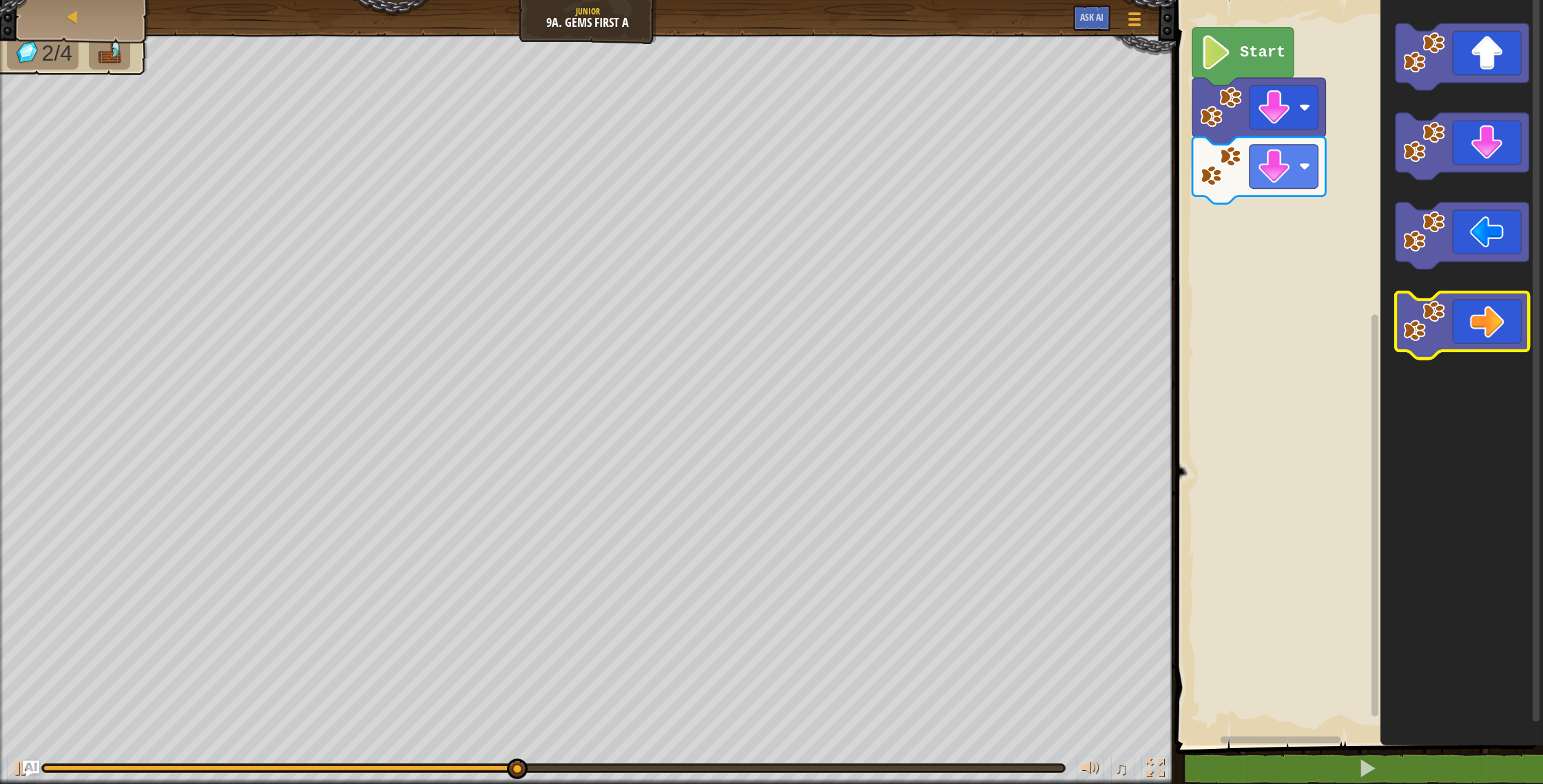
click at [1482, 344] on icon "Blockly Workspace" at bounding box center [1462, 326] width 133 height 67
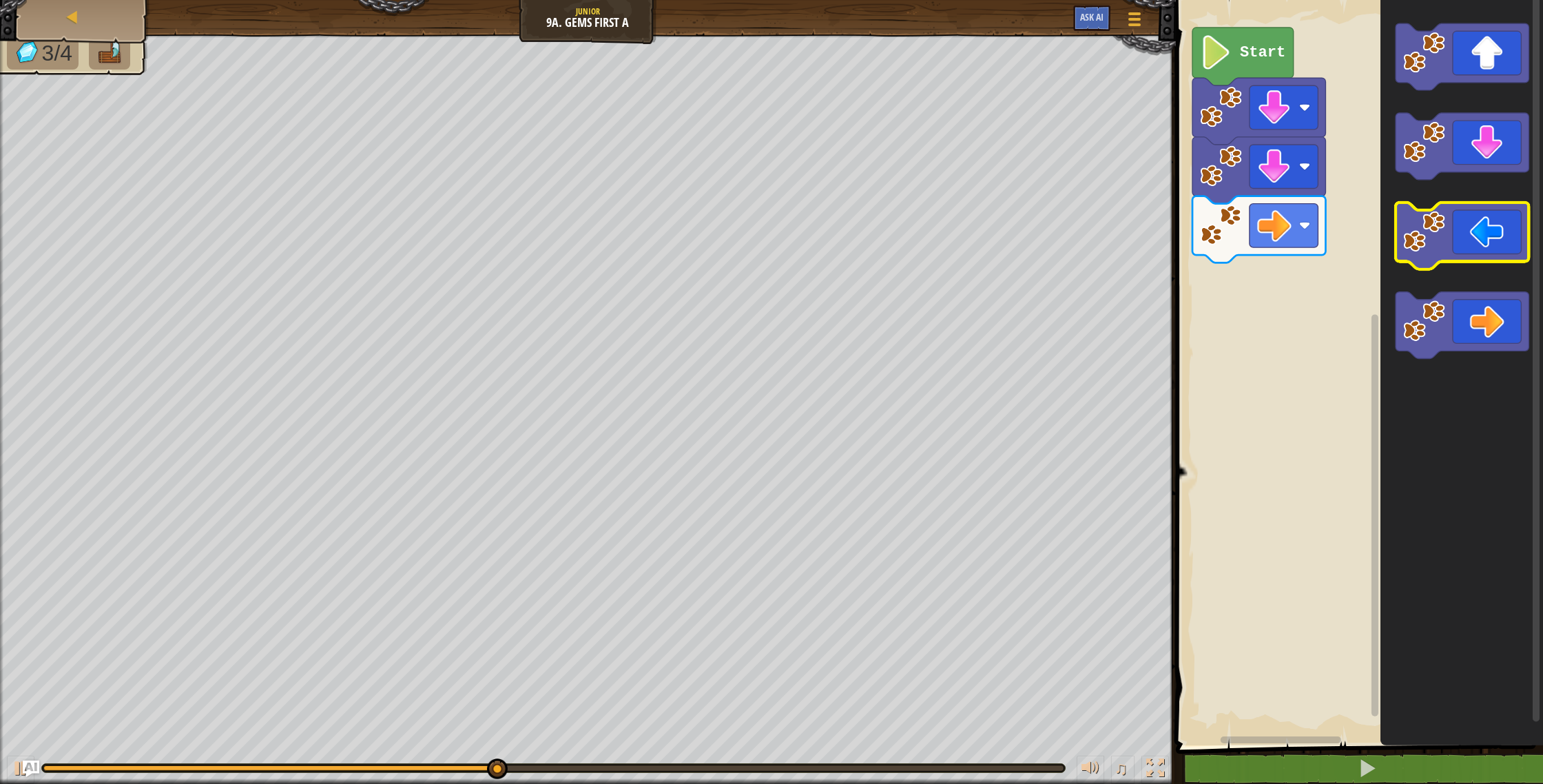
click at [1481, 247] on icon "Blockly Workspace" at bounding box center [1462, 236] width 133 height 67
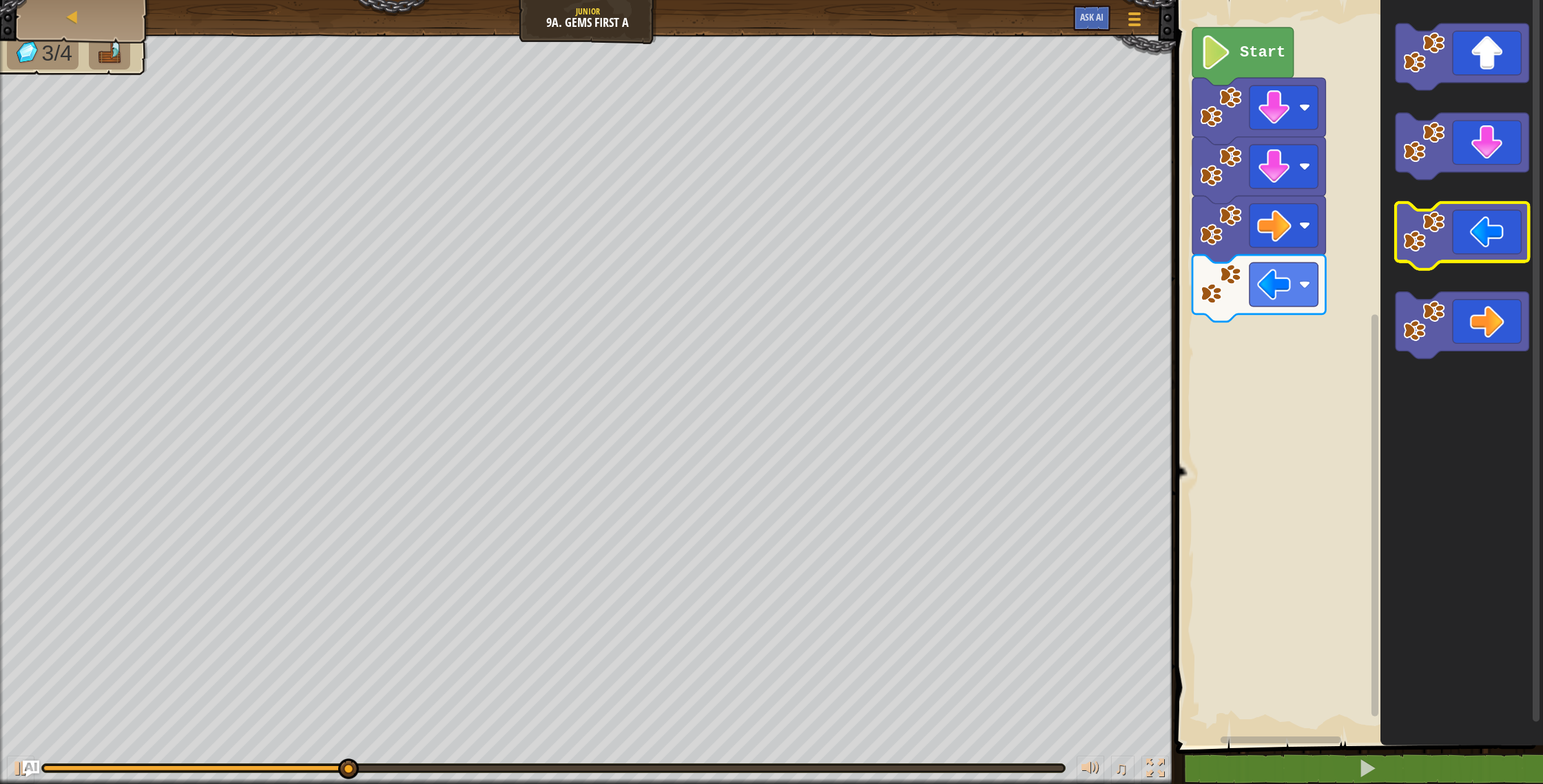
click at [1481, 243] on icon "Blockly Workspace" at bounding box center [1462, 236] width 133 height 67
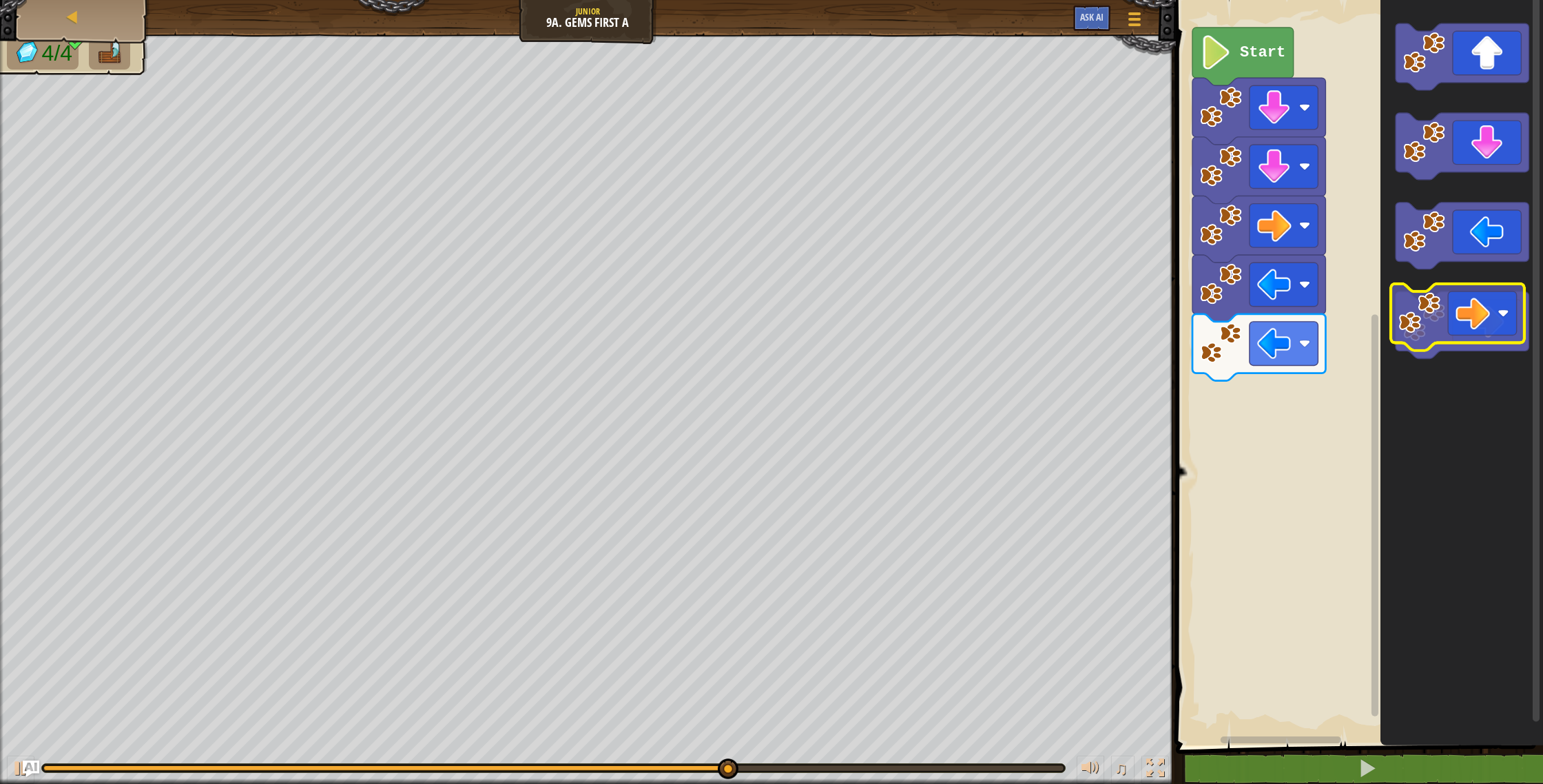
click at [1501, 287] on icon "Blockly Workspace" at bounding box center [1462, 368] width 163 height 752
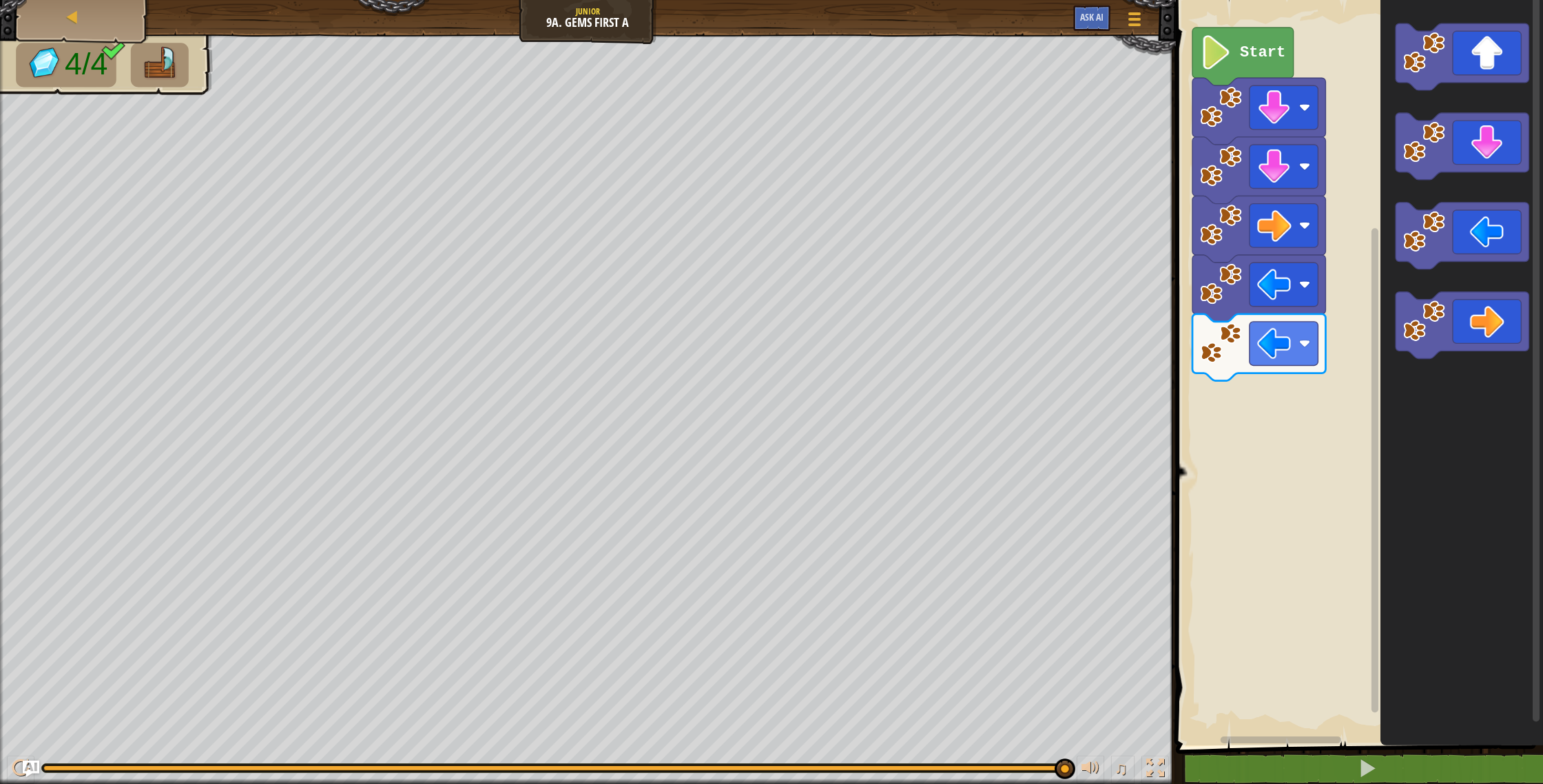
click at [1513, 339] on icon "Blockly Workspace" at bounding box center [1462, 326] width 133 height 67
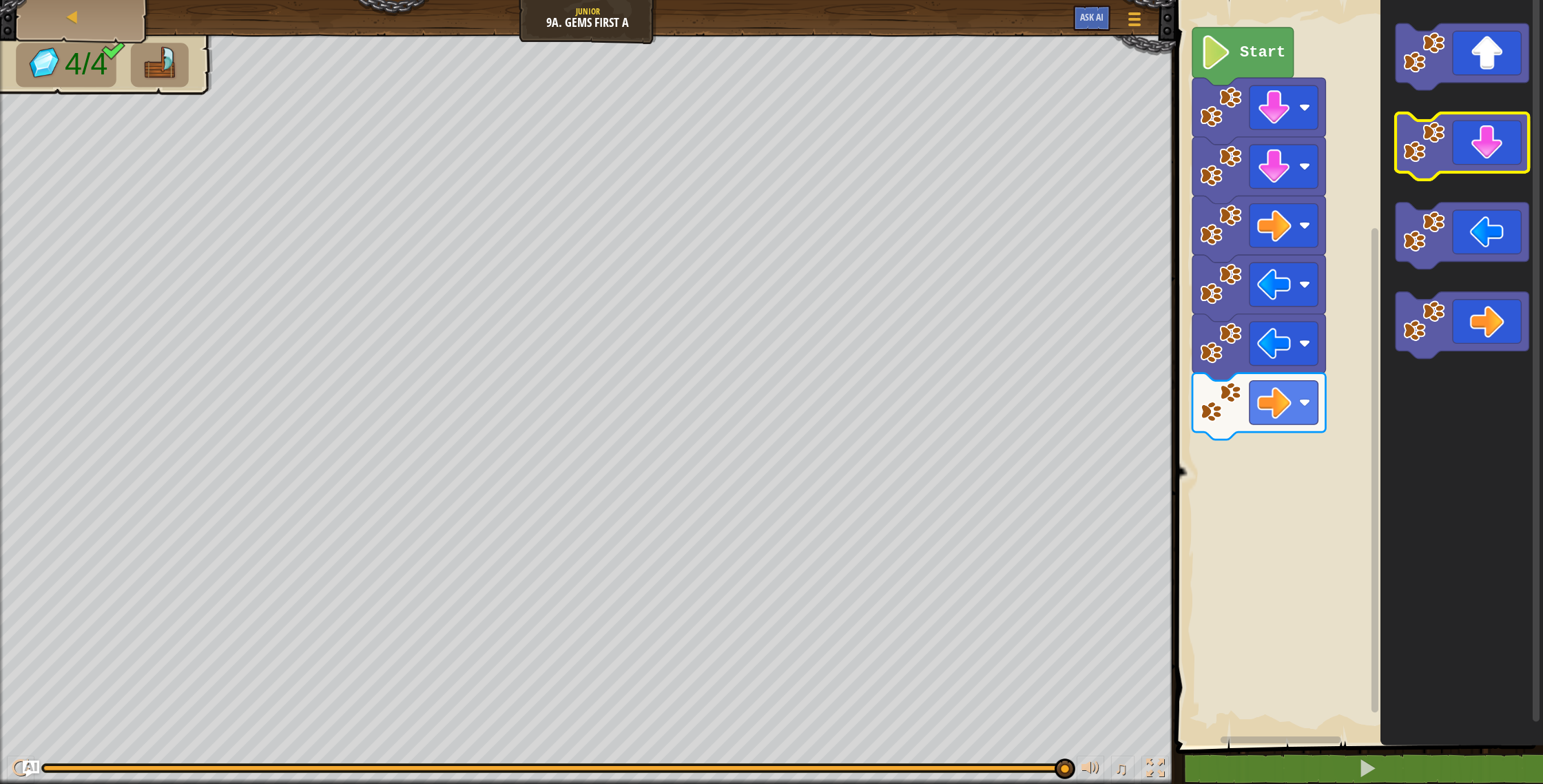
click at [1452, 177] on g "Blockly Workspace" at bounding box center [1462, 191] width 133 height 335
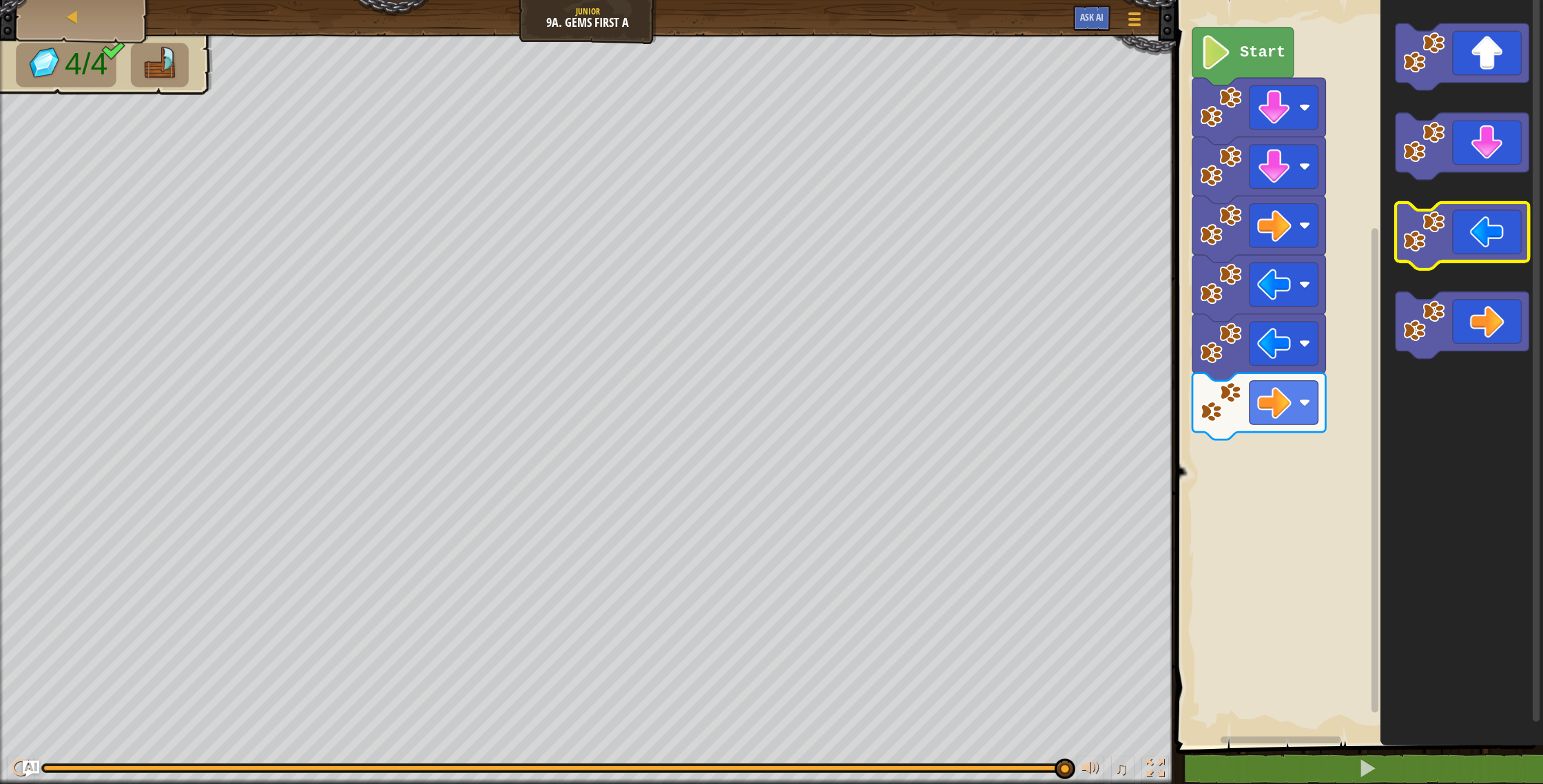
click at [1409, 203] on g "Blockly Workspace" at bounding box center [1462, 191] width 133 height 335
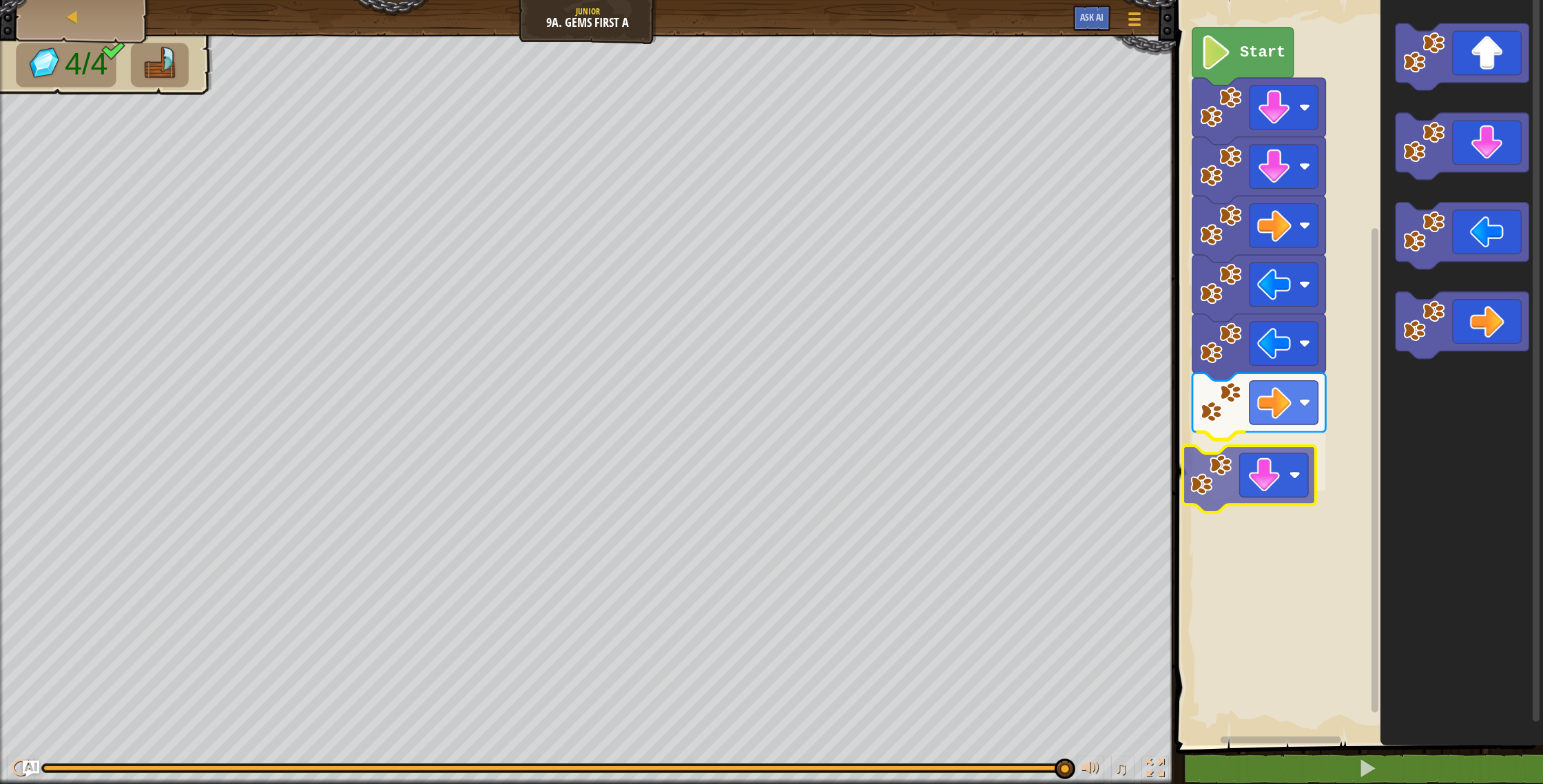
click at [1203, 476] on div "Start" at bounding box center [1357, 368] width 371 height 752
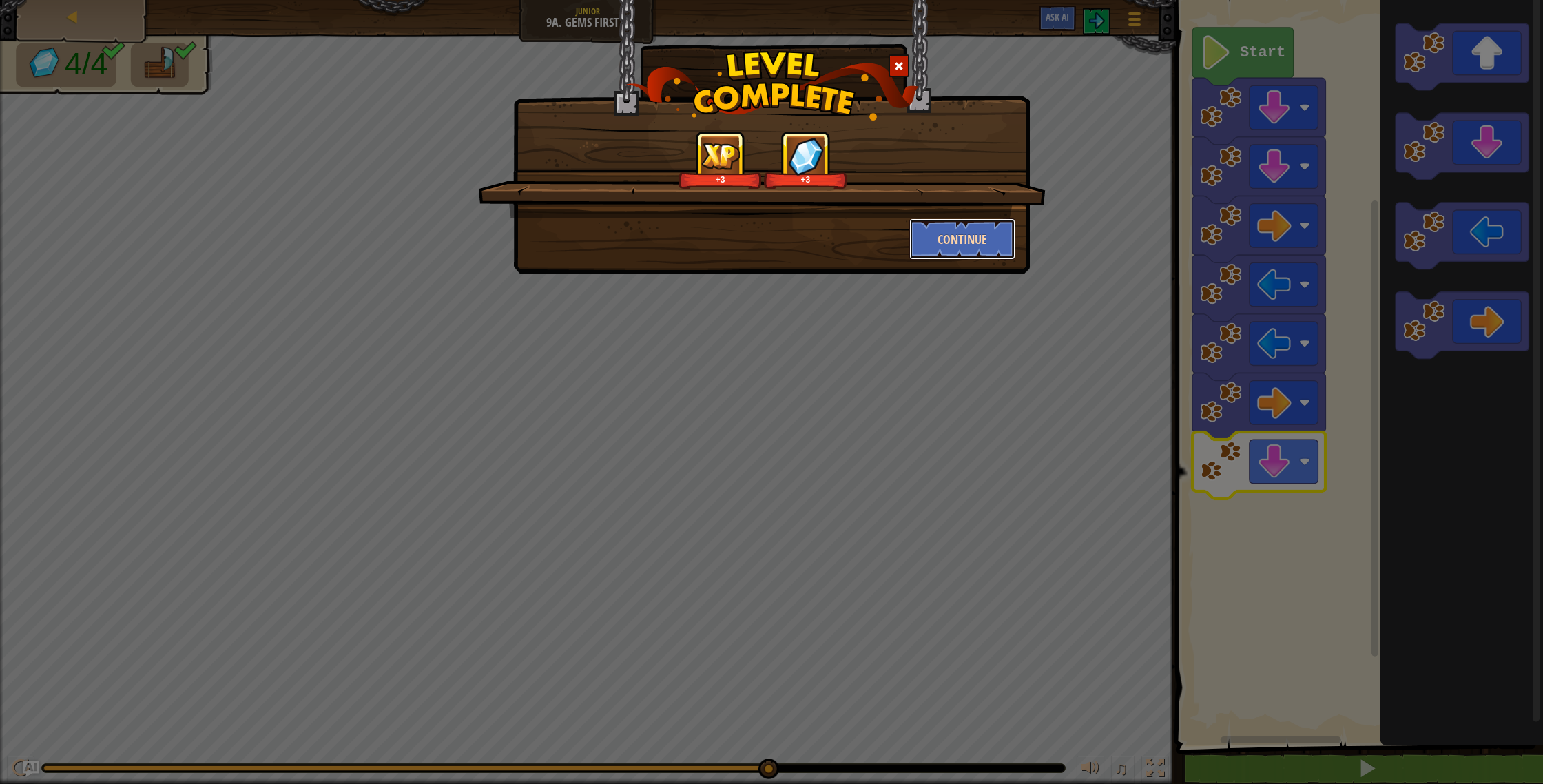
click at [929, 230] on button "Continue" at bounding box center [963, 239] width 107 height 42
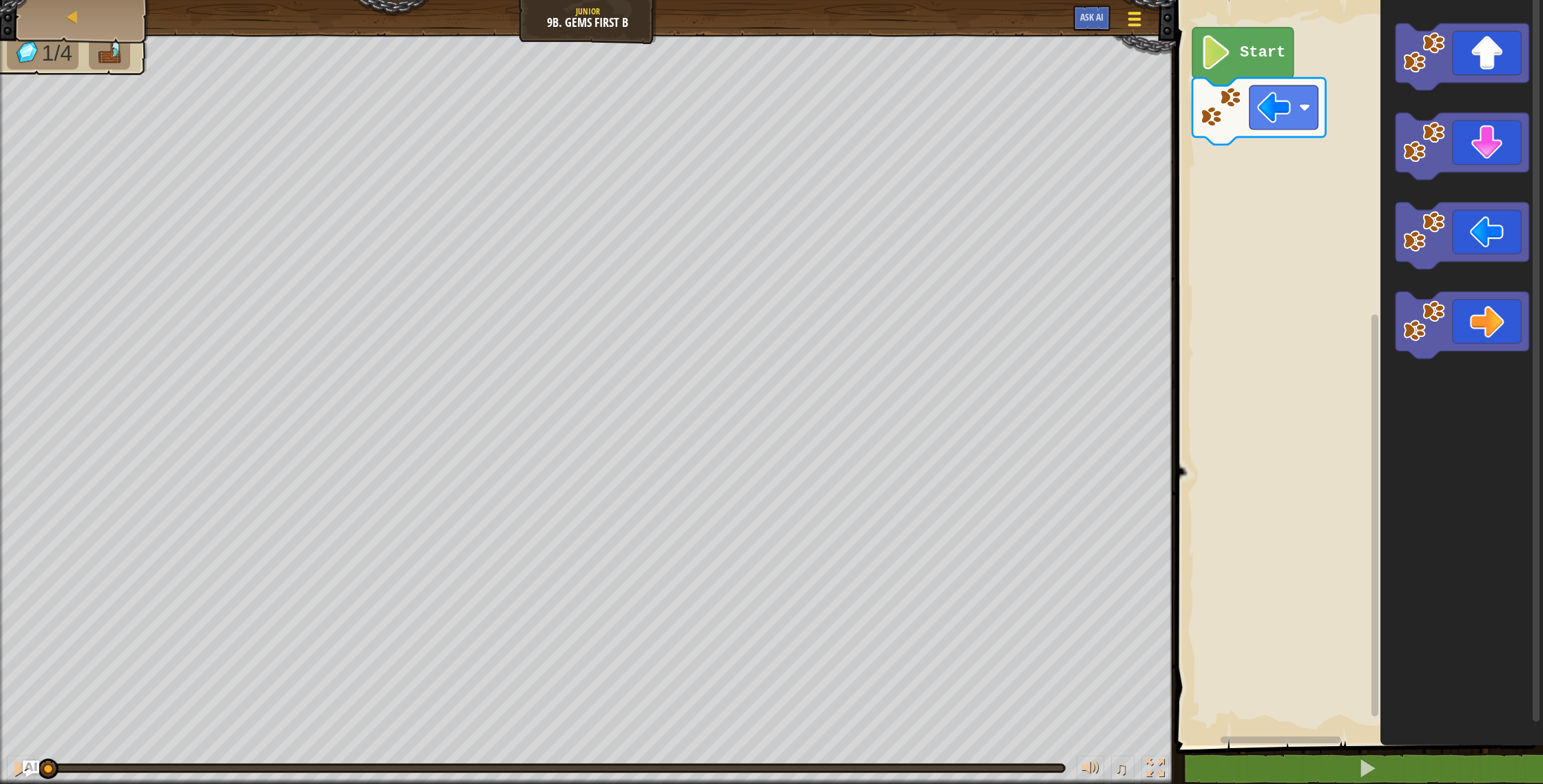
click at [1076, 208] on div "Map Junior 9b. Gems First B Game Menu Ask AI 1 הההההההההההההההההההההההההההההההה…" at bounding box center [772, 392] width 1543 height 784
click at [1222, 36] on image "Blockly Workspace" at bounding box center [1216, 53] width 33 height 34
click at [1456, 248] on icon "Blockly Workspace" at bounding box center [1462, 236] width 133 height 67
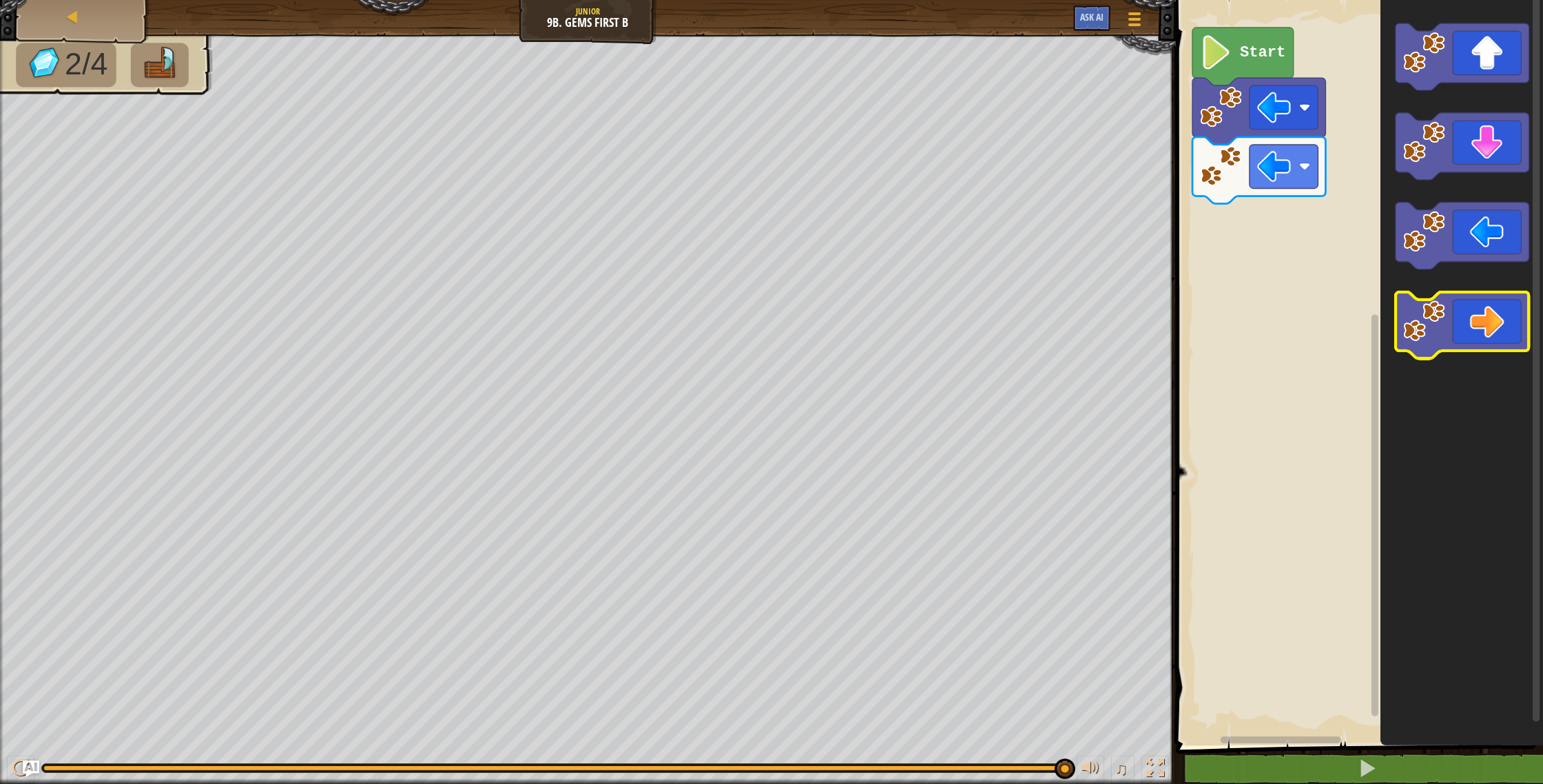
click at [1493, 311] on icon "Blockly Workspace" at bounding box center [1462, 326] width 133 height 67
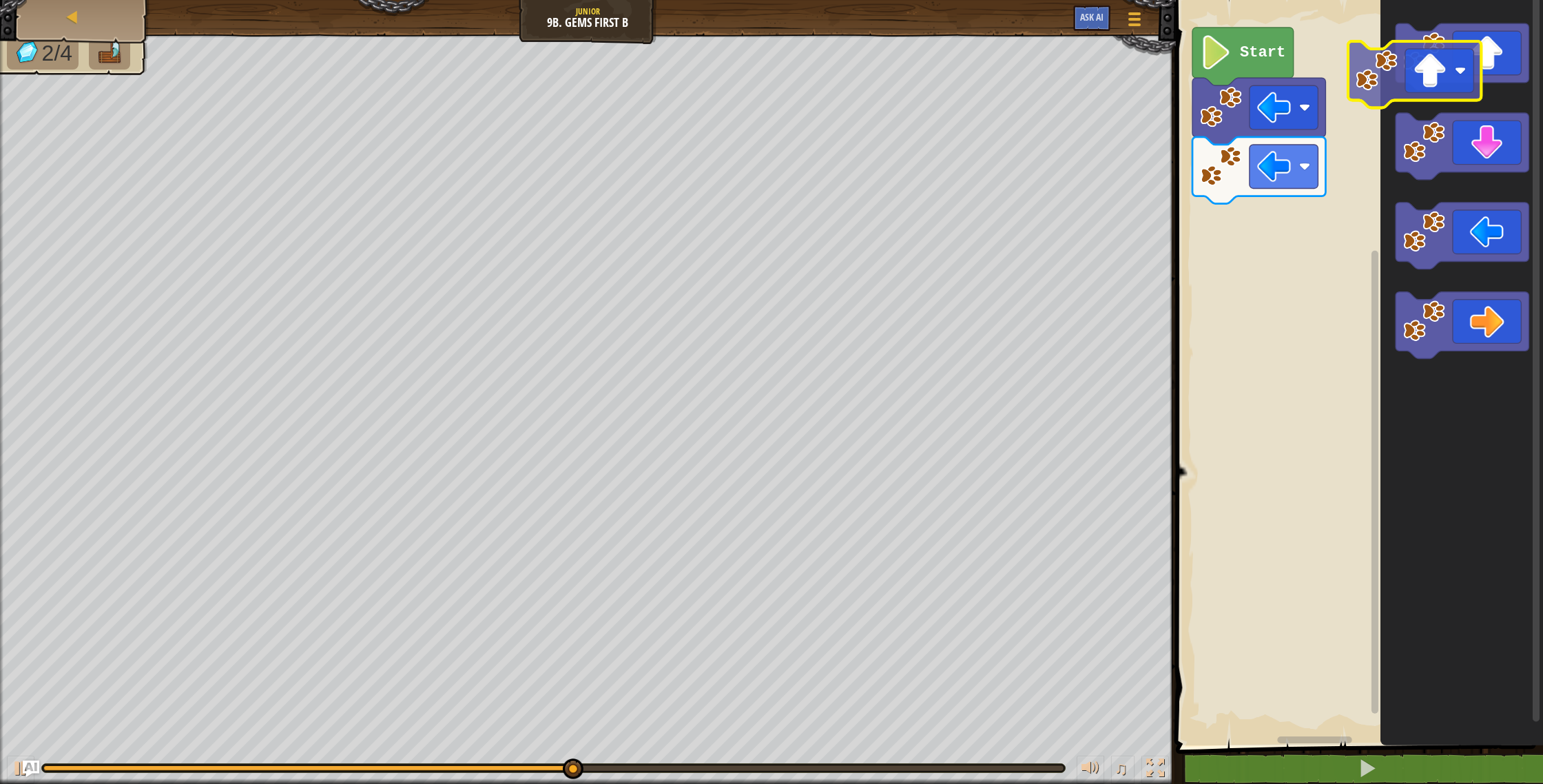
click at [1453, 55] on icon "Blockly Workspace" at bounding box center [1462, 57] width 133 height 67
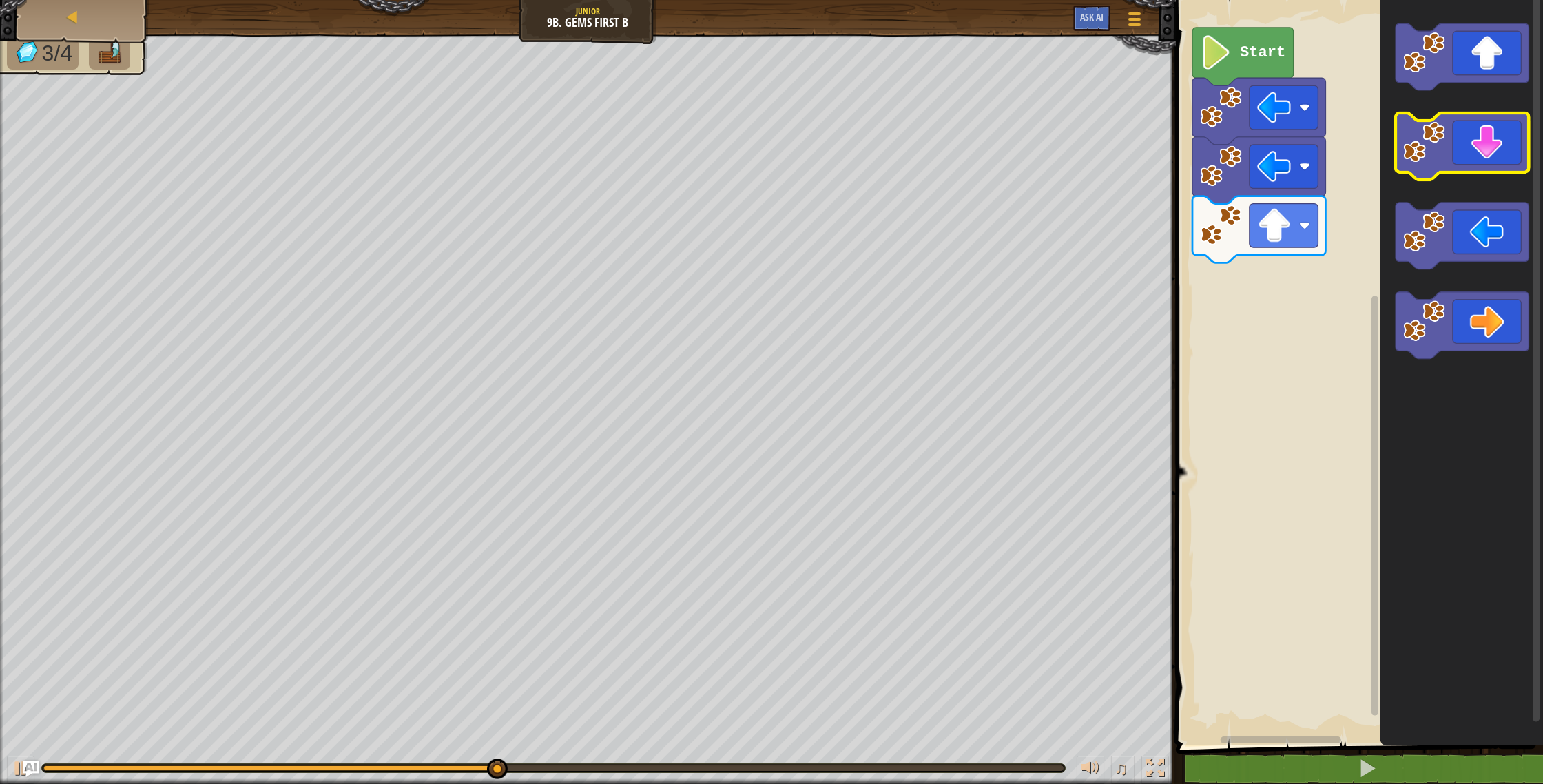
click at [1501, 167] on g "Blockly Workspace" at bounding box center [1462, 147] width 133 height 67
click at [1474, 153] on icon "Blockly Workspace" at bounding box center [1462, 147] width 133 height 67
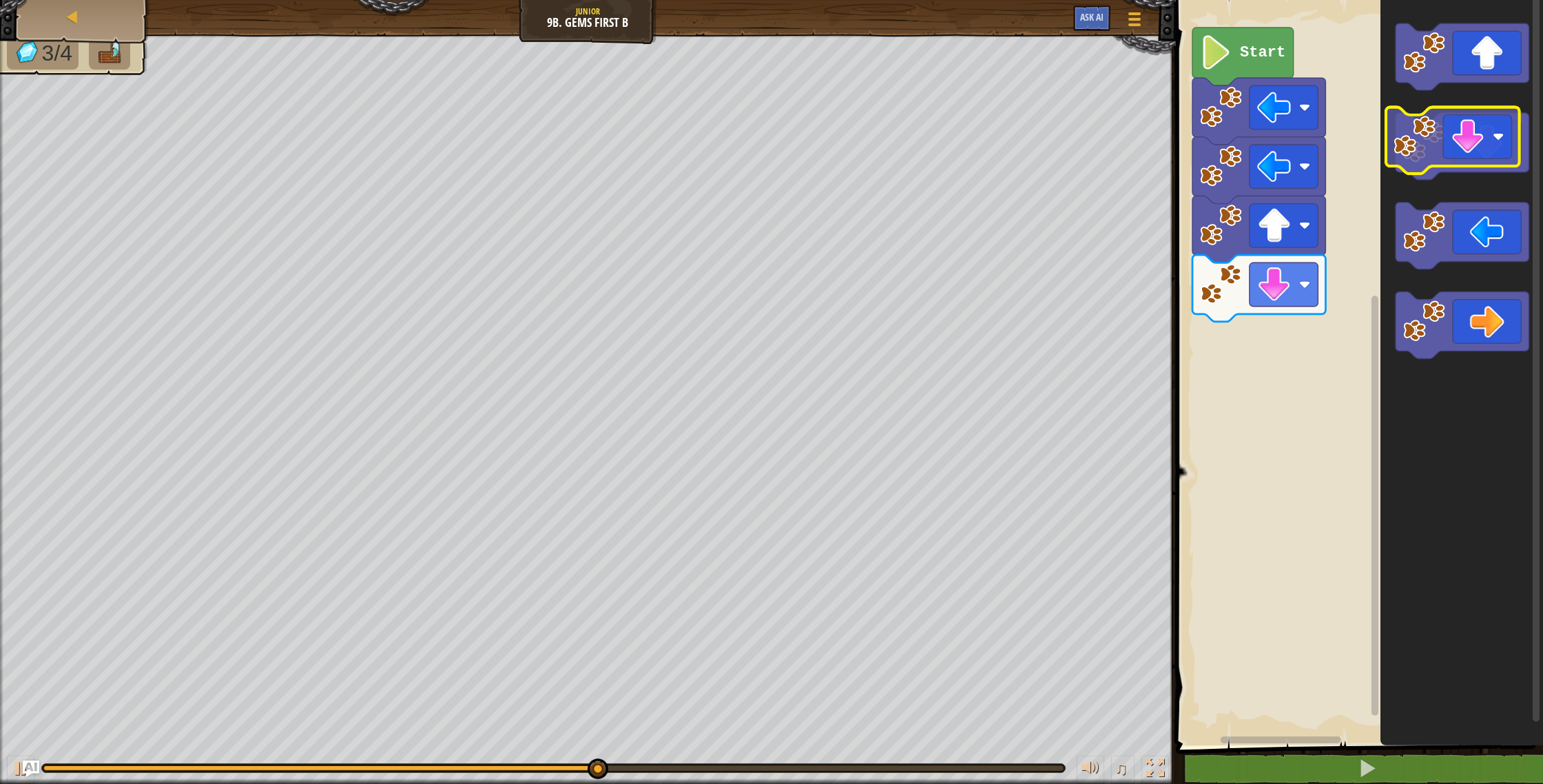
click at [1461, 115] on icon "Blockly Workspace" at bounding box center [1462, 147] width 133 height 67
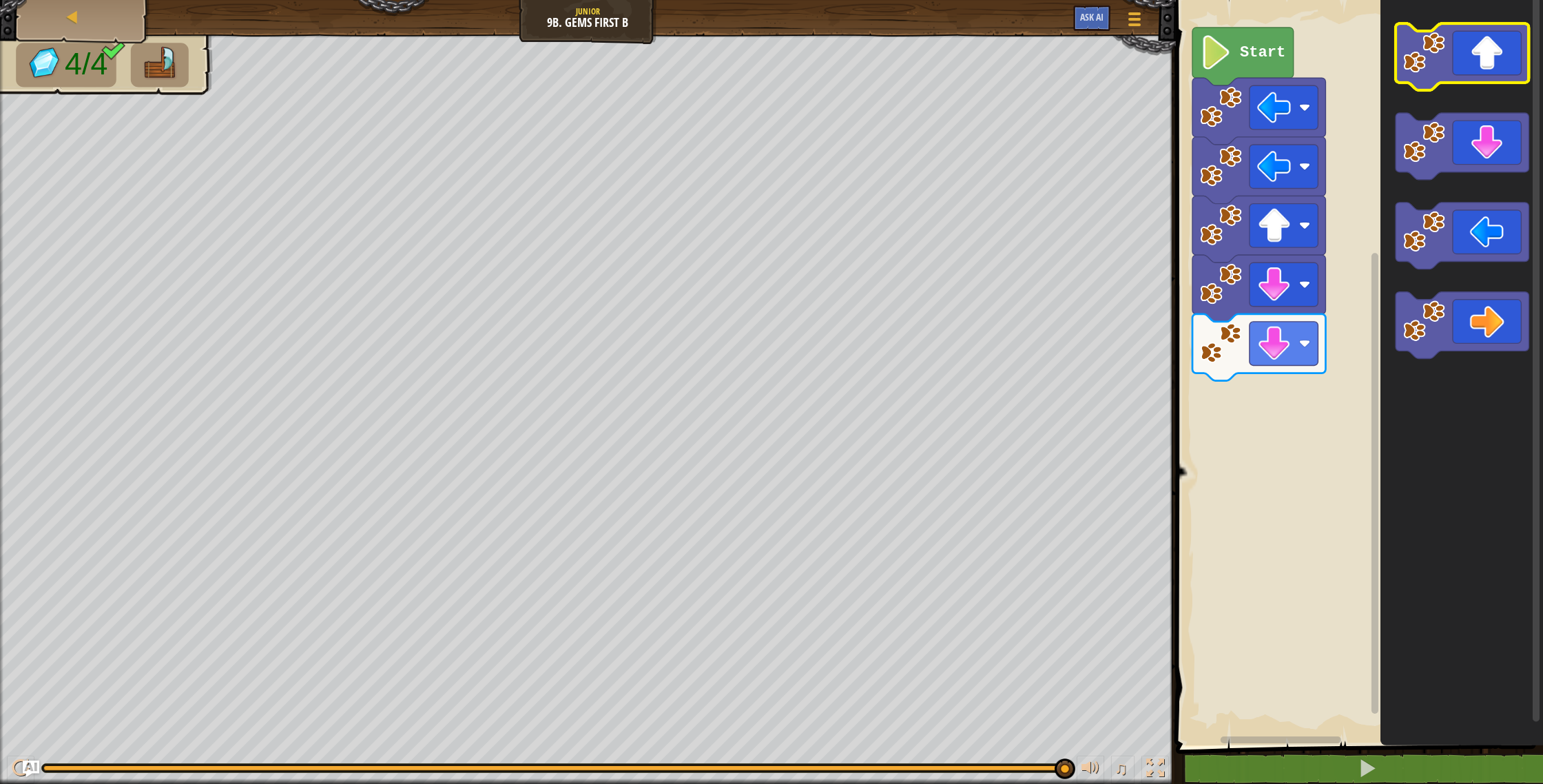
click at [1437, 76] on icon "Blockly Workspace" at bounding box center [1462, 57] width 133 height 67
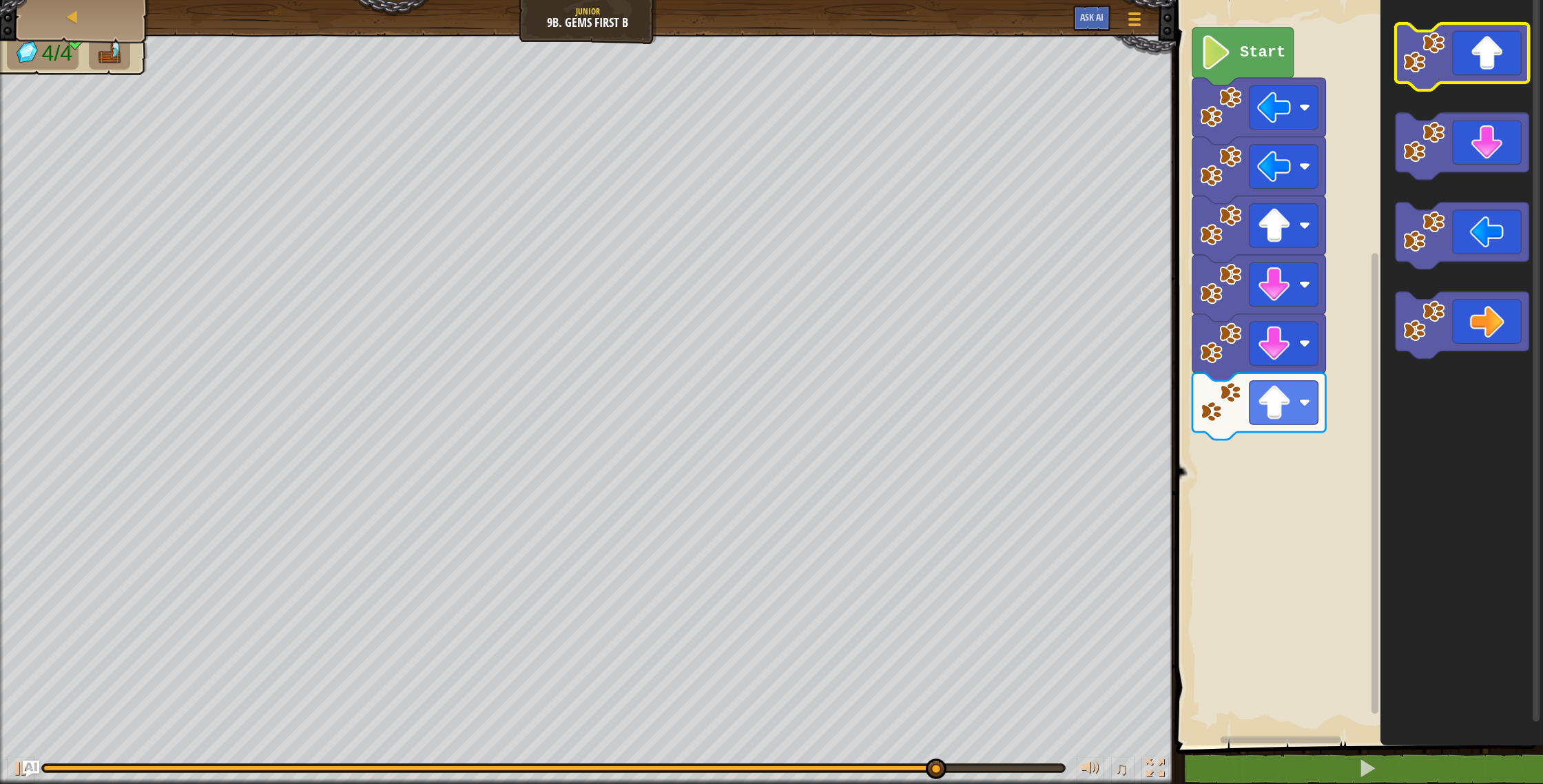
click at [1487, 46] on icon "Blockly Workspace" at bounding box center [1462, 57] width 133 height 67
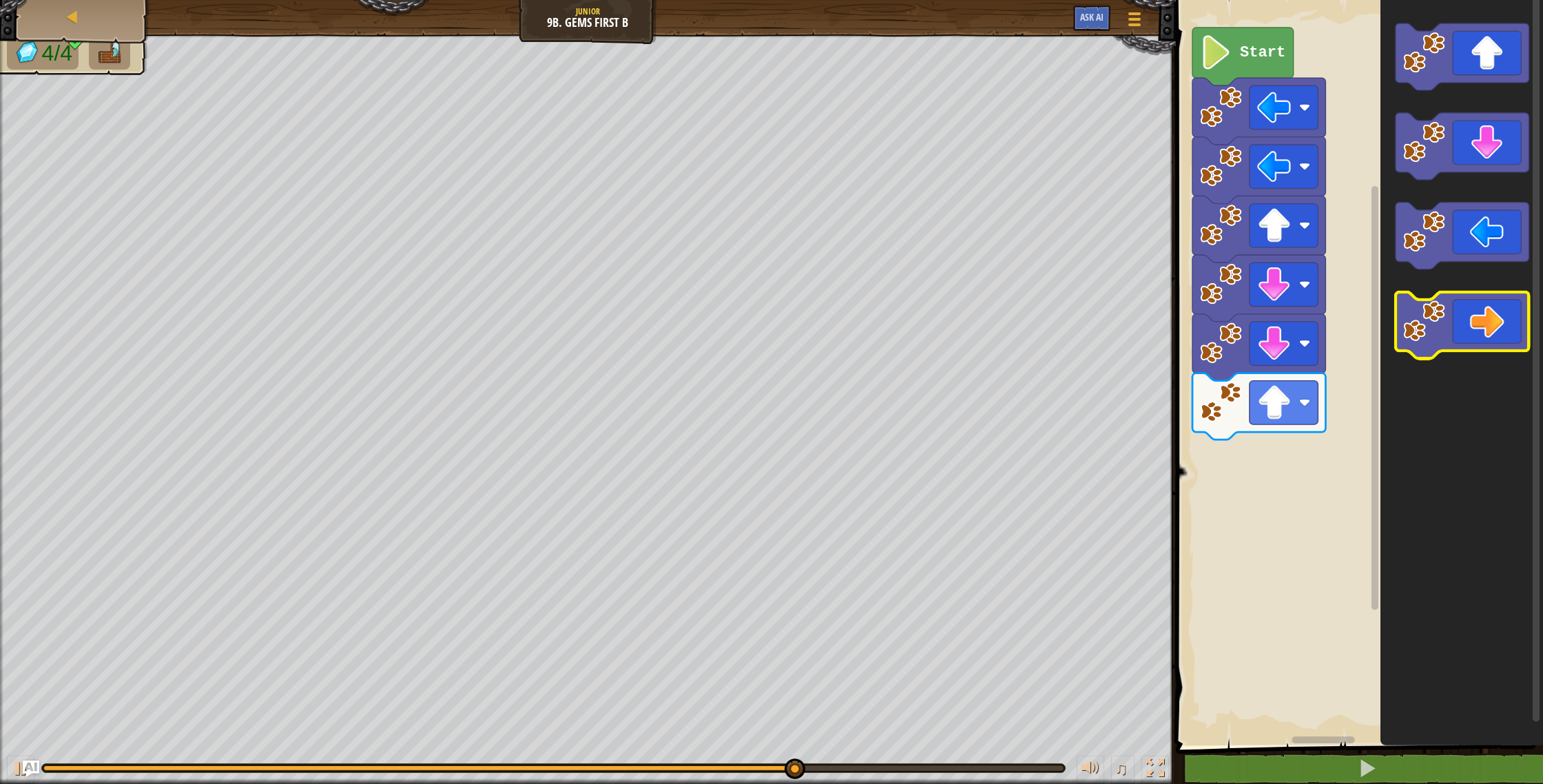
click at [1522, 321] on icon "Blockly Workspace" at bounding box center [1462, 326] width 133 height 67
click at [1403, 300] on g "Blockly Workspace" at bounding box center [1462, 191] width 133 height 335
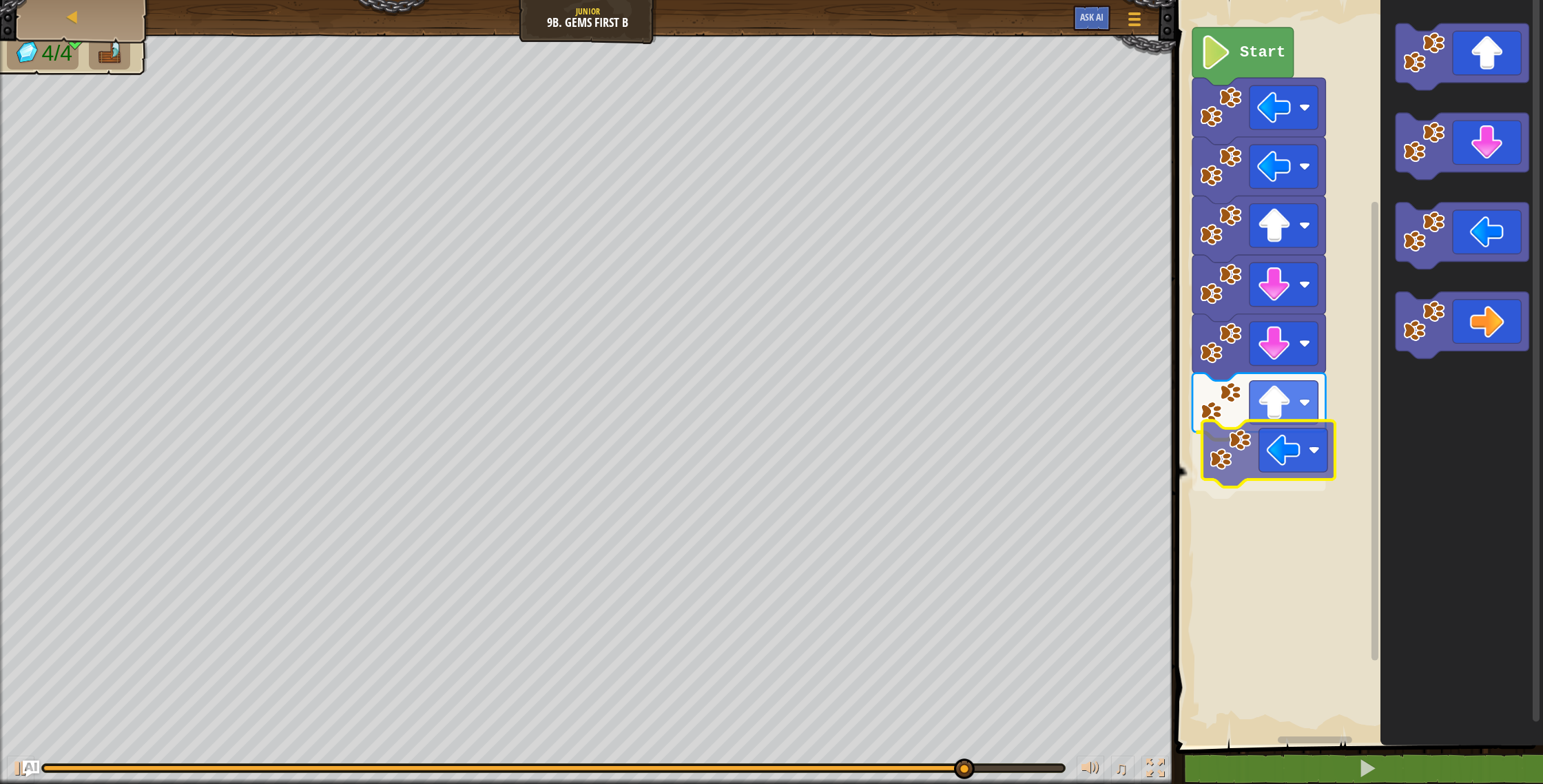
click at [1279, 447] on div "Start" at bounding box center [1357, 368] width 371 height 752
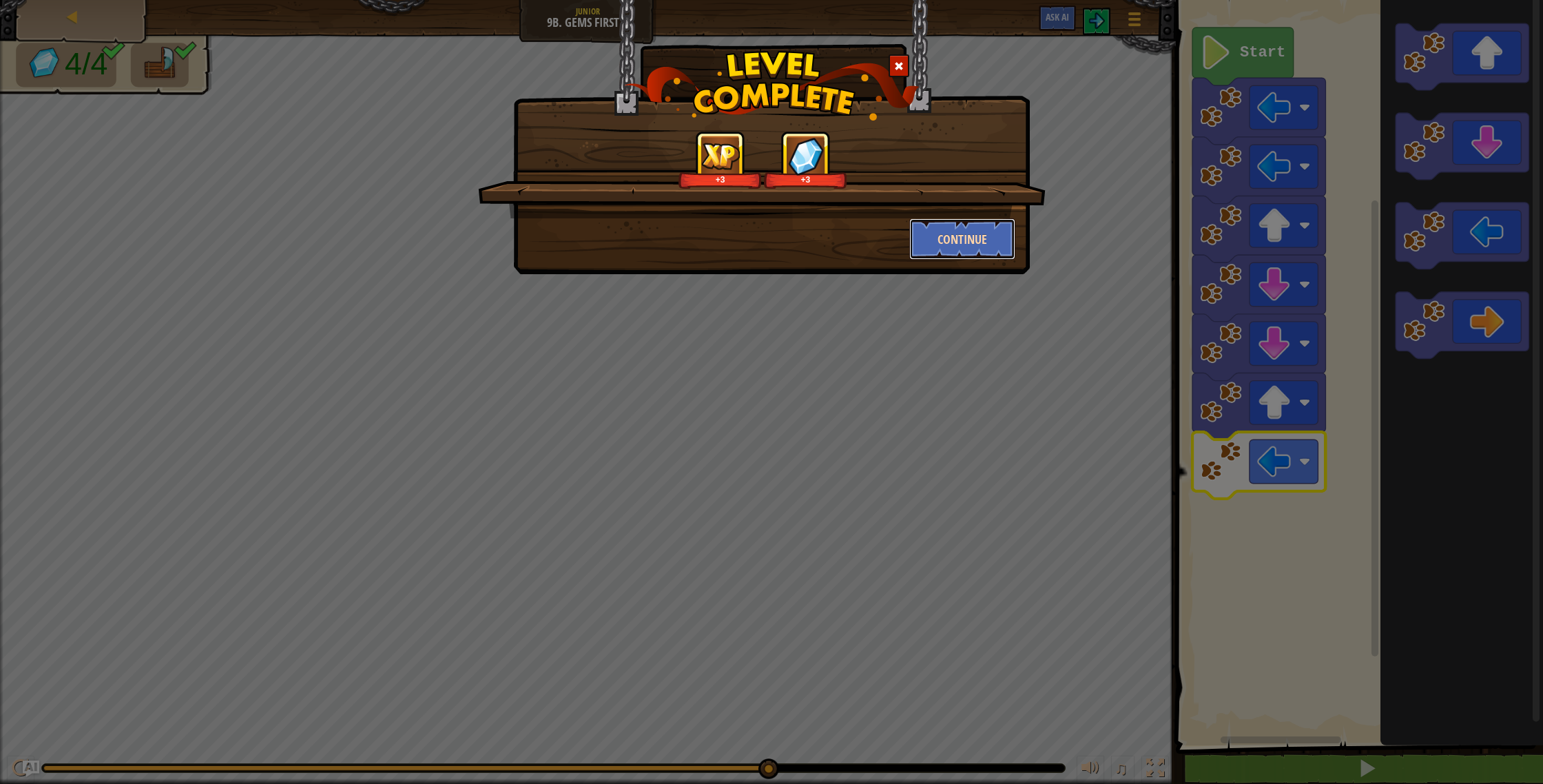
click at [962, 226] on button "Continue" at bounding box center [963, 239] width 107 height 42
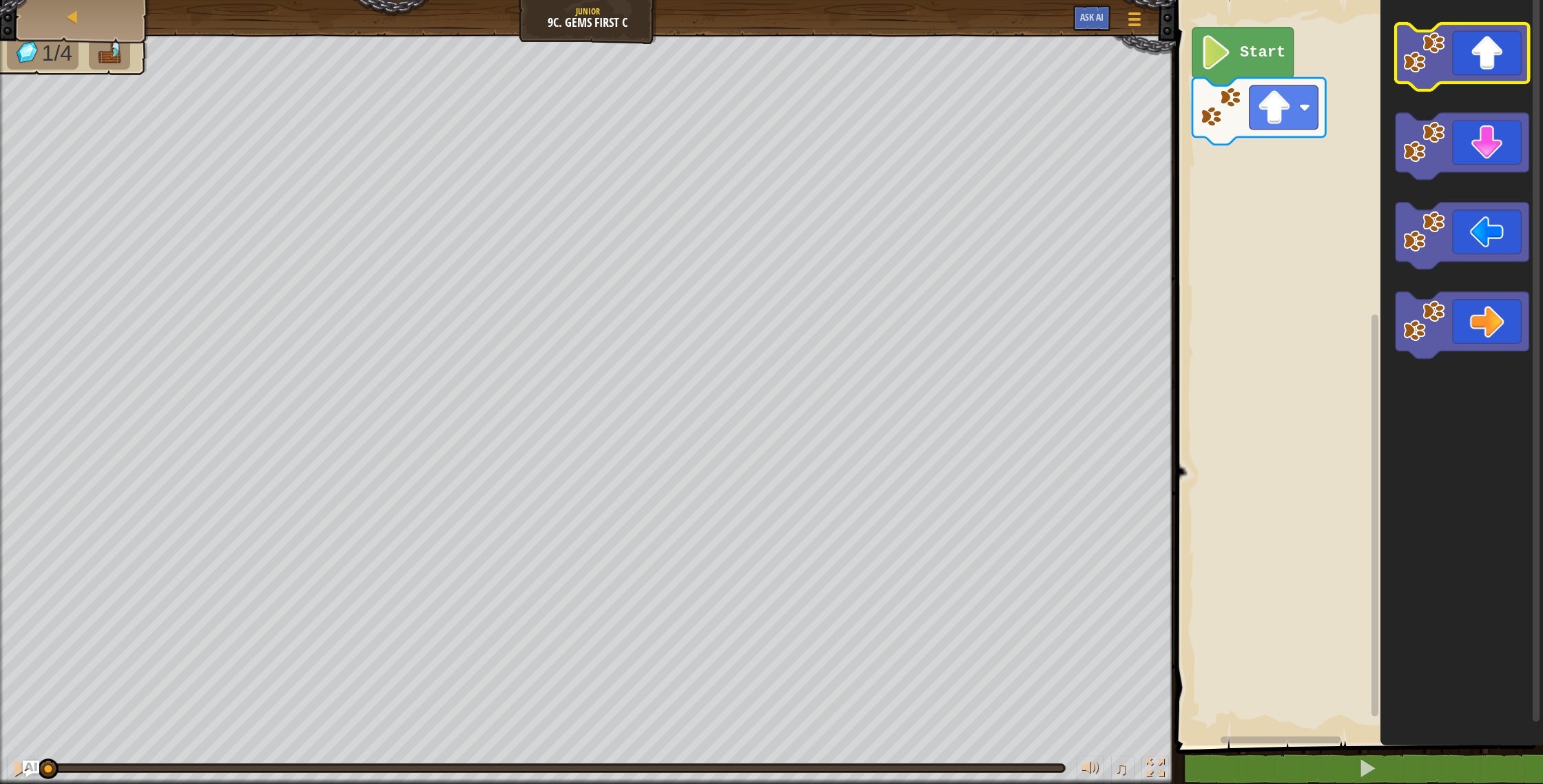
click at [1475, 72] on icon "Blockly Workspace" at bounding box center [1462, 57] width 133 height 67
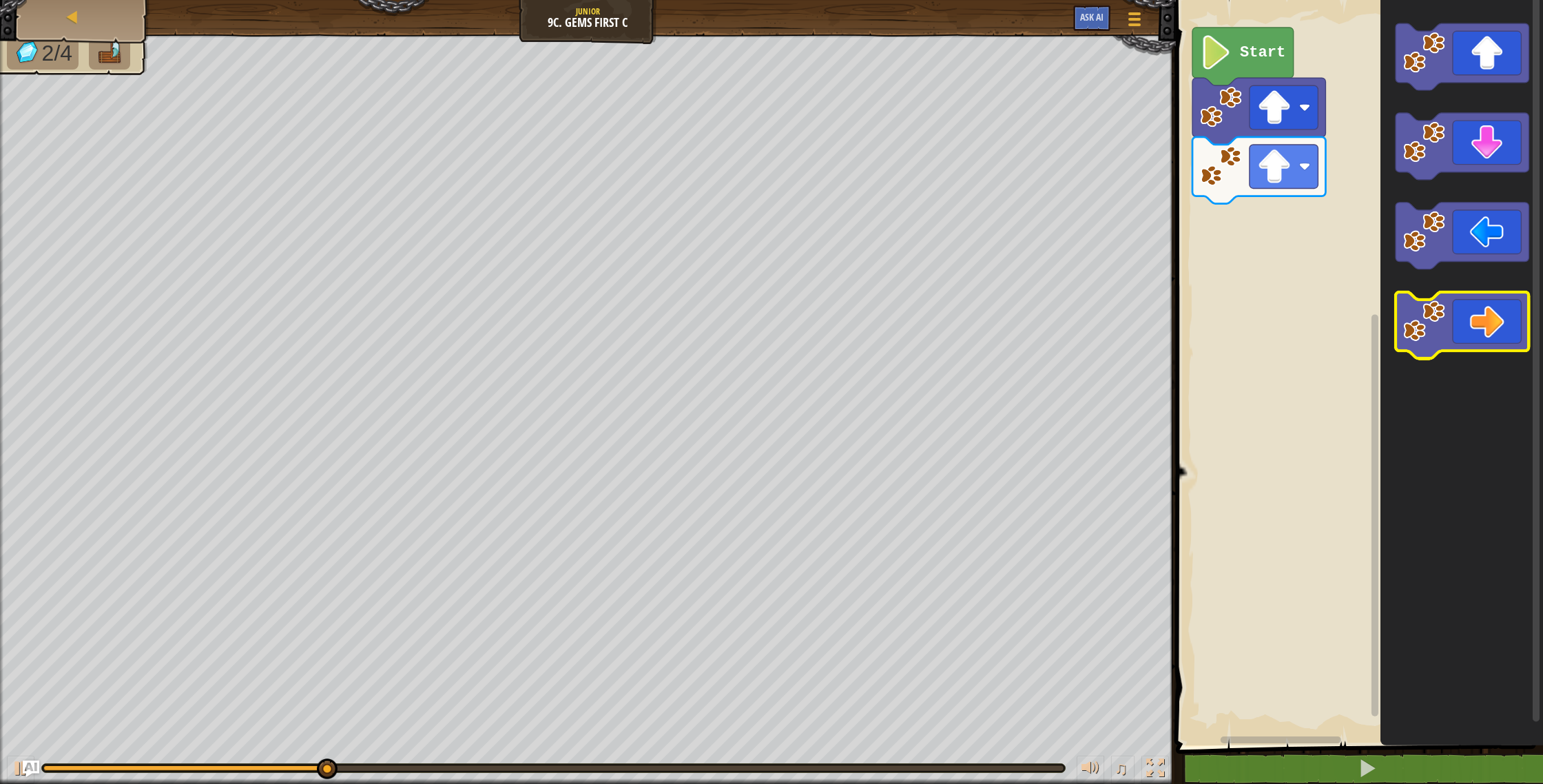
click at [1470, 331] on icon "Blockly Workspace" at bounding box center [1462, 326] width 133 height 67
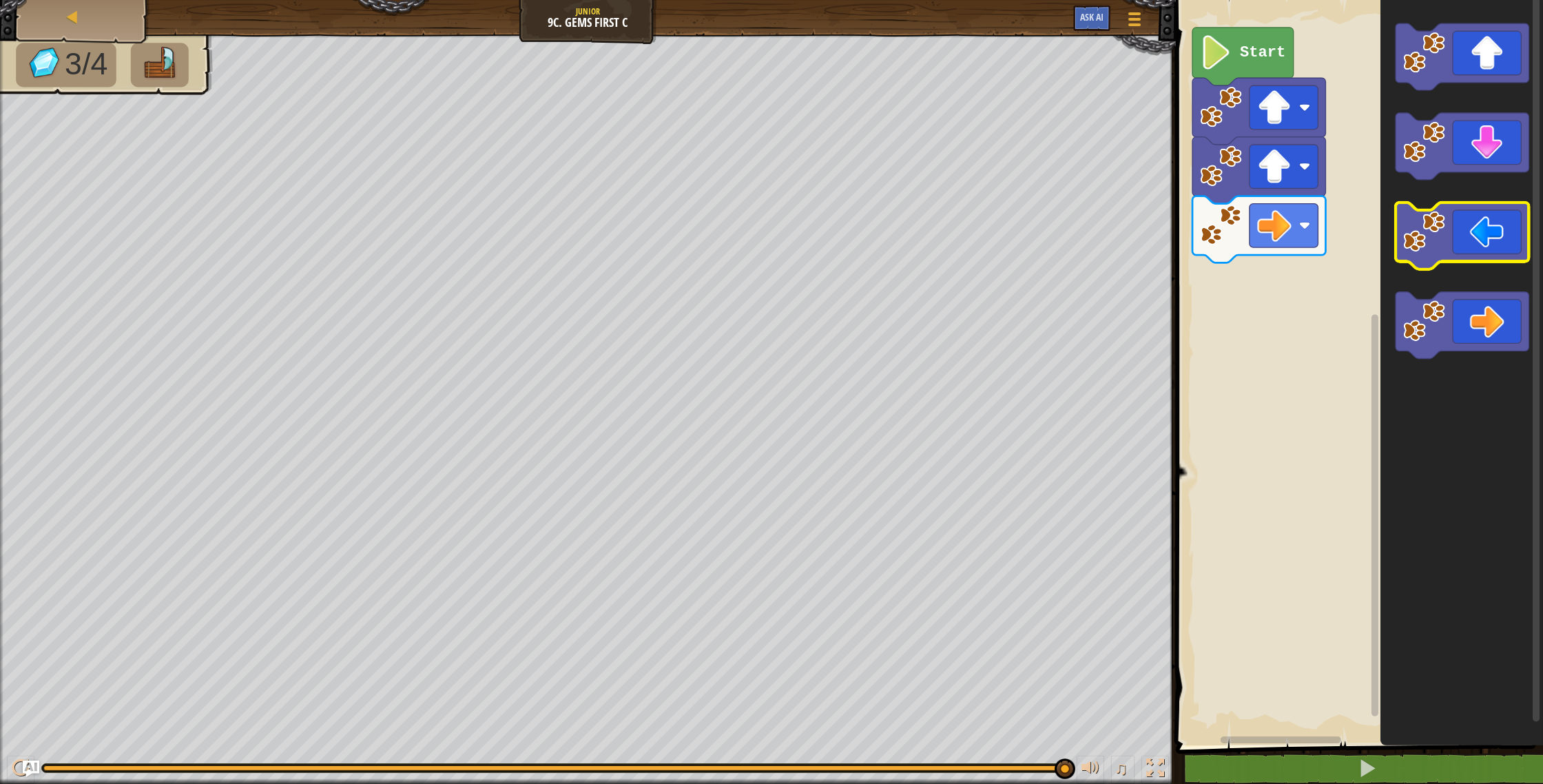
click at [1455, 226] on icon "Blockly Workspace" at bounding box center [1462, 236] width 133 height 67
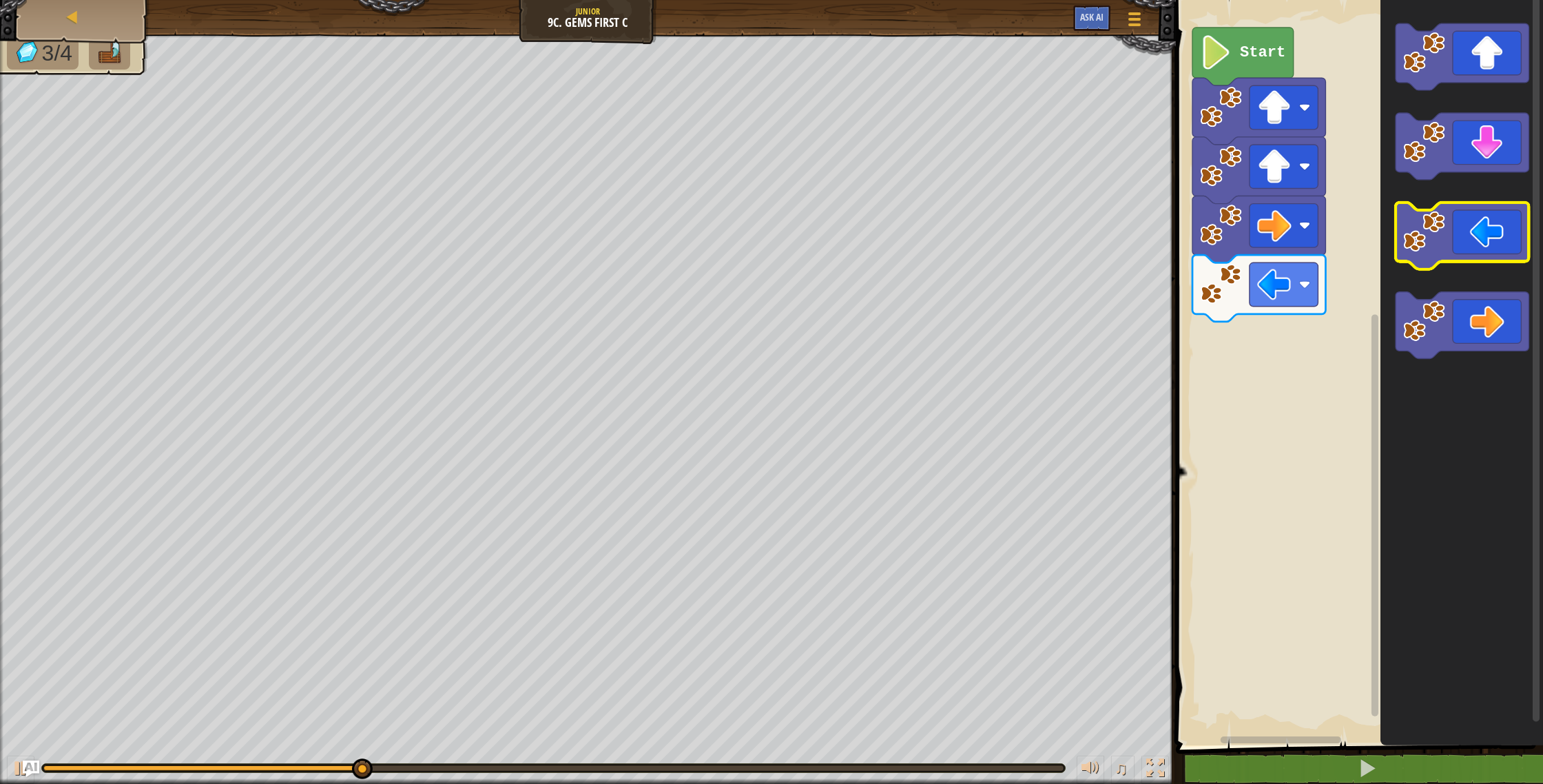
click at [1457, 209] on icon "Blockly Workspace" at bounding box center [1462, 236] width 133 height 67
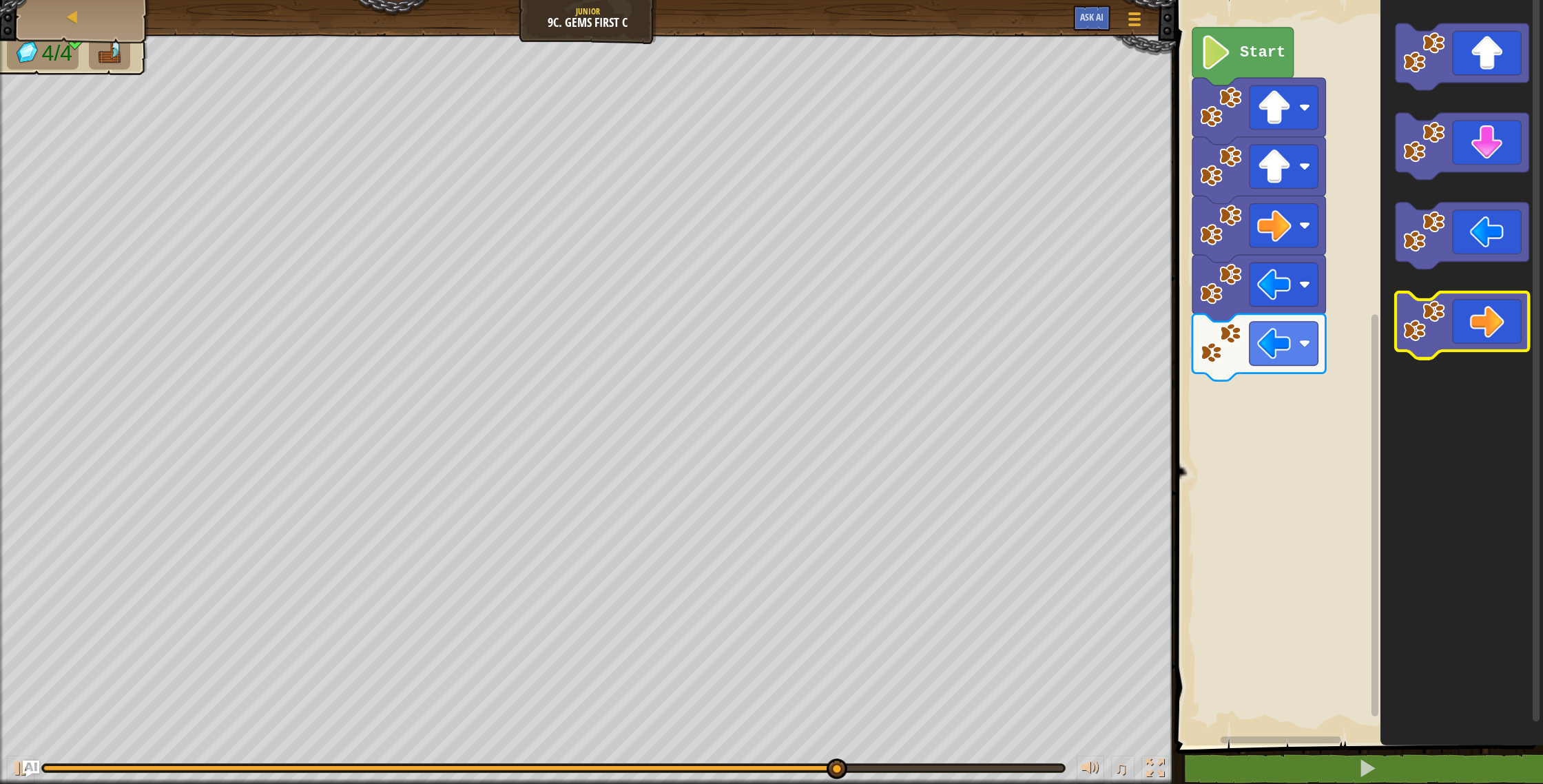
click at [1490, 350] on g "Blockly Workspace" at bounding box center [1462, 326] width 133 height 67
click at [1502, 340] on icon "Blockly Workspace" at bounding box center [1462, 326] width 133 height 67
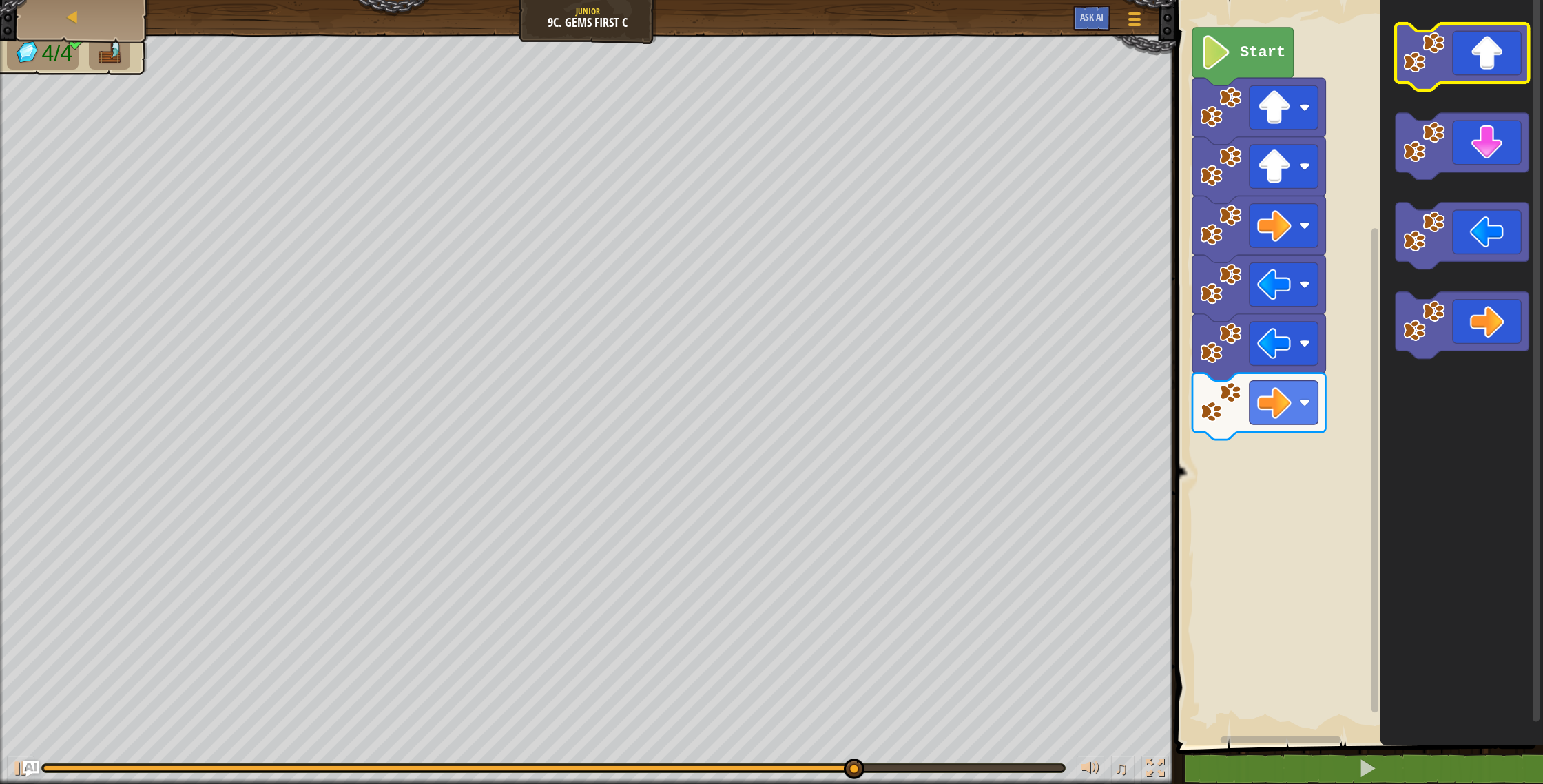
click at [1421, 88] on icon "Blockly Workspace" at bounding box center [1462, 57] width 133 height 67
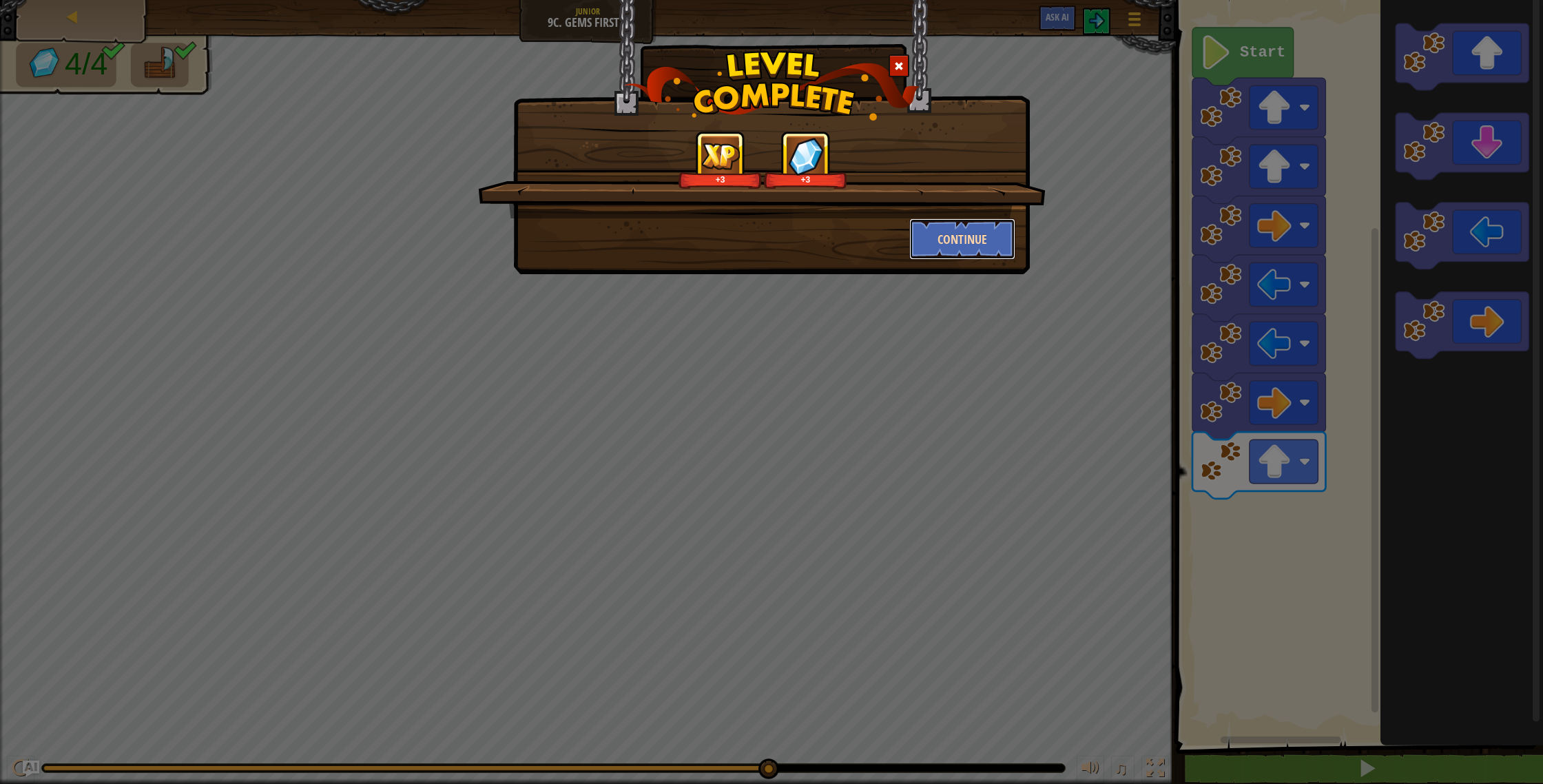
click at [992, 235] on button "Continue" at bounding box center [963, 239] width 107 height 42
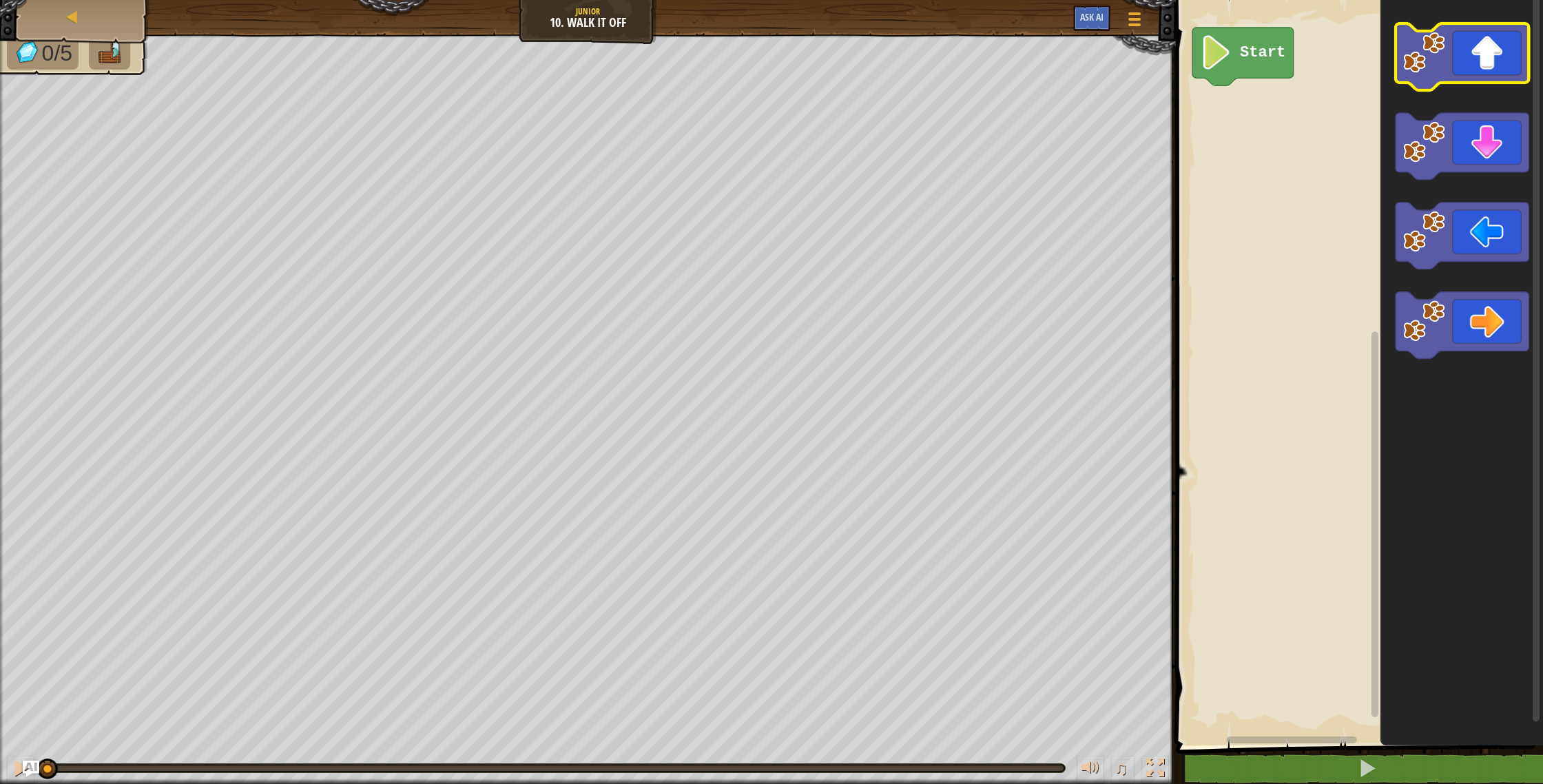
click at [1472, 62] on icon "Blockly Workspace" at bounding box center [1462, 57] width 133 height 67
click at [1474, 62] on icon "Blockly Workspace" at bounding box center [1462, 57] width 133 height 67
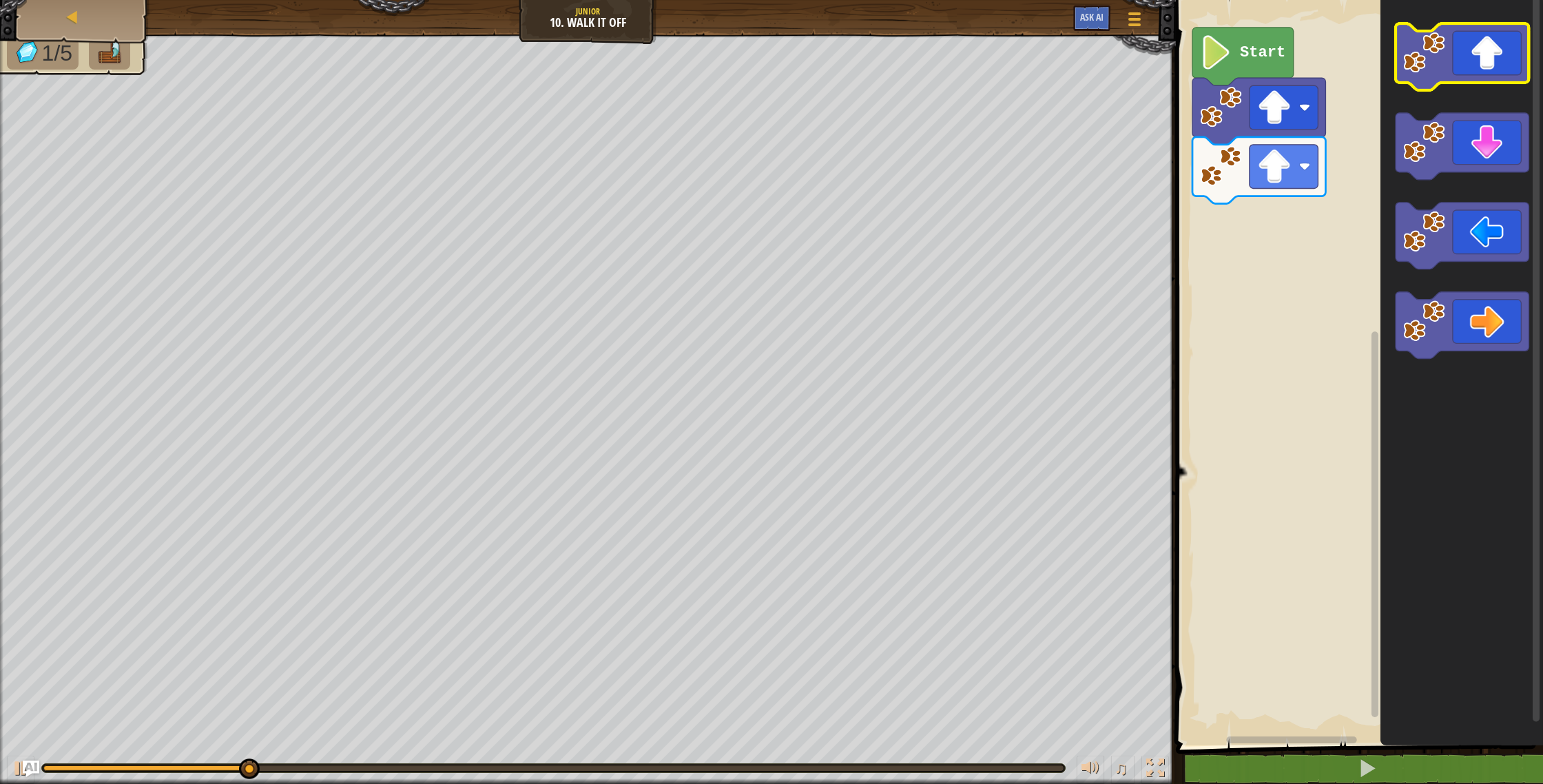
click at [1478, 68] on icon "Blockly Workspace" at bounding box center [1462, 57] width 133 height 67
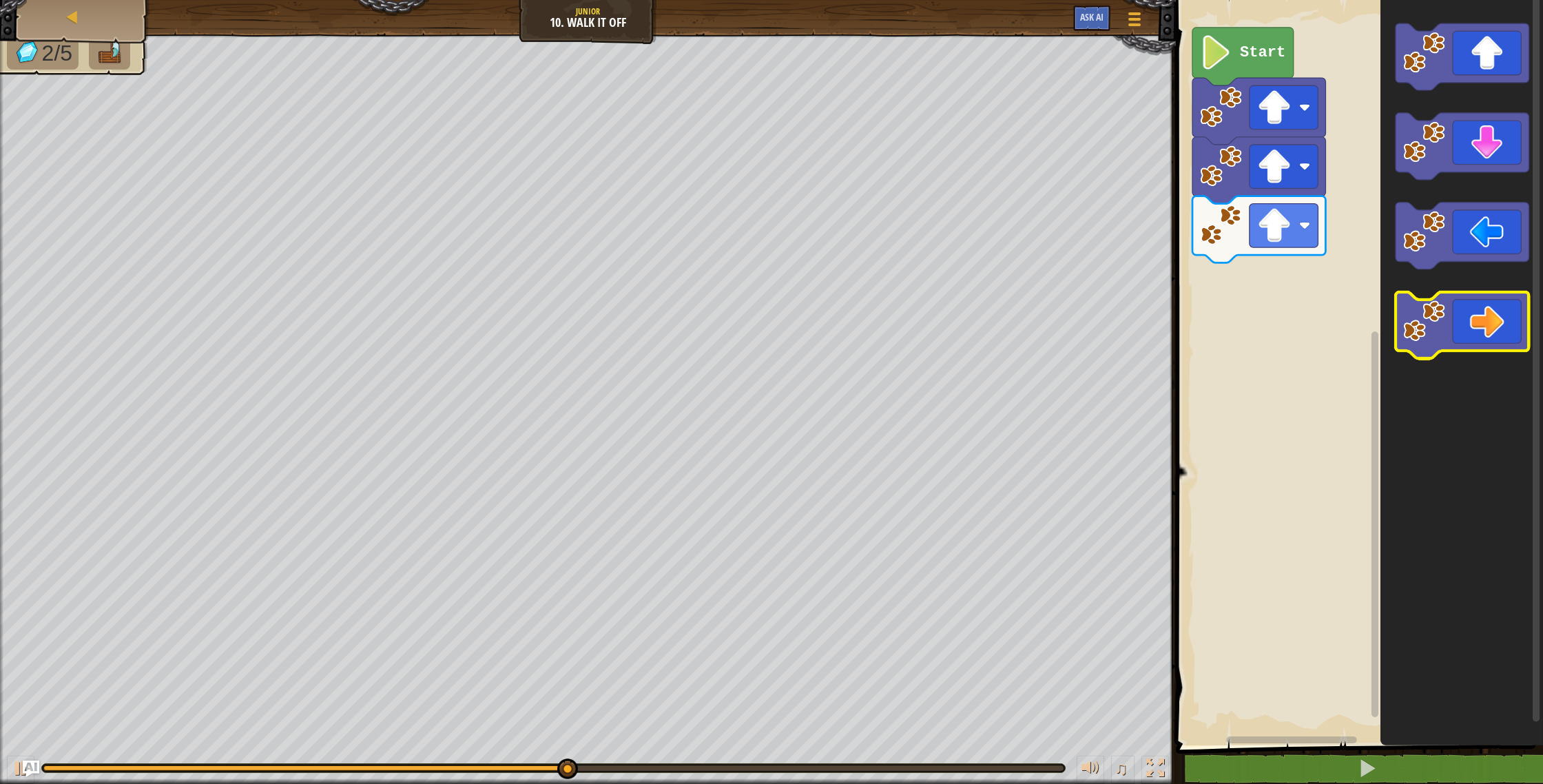
click at [1483, 332] on icon "Blockly Workspace" at bounding box center [1462, 326] width 133 height 67
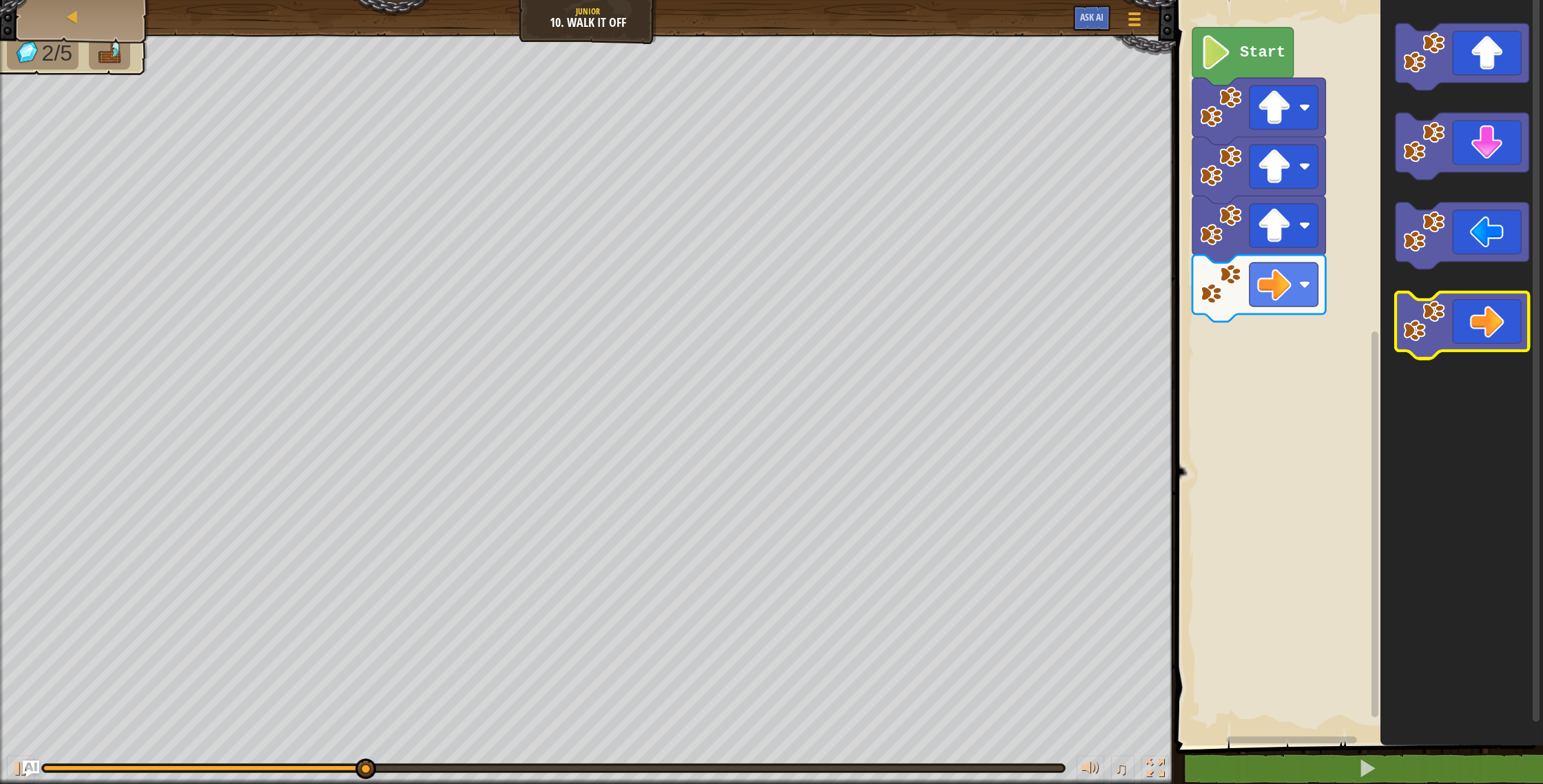
click at [1483, 332] on icon "Blockly Workspace" at bounding box center [1462, 326] width 133 height 67
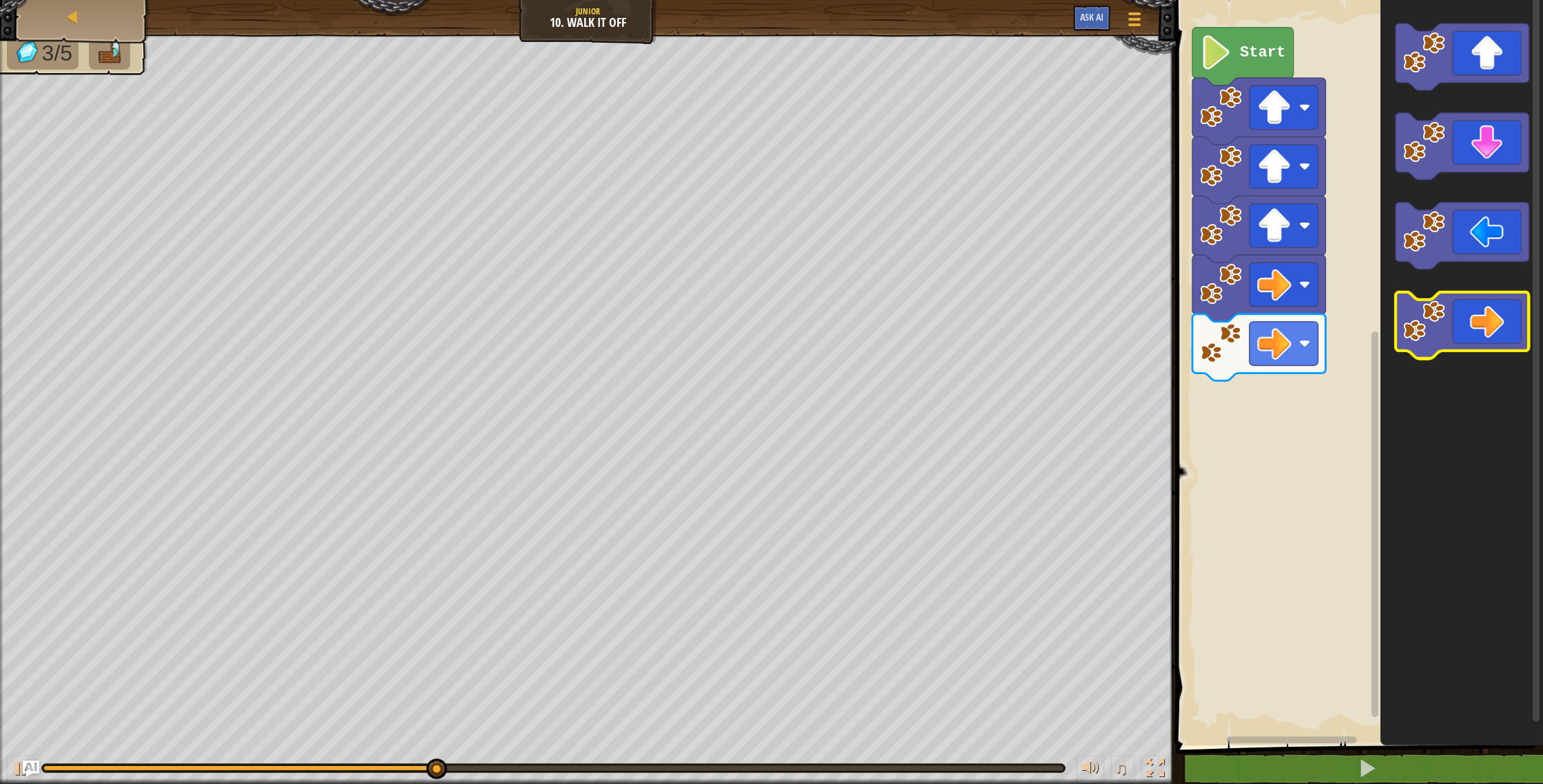
click at [1483, 332] on icon "Blockly Workspace" at bounding box center [1462, 326] width 133 height 67
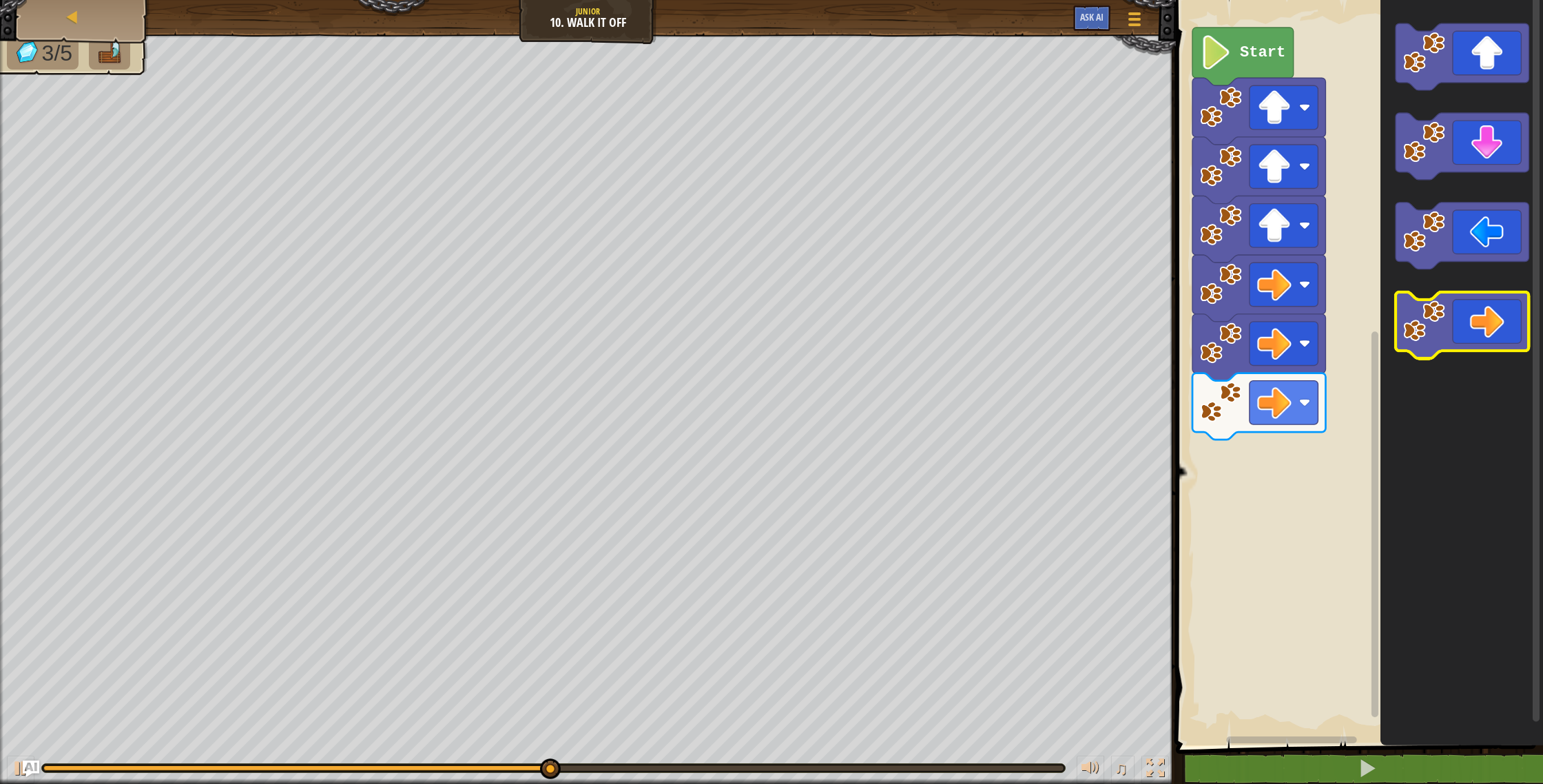
click at [1484, 331] on icon "Blockly Workspace" at bounding box center [1462, 326] width 133 height 67
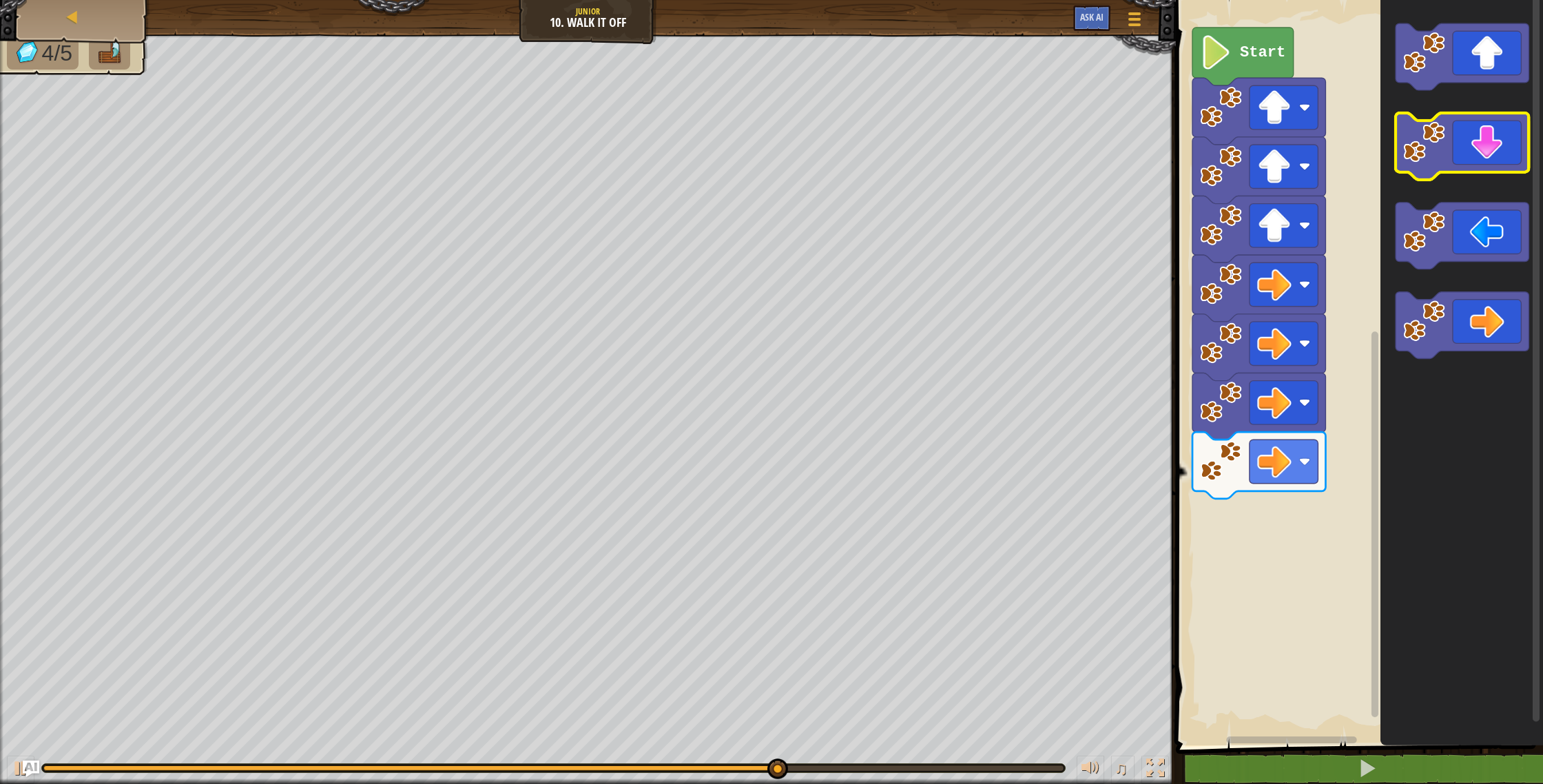
click at [1487, 154] on icon "Blockly Workspace" at bounding box center [1462, 147] width 133 height 67
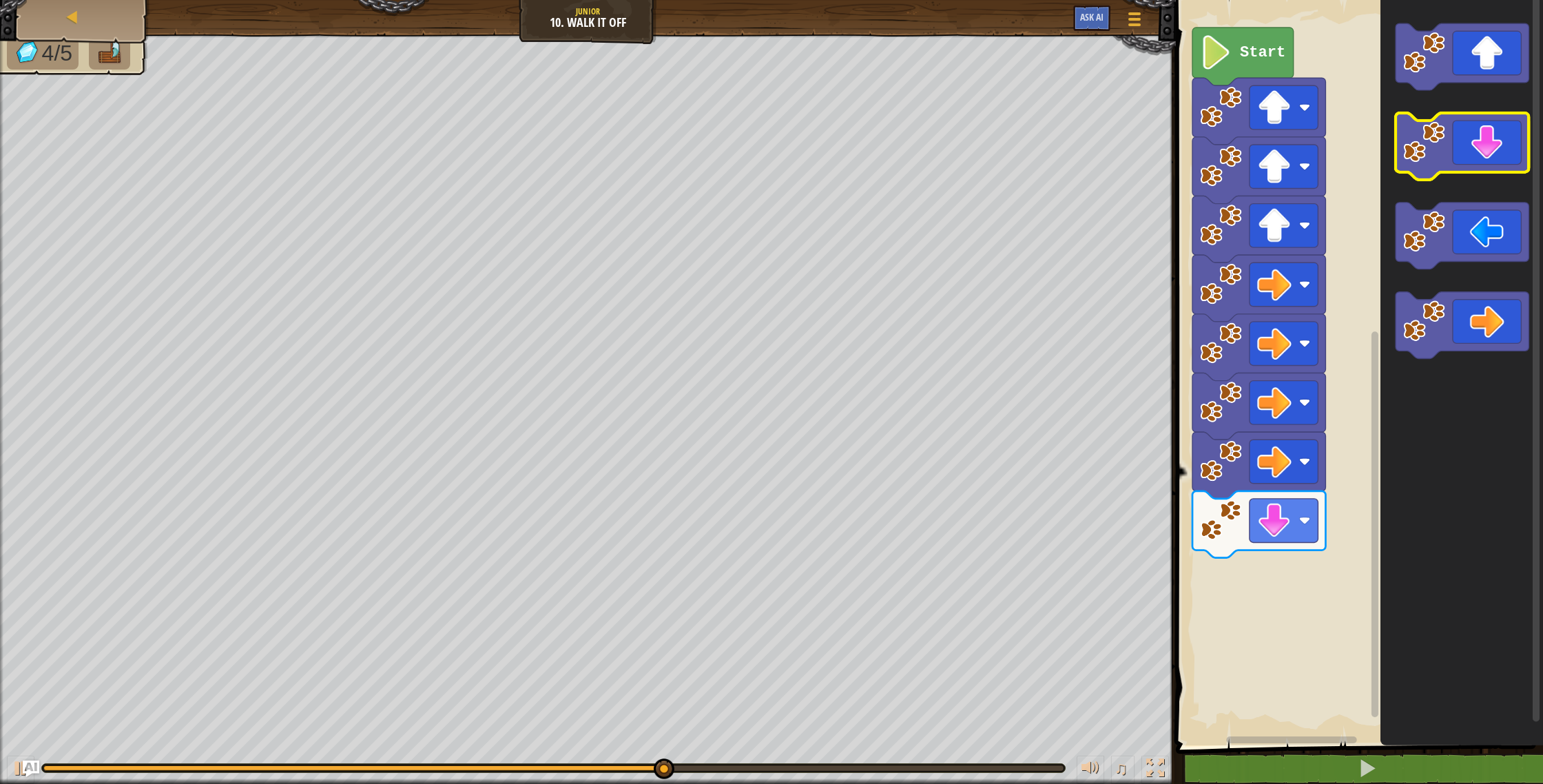
click at [1487, 154] on icon "Blockly Workspace" at bounding box center [1462, 147] width 133 height 67
click at [1487, 155] on icon "Blockly Workspace" at bounding box center [1462, 147] width 133 height 67
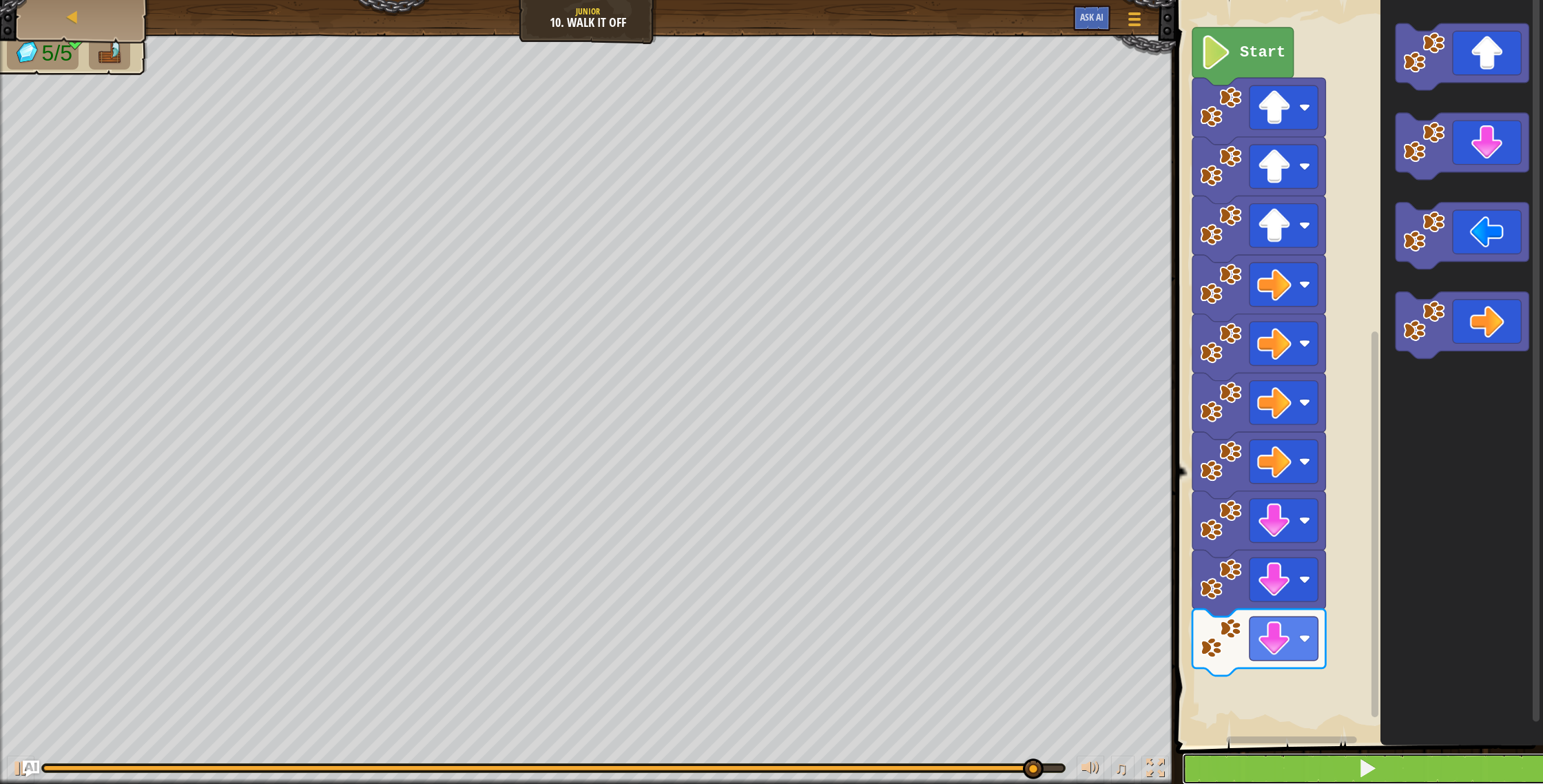
click at [1492, 758] on button at bounding box center [1367, 768] width 371 height 32
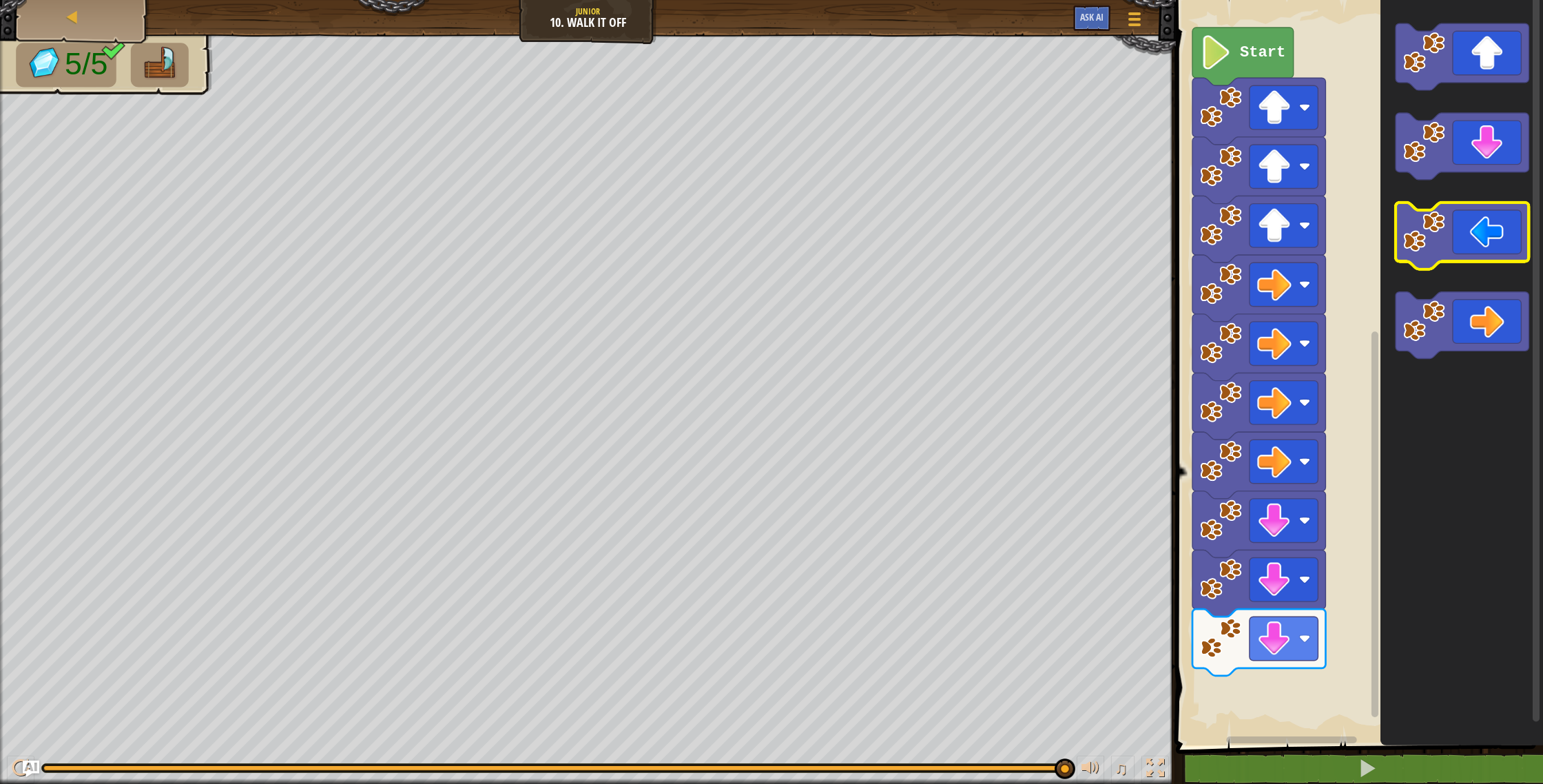
click at [1509, 249] on icon "Blockly Workspace" at bounding box center [1462, 236] width 133 height 67
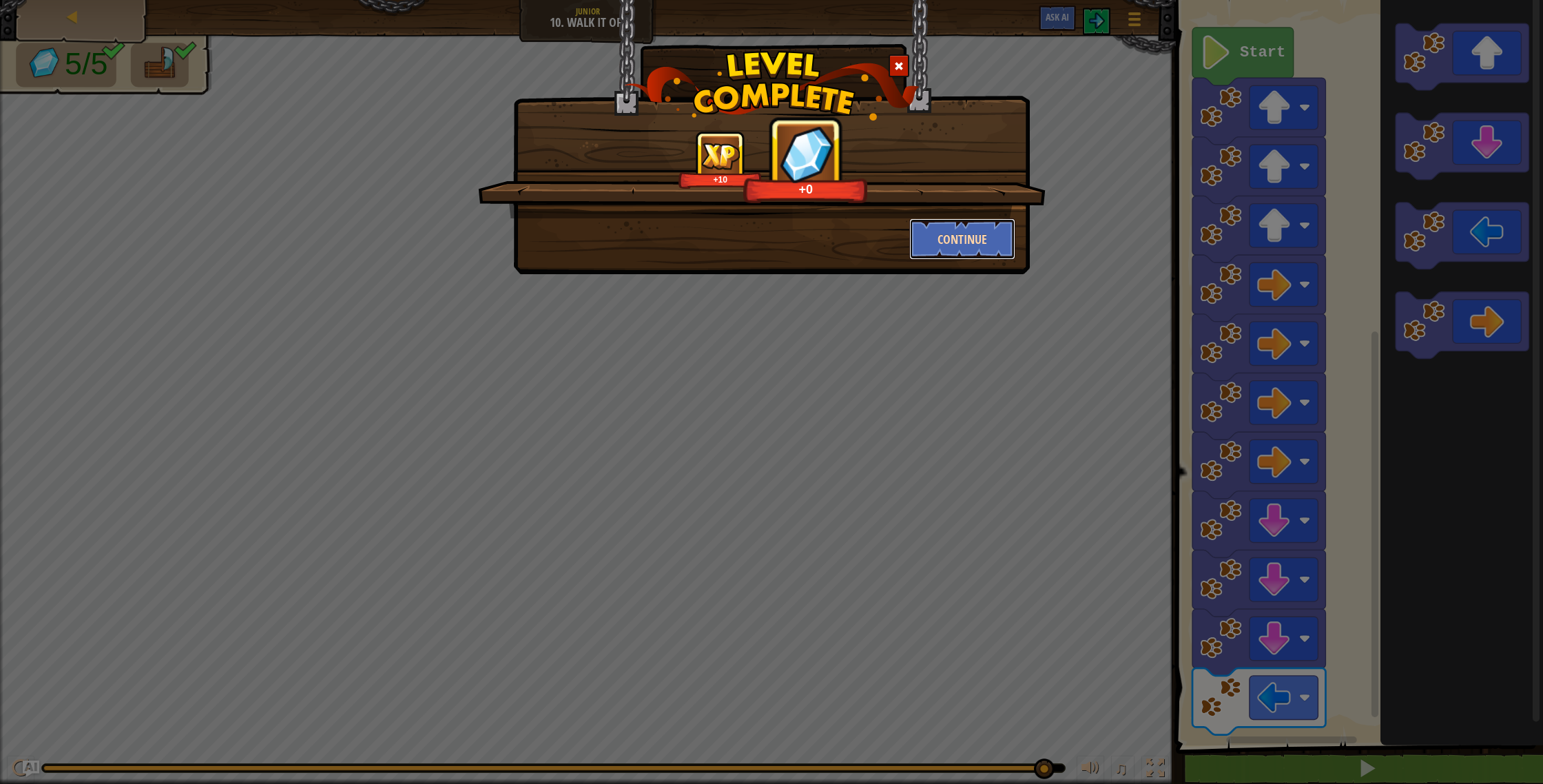
click at [950, 224] on button "Continue" at bounding box center [963, 239] width 107 height 42
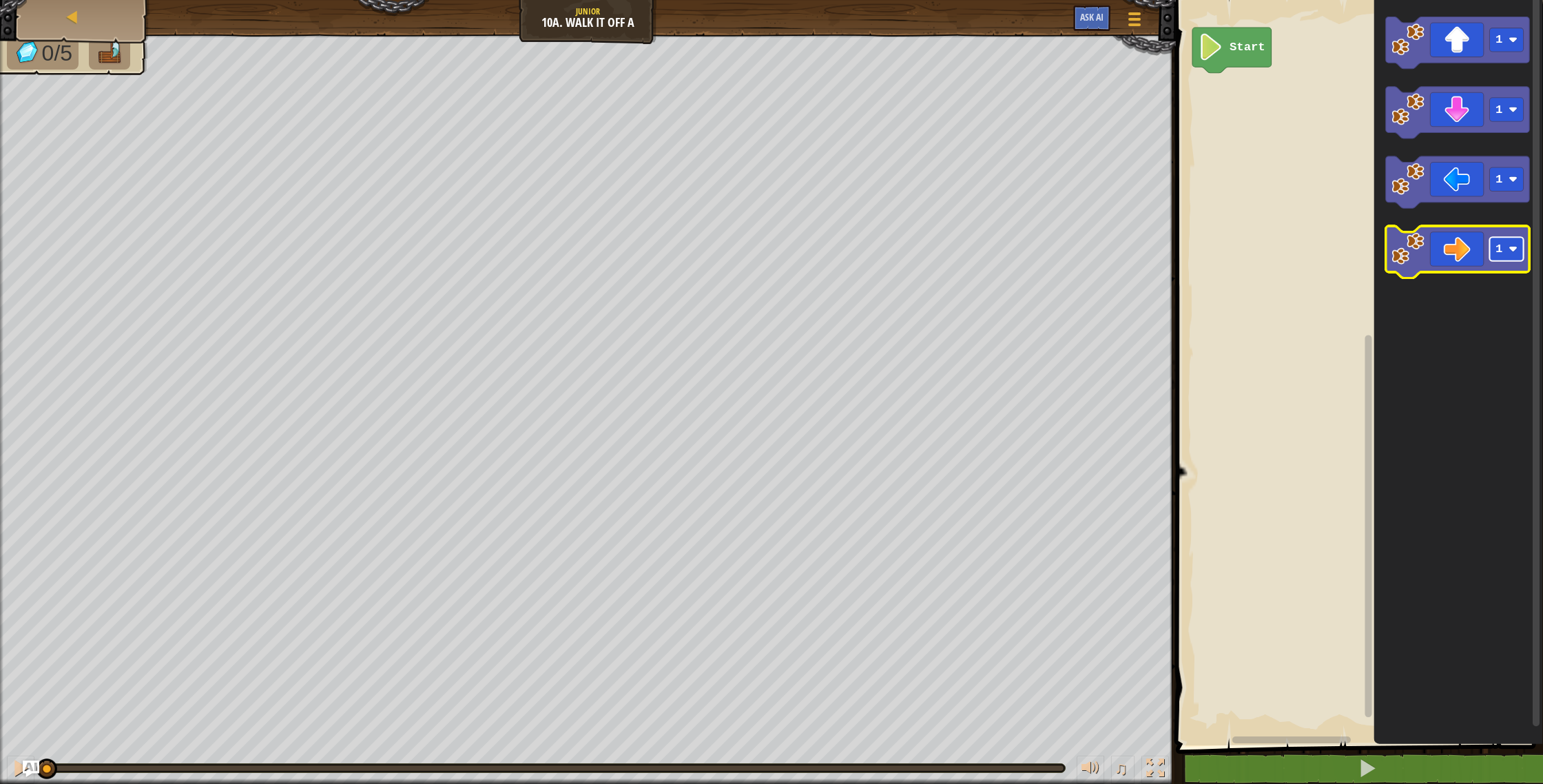
click at [1501, 258] on rect "Blockly Workspace" at bounding box center [1506, 249] width 34 height 24
click at [1499, 252] on g "1" at bounding box center [1506, 249] width 34 height 24
click at [1499, 252] on text "1" at bounding box center [1500, 250] width 7 height 13
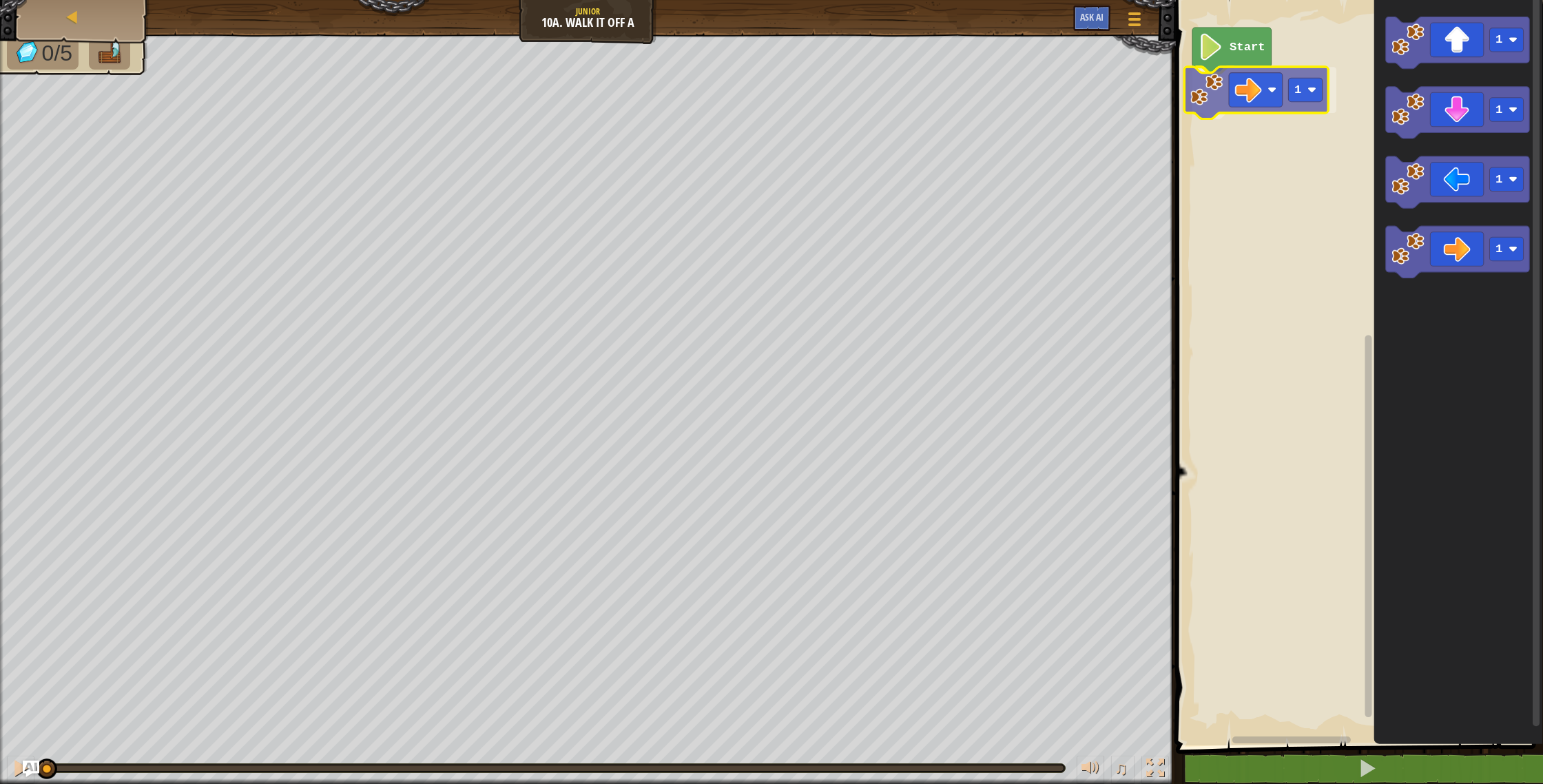
click at [1270, 82] on div "Start 1 1 1 1 1 1" at bounding box center [1357, 368] width 371 height 752
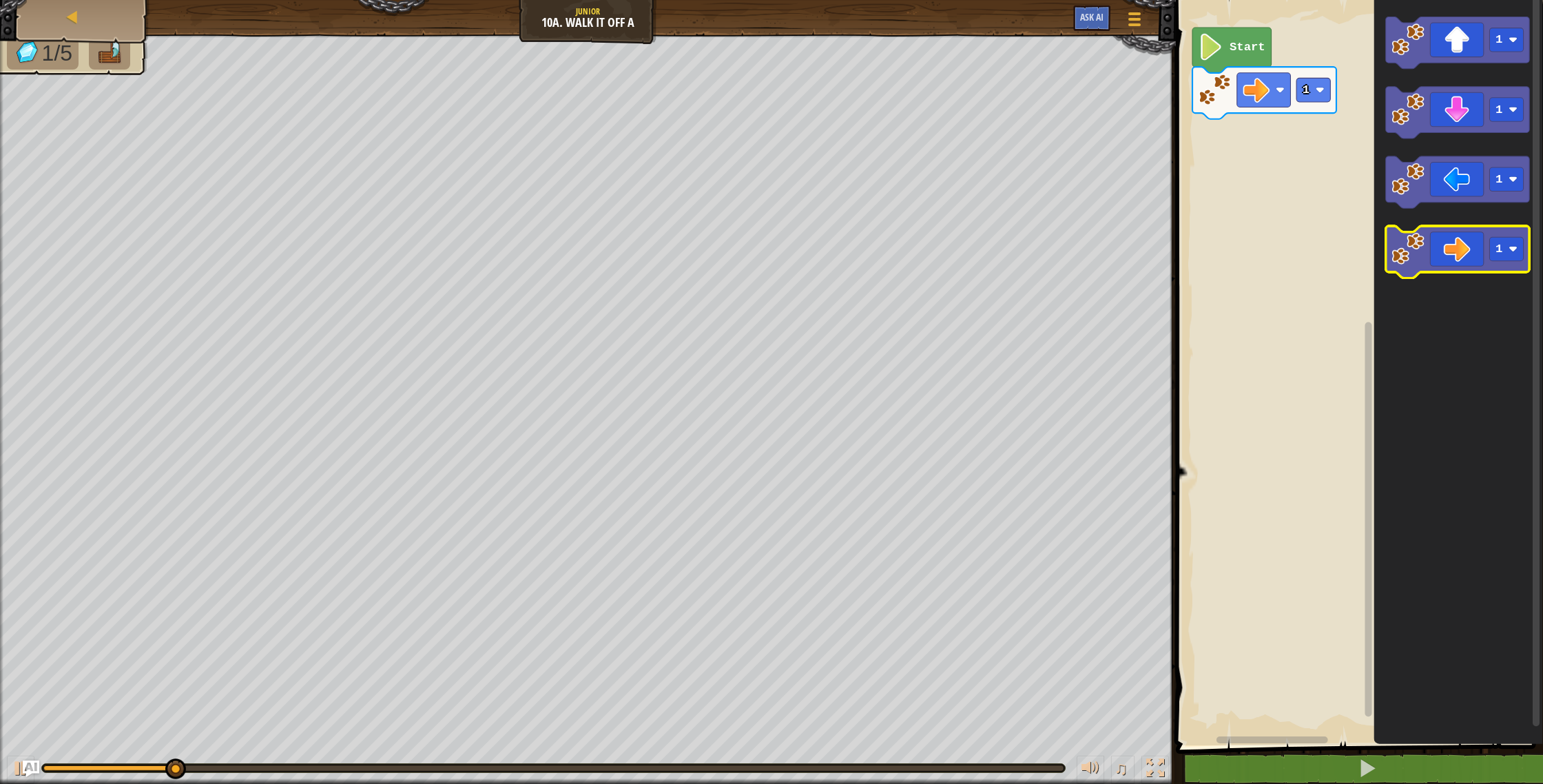
click at [1447, 254] on icon "Blockly Workspace" at bounding box center [1458, 253] width 144 height 53
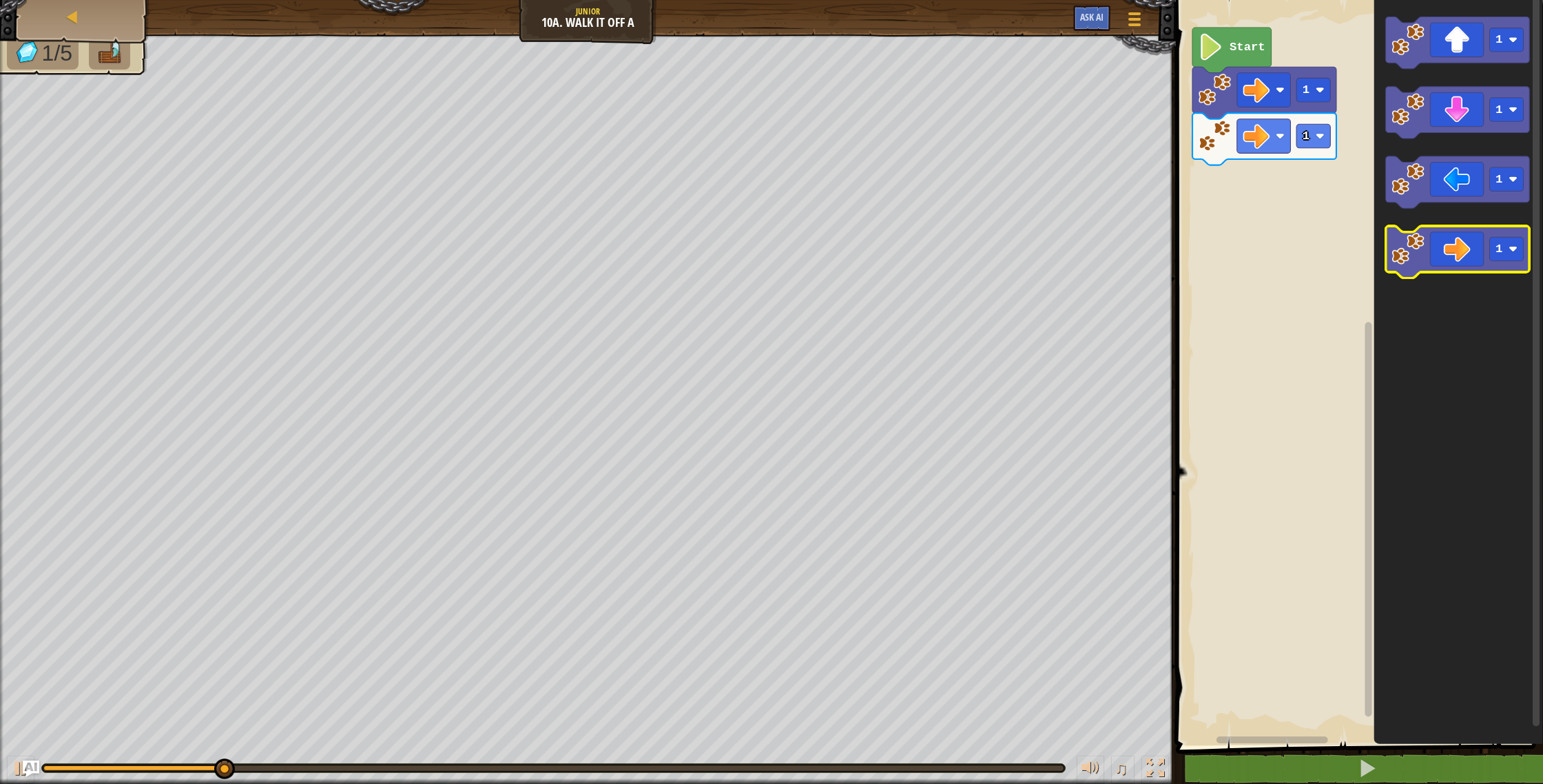
click at [1468, 260] on icon "Blockly Workspace" at bounding box center [1458, 253] width 144 height 53
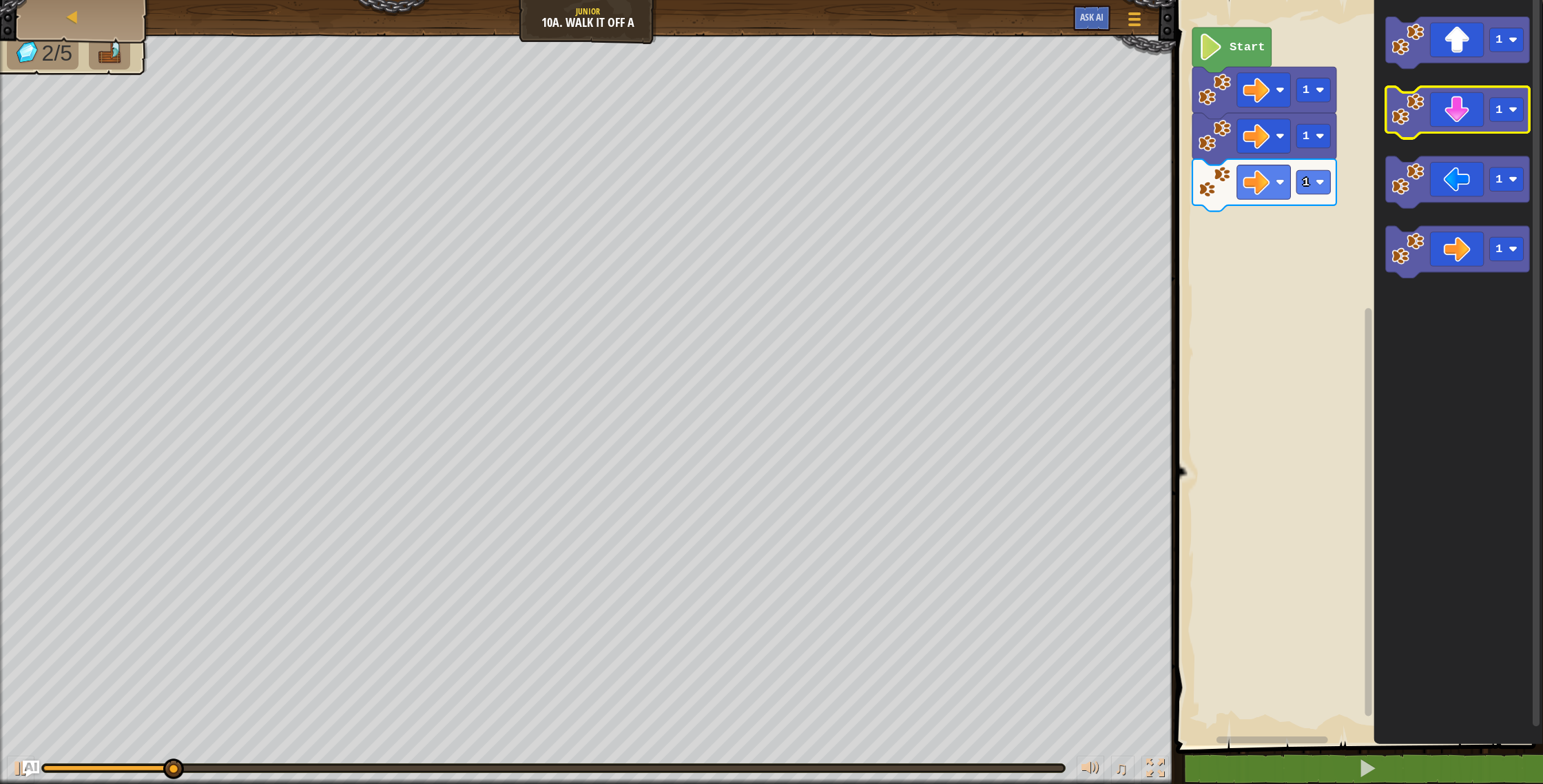
click at [1469, 104] on icon "Blockly Workspace" at bounding box center [1458, 113] width 144 height 53
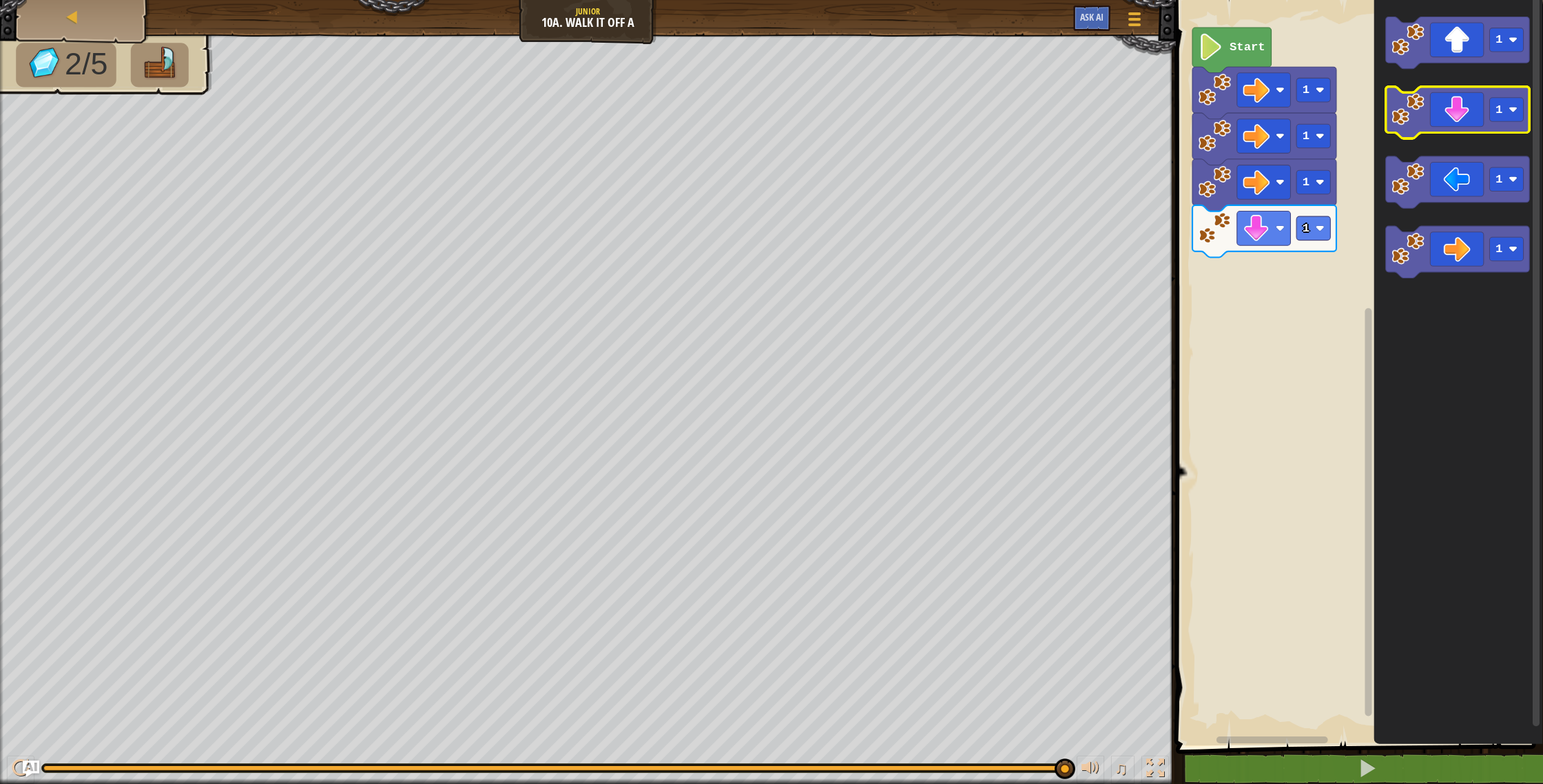
click at [1442, 110] on icon "Blockly Workspace" at bounding box center [1458, 113] width 144 height 53
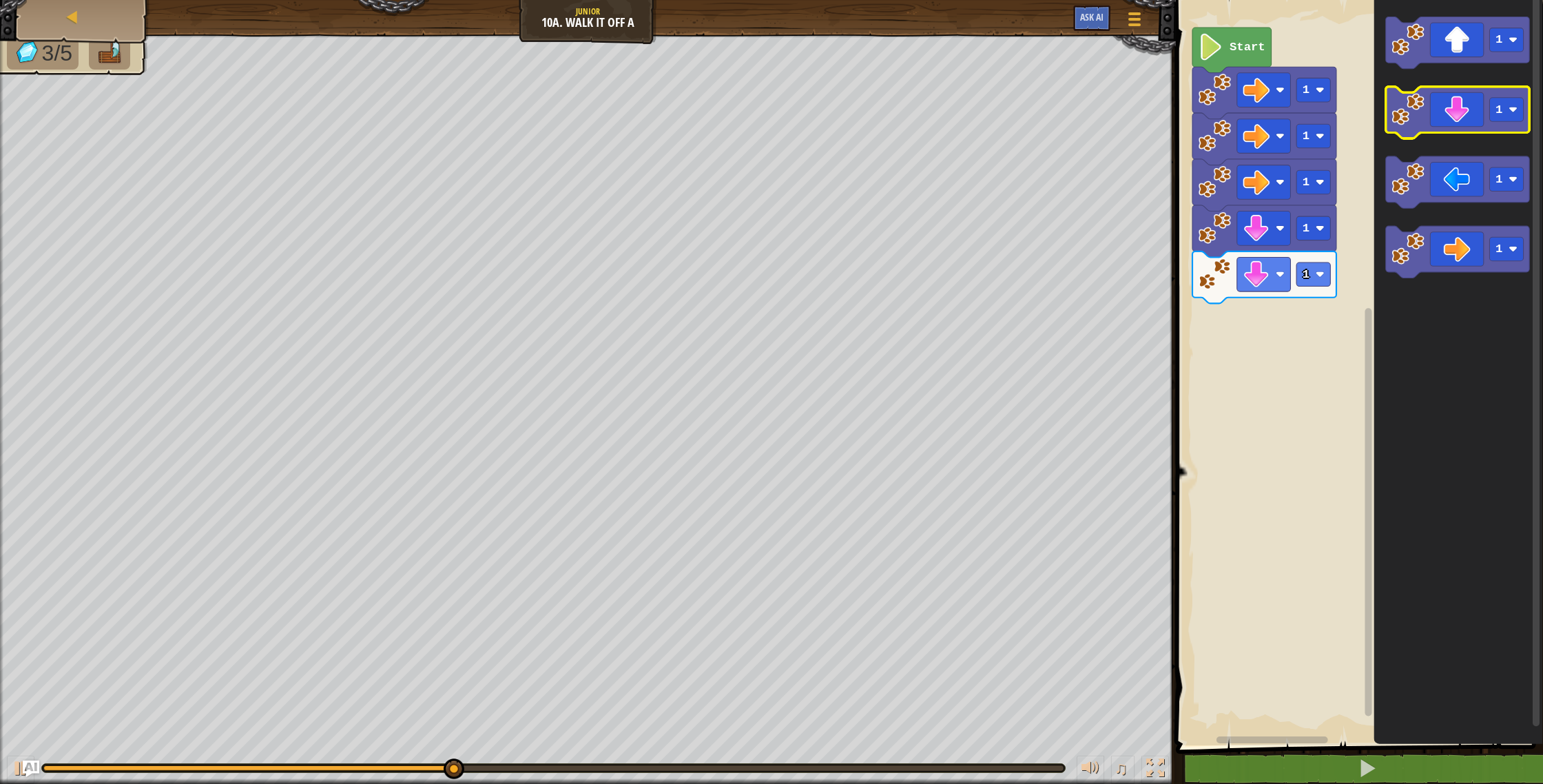
click at [1457, 91] on icon "Blockly Workspace" at bounding box center [1458, 113] width 144 height 53
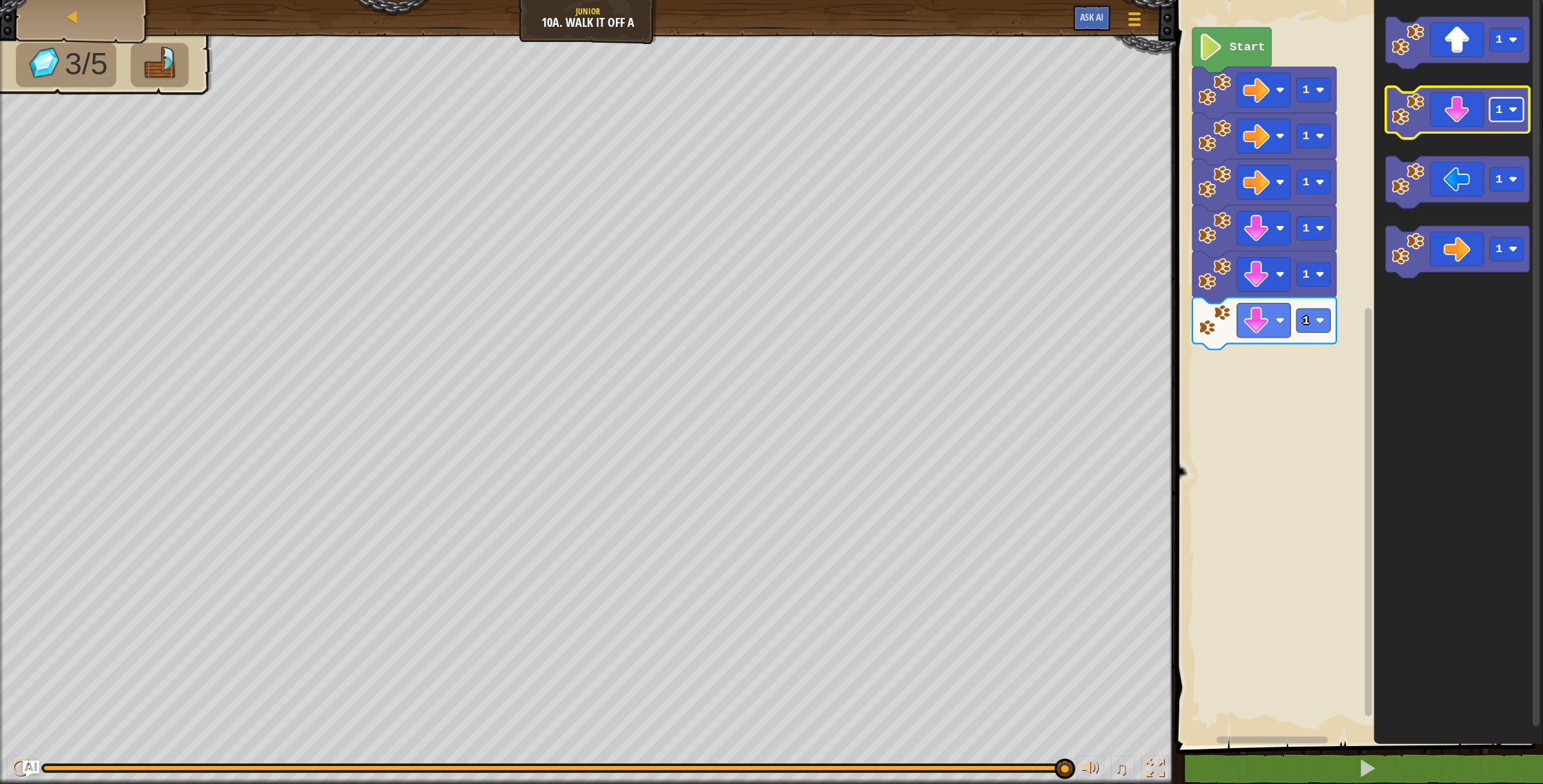
click at [1507, 102] on rect "Blockly Workspace" at bounding box center [1506, 110] width 34 height 24
click at [1480, 107] on icon "Blockly Workspace" at bounding box center [1458, 113] width 144 height 53
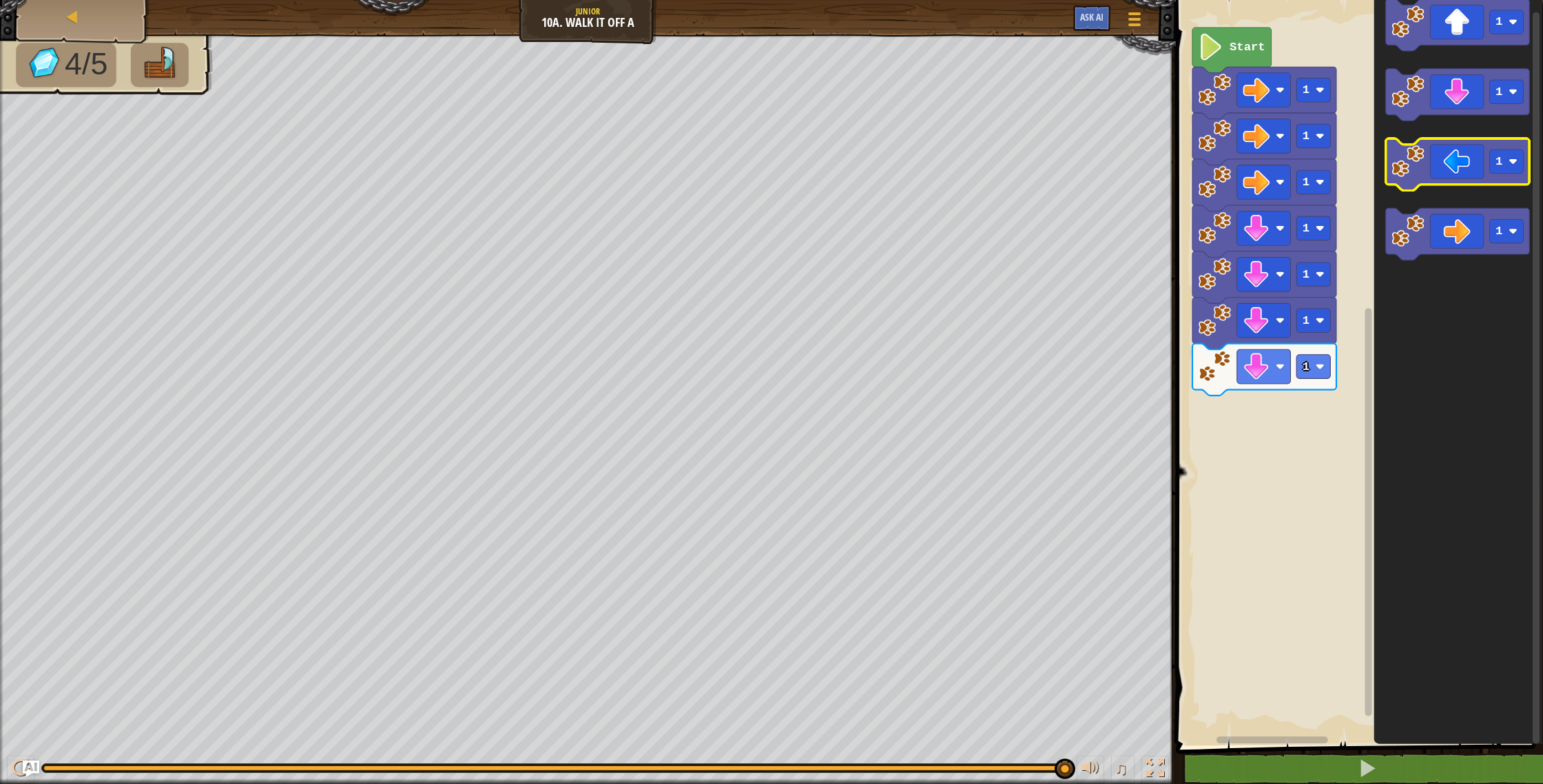
click at [1403, 174] on image "Blockly Workspace" at bounding box center [1408, 162] width 33 height 33
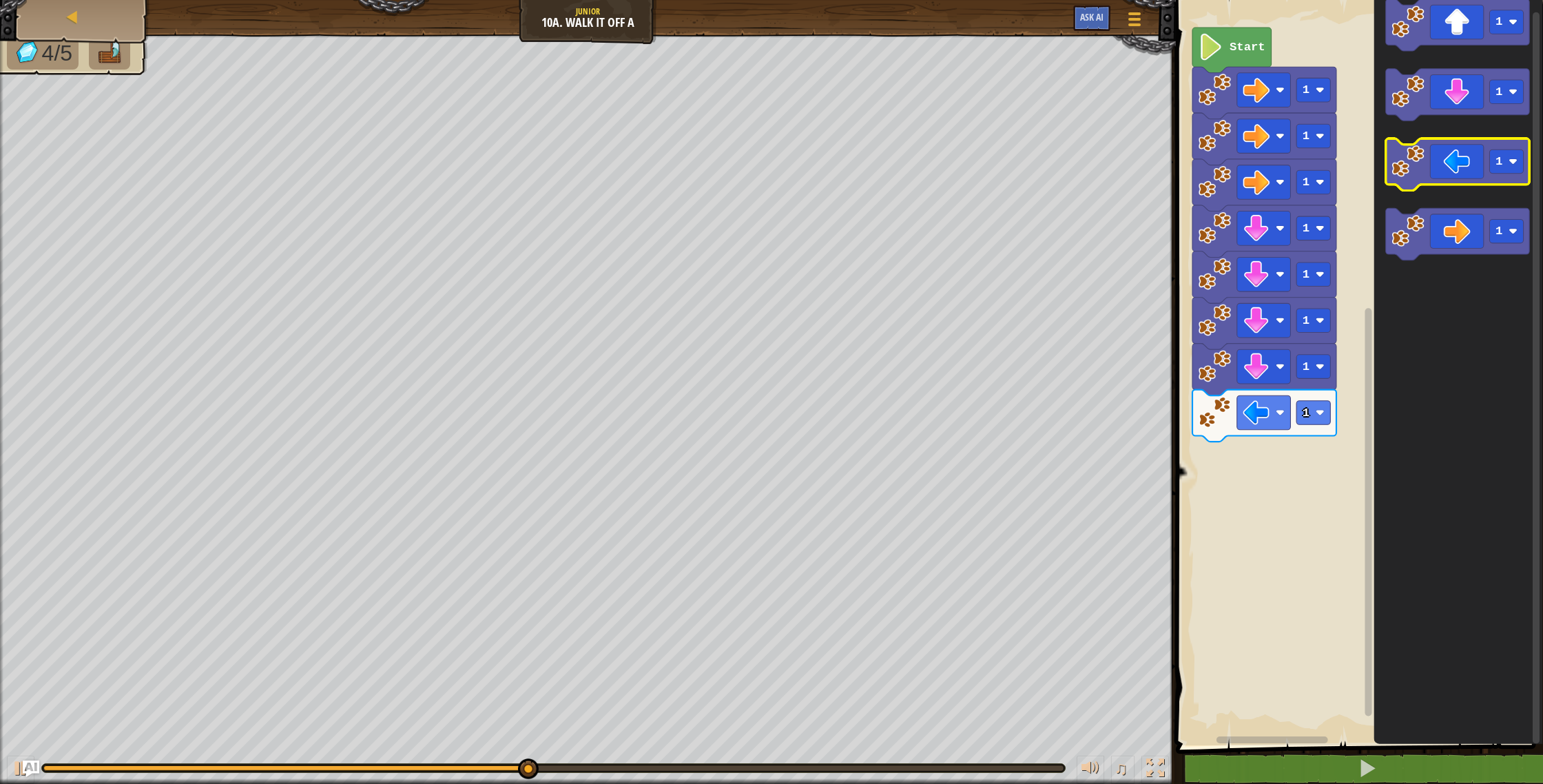
click at [1403, 174] on image "Blockly Workspace" at bounding box center [1408, 162] width 33 height 33
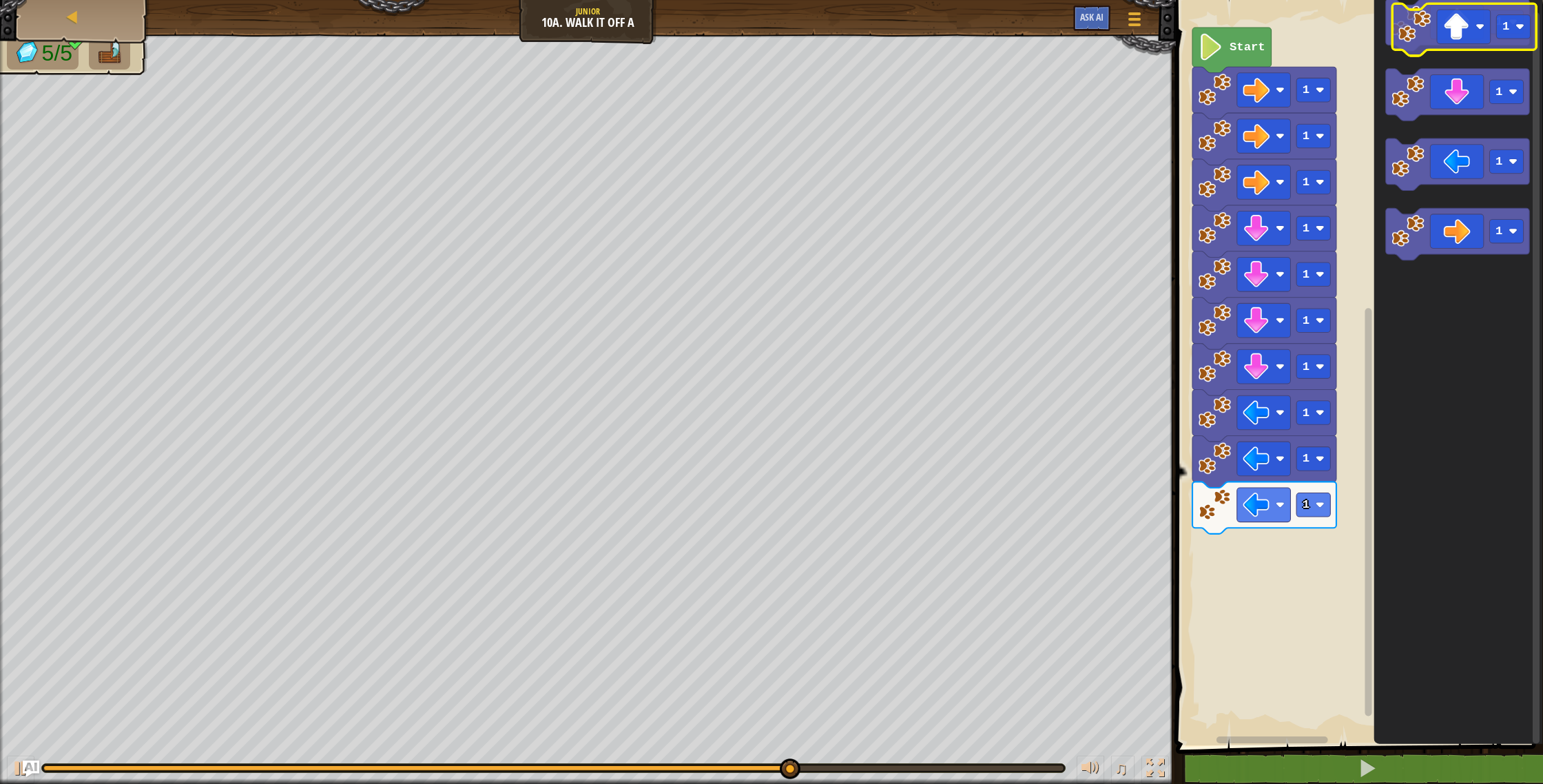
click at [1445, 9] on icon "Blockly Workspace" at bounding box center [1458, 25] width 144 height 53
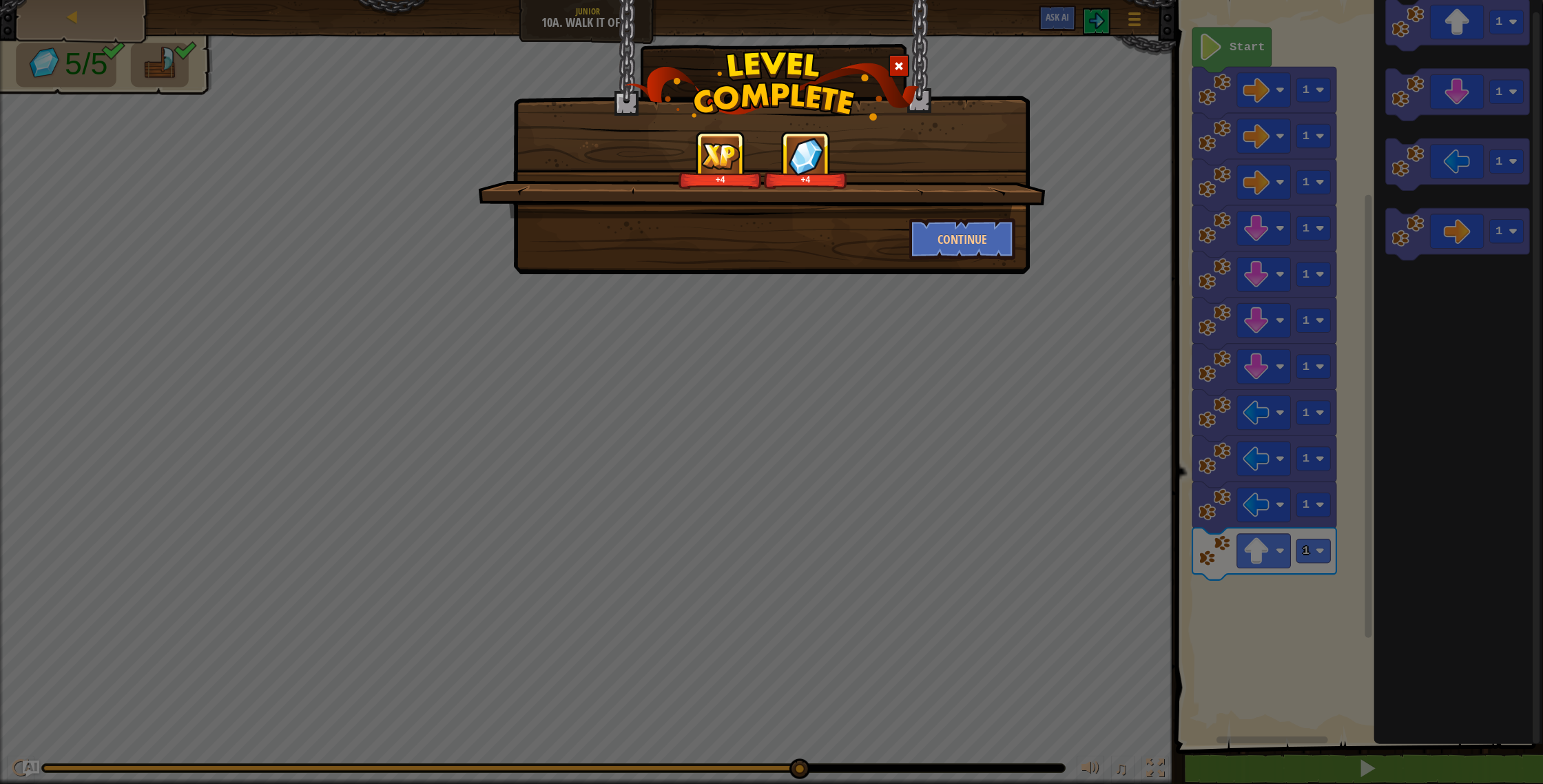
drag, startPoint x: 1398, startPoint y: 783, endPoint x: 1381, endPoint y: 775, distance: 18.8
click at [1403, 783] on div "+4 +4 Continue" at bounding box center [772, 392] width 1543 height 784
click at [1485, 783] on div "+4 +4 Continue" at bounding box center [772, 392] width 1543 height 784
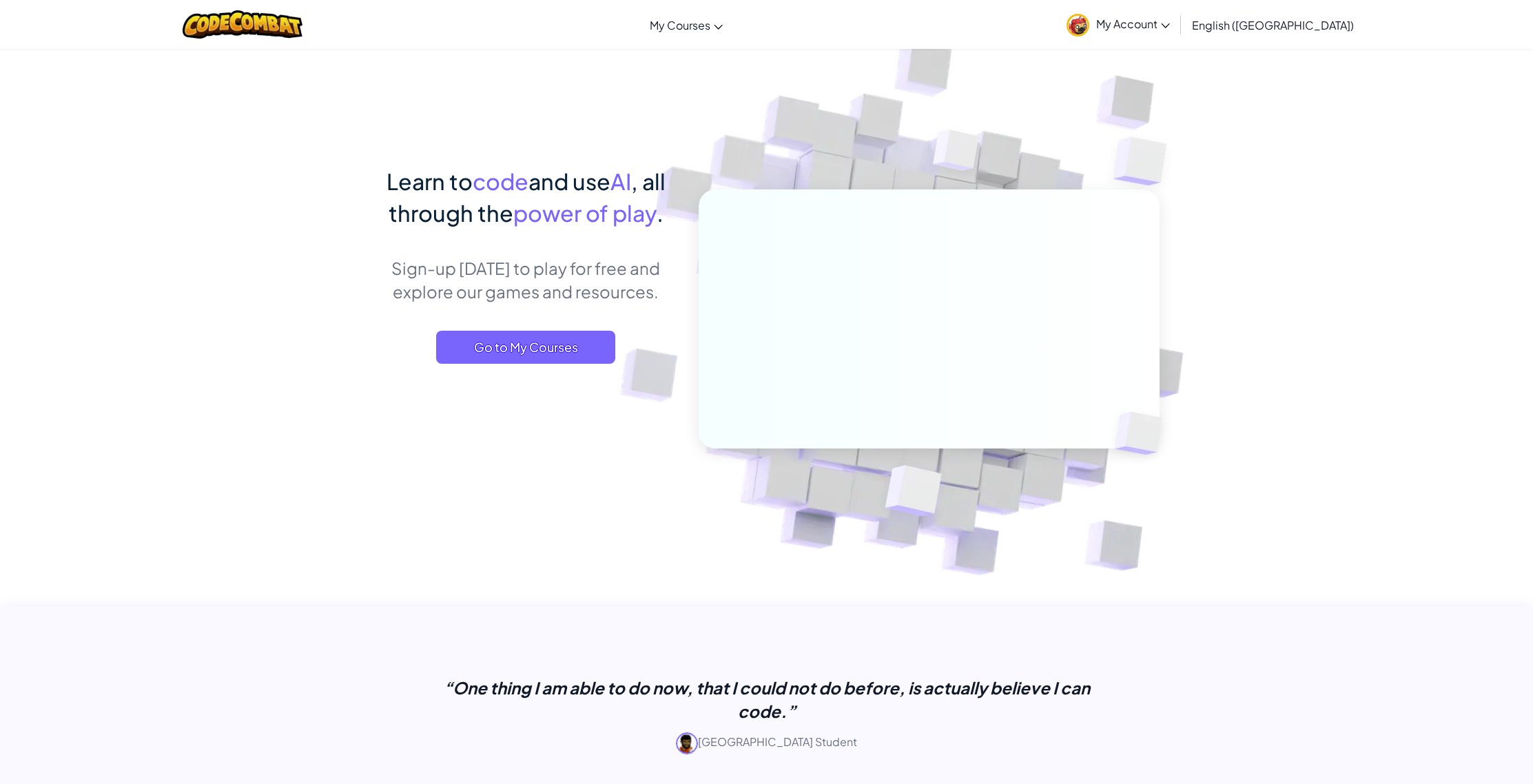
click at [1170, 16] on span "My Account" at bounding box center [1132, 24] width 73 height 14
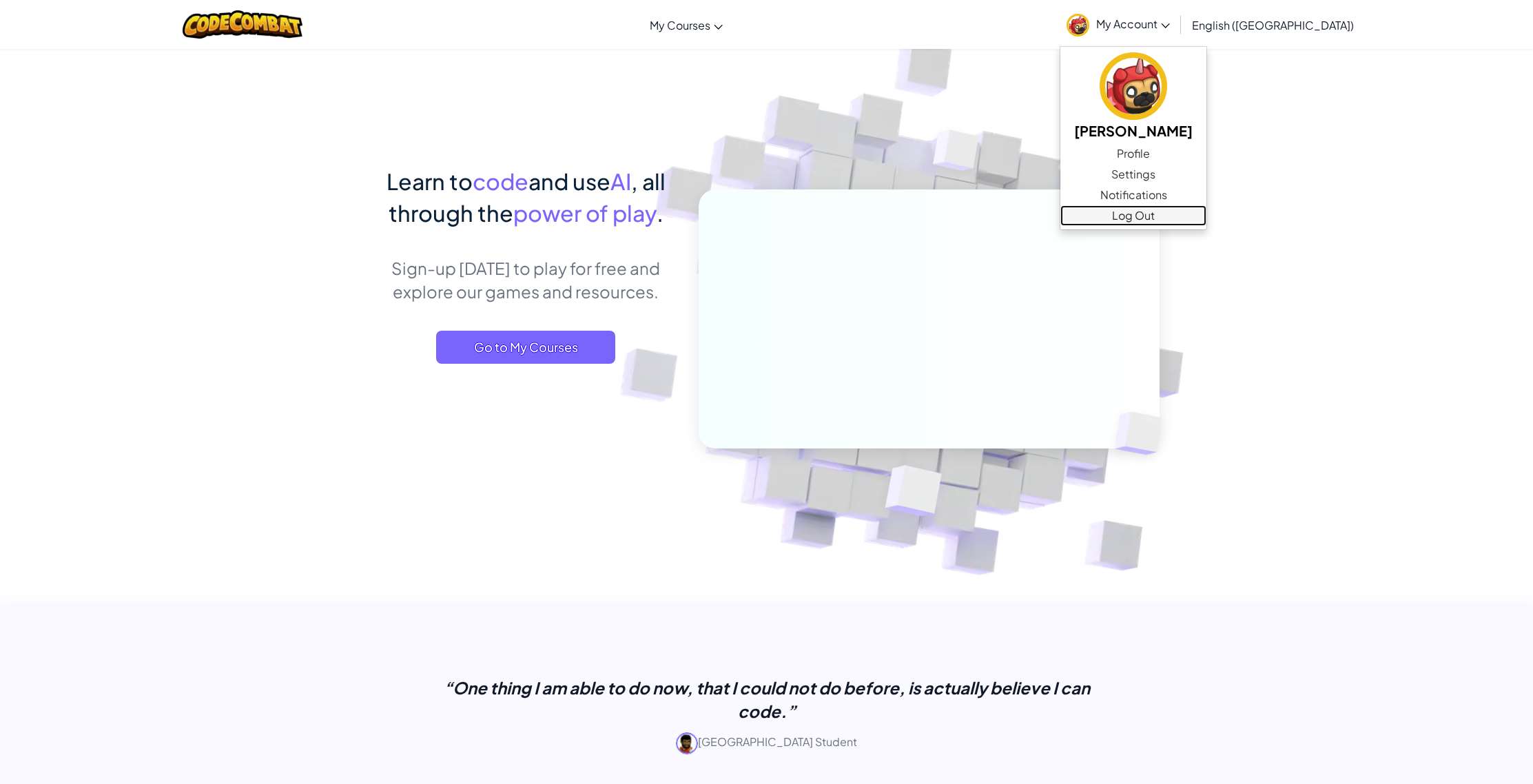
click at [1200, 217] on link "Log Out" at bounding box center [1133, 215] width 146 height 21
